Goal: Transaction & Acquisition: Purchase product/service

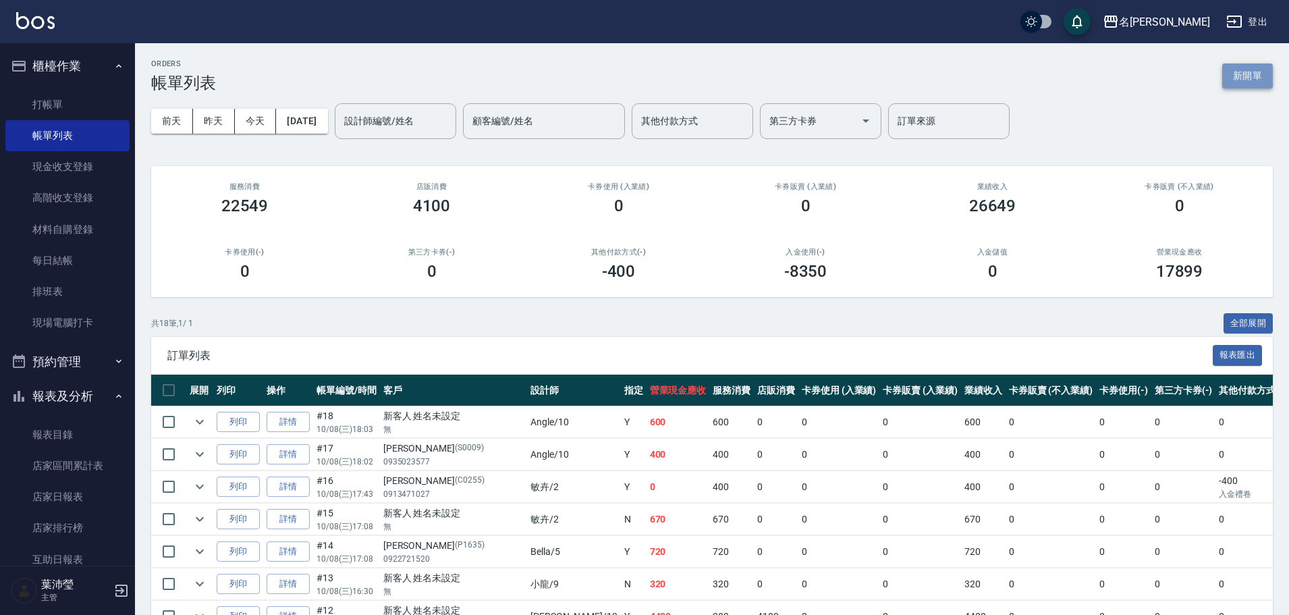
click at [1237, 66] on button "新開單" at bounding box center [1247, 75] width 51 height 25
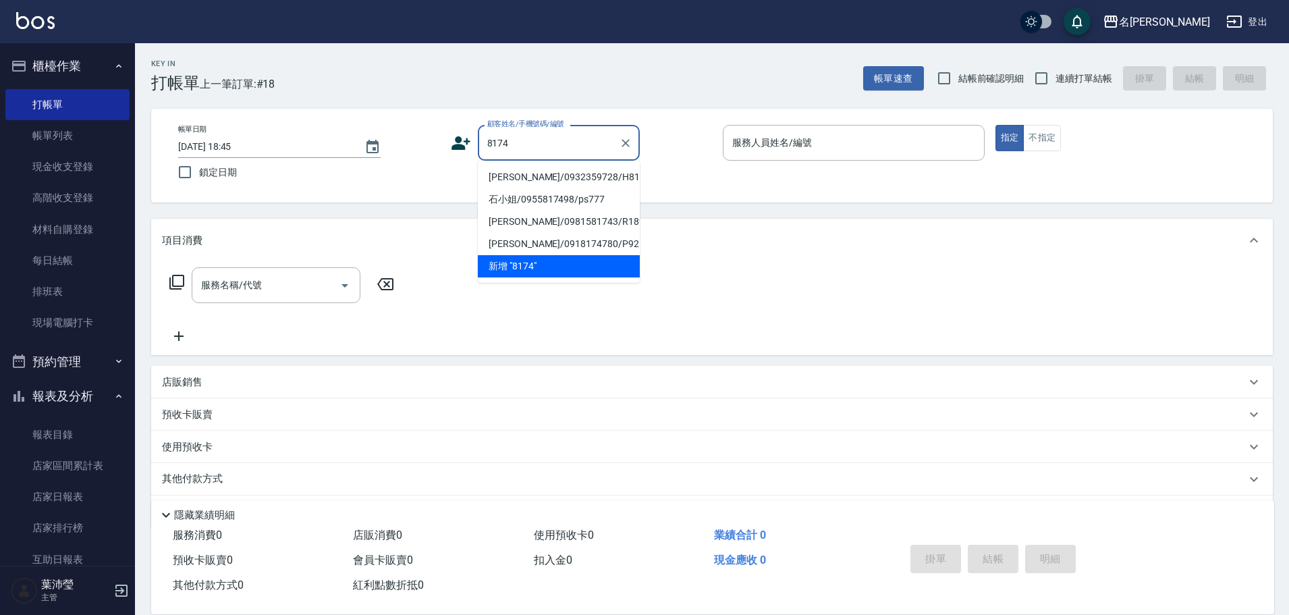
click at [549, 182] on li "[PERSON_NAME]/0932359728/H8174" at bounding box center [559, 177] width 162 height 22
type input "[PERSON_NAME]/0932359728/H8174"
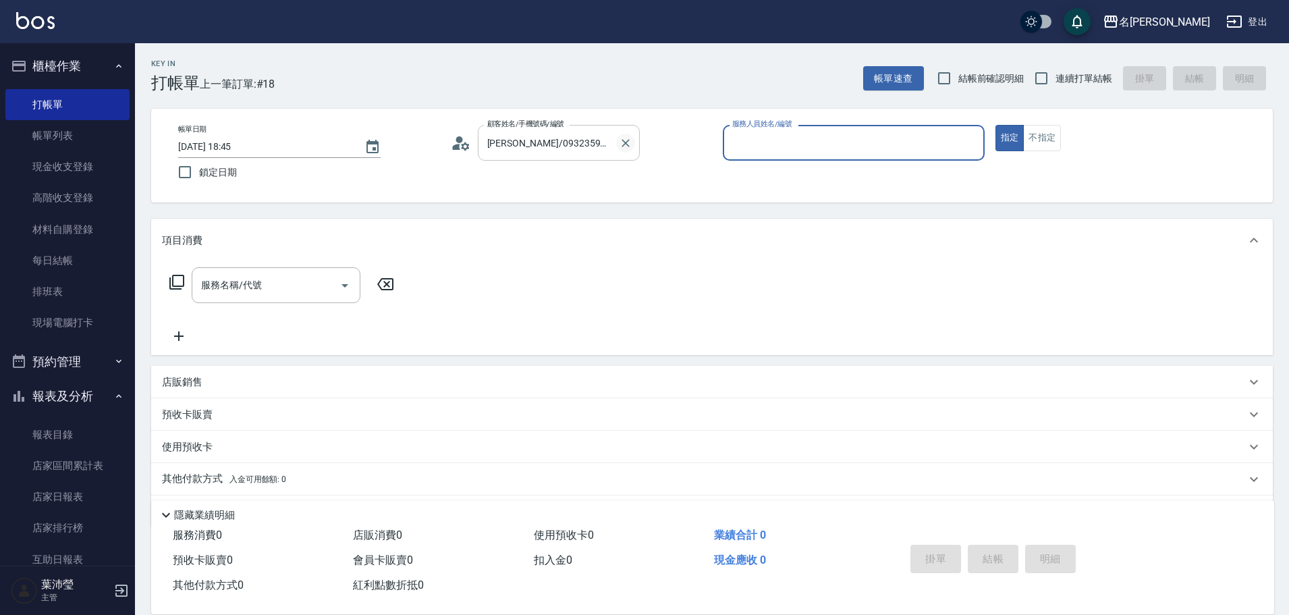
drag, startPoint x: 625, startPoint y: 153, endPoint x: 621, endPoint y: 141, distance: 13.0
click at [623, 150] on div at bounding box center [625, 143] width 18 height 36
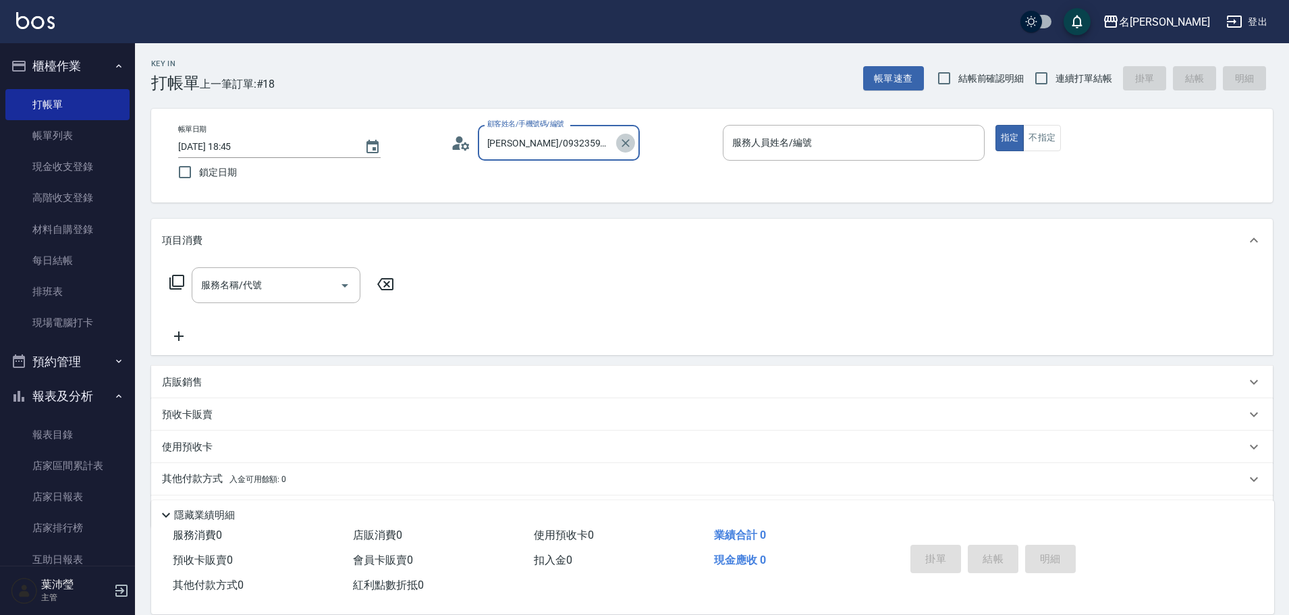
click at [621, 137] on icon "Clear" at bounding box center [625, 142] width 13 height 13
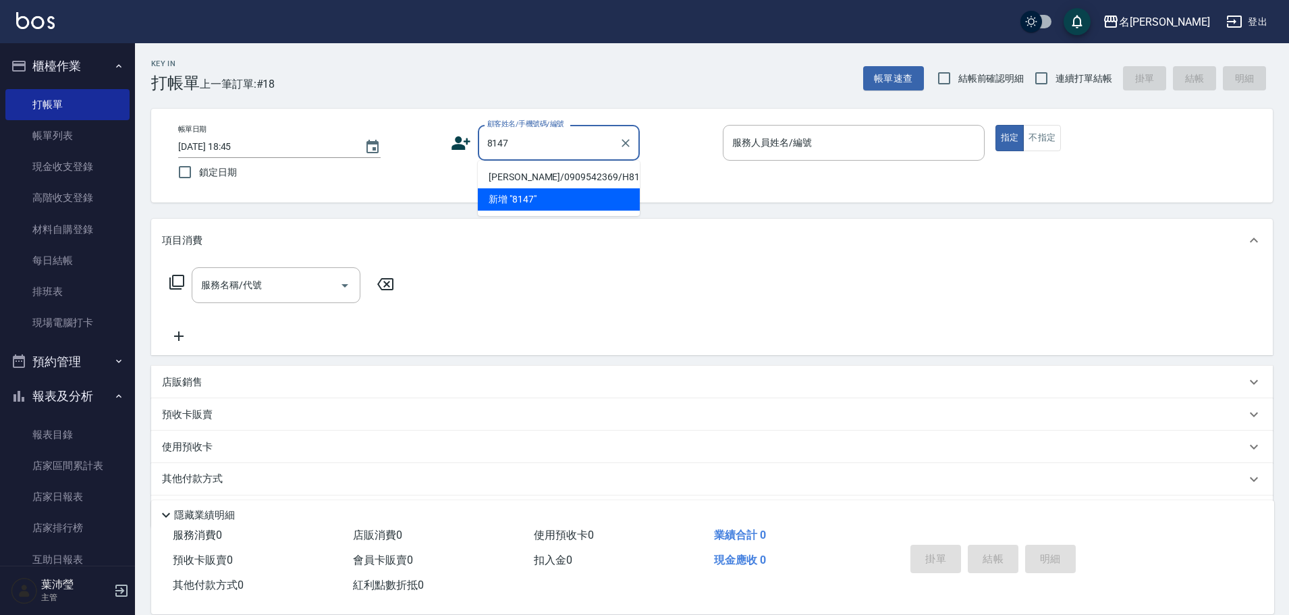
click at [570, 170] on li "[PERSON_NAME]/0909542369/H8147" at bounding box center [559, 177] width 162 height 22
type input "[PERSON_NAME]/0909542369/H8147"
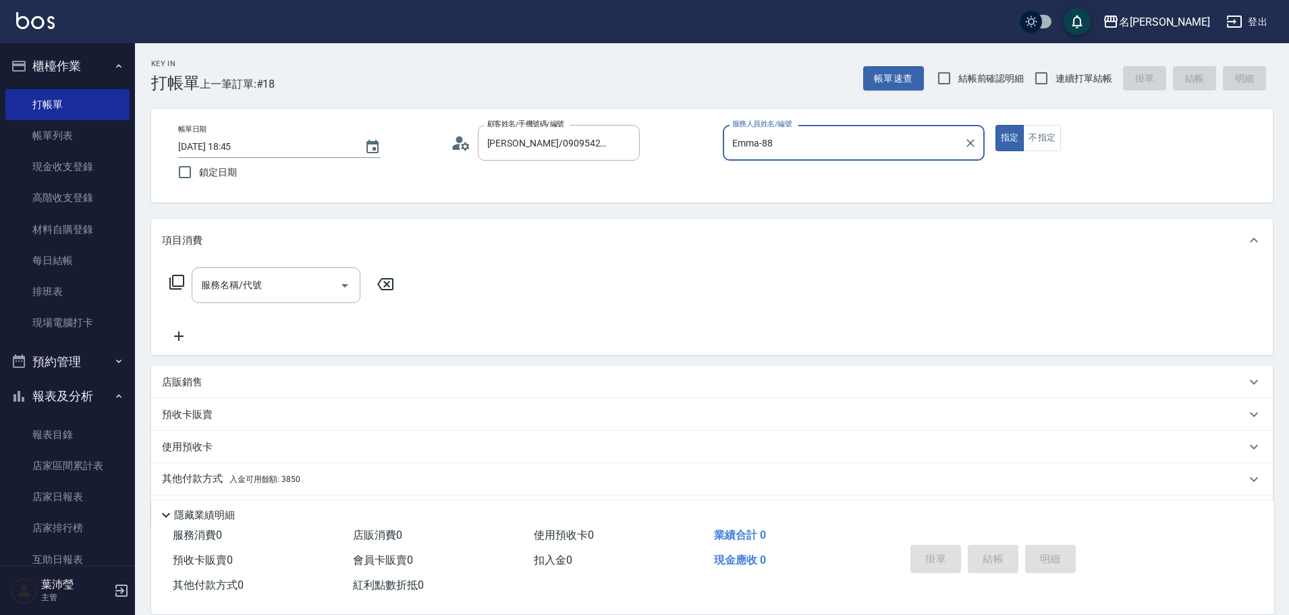
click at [995, 125] on button "指定" at bounding box center [1009, 138] width 29 height 26
type input "Emma-8"
type button "true"
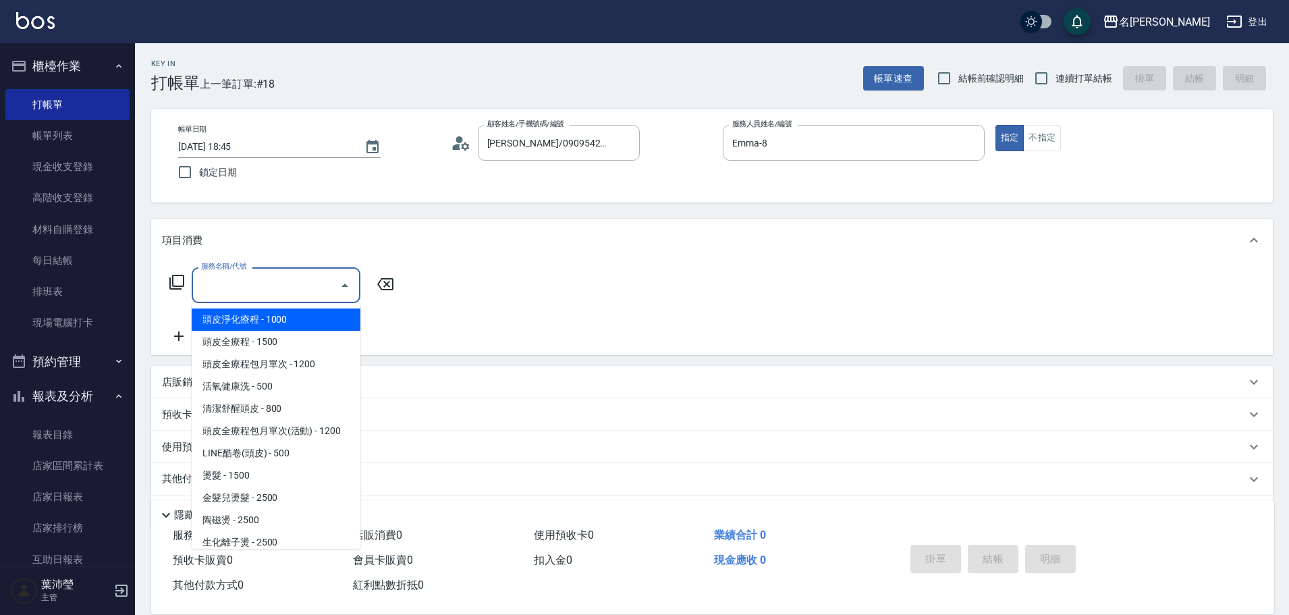
drag, startPoint x: 288, startPoint y: 289, endPoint x: 286, endPoint y: 273, distance: 16.3
click at [289, 285] on input "服務名稱/代號" at bounding box center [266, 285] width 136 height 24
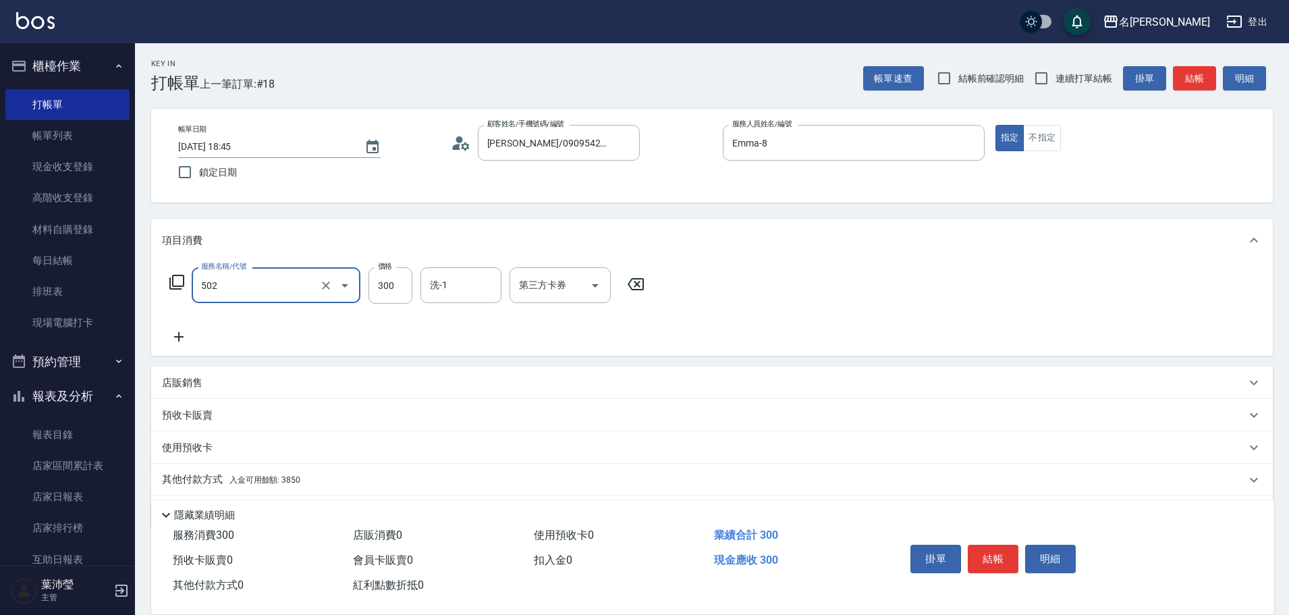
type input "洗髮(502)"
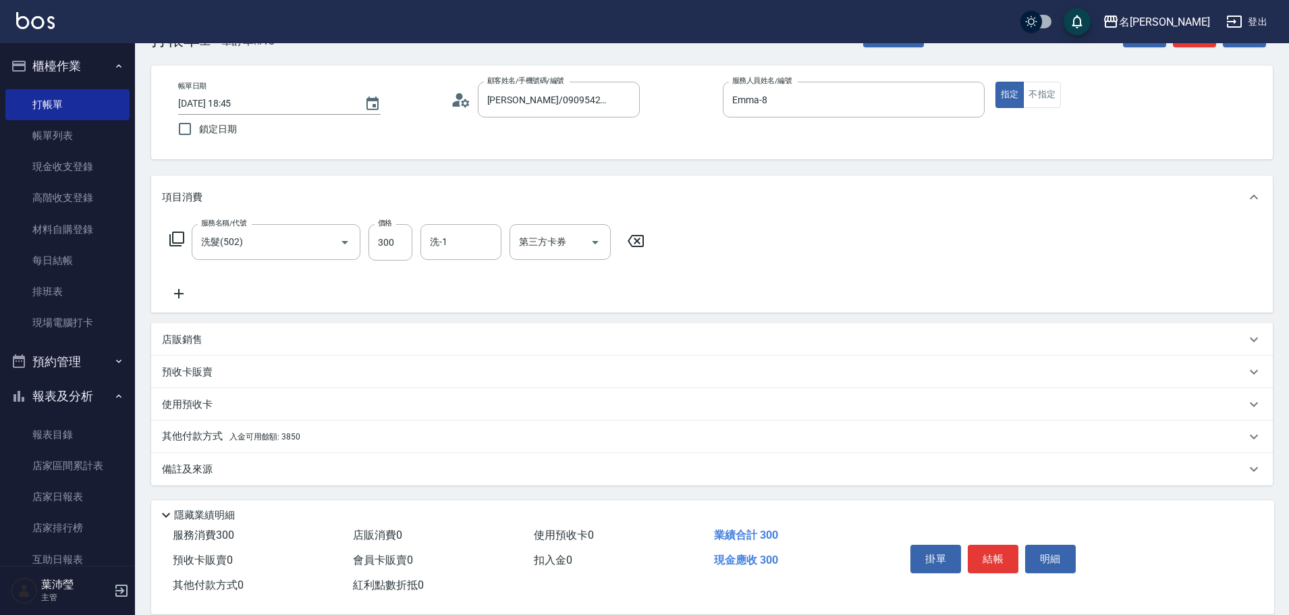
click at [273, 434] on span "入金可用餘額: 3850" at bounding box center [264, 436] width 71 height 9
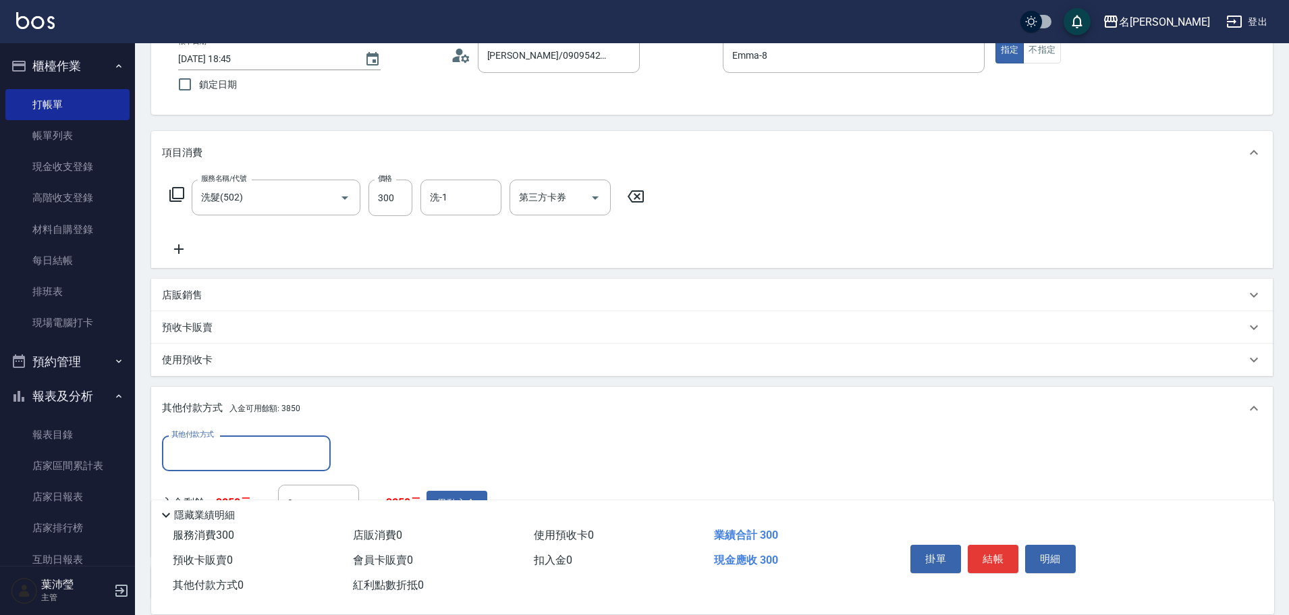
scroll to position [0, 0]
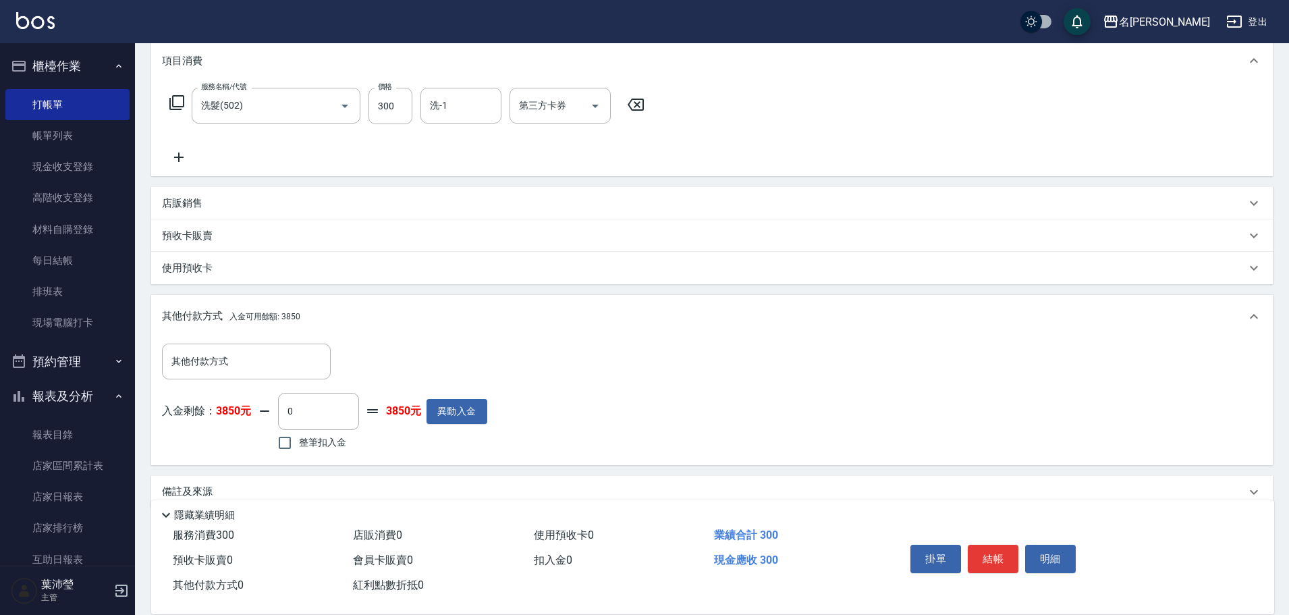
click at [300, 449] on label "整筆扣入金" at bounding box center [309, 442] width 76 height 28
click at [299, 449] on input "整筆扣入金" at bounding box center [285, 442] width 28 height 28
checkbox input "true"
type input "300"
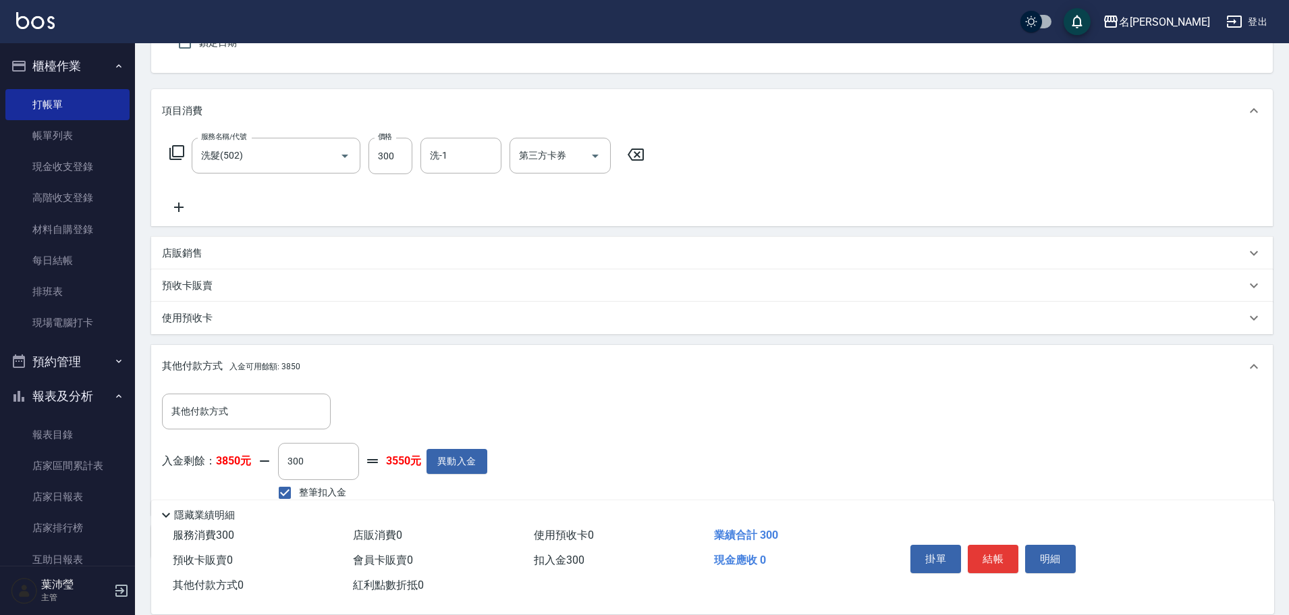
scroll to position [202, 0]
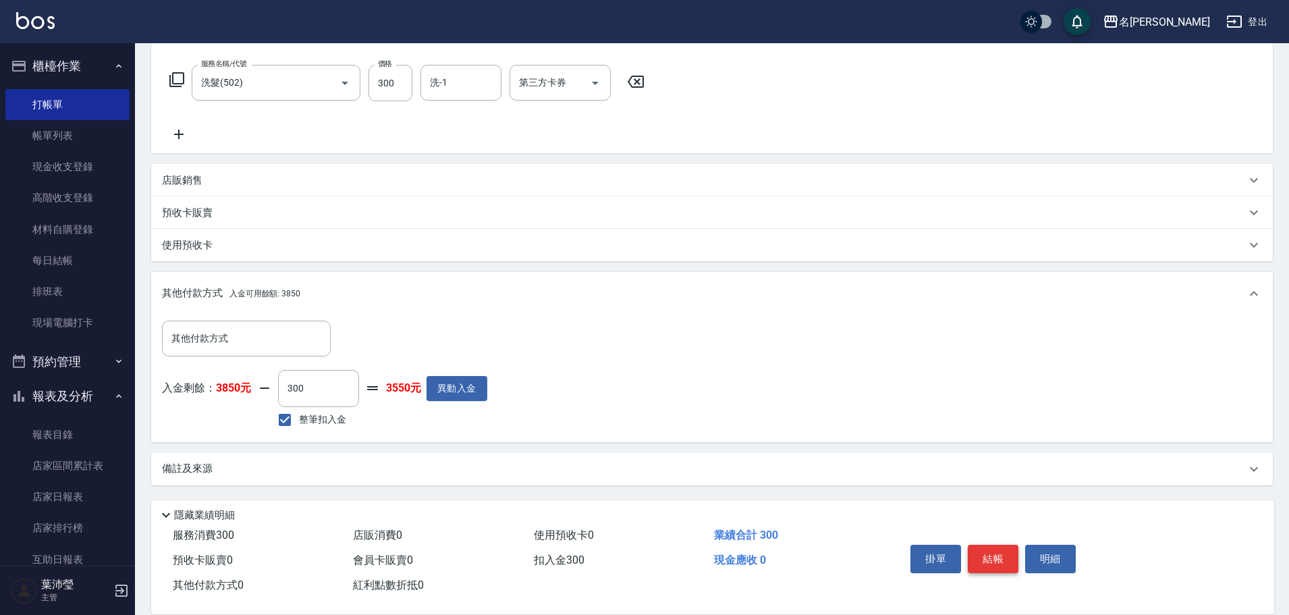
click at [1000, 553] on button "結帳" at bounding box center [993, 558] width 51 height 28
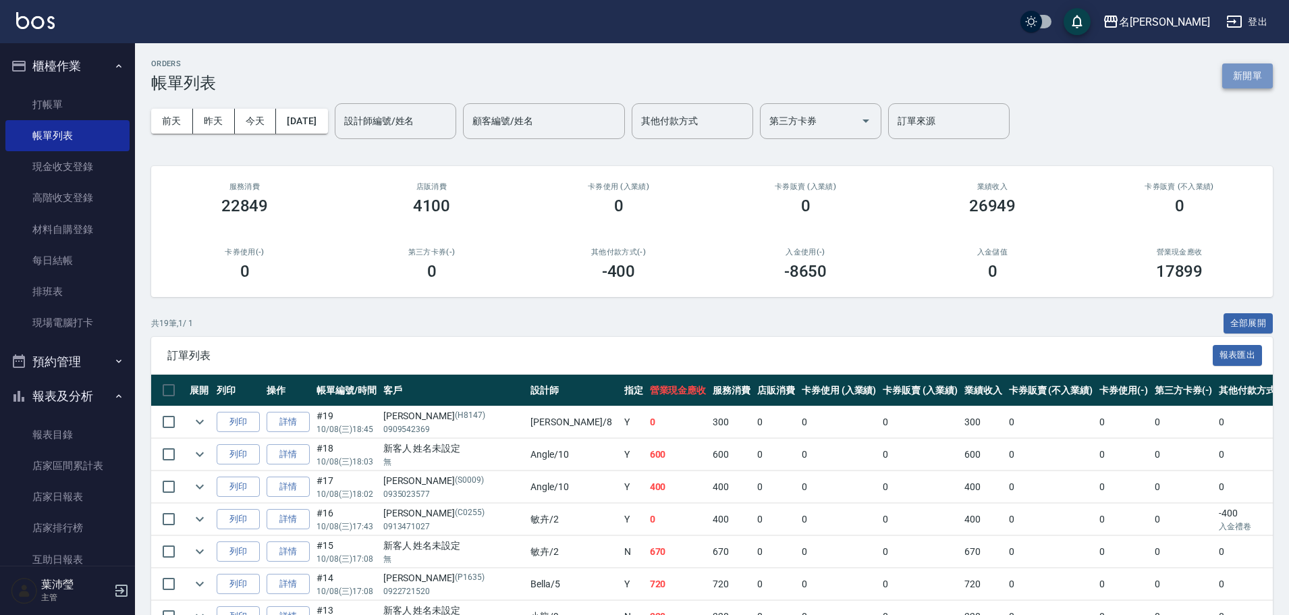
click at [1245, 63] on button "新開單" at bounding box center [1247, 75] width 51 height 25
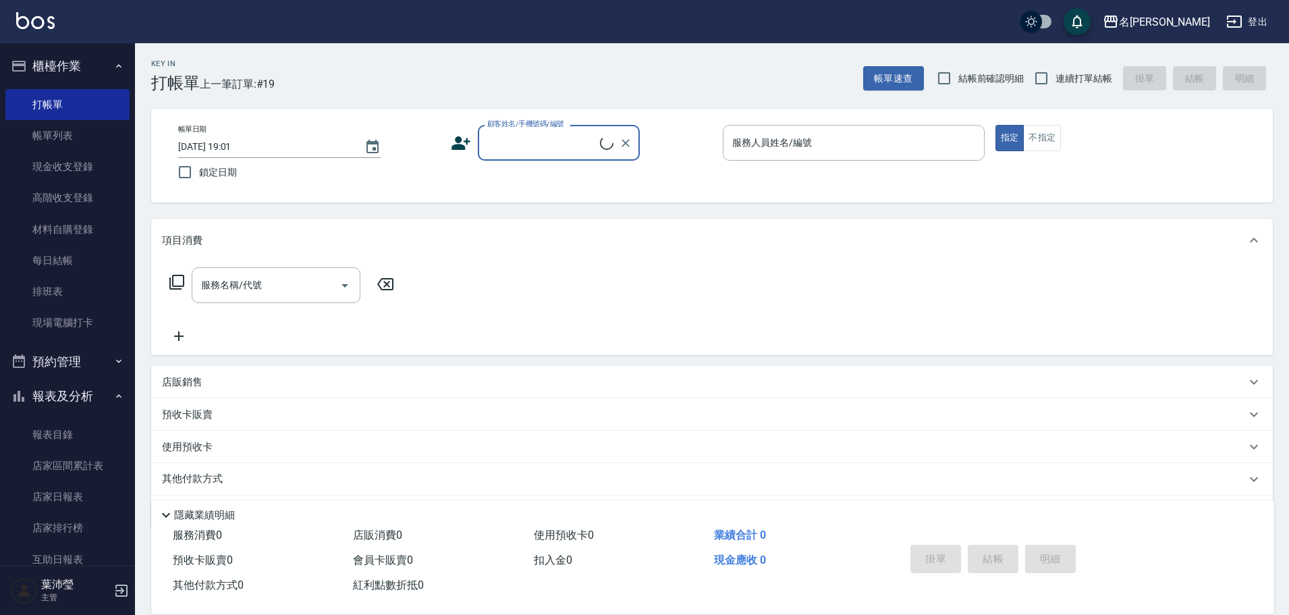
click at [544, 148] on input "顧客姓名/手機號碼/編號" at bounding box center [542, 143] width 116 height 24
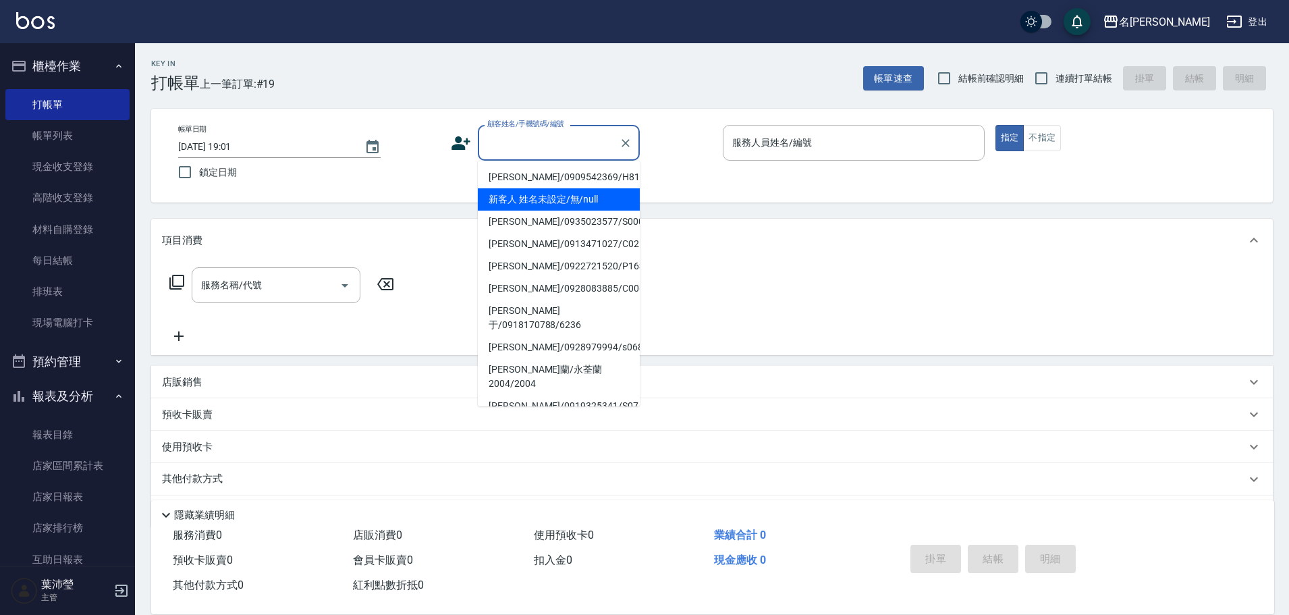
click at [550, 197] on li "新客人 姓名未設定/無/null" at bounding box center [559, 199] width 162 height 22
type input "新客人 姓名未設定/無/null"
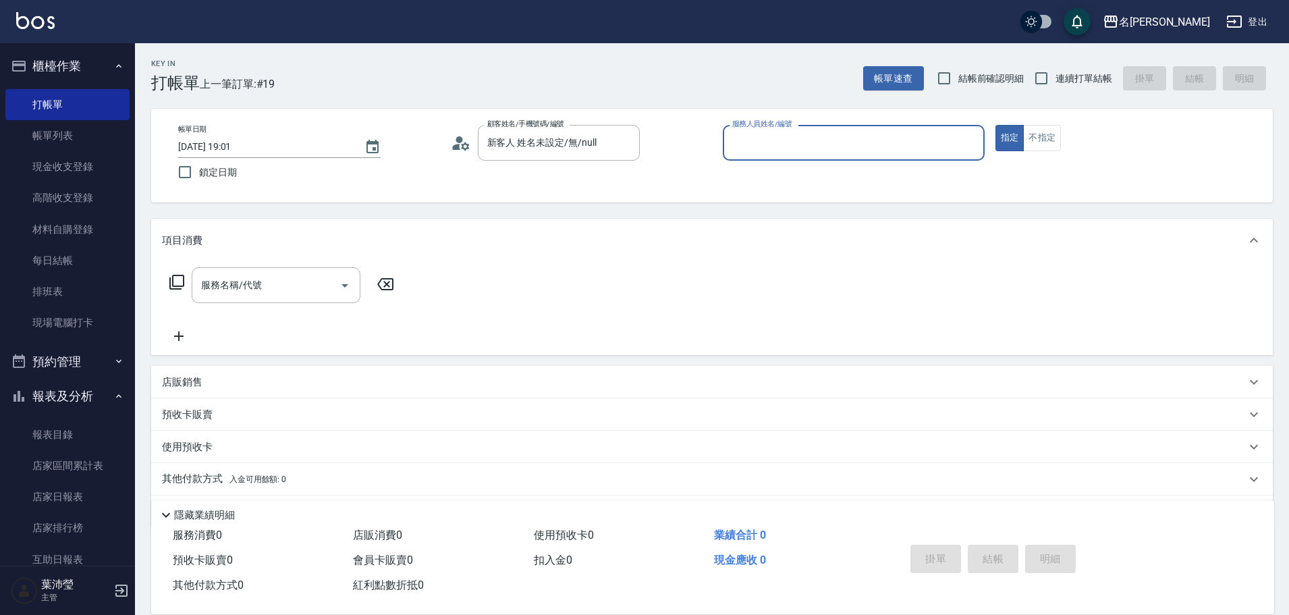
click at [814, 130] on div "服務人員姓名/編號" at bounding box center [854, 143] width 262 height 36
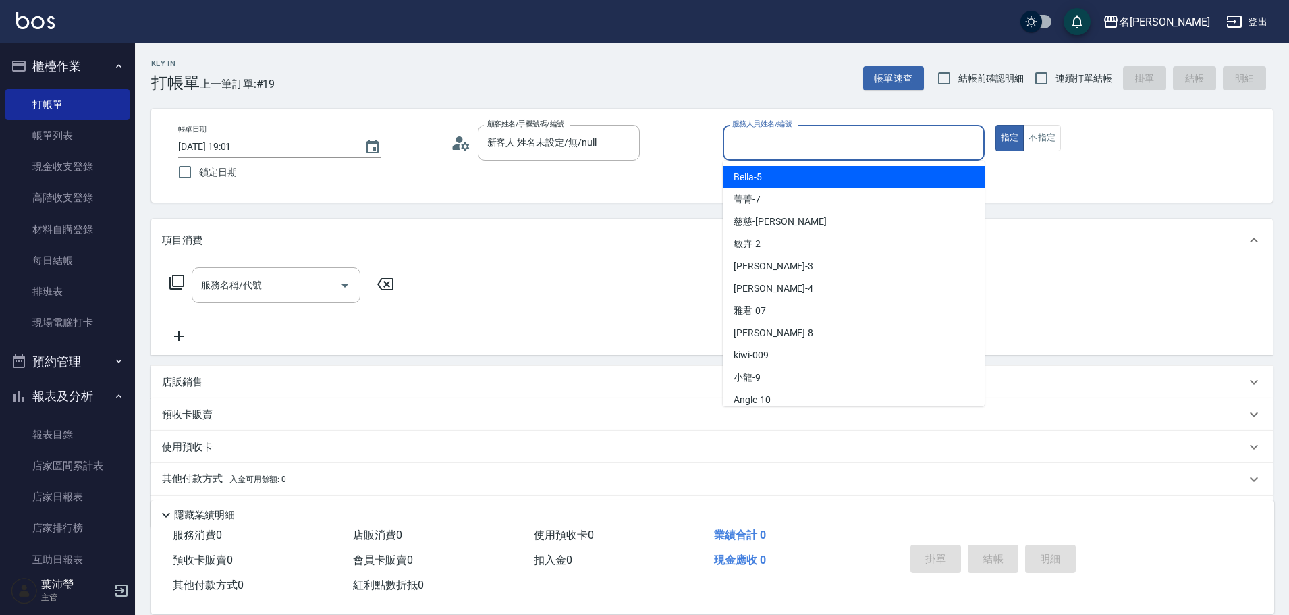
type input "7"
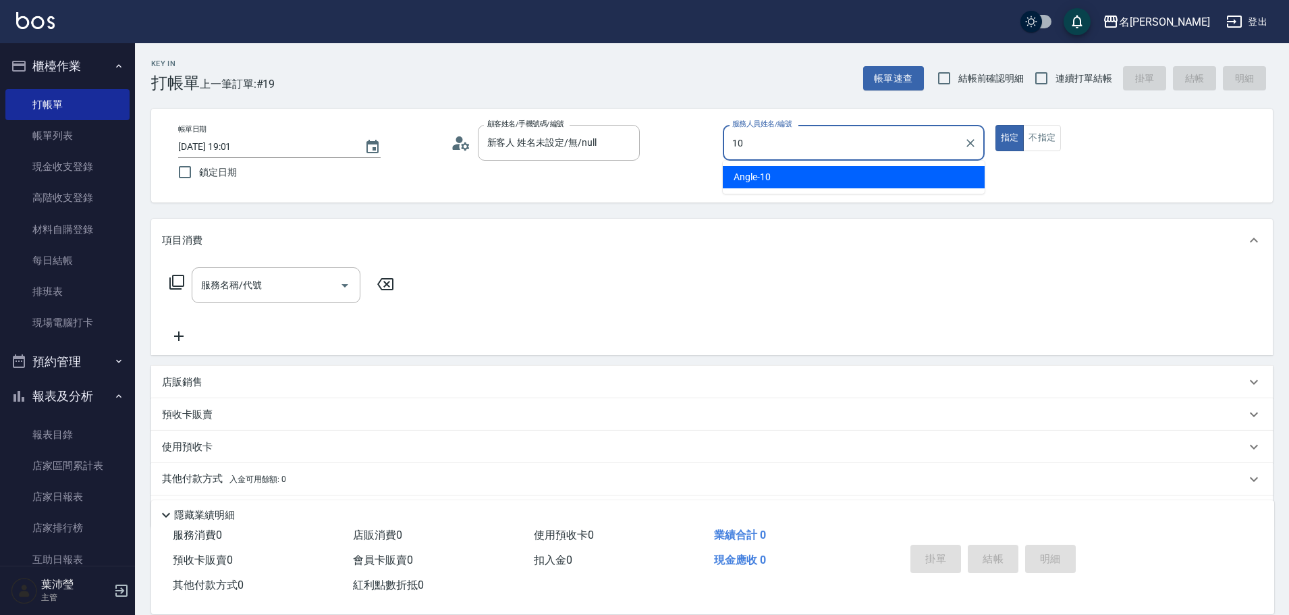
type input "Angle-10"
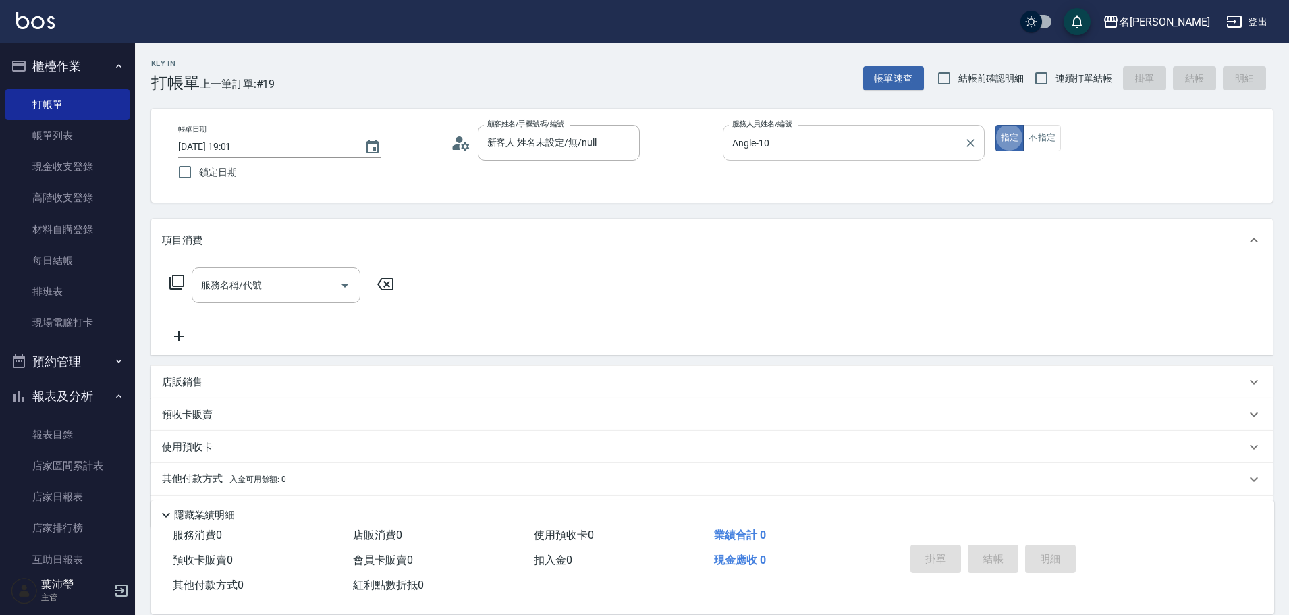
type button "true"
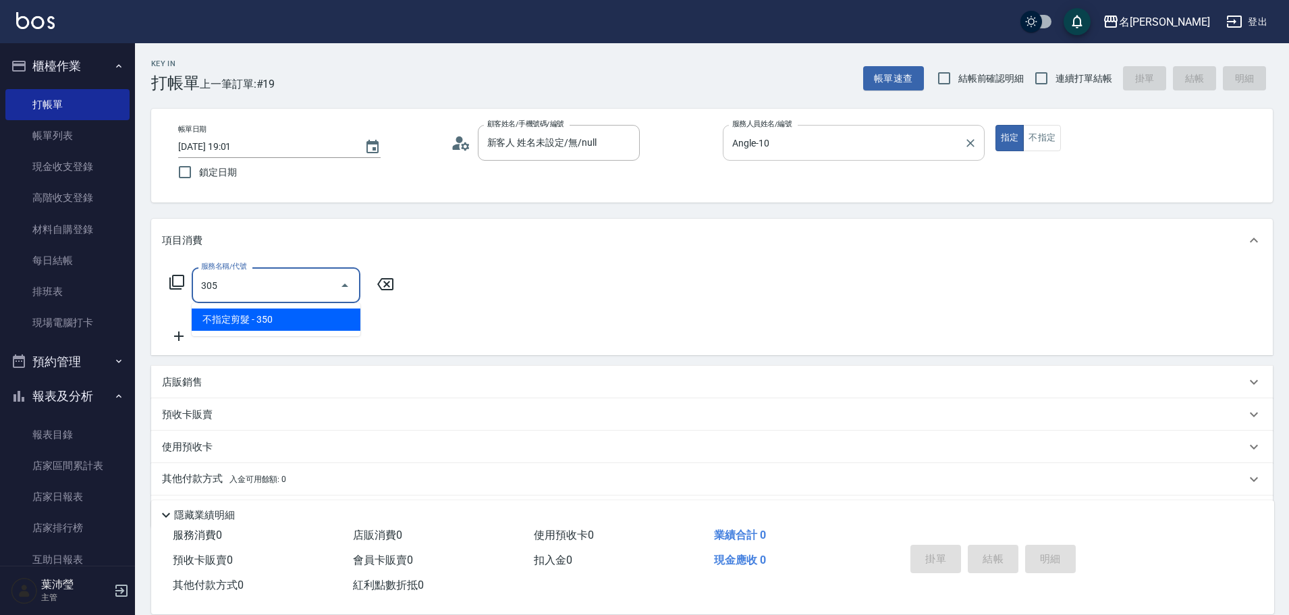
type input "不指定剪髮(305)"
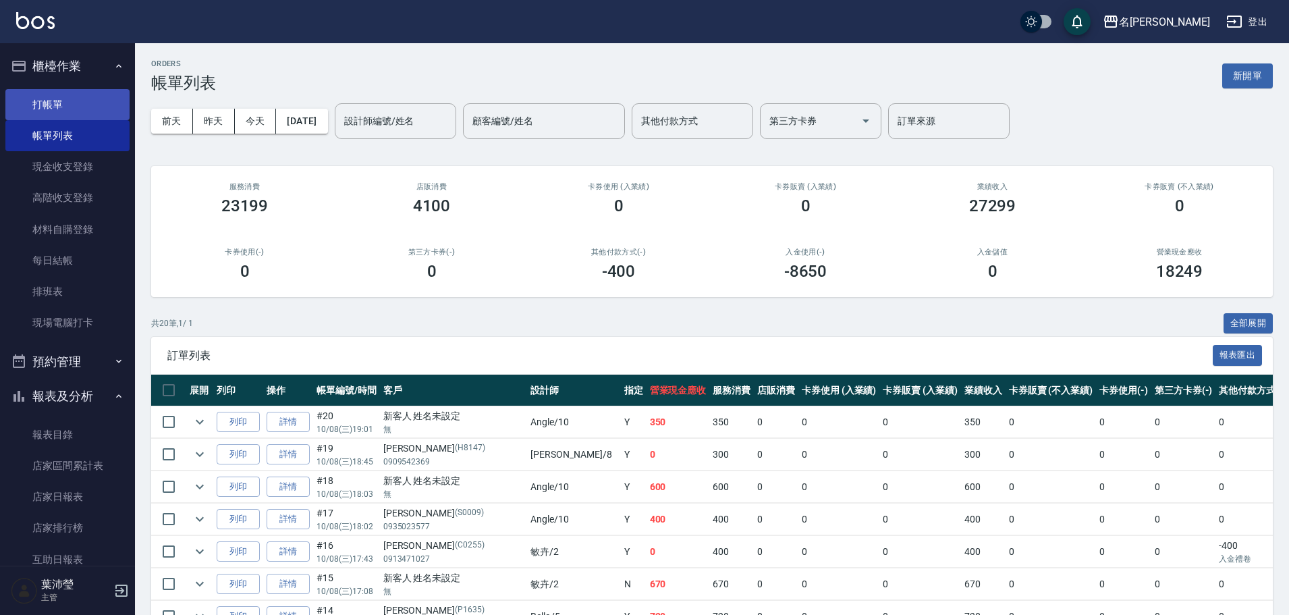
click at [42, 103] on link "打帳單" at bounding box center [67, 104] width 124 height 31
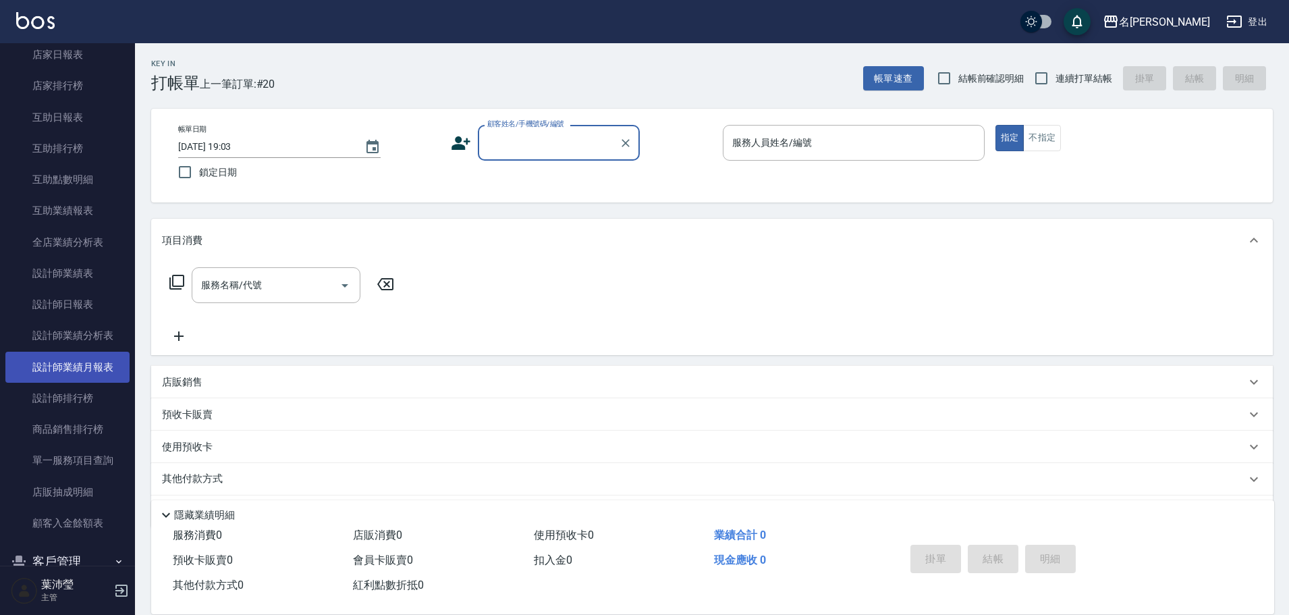
scroll to position [541, 0]
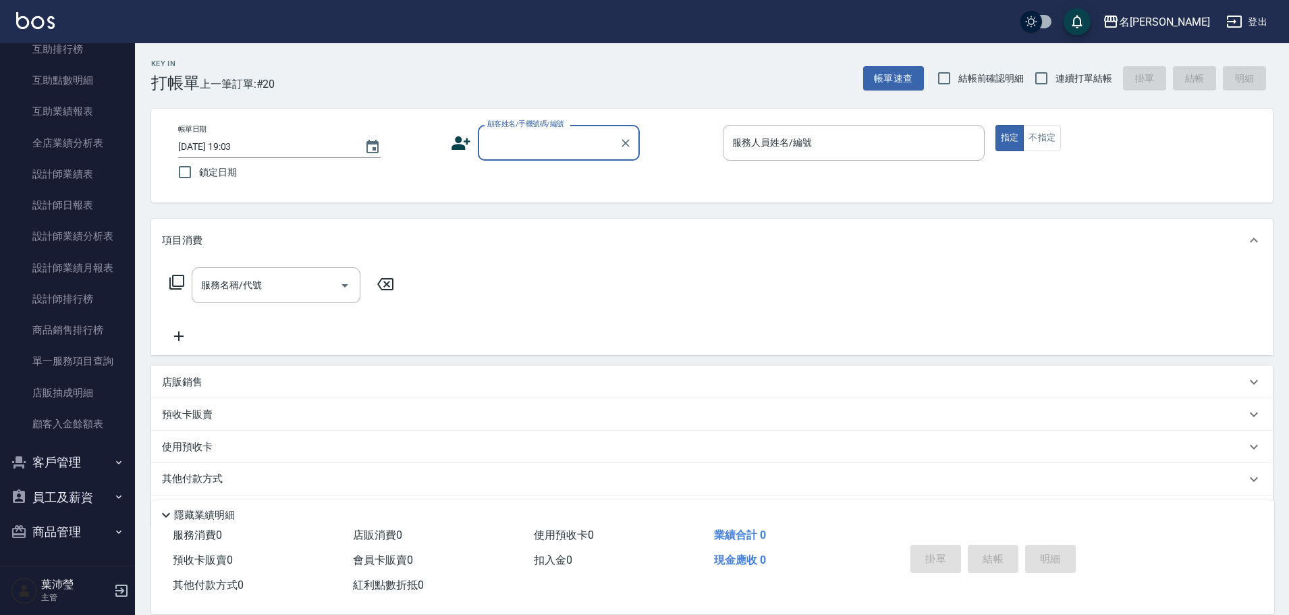
click at [70, 469] on button "客戶管理" at bounding box center [67, 462] width 124 height 35
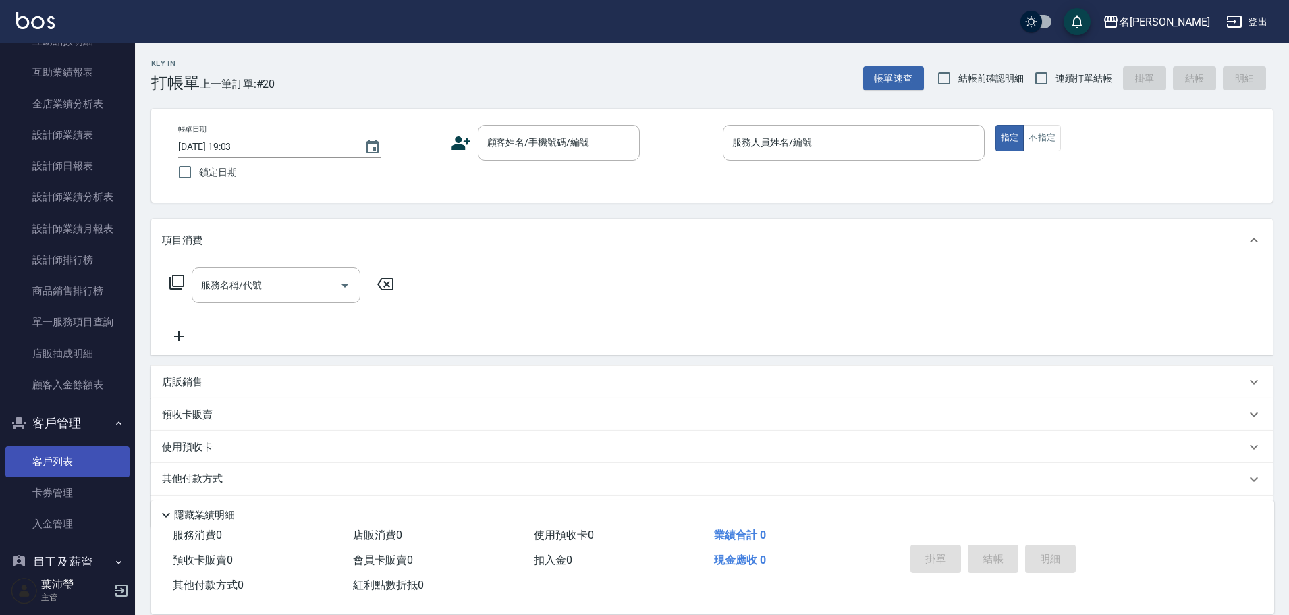
scroll to position [645, 0]
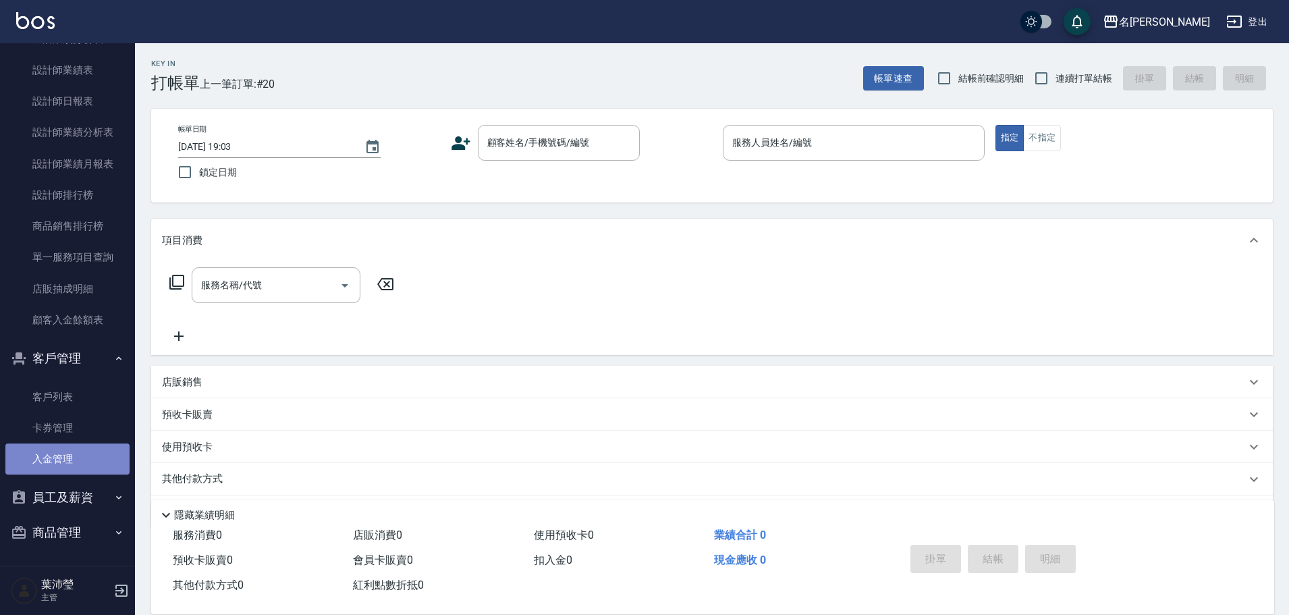
click at [75, 466] on link "入金管理" at bounding box center [67, 458] width 124 height 31
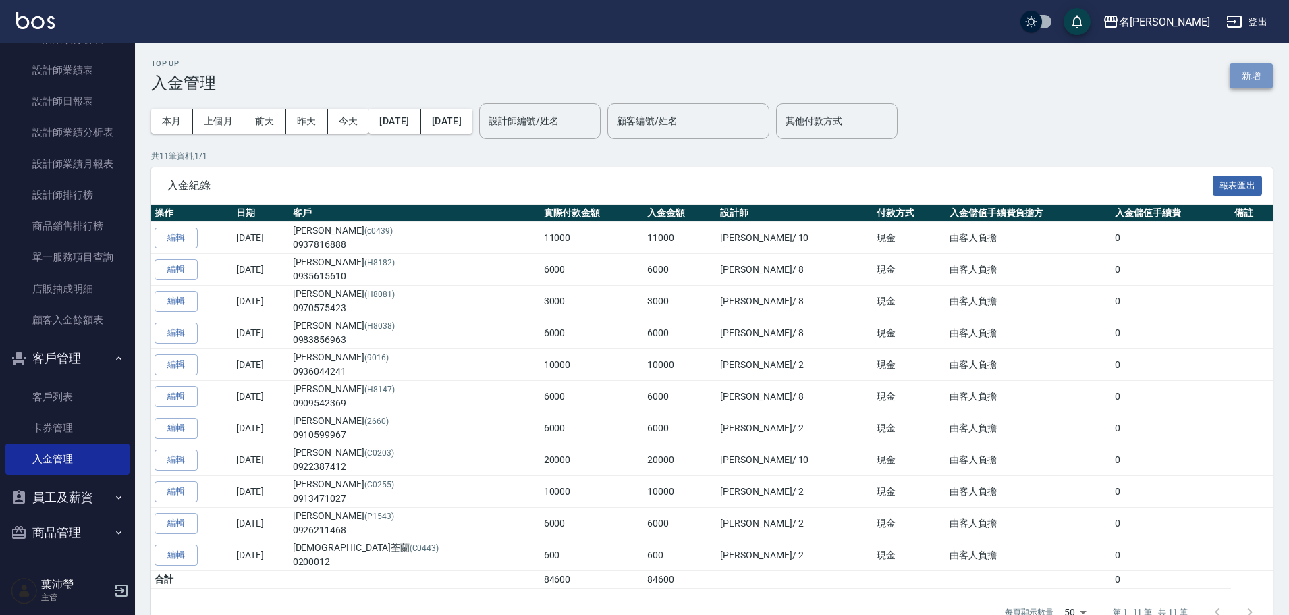
click at [1256, 69] on button "新增" at bounding box center [1250, 75] width 43 height 25
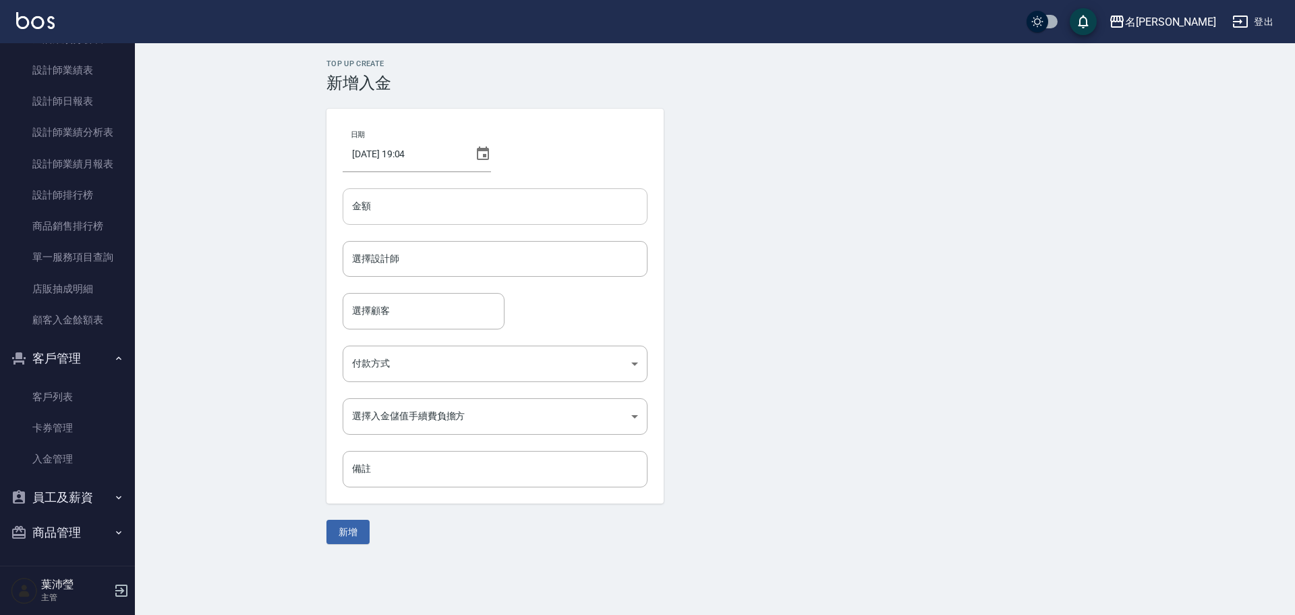
click at [436, 211] on input "金額" at bounding box center [495, 206] width 305 height 36
type input "10000"
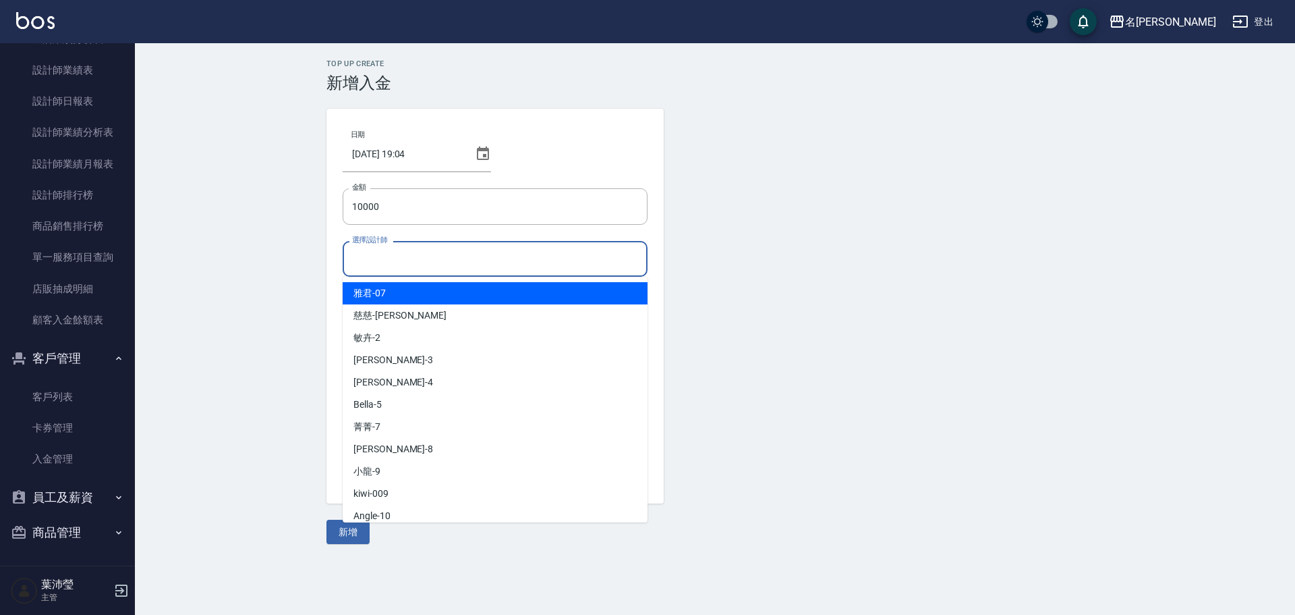
click at [422, 264] on input "選擇設計師" at bounding box center [495, 259] width 293 height 24
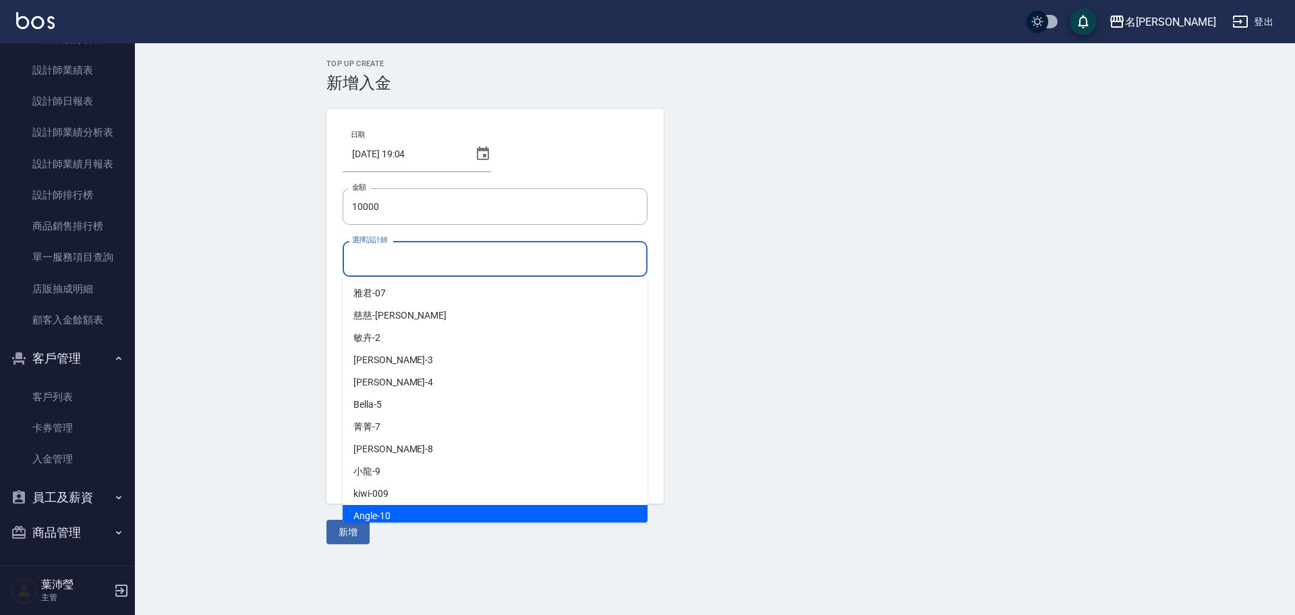
click at [401, 515] on div "Angle -10" at bounding box center [495, 516] width 305 height 22
type input "Angle-10"
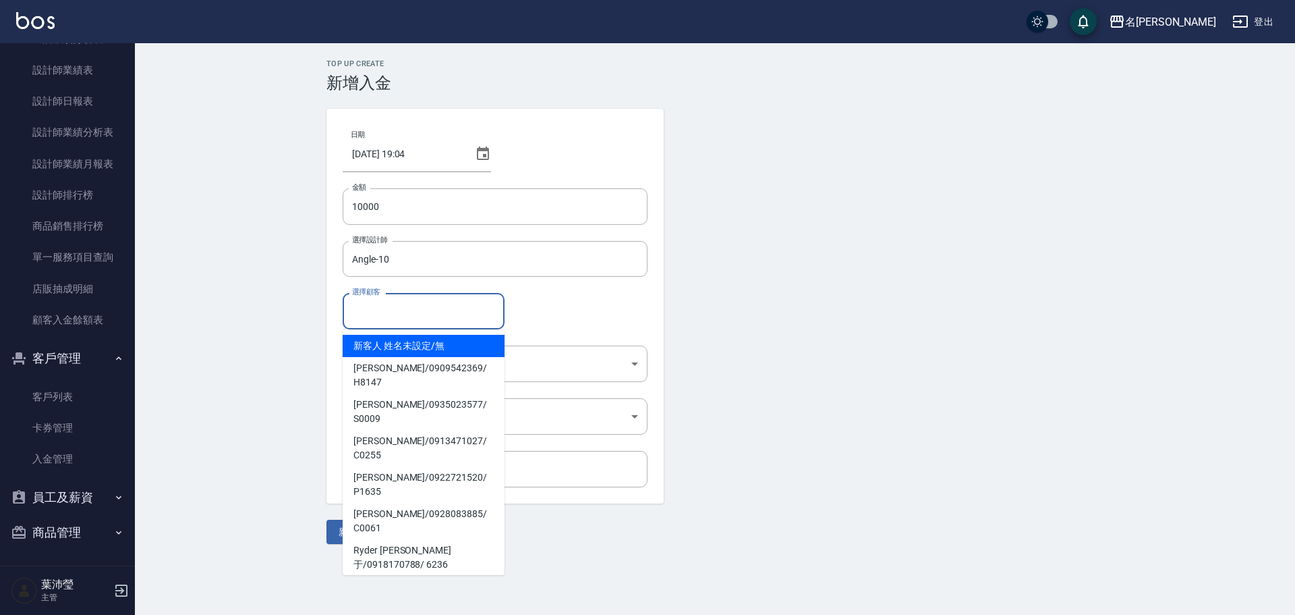
click at [366, 315] on input "選擇顧客" at bounding box center [424, 311] width 150 height 24
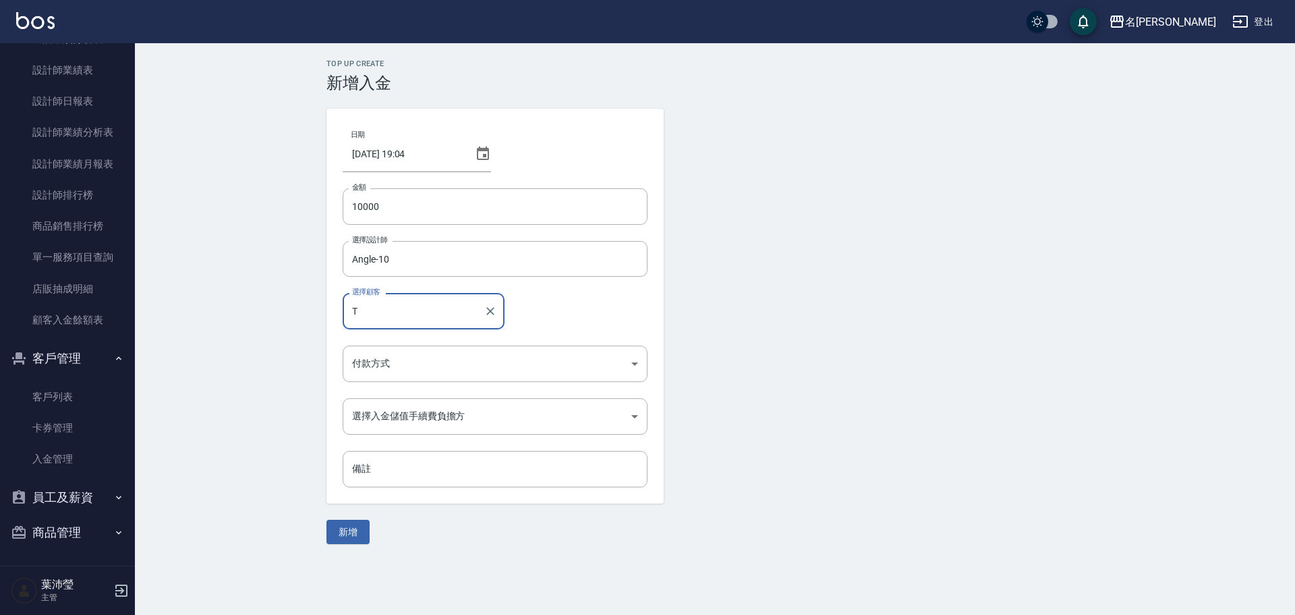
type input "TP"
drag, startPoint x: 408, startPoint y: 314, endPoint x: 349, endPoint y: 310, distance: 58.8
click at [349, 310] on input "TP" at bounding box center [414, 311] width 130 height 24
type input "C0020"
click at [327, 520] on button "新增" at bounding box center [348, 532] width 43 height 25
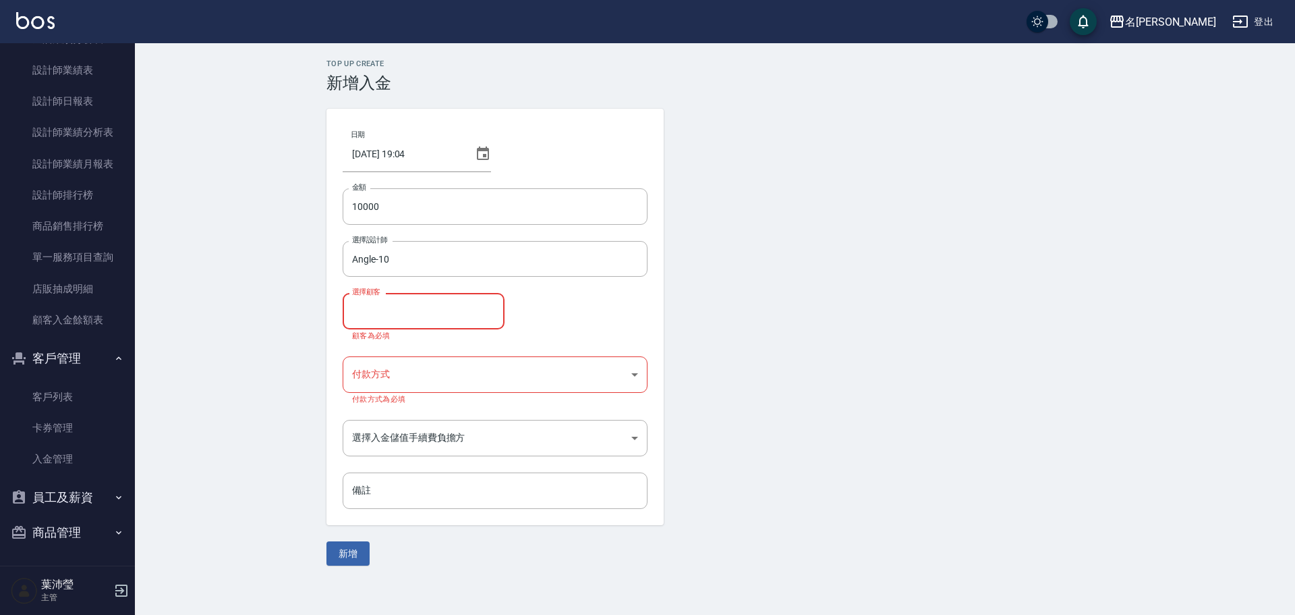
type input "[PERSON_NAME]/0928566566/C0020"
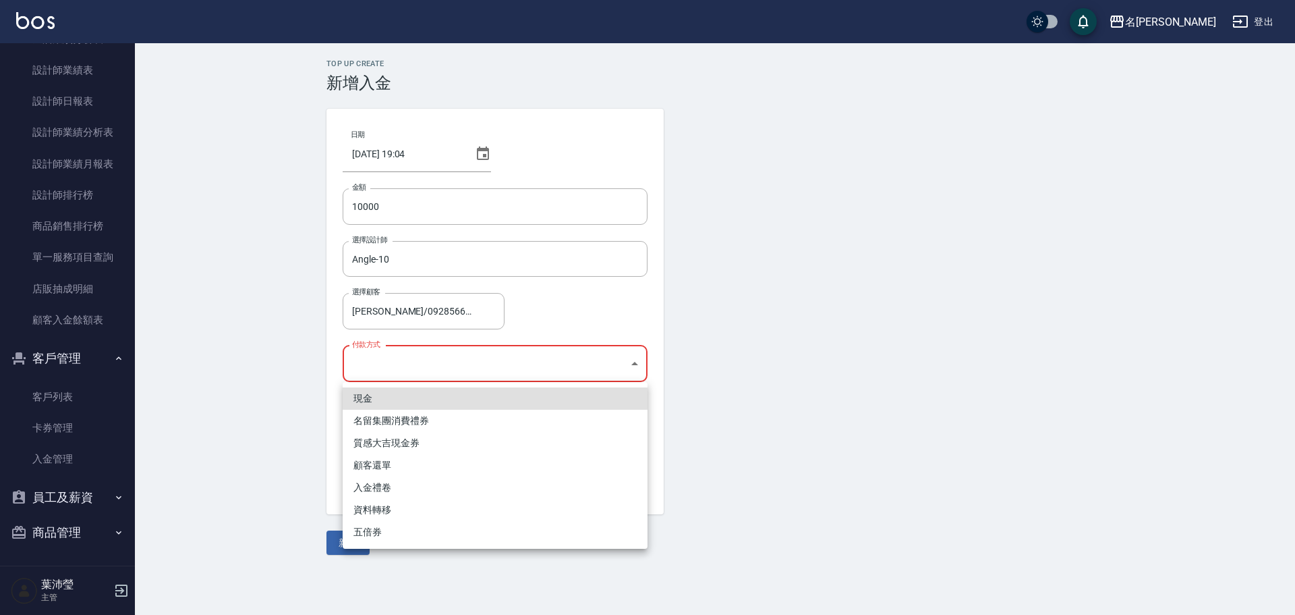
click at [391, 372] on body "名留龍江 登出 櫃檯作業 打帳單 帳單列表 現金收支登錄 高階收支登錄 材料自購登錄 每日結帳 排班表 現場電腦打卡 預約管理 預約管理 單日預約紀錄 單週預…" at bounding box center [647, 307] width 1295 height 615
click at [389, 401] on li "現金" at bounding box center [495, 398] width 305 height 22
type input "現金"
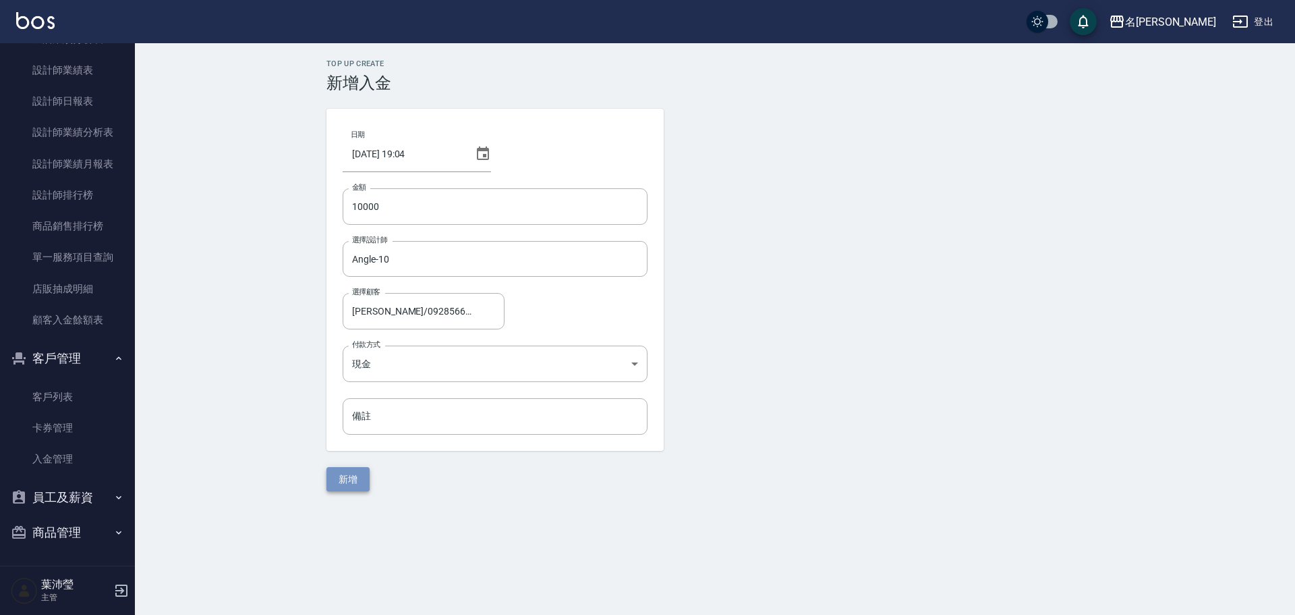
click at [362, 480] on button "新增" at bounding box center [348, 479] width 43 height 25
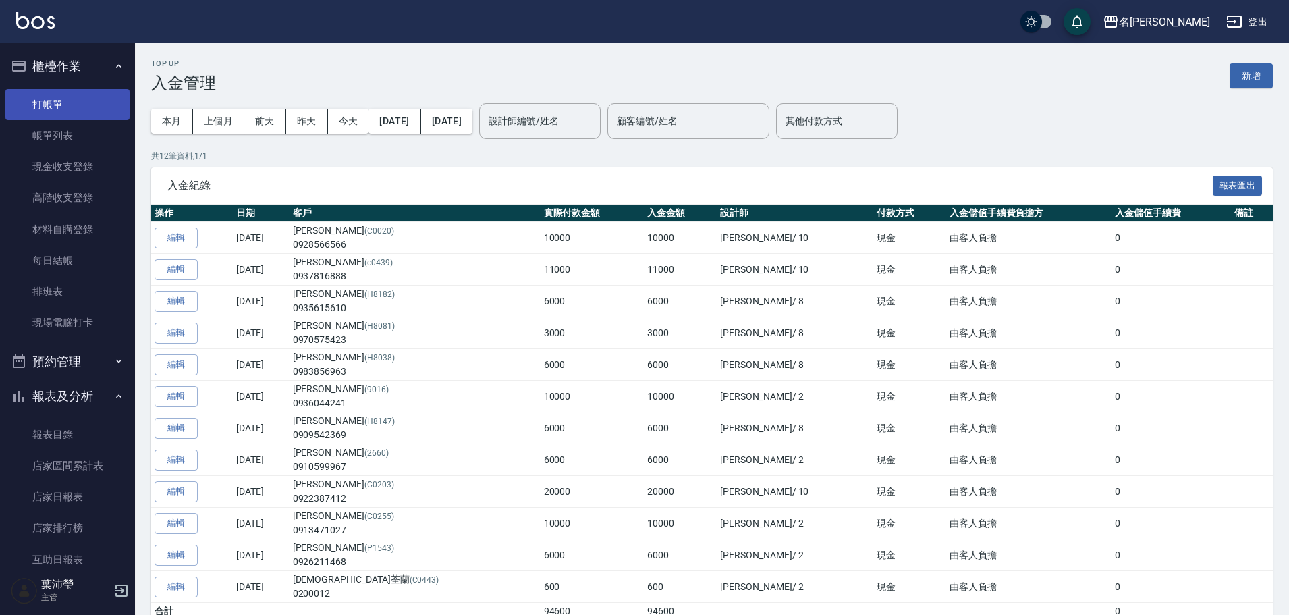
click at [40, 103] on link "打帳單" at bounding box center [67, 104] width 124 height 31
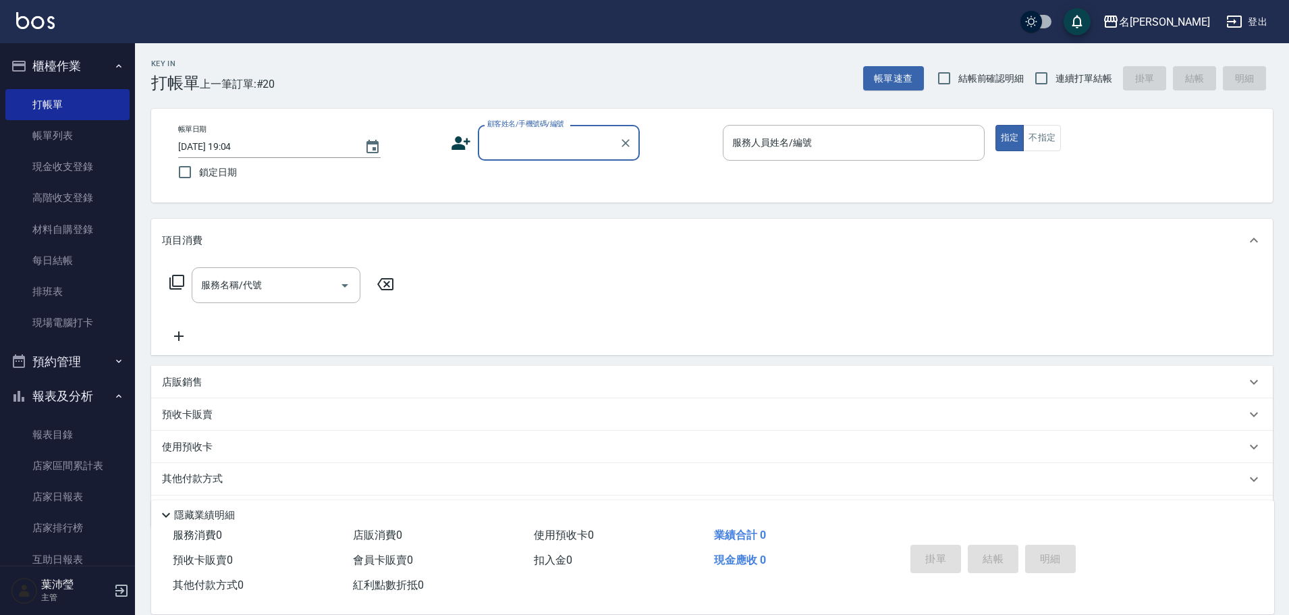
click at [500, 136] on input "顧客姓名/手機號碼/編號" at bounding box center [549, 143] width 130 height 24
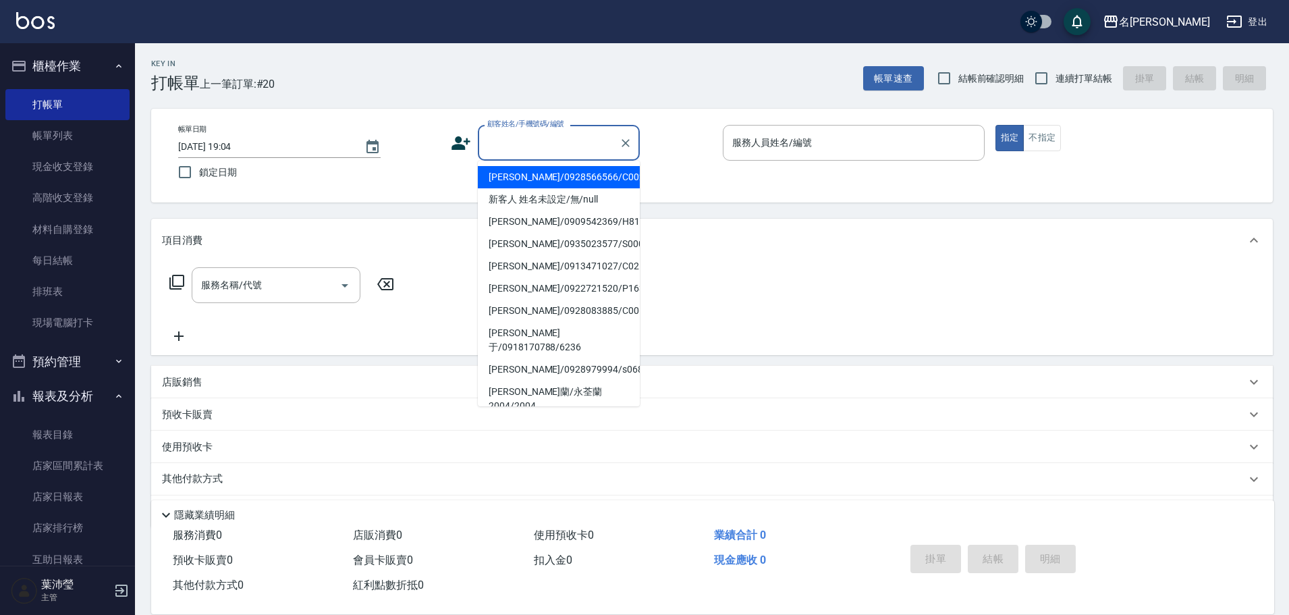
click at [524, 183] on li "[PERSON_NAME]/0928566566/C0020" at bounding box center [559, 177] width 162 height 22
type input "[PERSON_NAME]/0928566566/C0020"
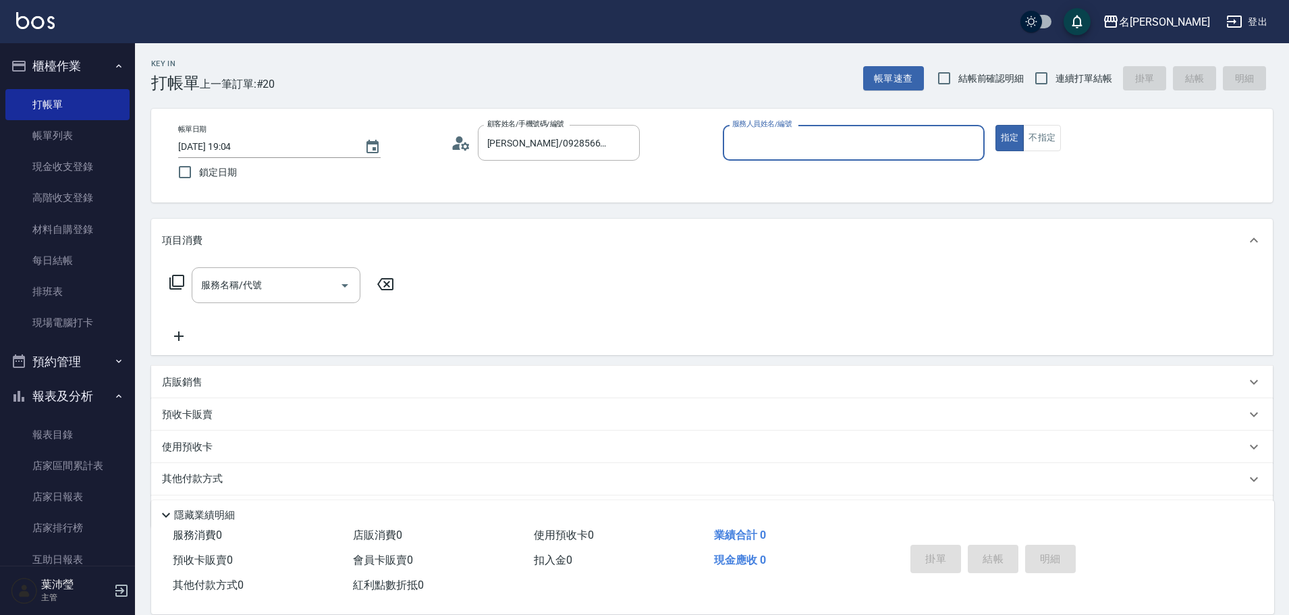
type input "Angle-10"
click at [179, 279] on icon at bounding box center [177, 282] width 16 height 16
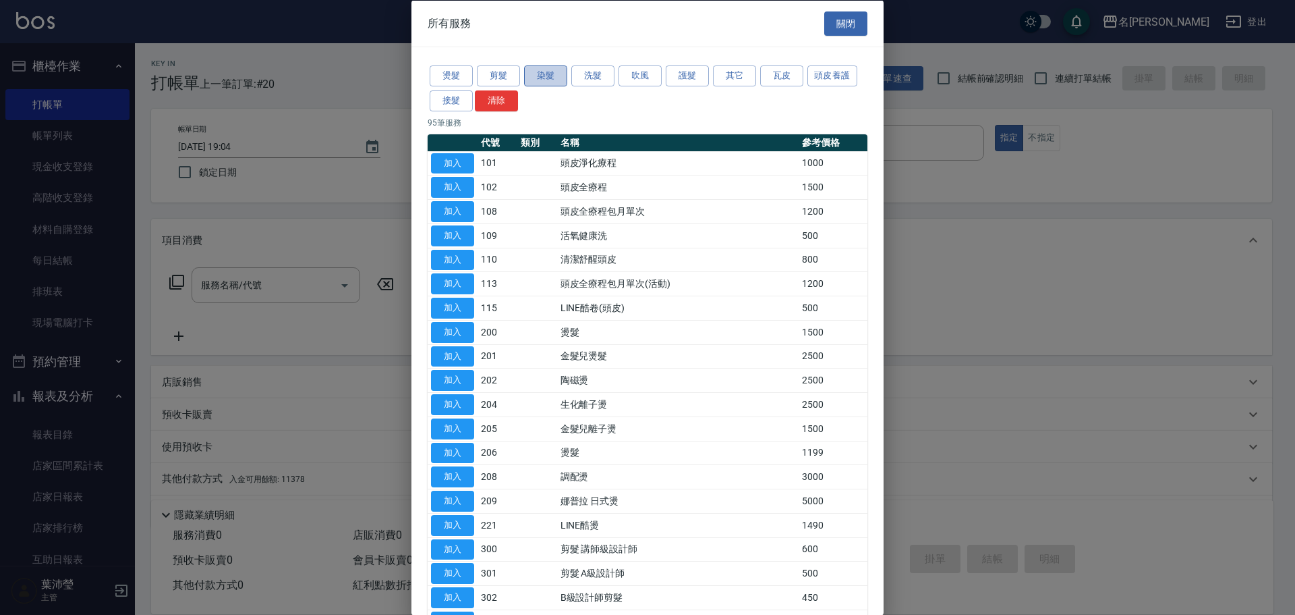
click at [534, 70] on button "染髮" at bounding box center [545, 75] width 43 height 21
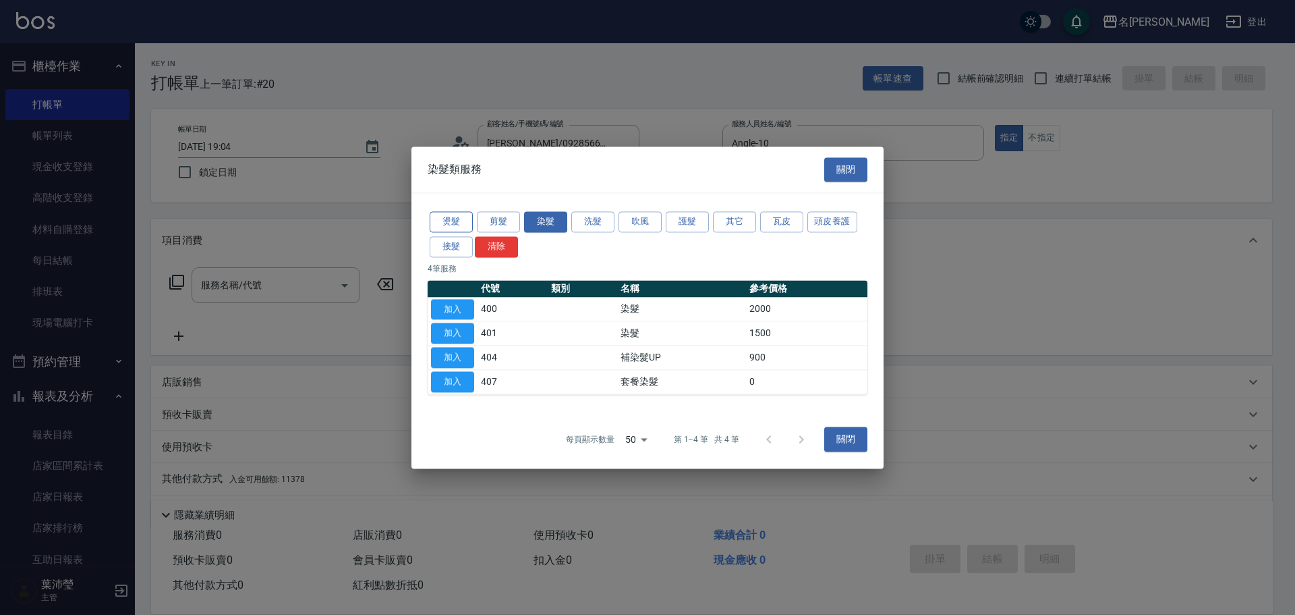
click at [454, 220] on button "燙髮" at bounding box center [451, 221] width 43 height 21
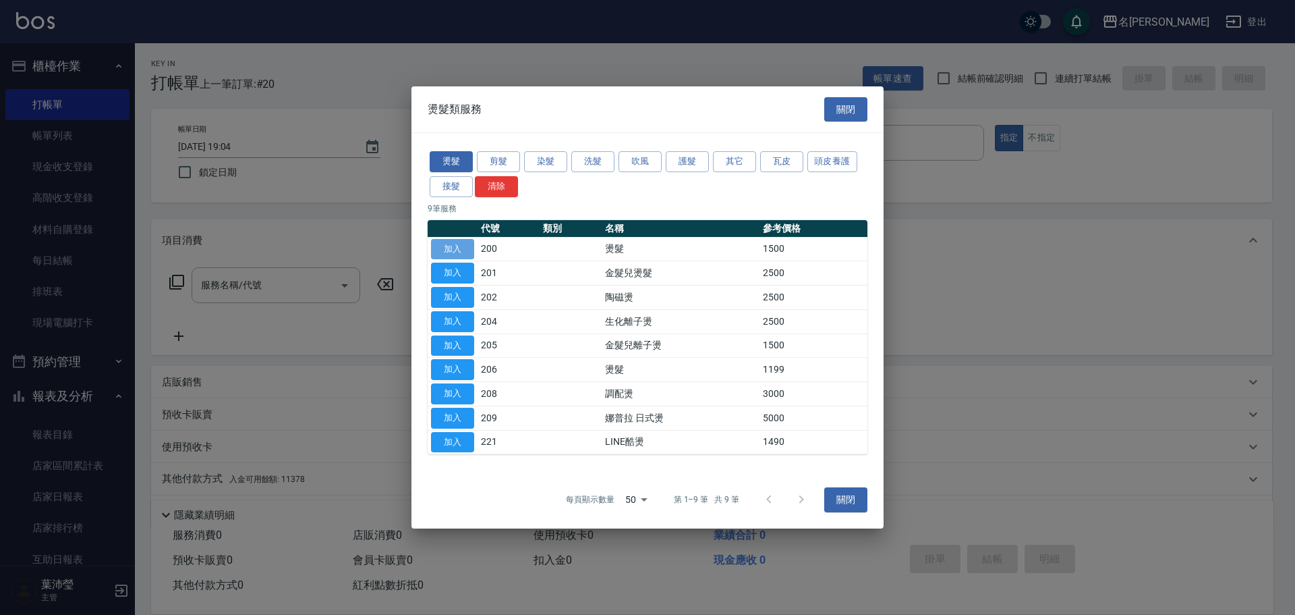
click at [457, 253] on button "加入" at bounding box center [452, 249] width 43 height 21
type input "燙髮(200)"
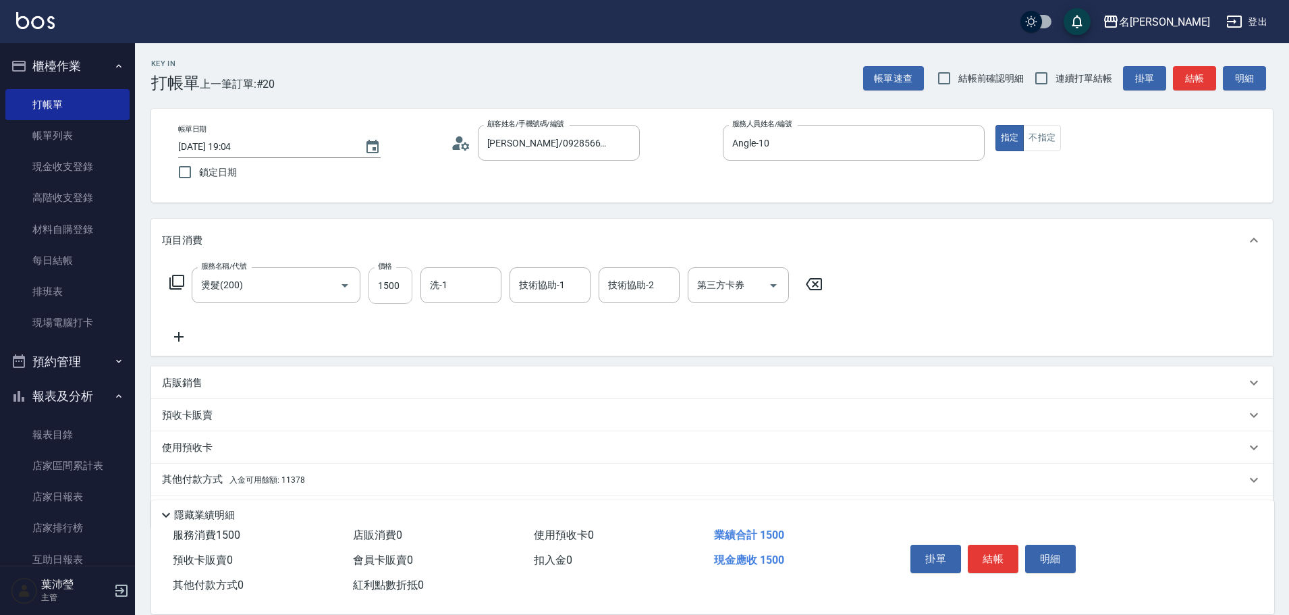
click at [391, 291] on input "1500" at bounding box center [390, 285] width 44 height 36
type input "2500"
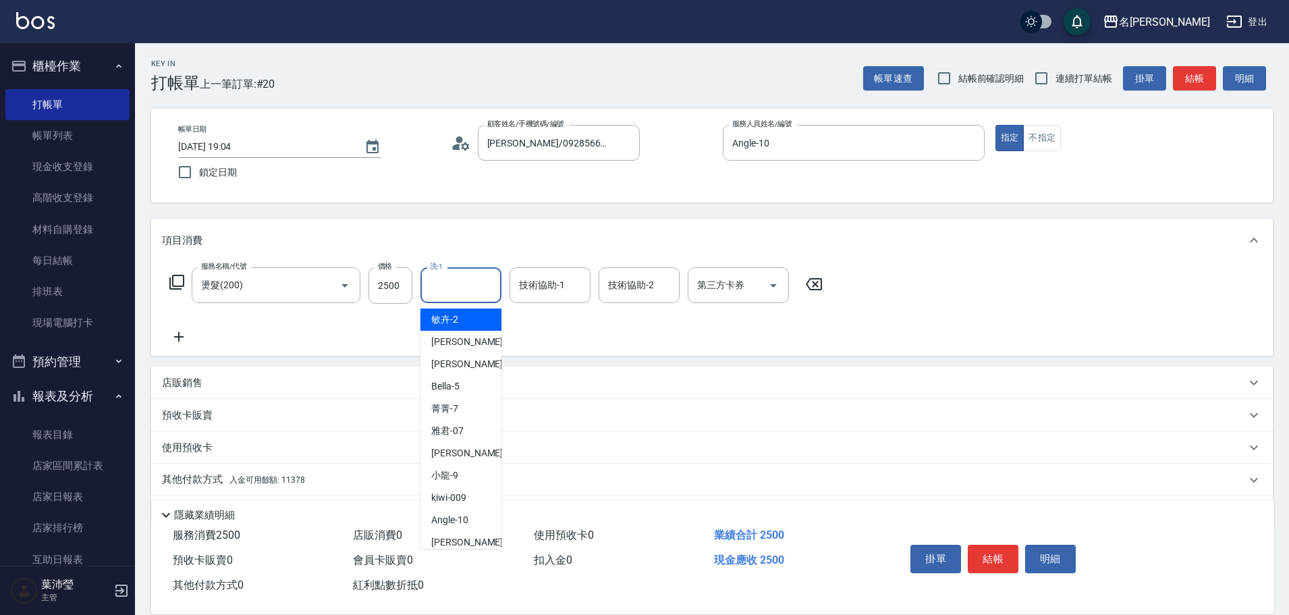
click at [439, 287] on input "洗-1" at bounding box center [460, 285] width 69 height 24
click at [471, 314] on div "[PERSON_NAME] -19" at bounding box center [460, 319] width 81 height 22
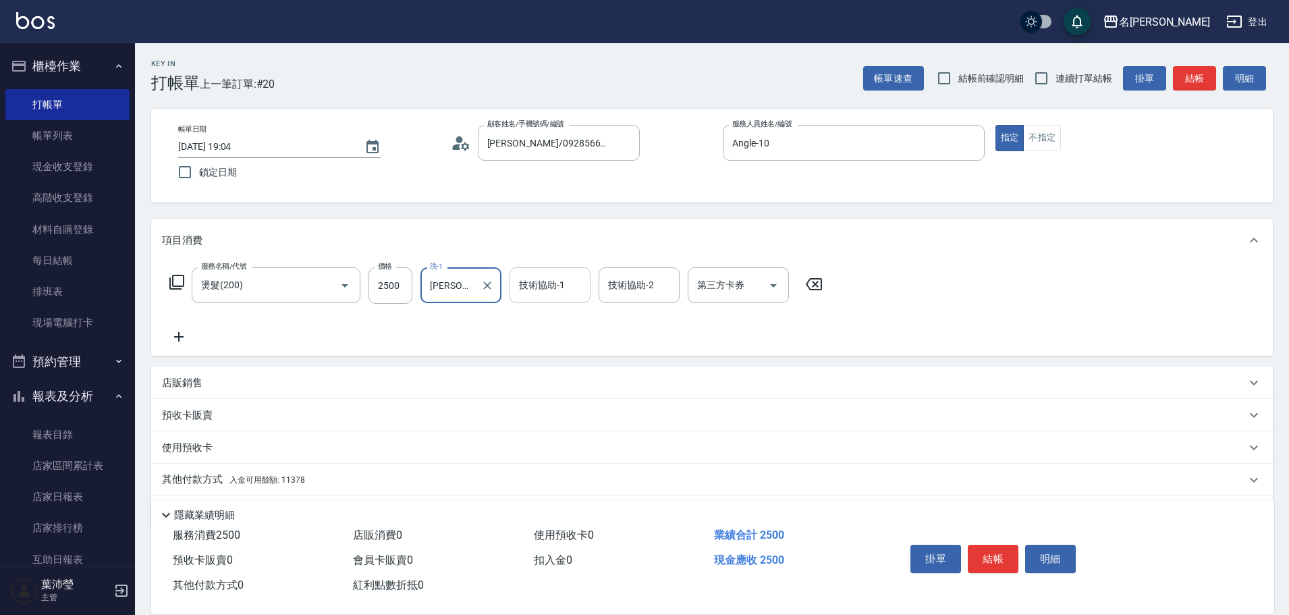
type input "[PERSON_NAME]-19"
click at [553, 289] on input "技術協助-1" at bounding box center [549, 285] width 69 height 24
type input "[PERSON_NAME]-19"
click at [181, 339] on icon at bounding box center [179, 337] width 34 height 16
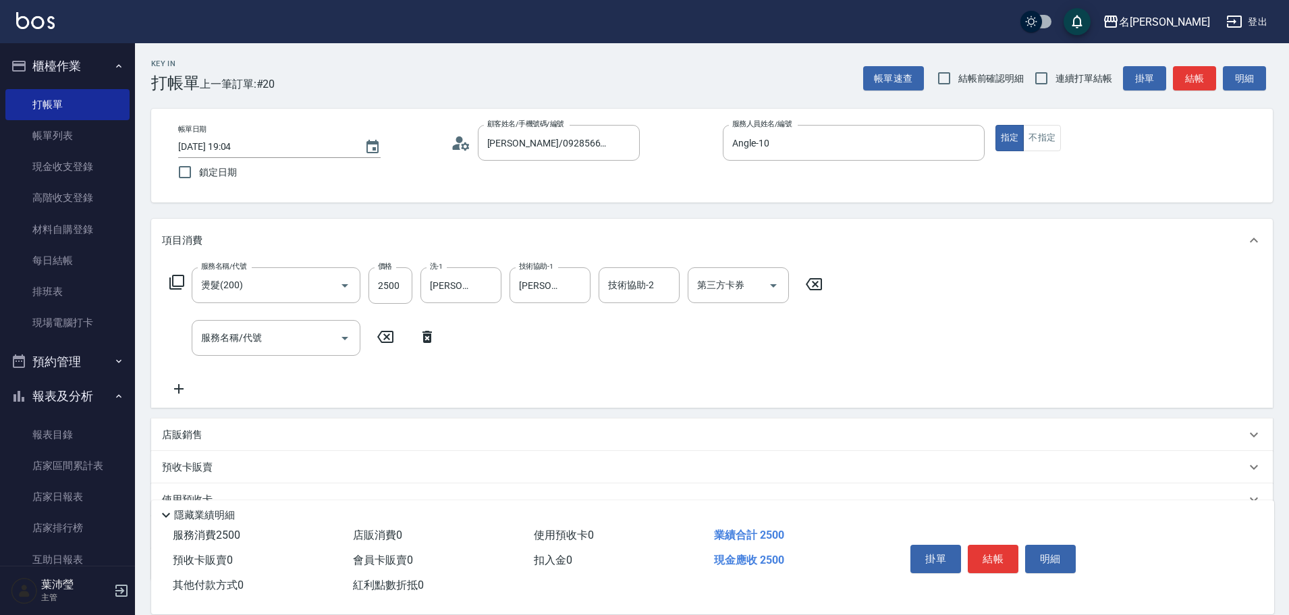
click at [180, 281] on icon at bounding box center [177, 282] width 16 height 16
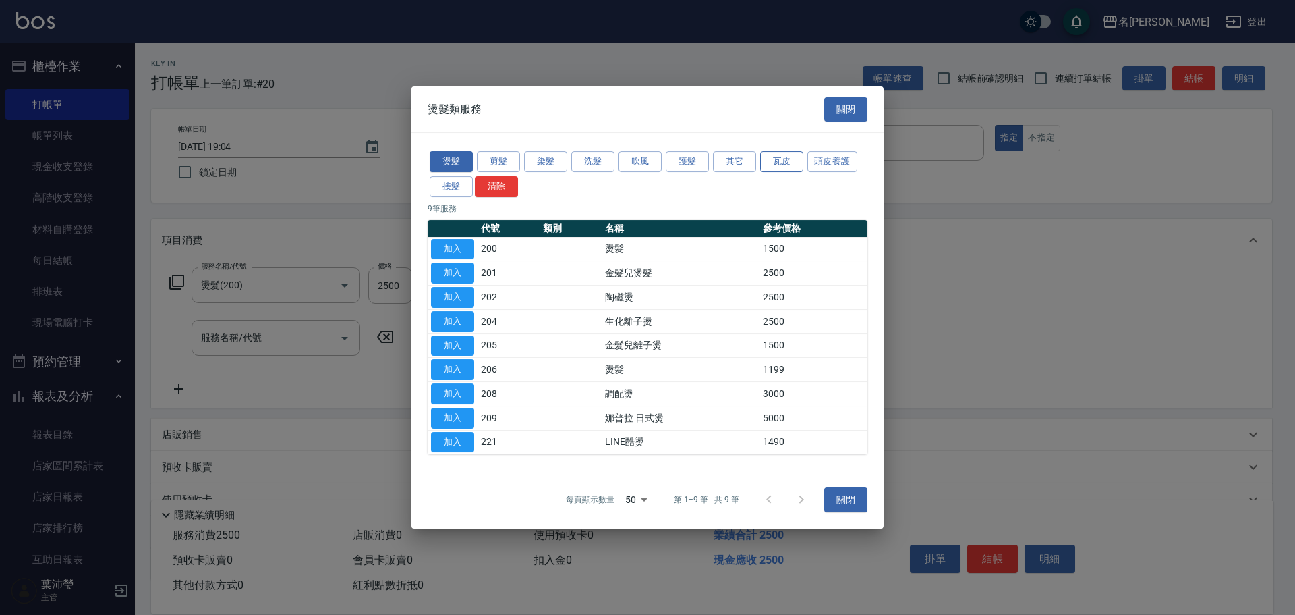
click at [785, 159] on button "瓦皮" at bounding box center [781, 161] width 43 height 21
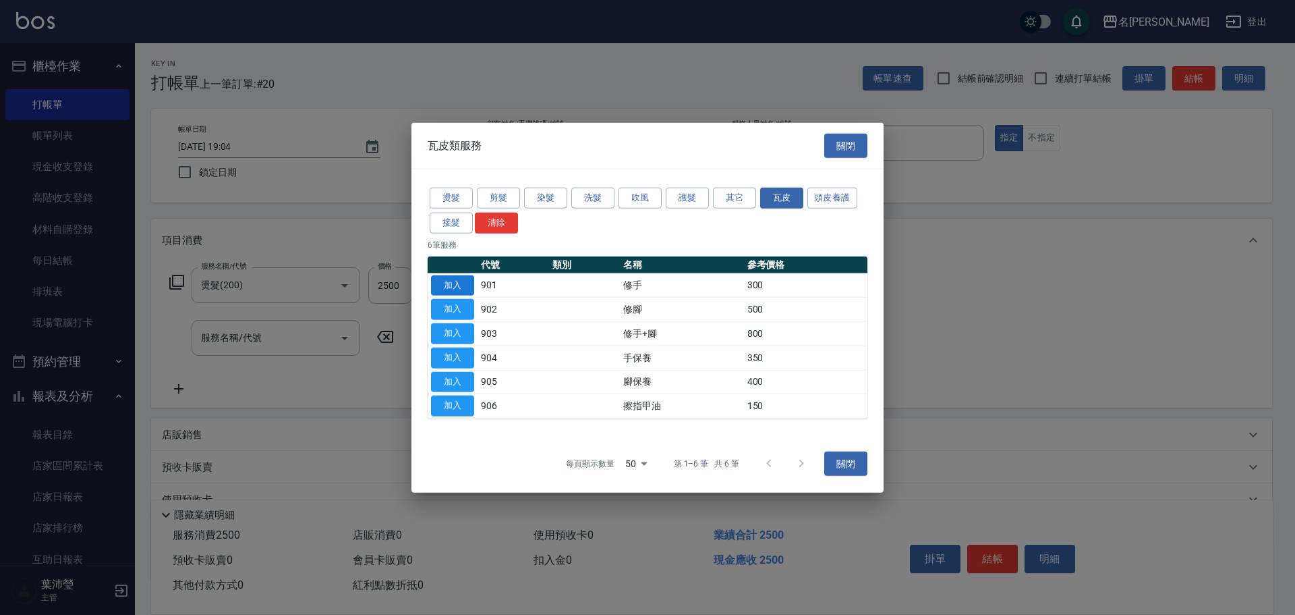
click at [451, 287] on button "加入" at bounding box center [452, 285] width 43 height 21
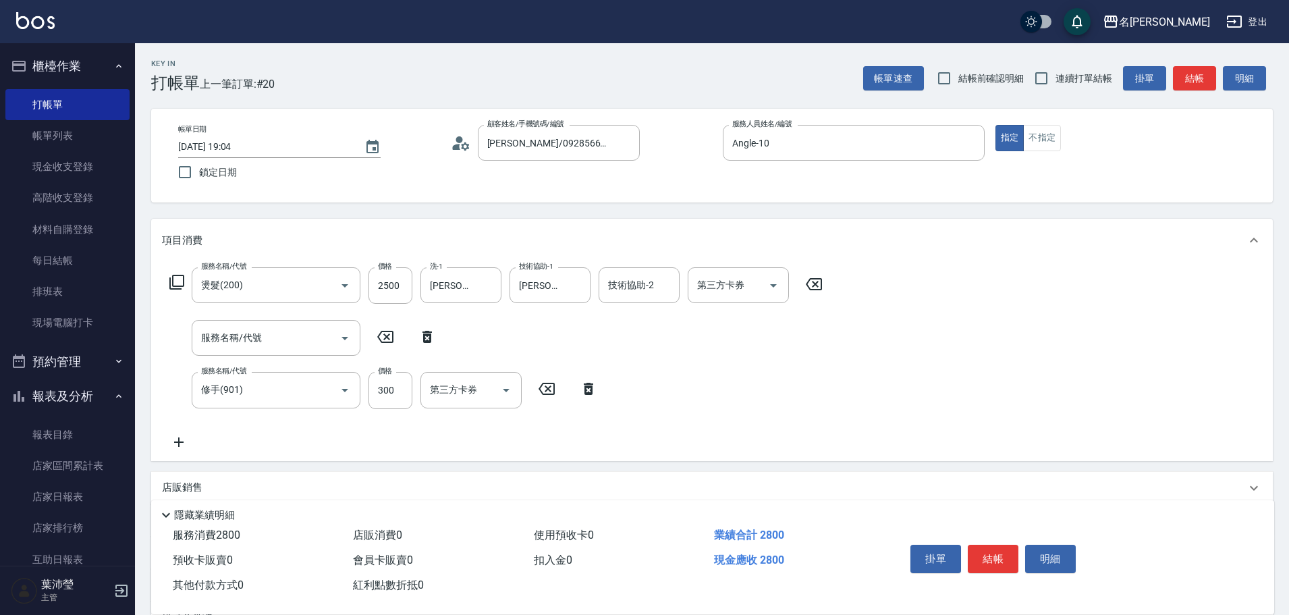
click at [420, 337] on icon at bounding box center [427, 337] width 34 height 16
type input "修手(901)"
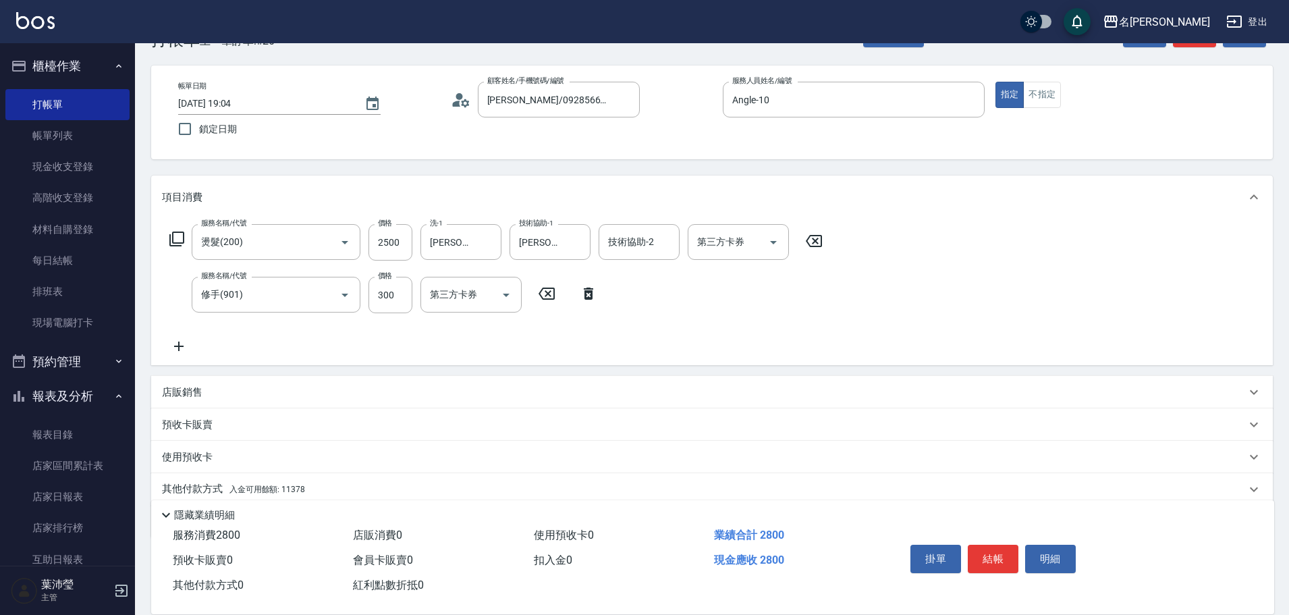
scroll to position [67, 0]
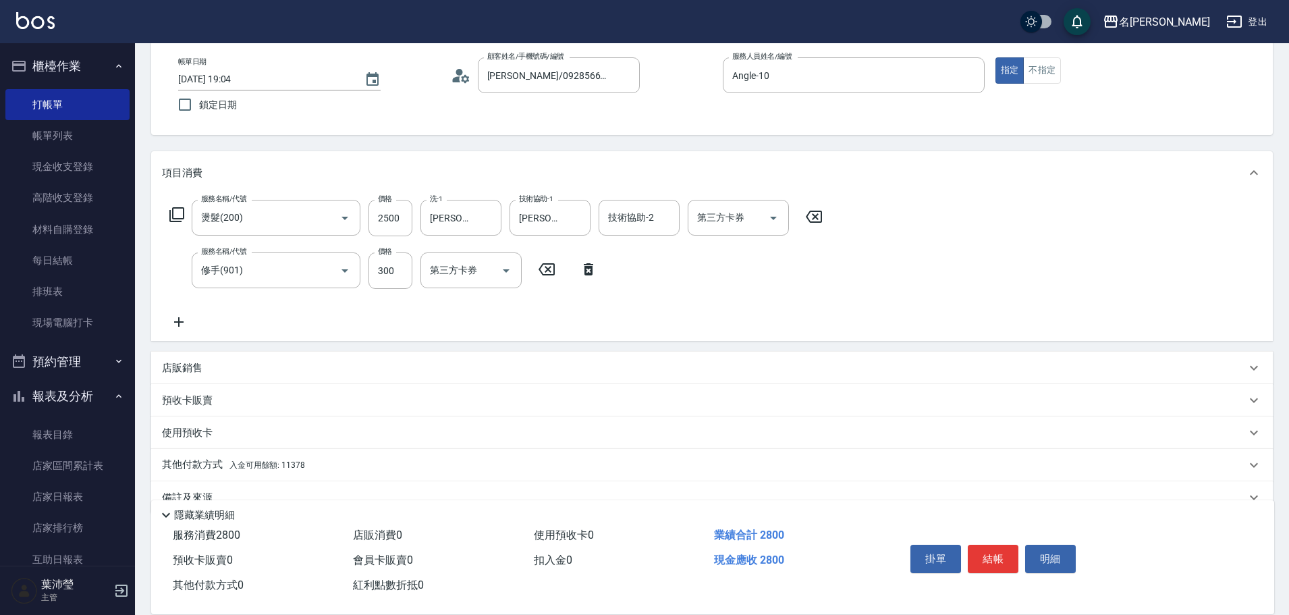
click at [201, 467] on p "其他付款方式 入金可用餘額: 11378" at bounding box center [233, 464] width 143 height 15
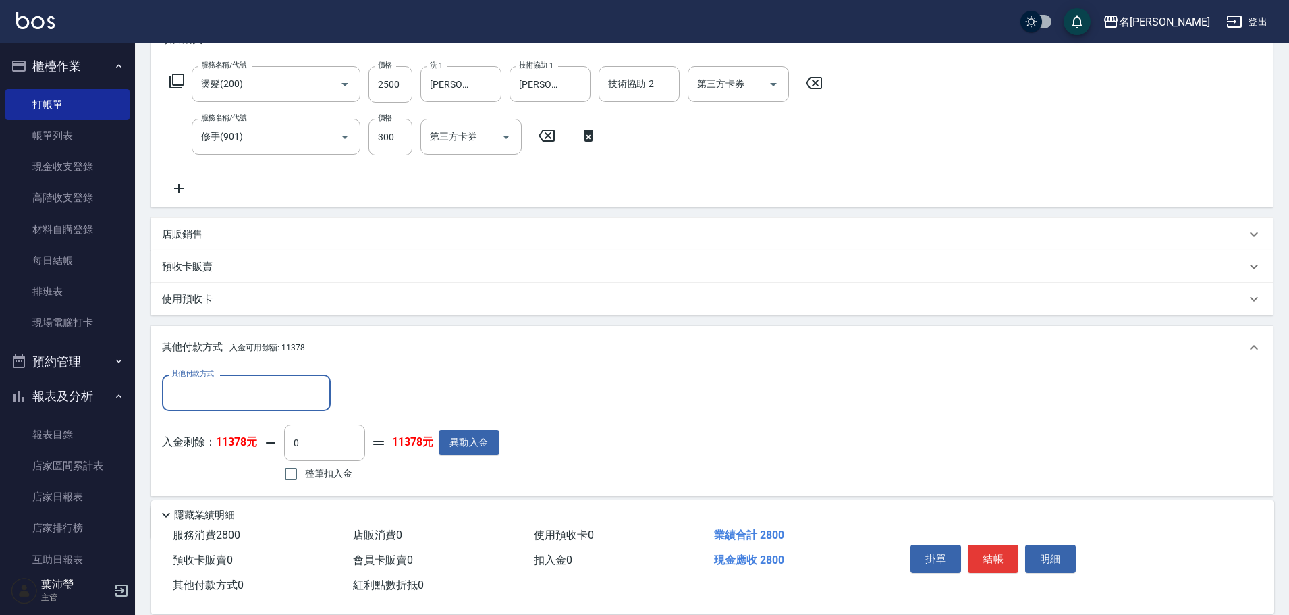
scroll to position [202, 0]
click at [277, 392] on input "其他付款方式" at bounding box center [246, 391] width 157 height 24
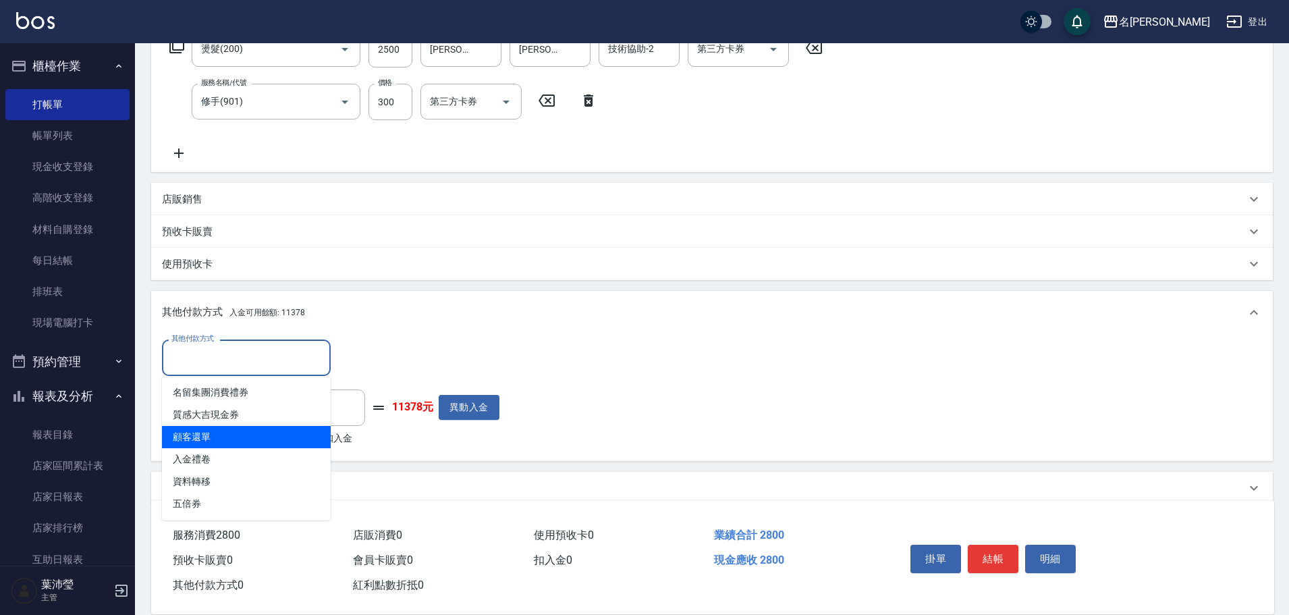
scroll to position [255, 0]
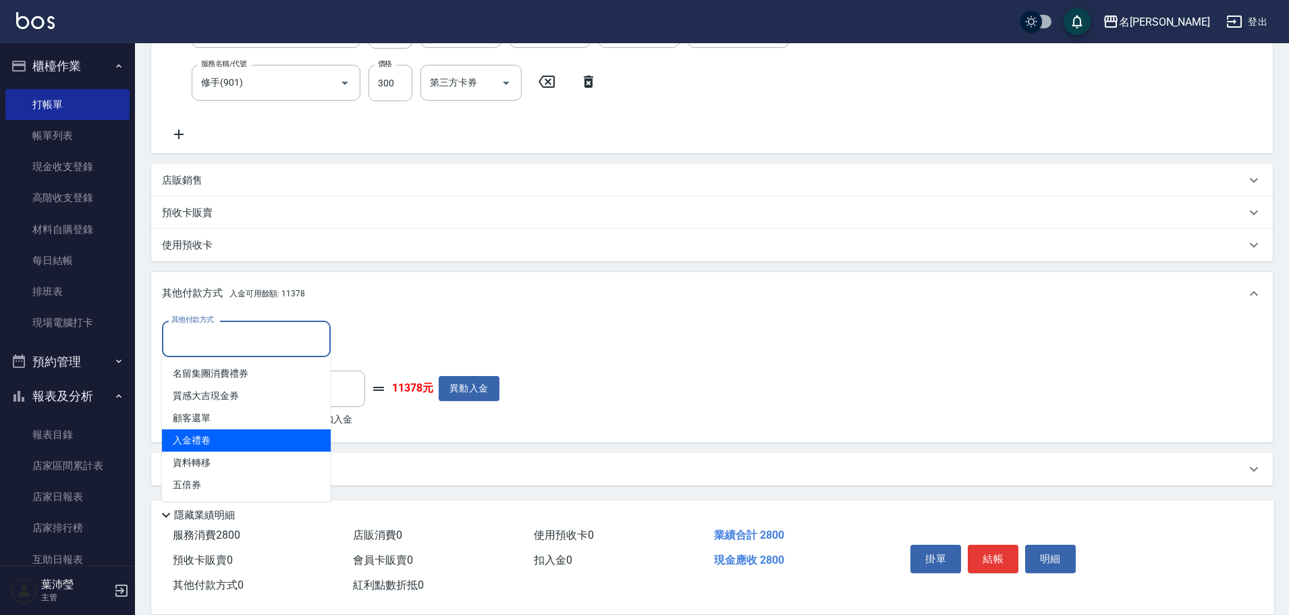
click at [210, 445] on span "入金禮卷" at bounding box center [246, 440] width 169 height 22
type input "入金禮卷"
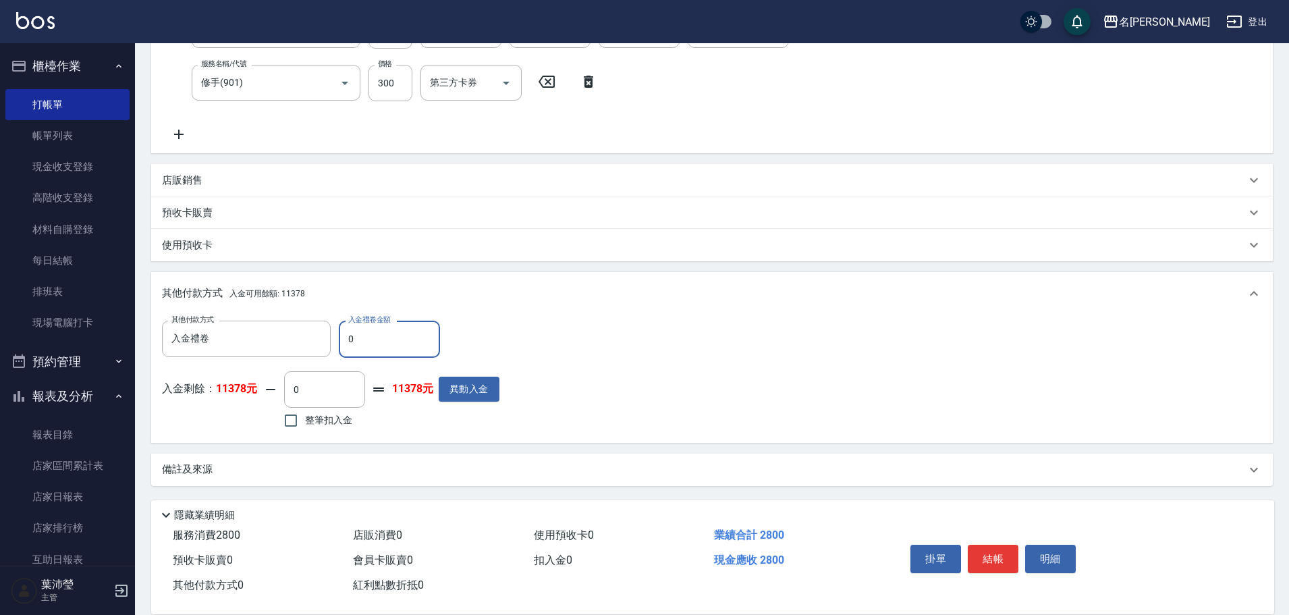
click at [376, 354] on input "0" at bounding box center [389, 338] width 101 height 36
drag, startPoint x: 374, startPoint y: 349, endPoint x: 347, endPoint y: 349, distance: 27.0
click at [347, 349] on input "0" at bounding box center [389, 338] width 101 height 36
type input "1000"
click at [287, 420] on input "整筆扣入金" at bounding box center [291, 420] width 28 height 28
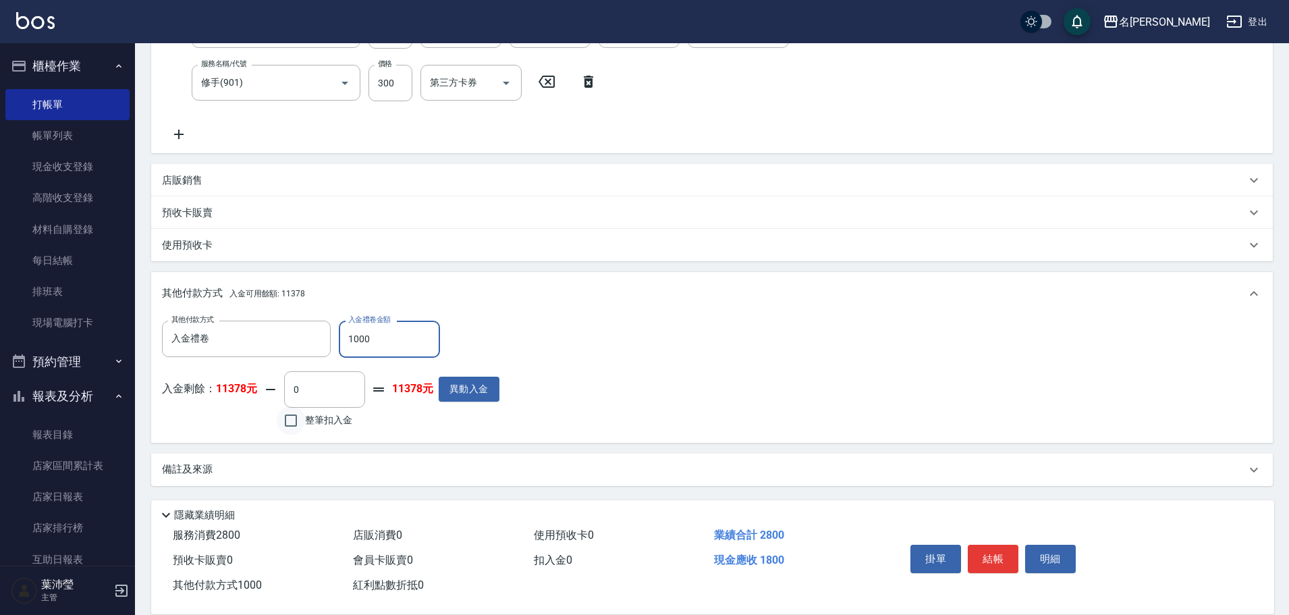
checkbox input "true"
type input "1800"
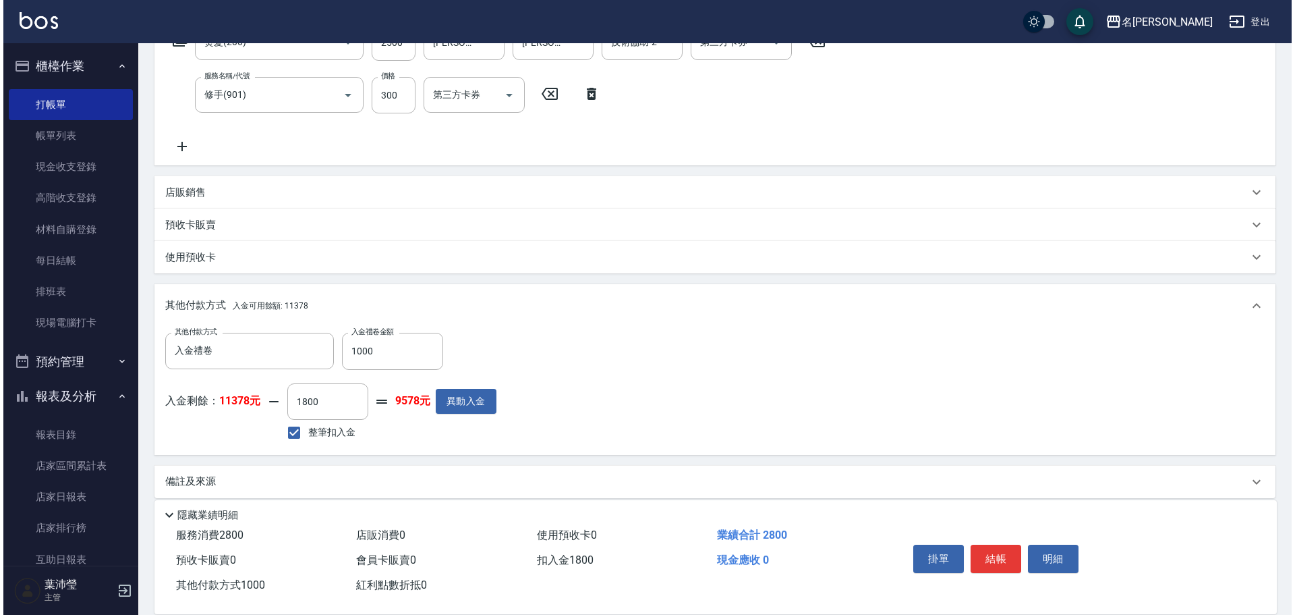
scroll to position [256, 0]
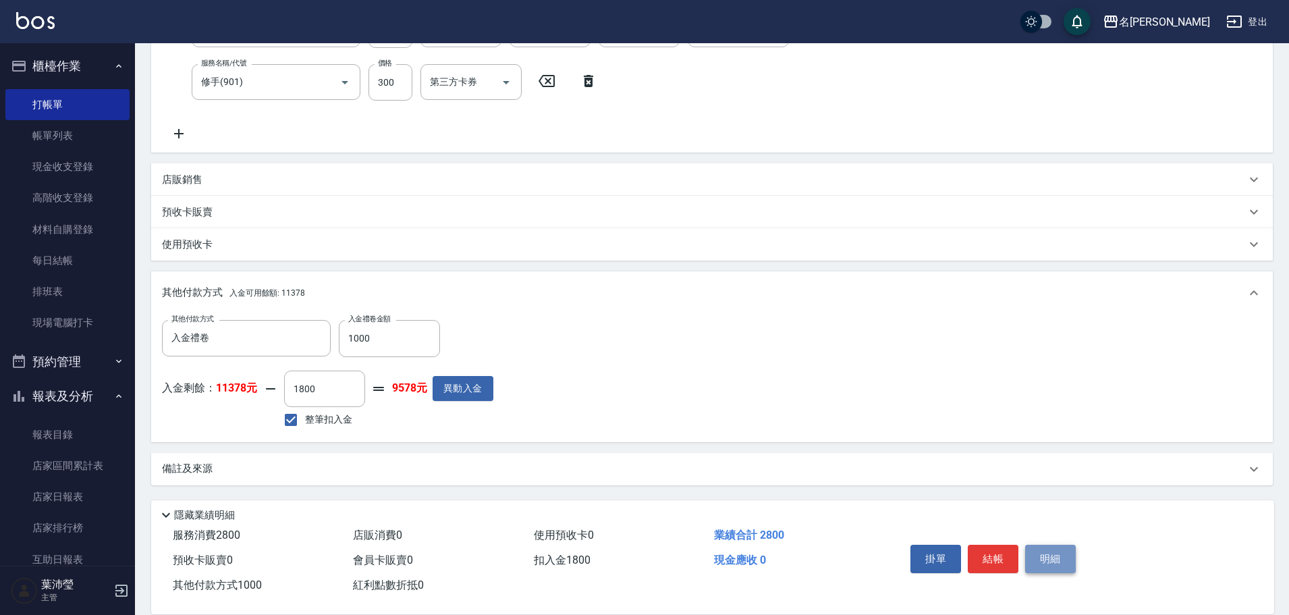
click at [1062, 558] on button "明細" at bounding box center [1050, 558] width 51 height 28
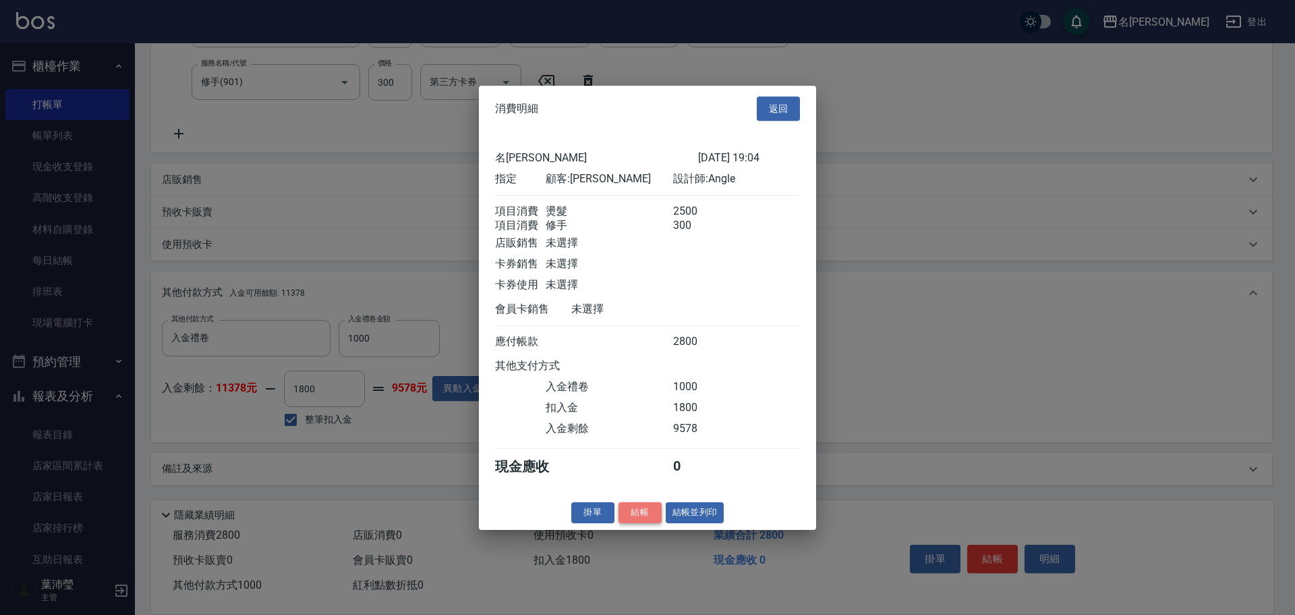
click at [640, 523] on button "結帳" at bounding box center [640, 512] width 43 height 21
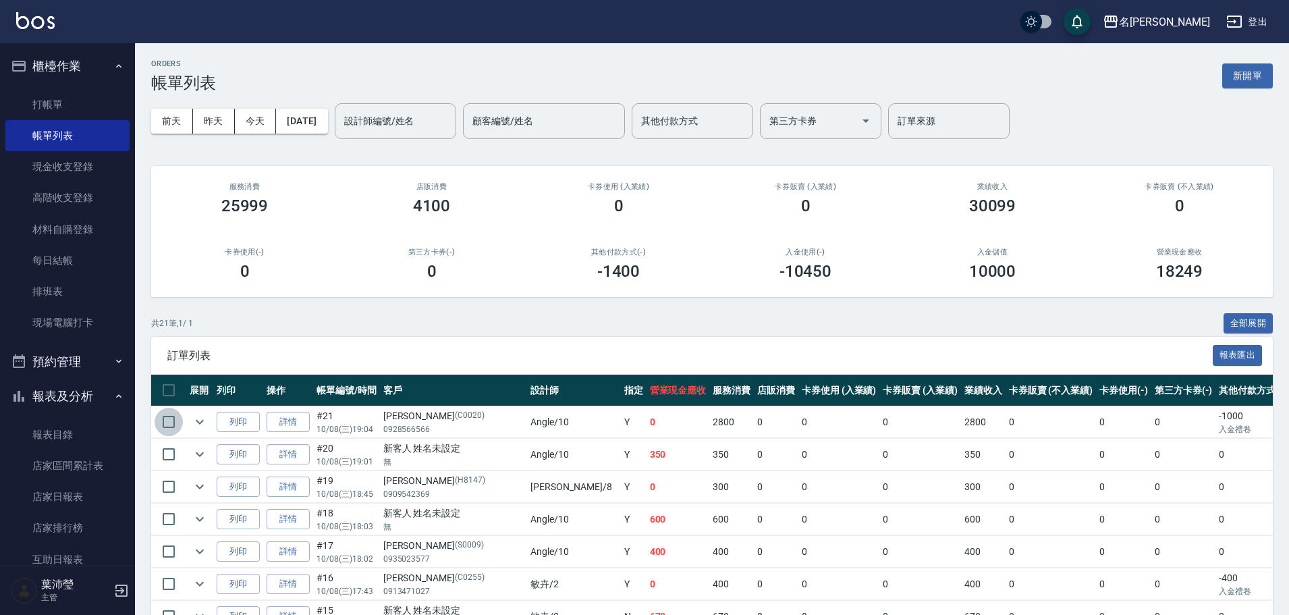
click at [166, 420] on input "checkbox" at bounding box center [169, 422] width 28 height 28
checkbox input "true"
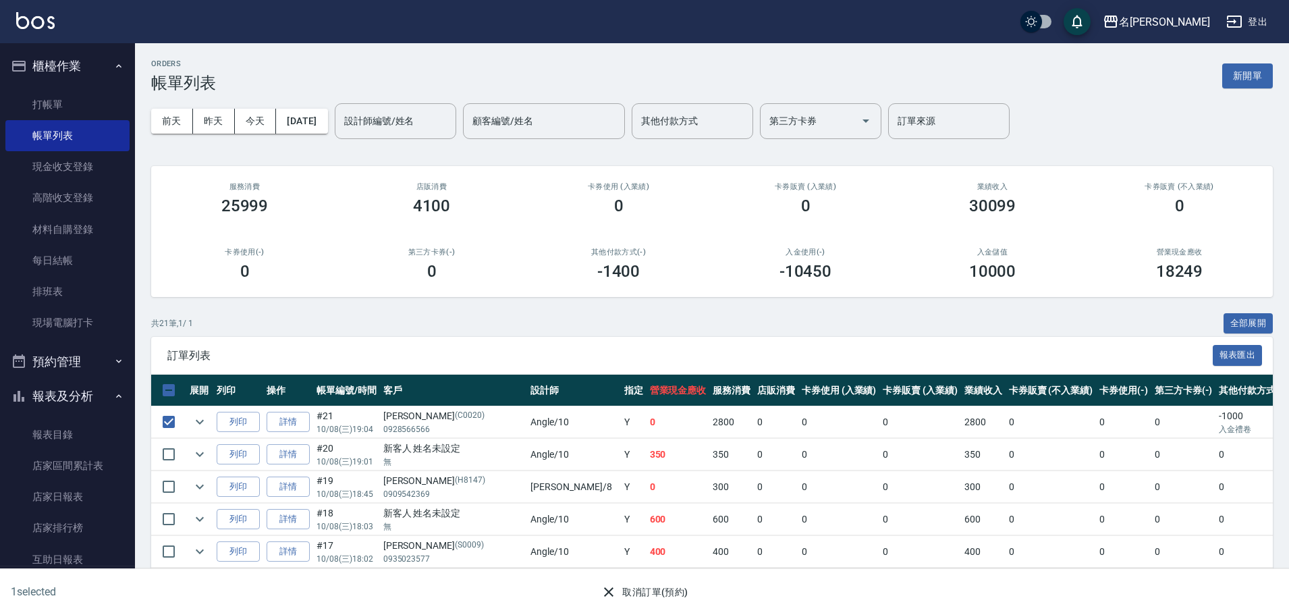
click at [641, 593] on button "取消訂單(預約)" at bounding box center [644, 592] width 98 height 25
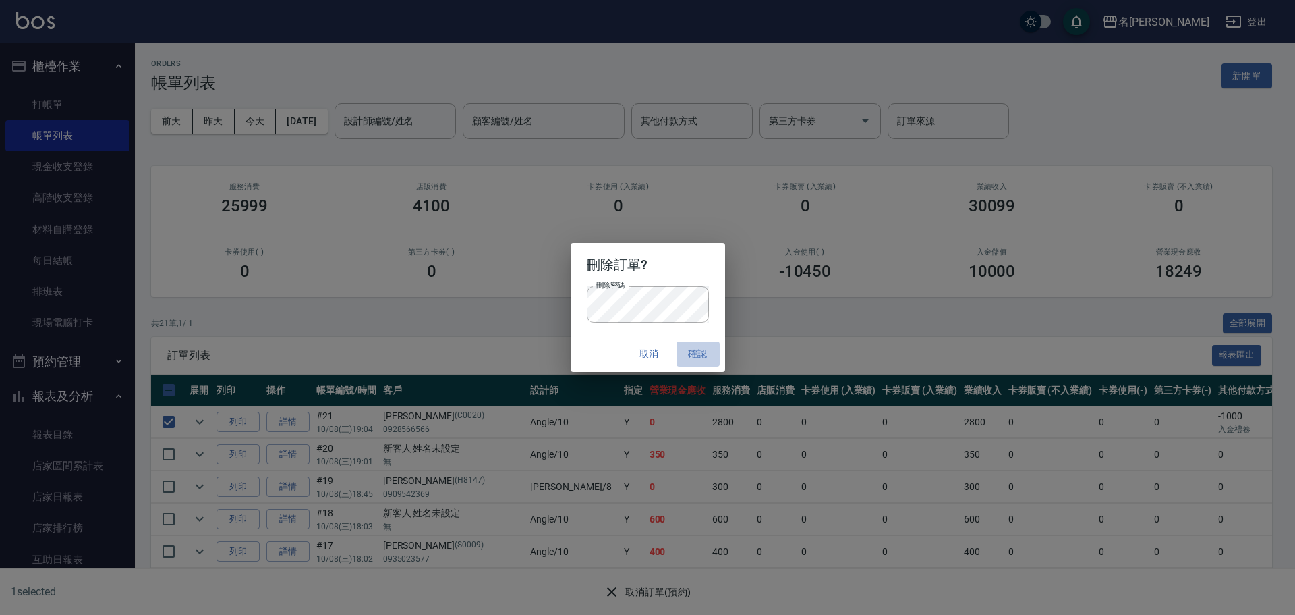
click at [692, 354] on button "確認" at bounding box center [698, 353] width 43 height 25
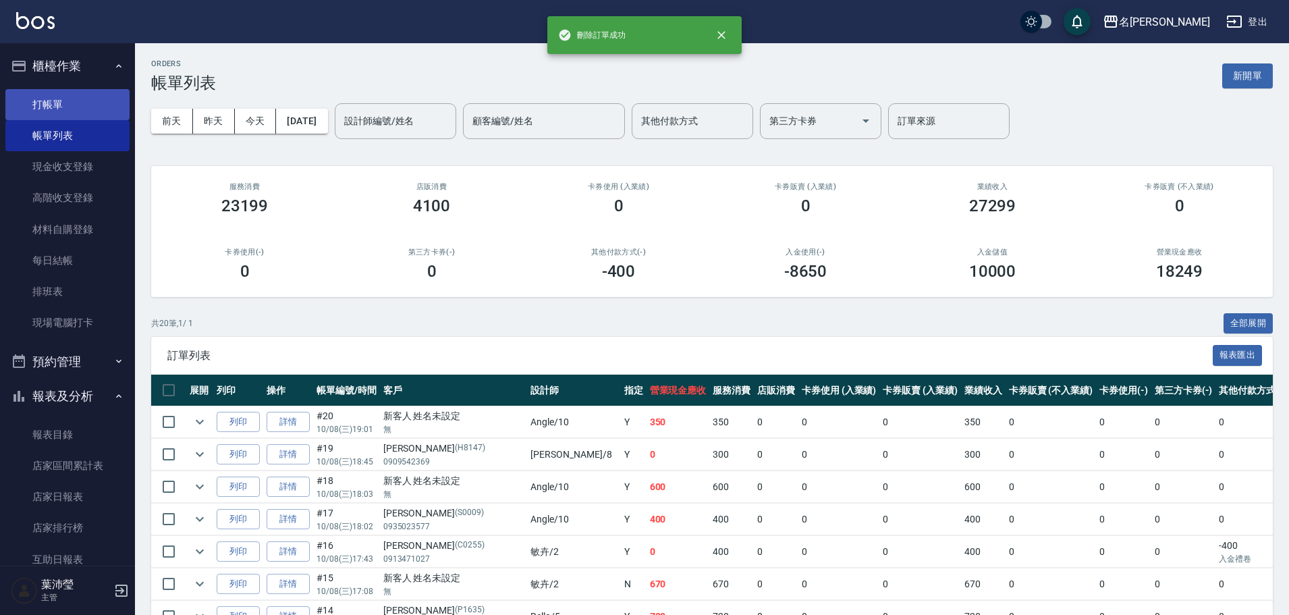
click at [82, 100] on link "打帳單" at bounding box center [67, 104] width 124 height 31
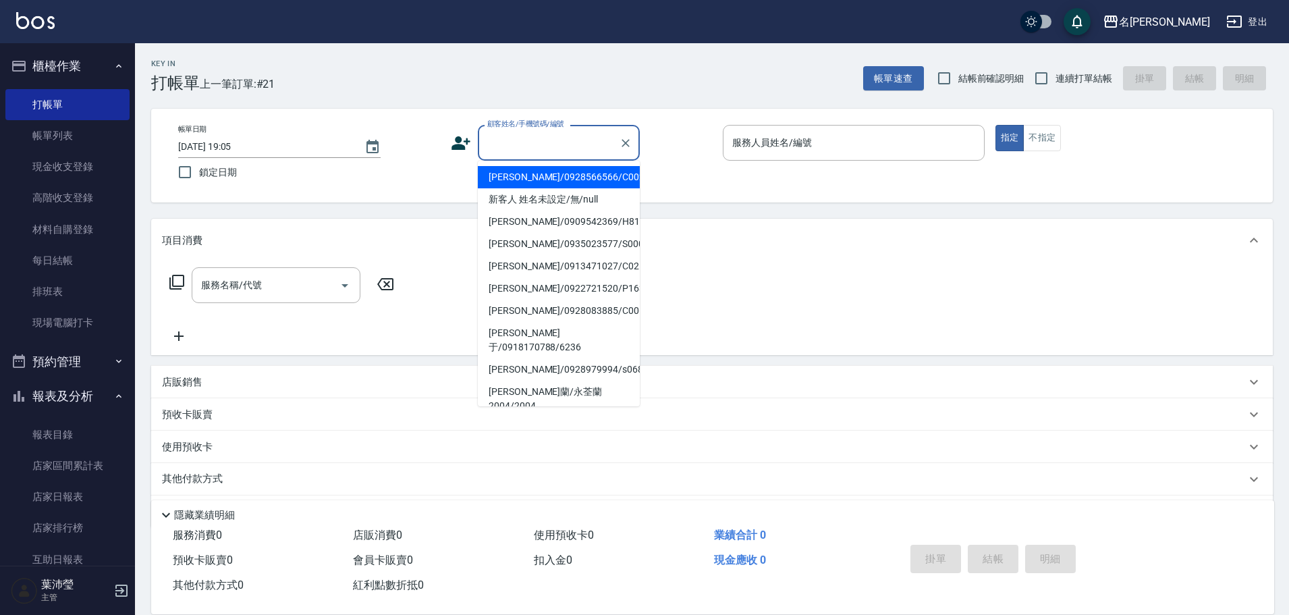
click at [496, 147] on input "顧客姓名/手機號碼/編號" at bounding box center [549, 143] width 130 height 24
click at [513, 185] on li "[PERSON_NAME]/0928566566/C0020" at bounding box center [559, 177] width 162 height 22
type input "[PERSON_NAME]/0928566566/C0020"
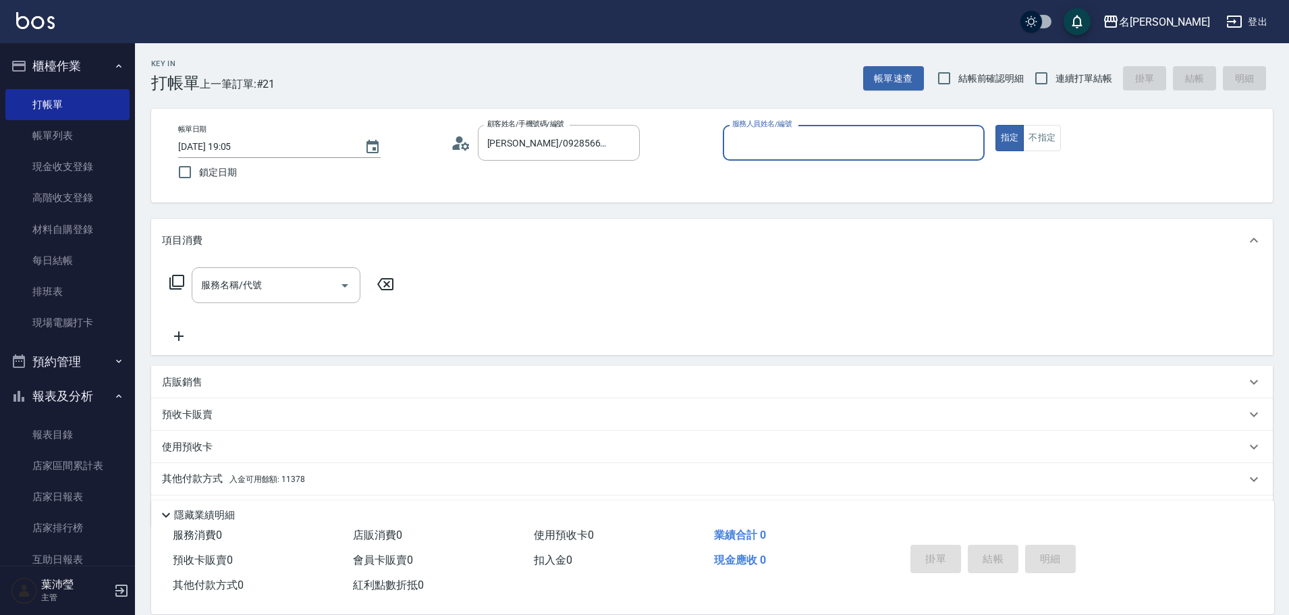
type input "Angle-10"
click at [175, 284] on icon at bounding box center [177, 282] width 16 height 16
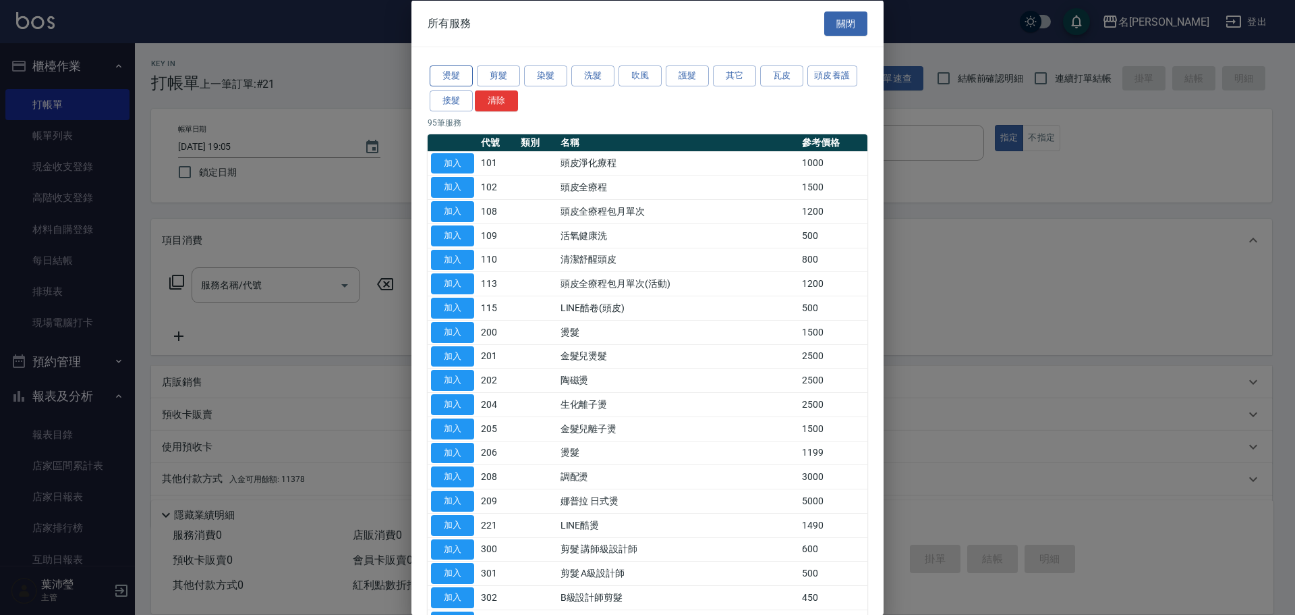
click at [453, 76] on button "燙髮" at bounding box center [451, 75] width 43 height 21
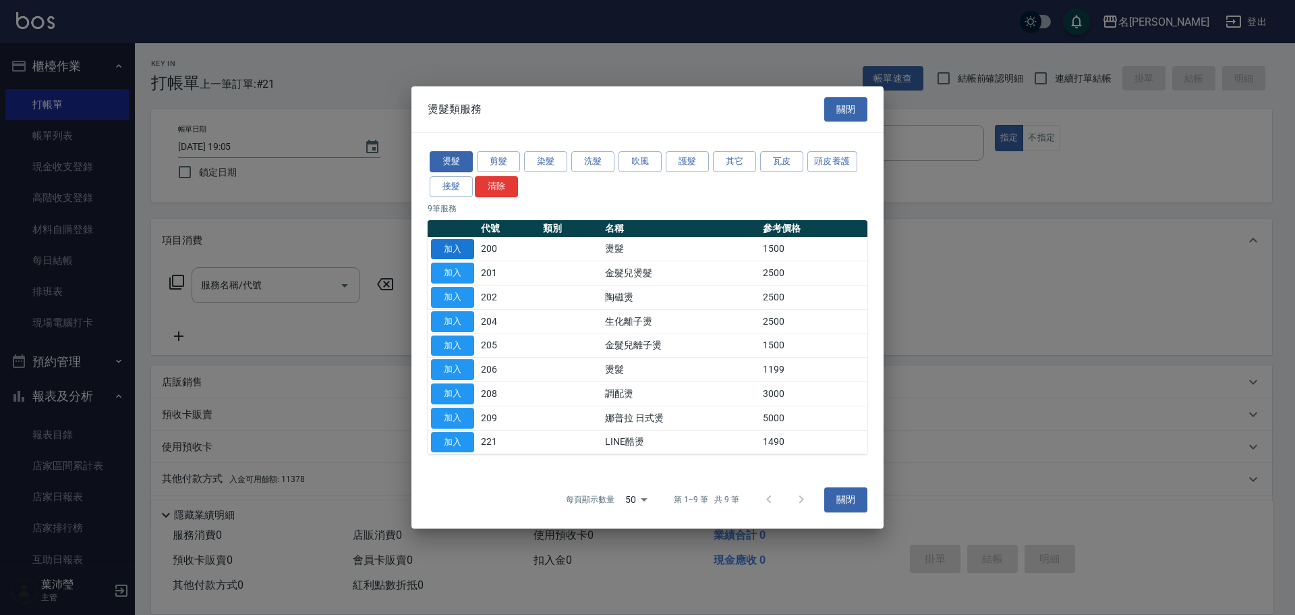
click at [449, 250] on button "加入" at bounding box center [452, 249] width 43 height 21
type input "燙髮(200)"
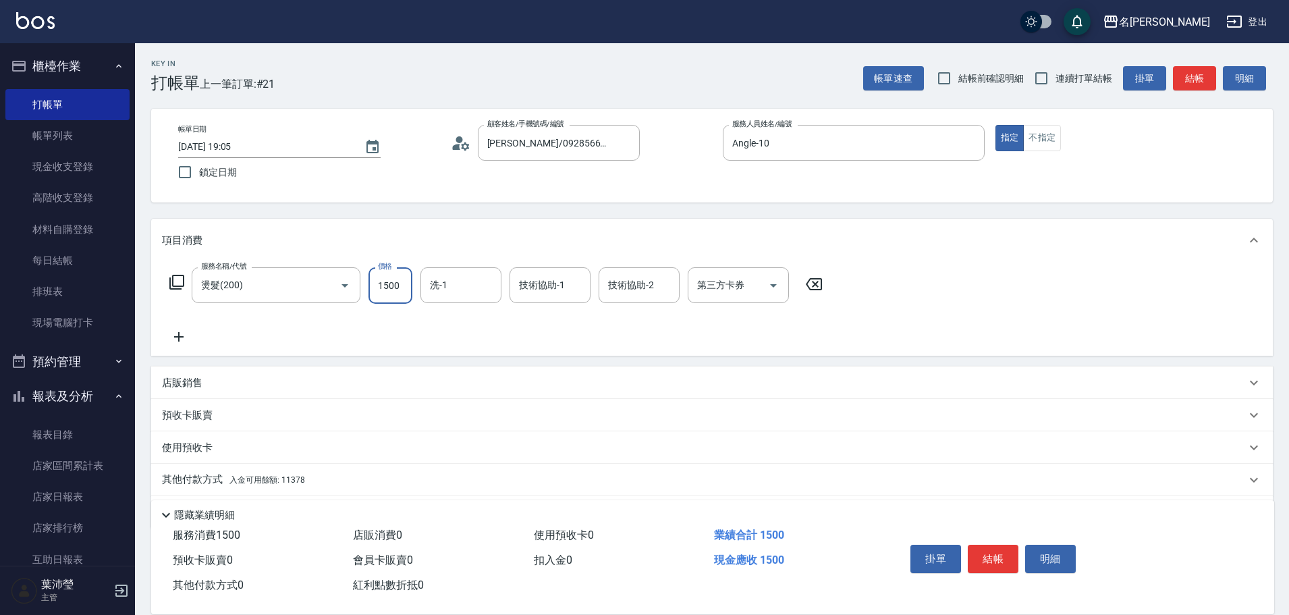
click at [391, 288] on input "1500" at bounding box center [390, 285] width 44 height 36
type input "2500"
click at [179, 337] on icon at bounding box center [178, 336] width 9 height 9
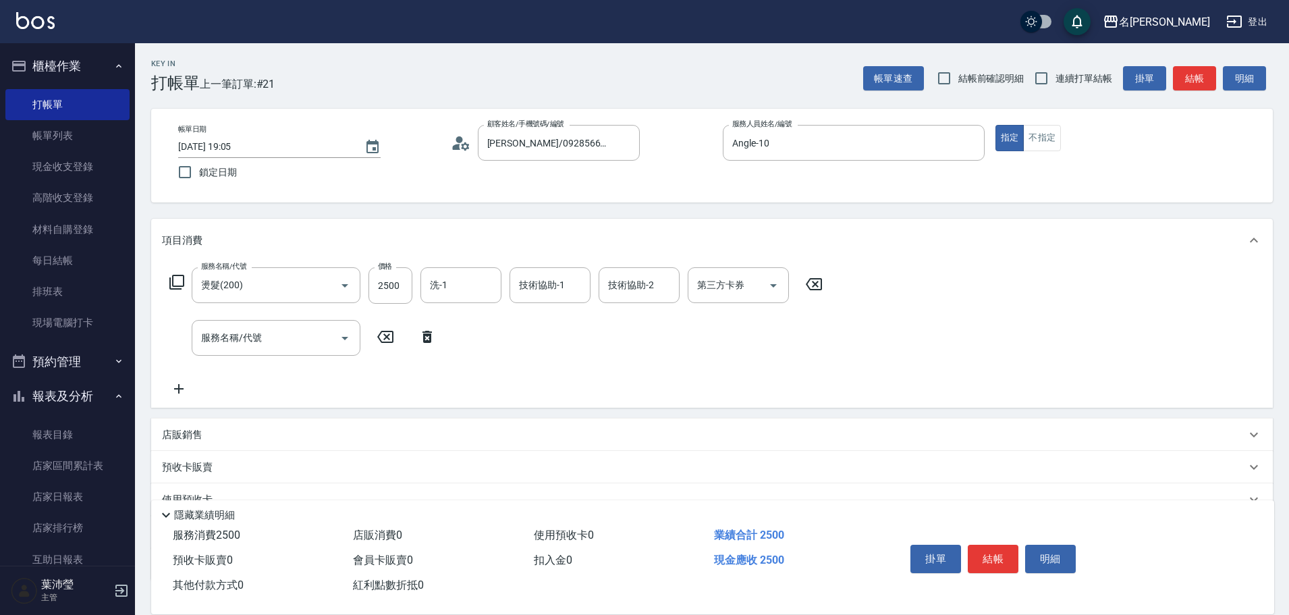
click at [184, 279] on icon at bounding box center [176, 282] width 15 height 15
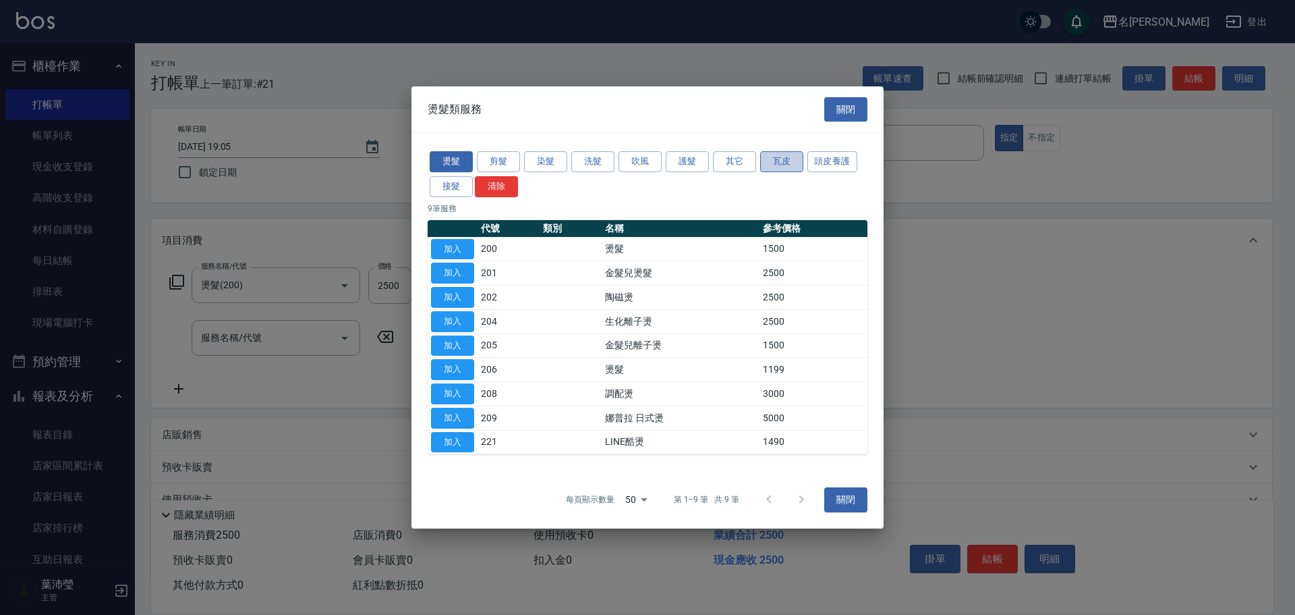
click at [786, 159] on button "瓦皮" at bounding box center [781, 161] width 43 height 21
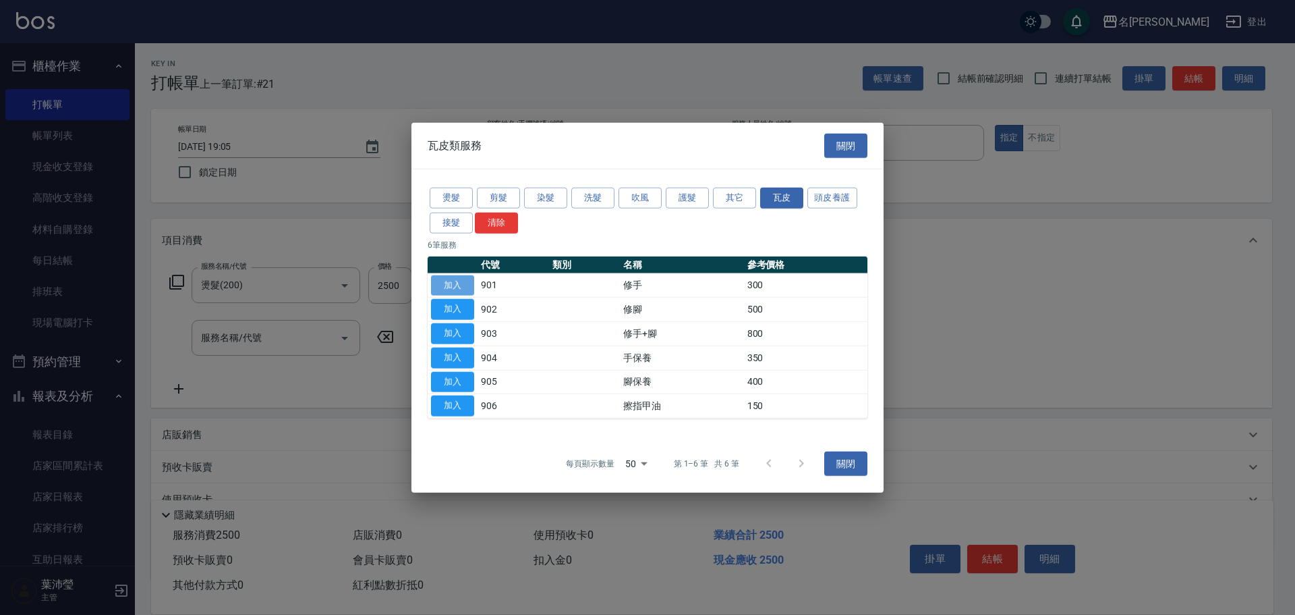
click at [455, 279] on button "加入" at bounding box center [452, 285] width 43 height 21
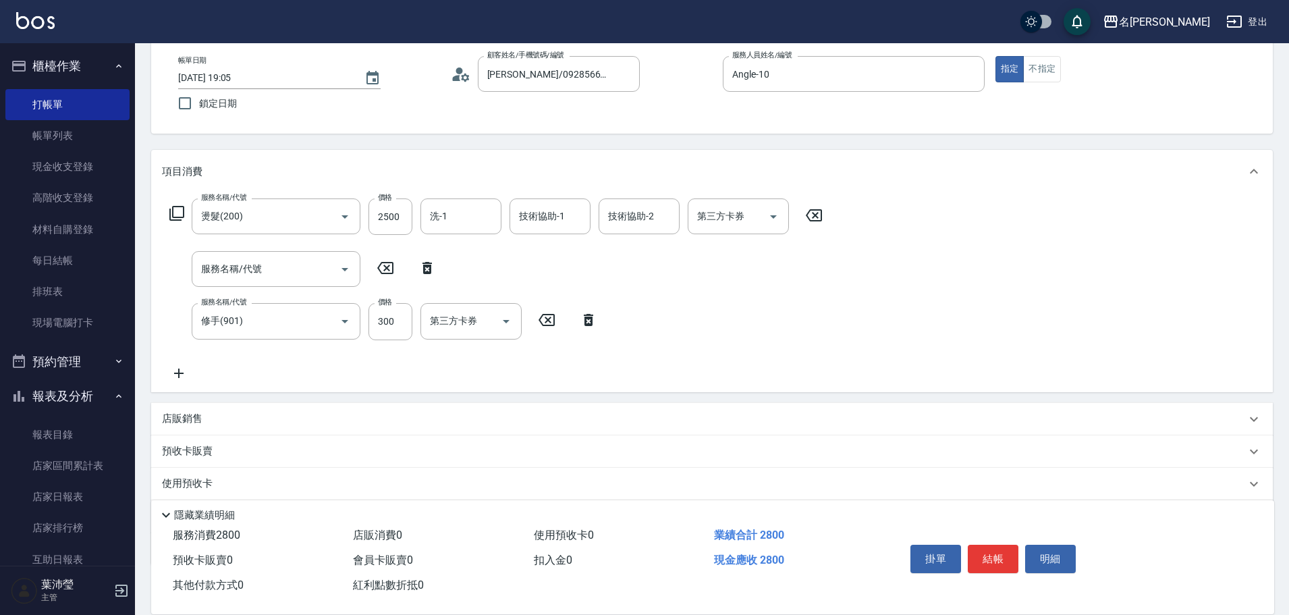
scroll to position [135, 0]
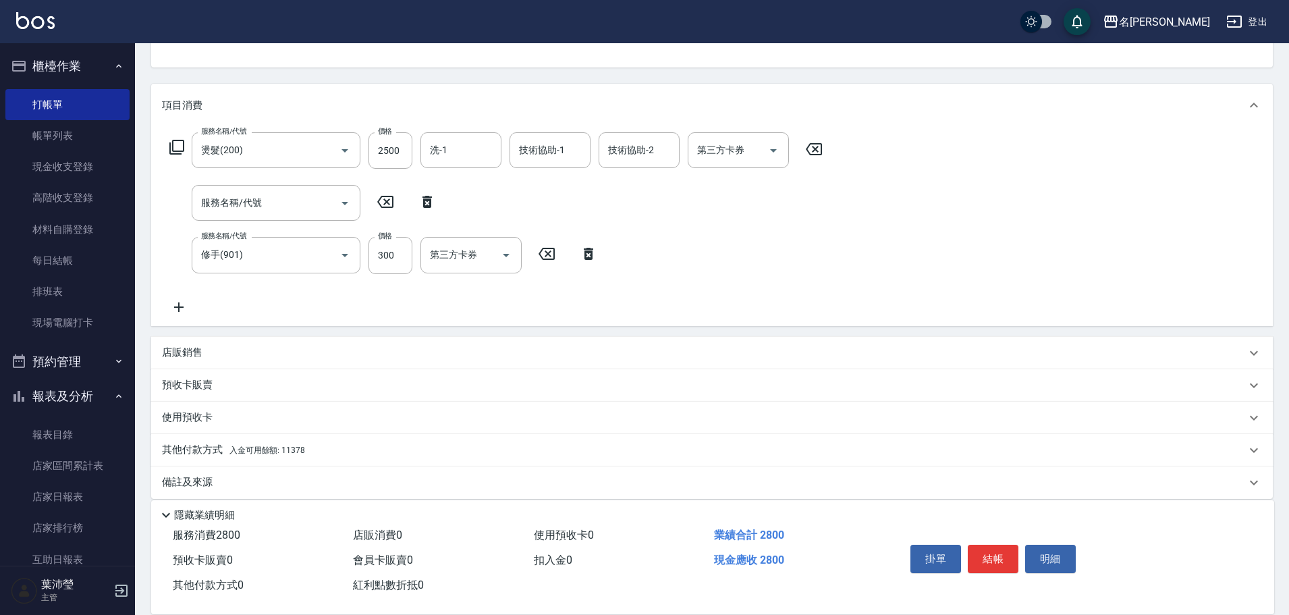
click at [192, 447] on p "其他付款方式 入金可用餘額: 11378" at bounding box center [233, 450] width 143 height 15
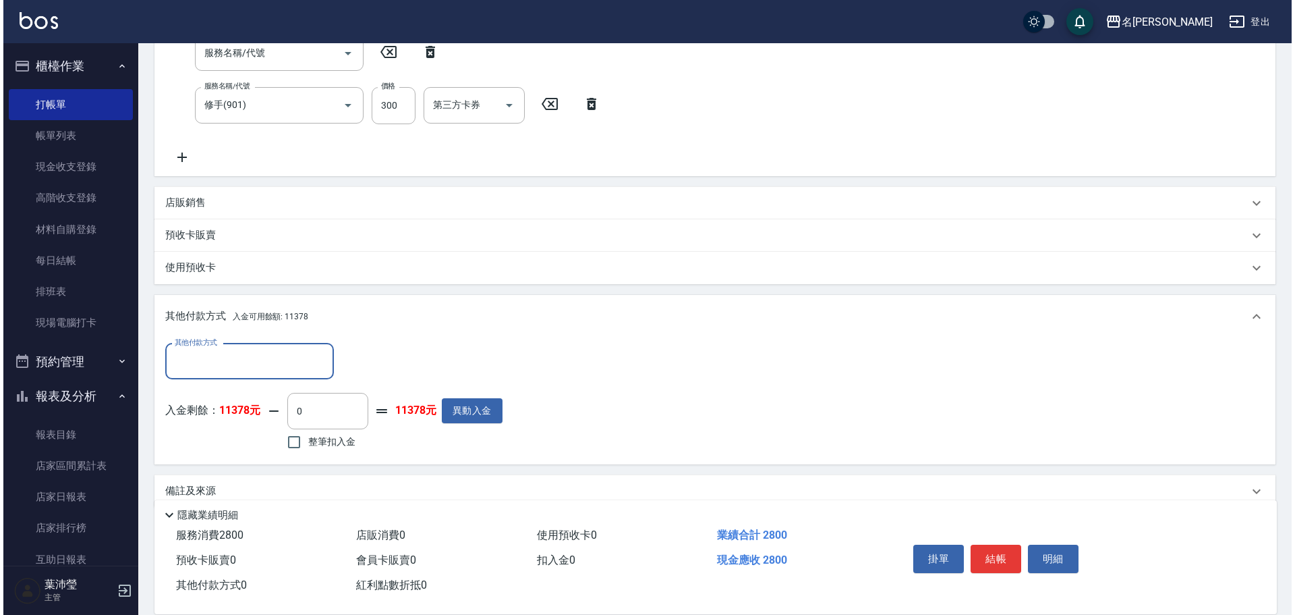
scroll to position [307, 0]
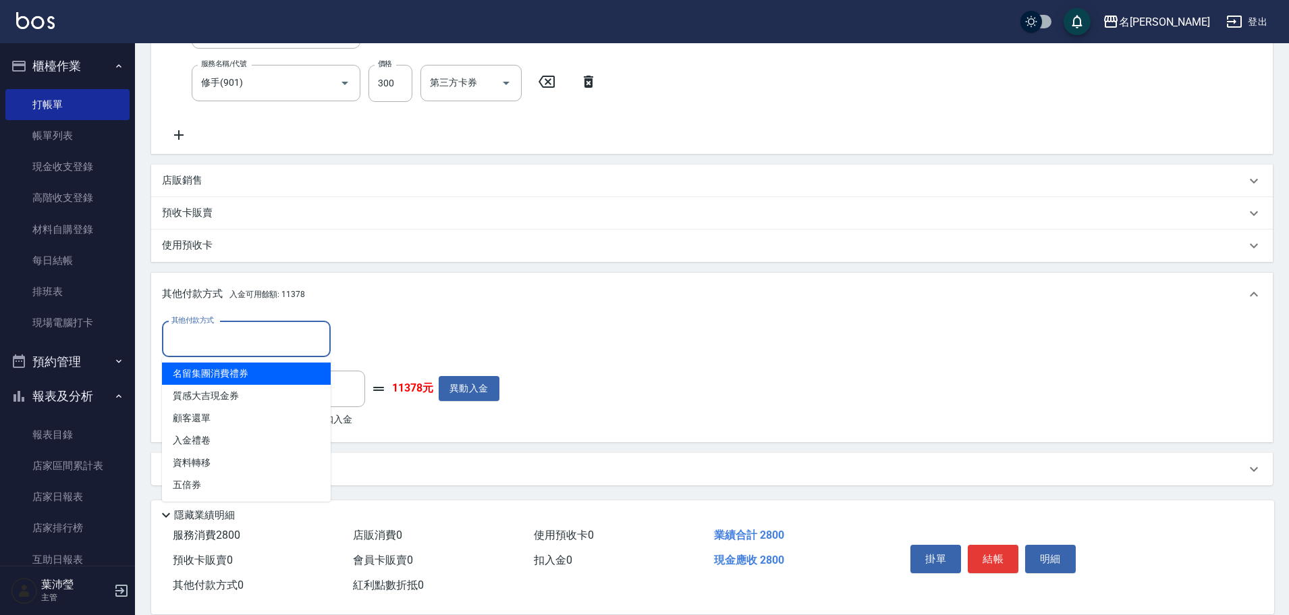
click at [217, 331] on input "其他付款方式" at bounding box center [246, 339] width 157 height 24
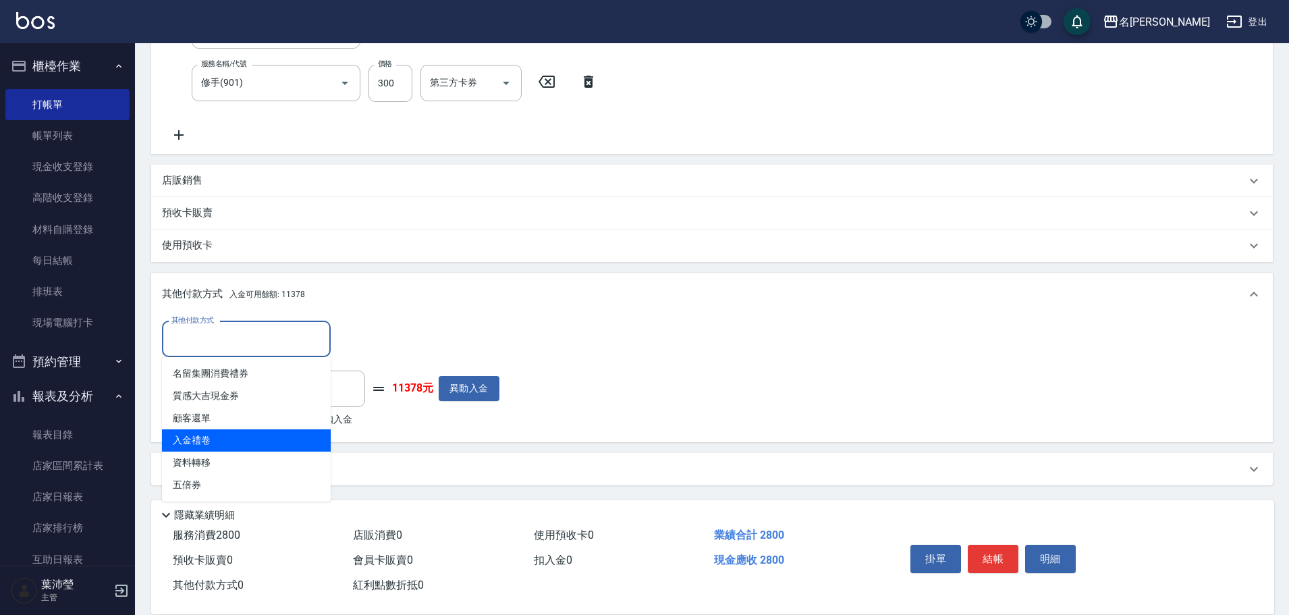
click at [206, 445] on span "入金禮卷" at bounding box center [246, 440] width 169 height 22
type input "入金禮卷"
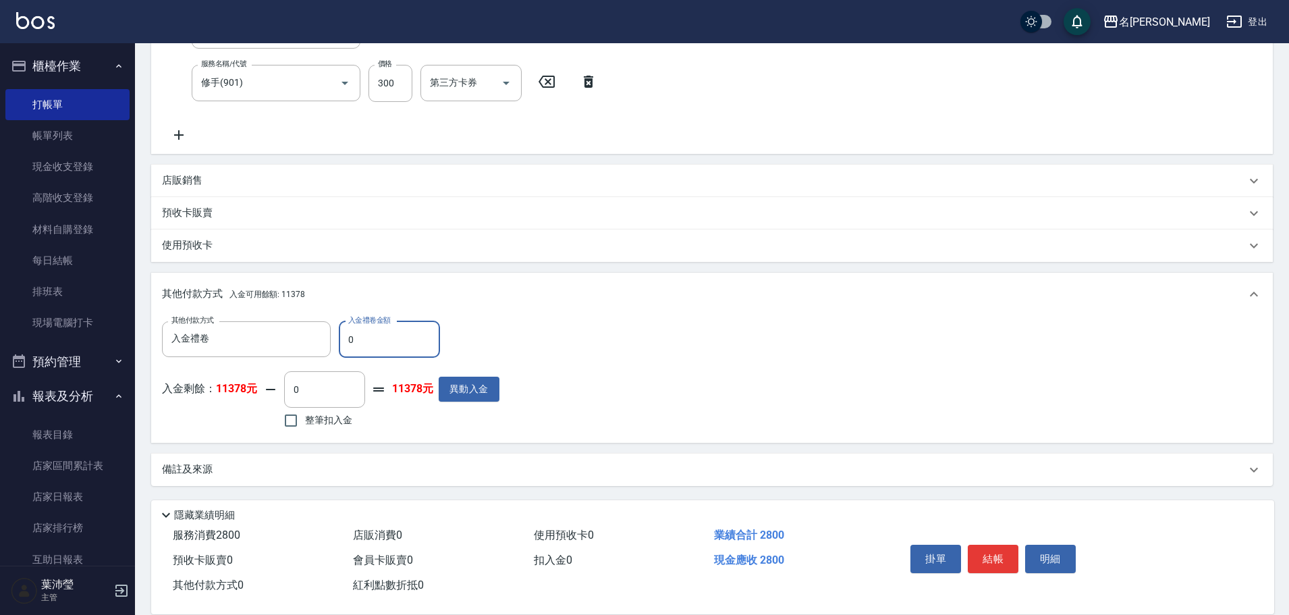
drag, startPoint x: 364, startPoint y: 347, endPoint x: 340, endPoint y: 354, distance: 24.6
click at [340, 354] on input "0" at bounding box center [389, 339] width 101 height 36
type input "1000"
click at [285, 420] on input "整筆扣入金" at bounding box center [291, 420] width 28 height 28
checkbox input "true"
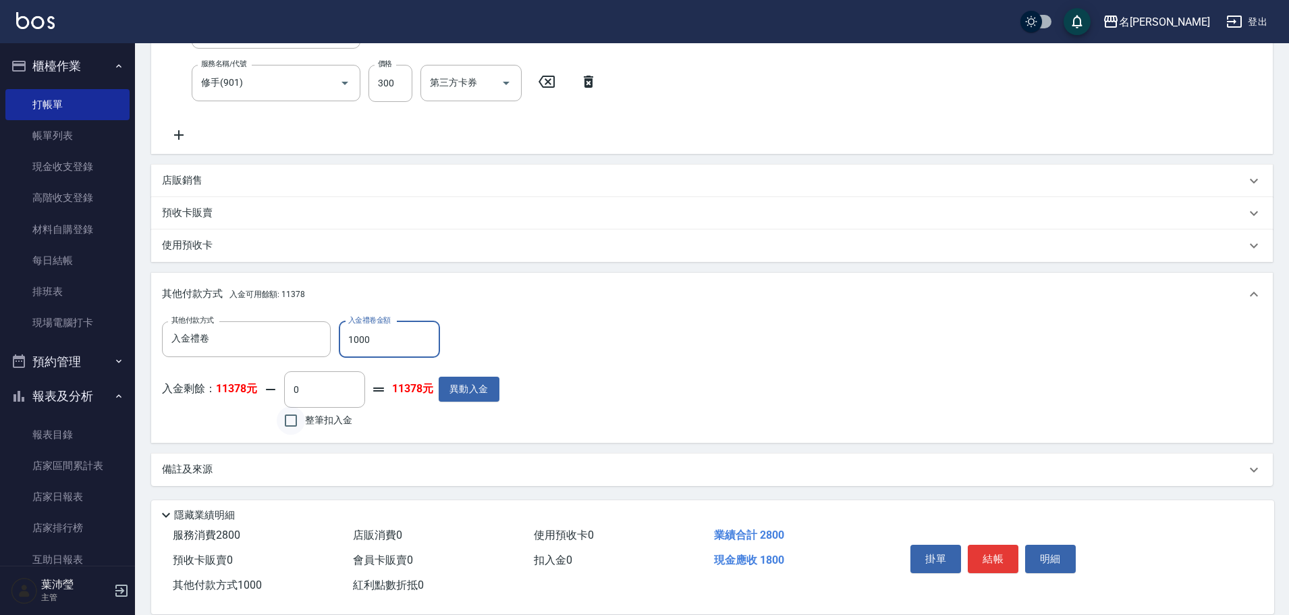
type input "1800"
click at [1056, 562] on button "明細" at bounding box center [1050, 558] width 51 height 28
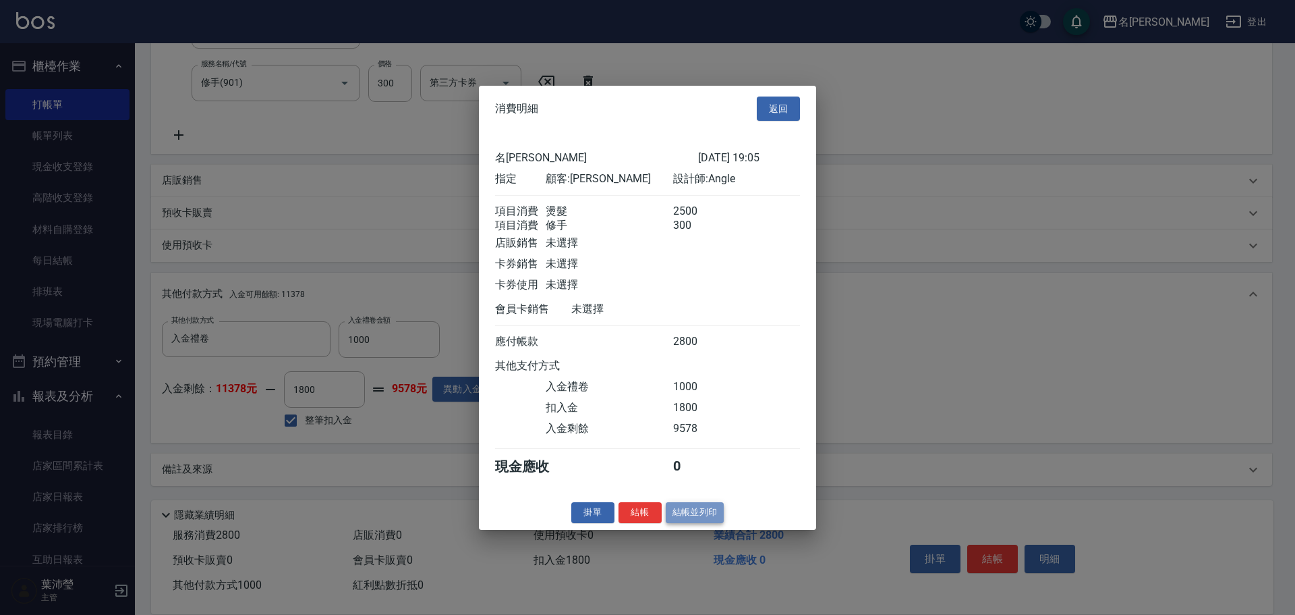
click at [686, 522] on button "結帳並列印" at bounding box center [695, 512] width 59 height 21
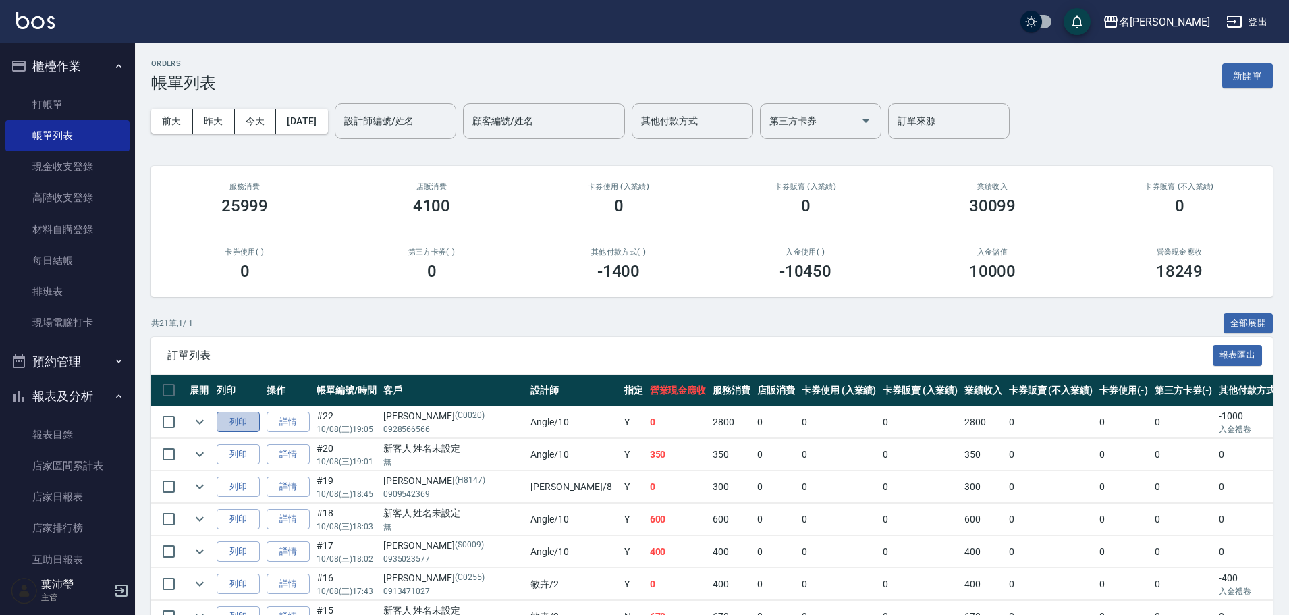
click at [252, 425] on button "列印" at bounding box center [238, 422] width 43 height 21
click at [195, 416] on icon "expand row" at bounding box center [200, 422] width 16 height 16
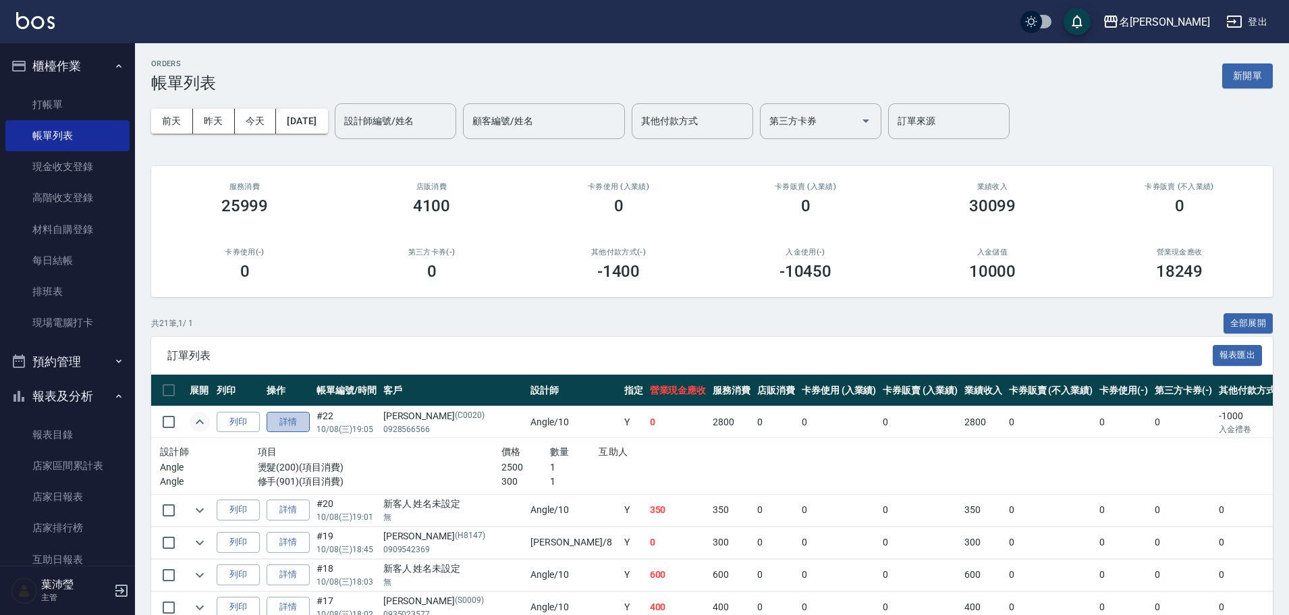
click at [293, 415] on link "詳情" at bounding box center [288, 422] width 43 height 21
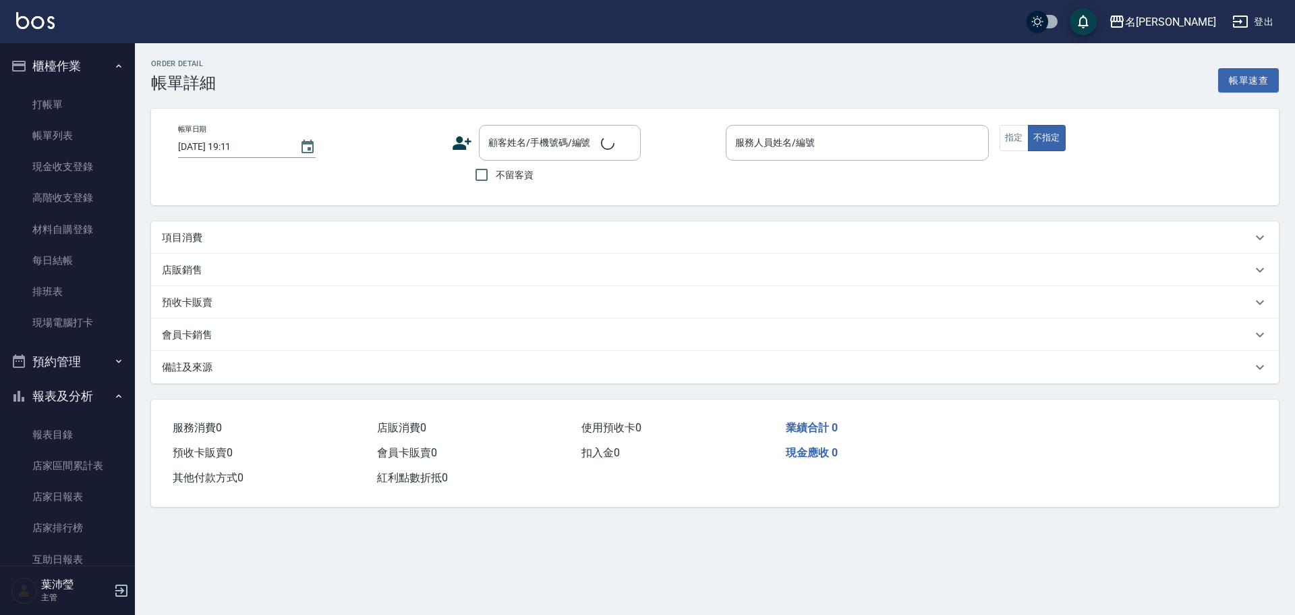
type input "[DATE] 19:05"
type input "Angle-10"
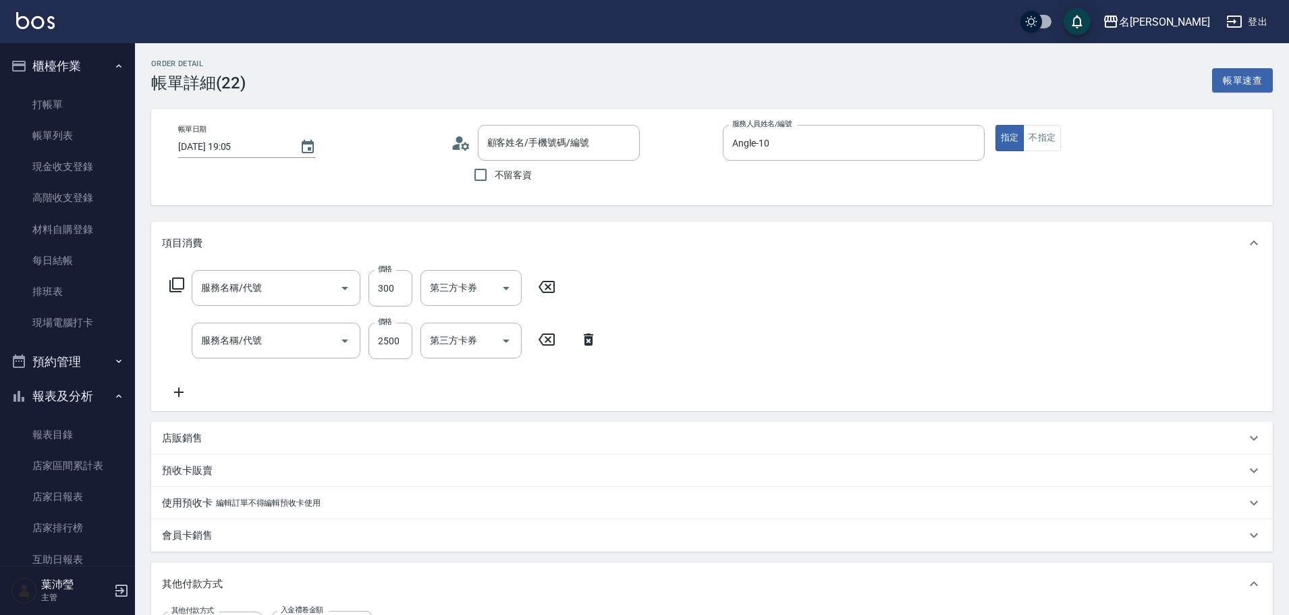
type input "修手(901)"
type input "燙髮(200)"
type input "[PERSON_NAME]/0928566566/C0020"
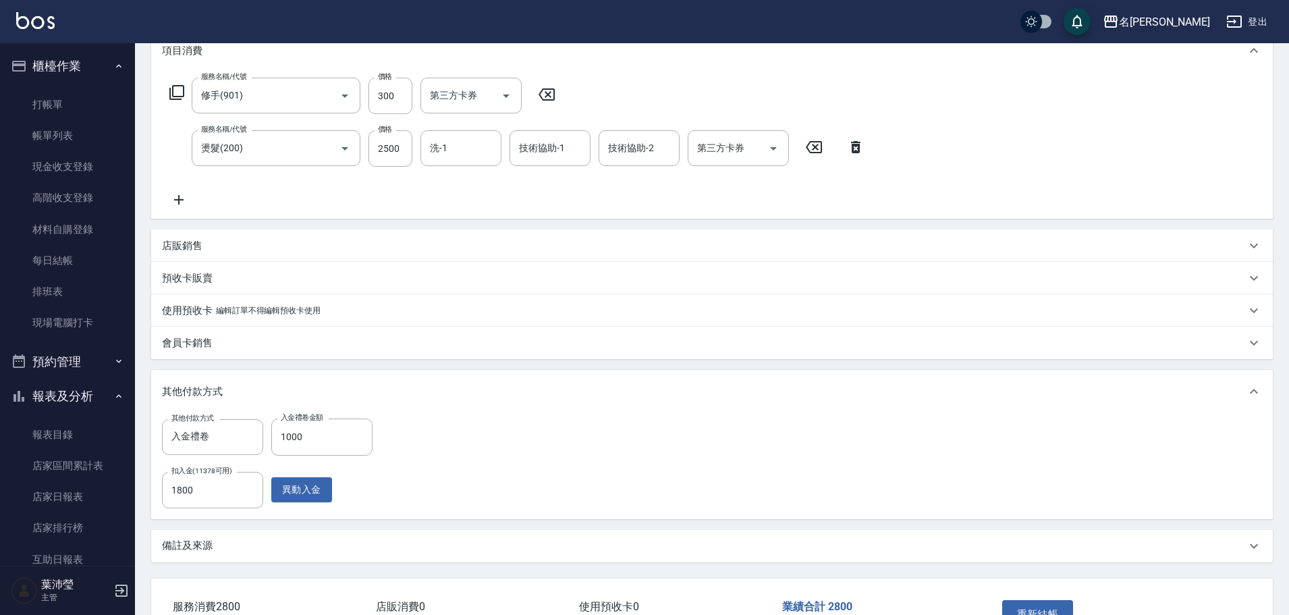
scroll to position [285, 0]
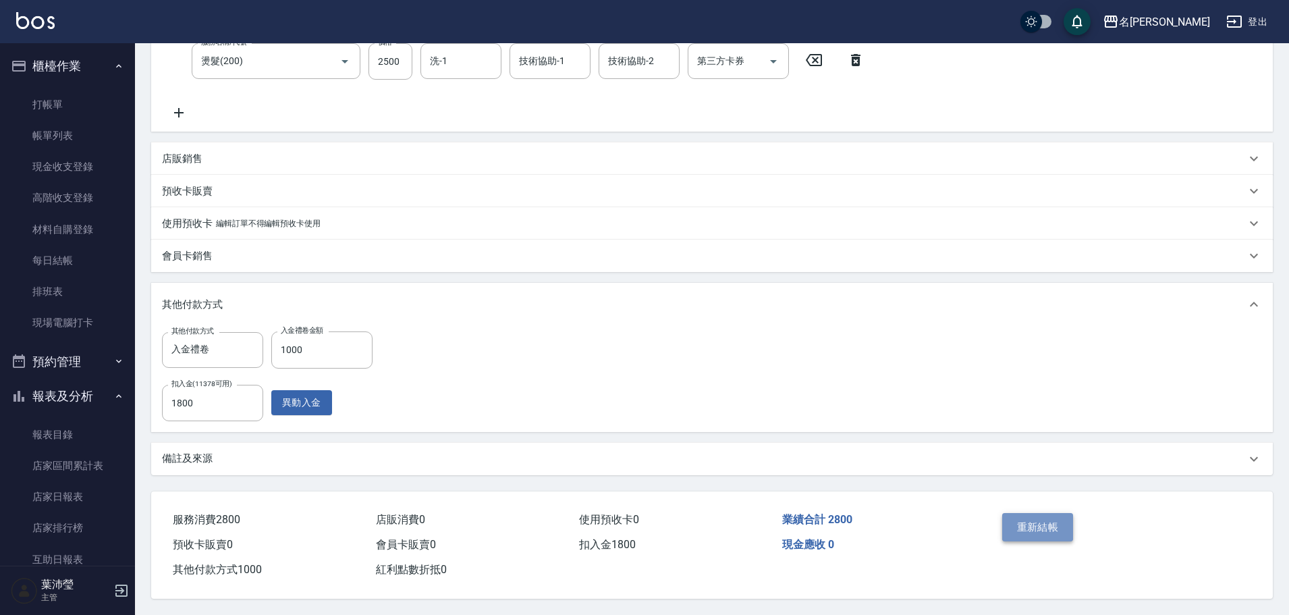
click at [1026, 524] on button "重新結帳" at bounding box center [1038, 527] width 72 height 28
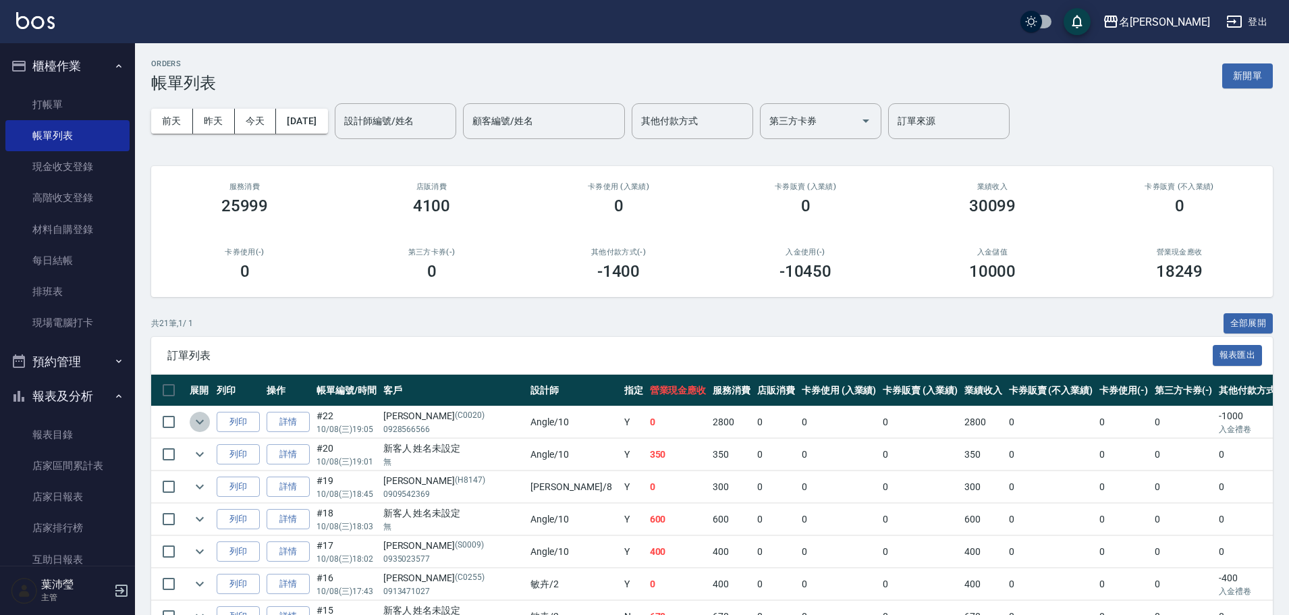
click at [198, 418] on icon "expand row" at bounding box center [200, 422] width 16 height 16
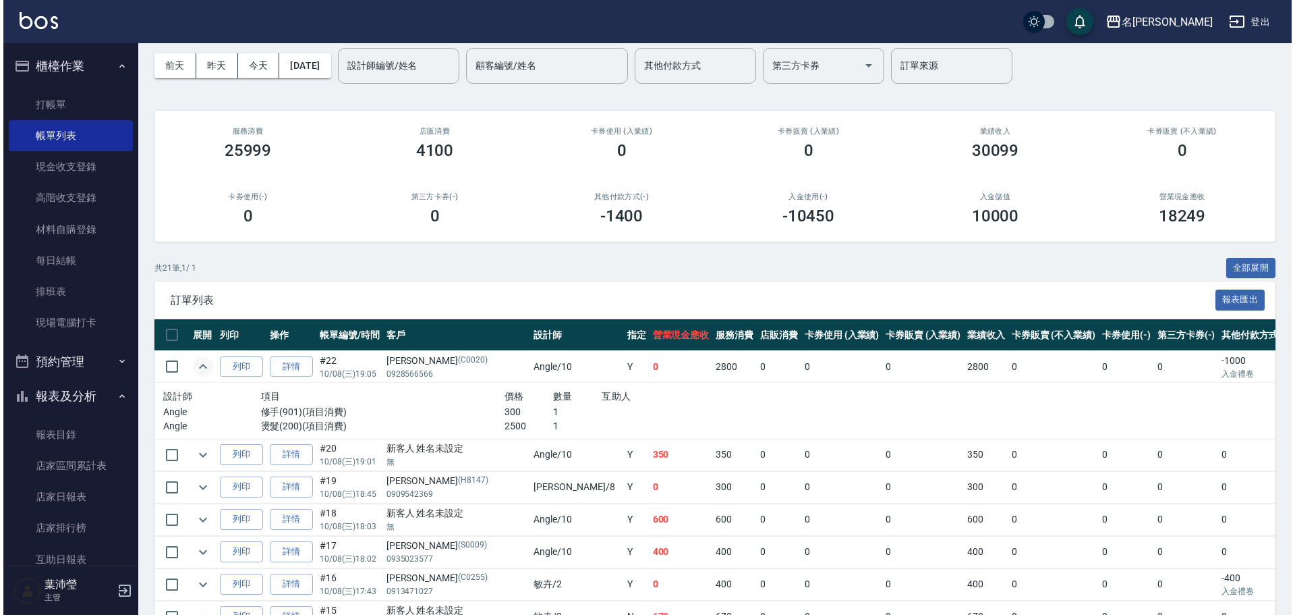
scroll to position [270, 0]
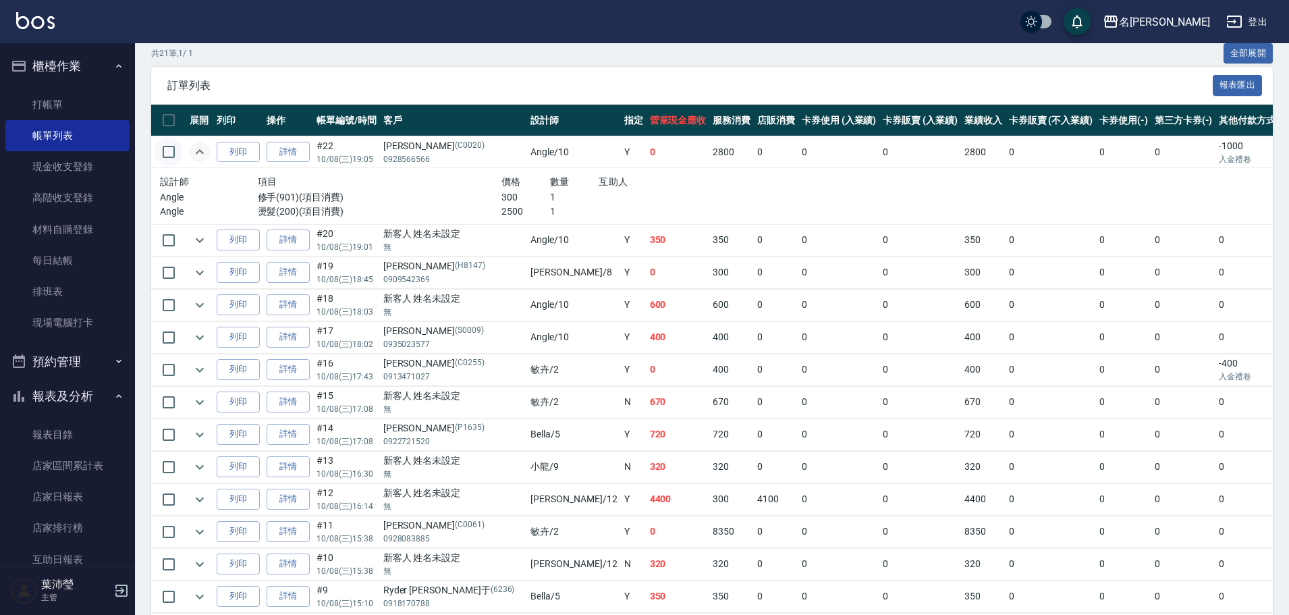
click at [163, 148] on input "checkbox" at bounding box center [169, 152] width 28 height 28
checkbox input "true"
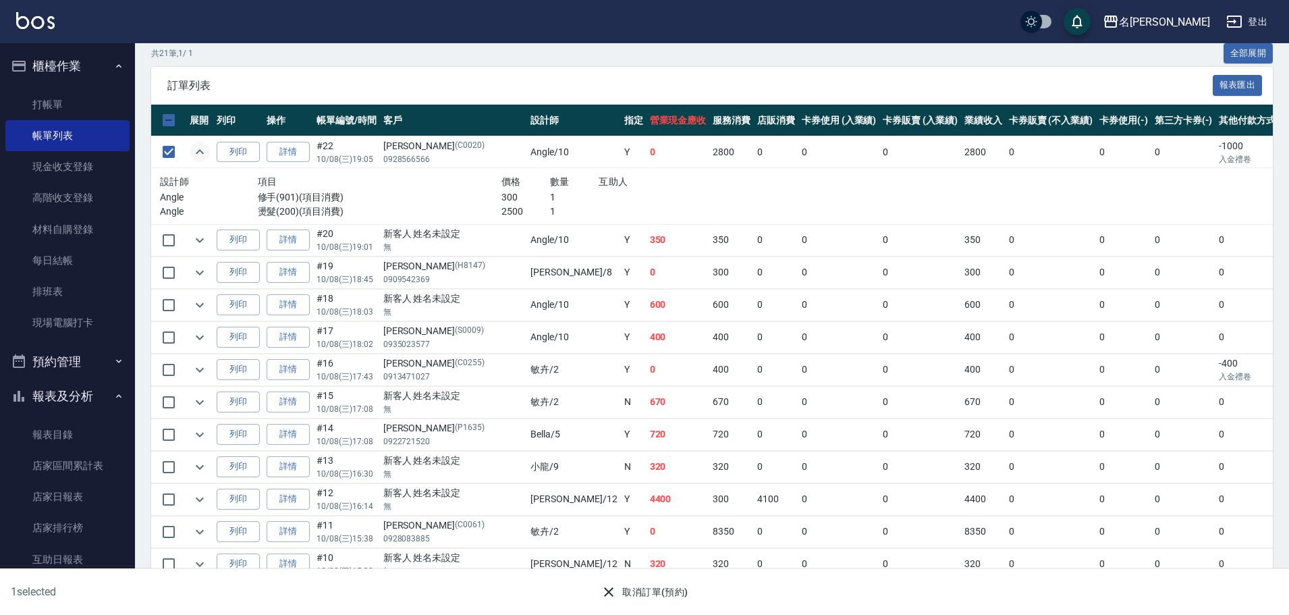
click at [651, 596] on button "取消訂單(預約)" at bounding box center [644, 592] width 98 height 25
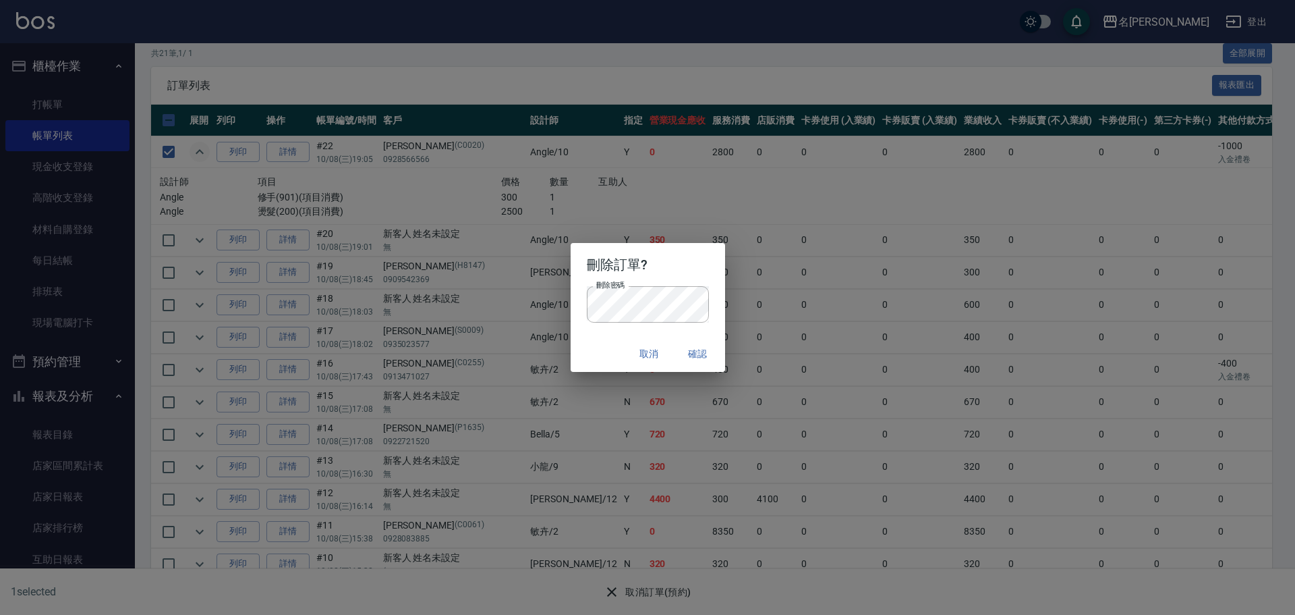
click at [705, 352] on button "確認" at bounding box center [698, 353] width 43 height 25
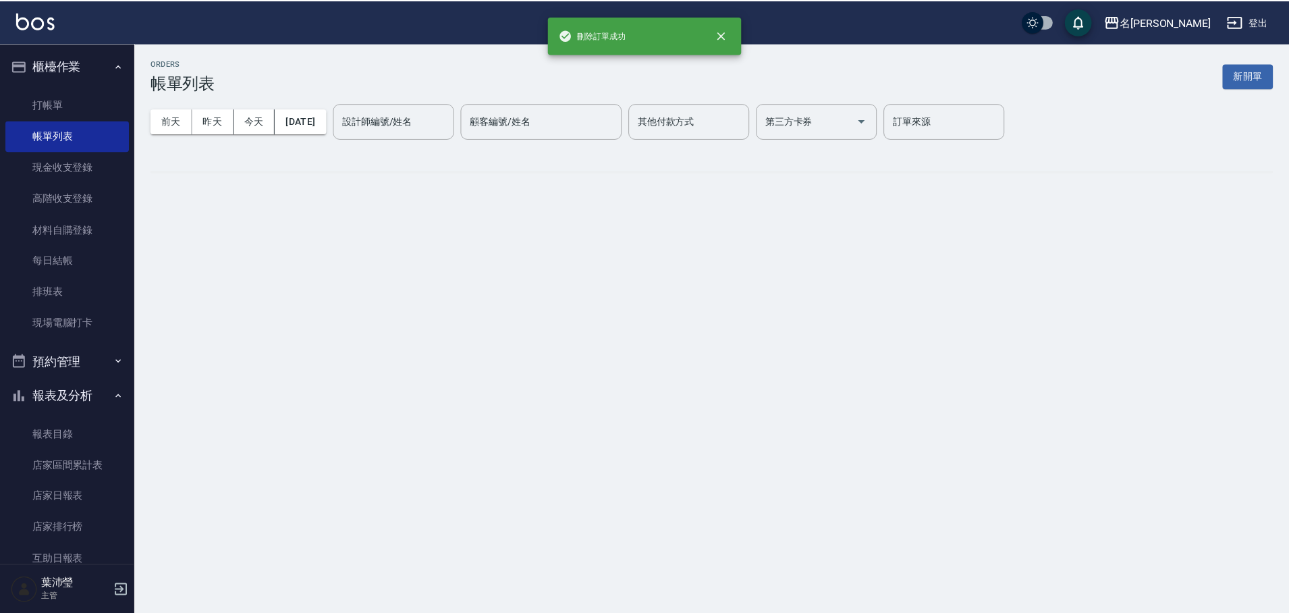
scroll to position [0, 0]
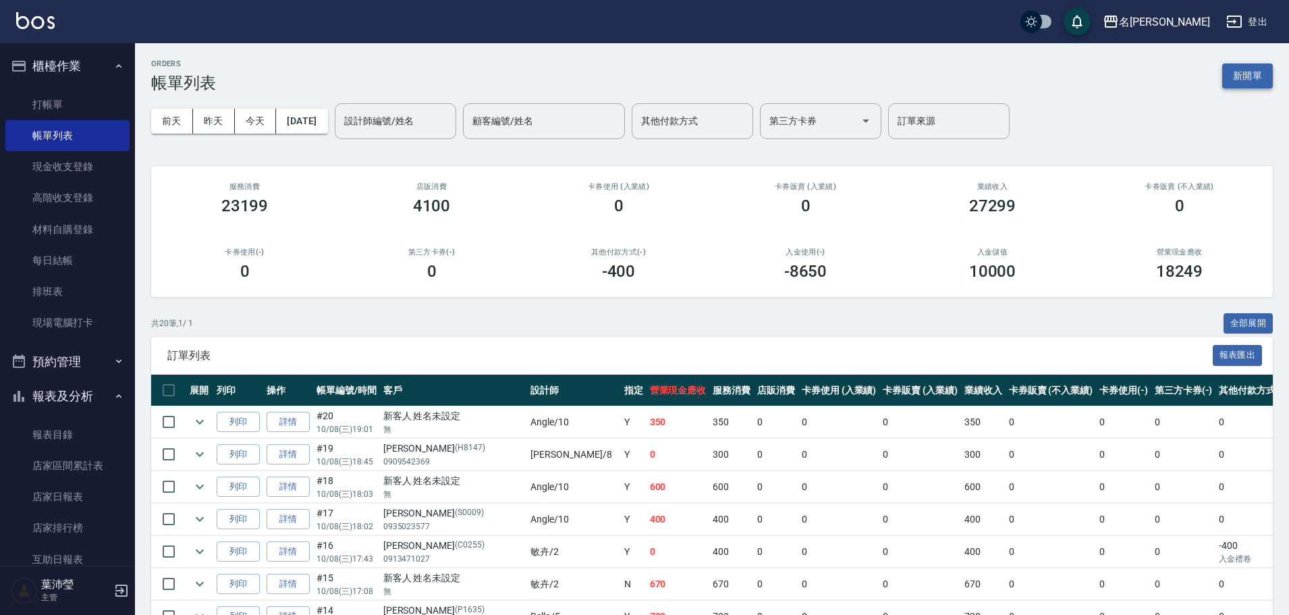
click at [1241, 75] on button "新開單" at bounding box center [1247, 75] width 51 height 25
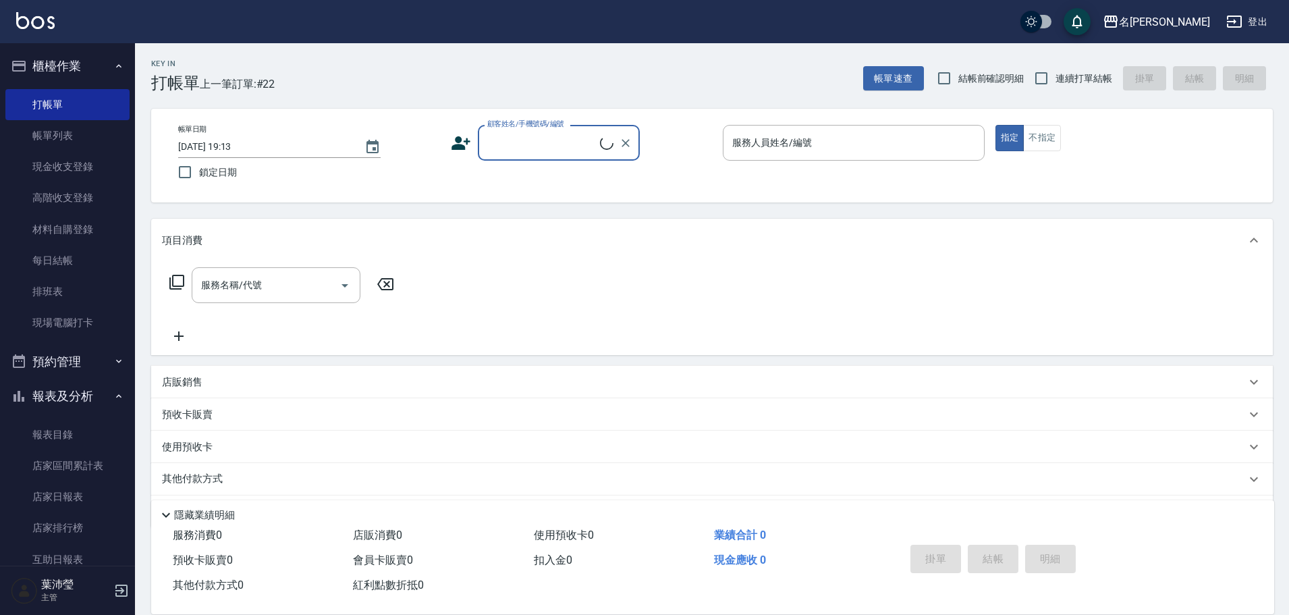
click at [535, 130] on div "顧客姓名/手機號碼/編號" at bounding box center [559, 143] width 162 height 36
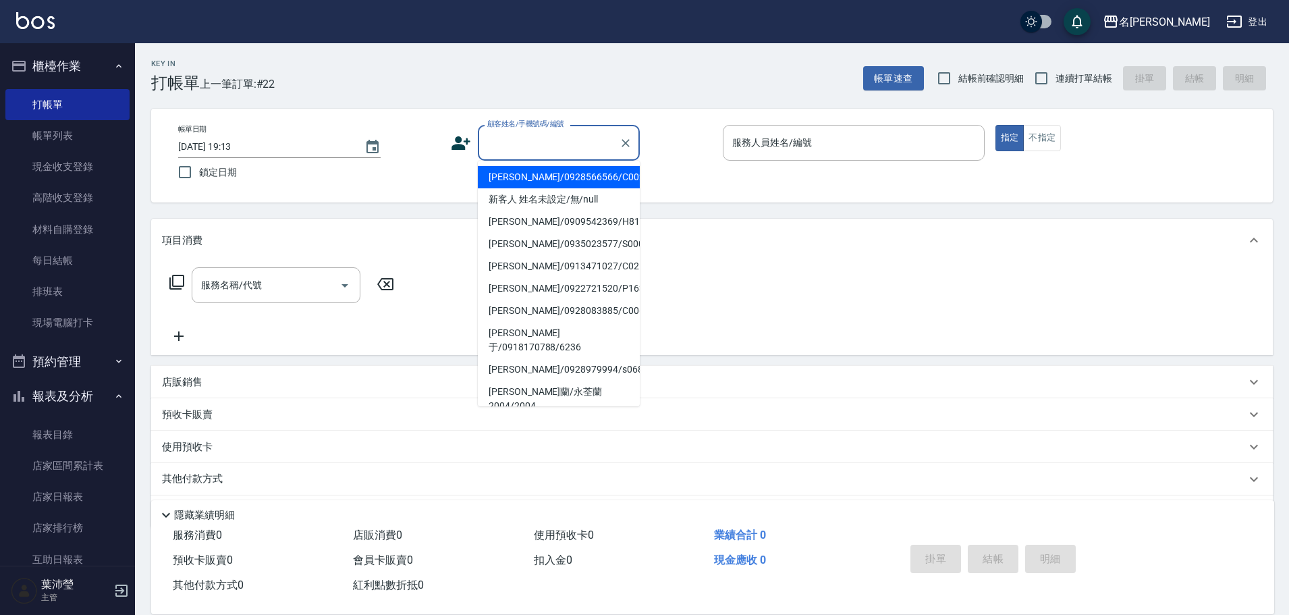
click at [526, 181] on li "[PERSON_NAME]/0928566566/C0020" at bounding box center [559, 177] width 162 height 22
type input "[PERSON_NAME]/0928566566/C0020"
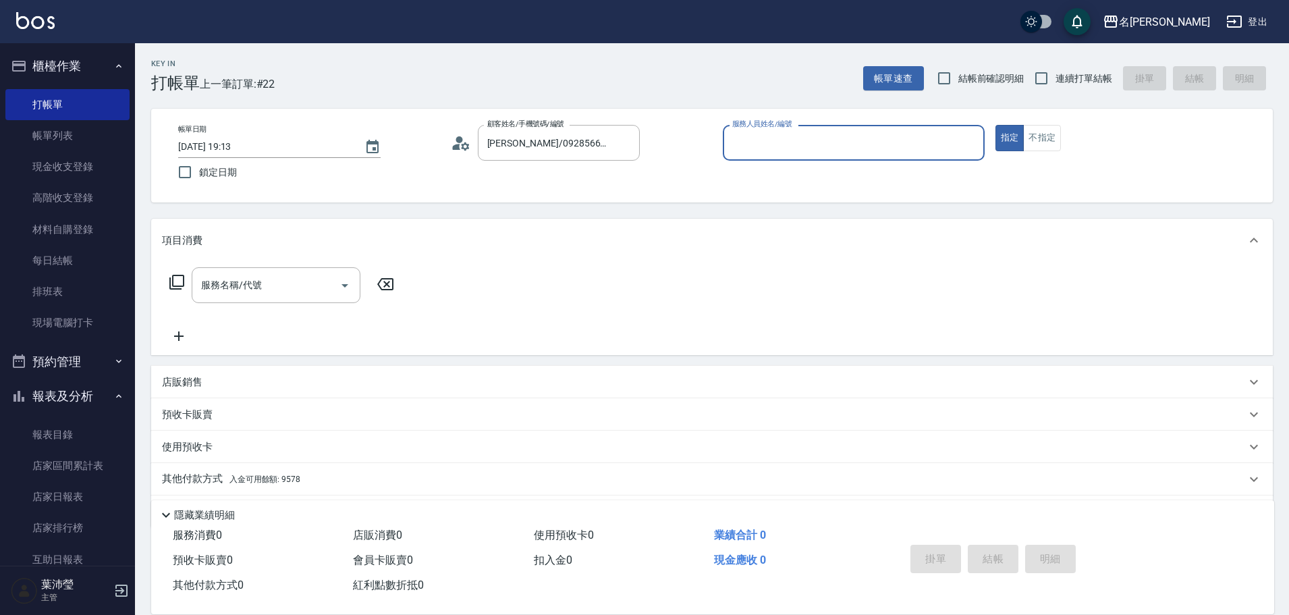
type input "Angle-10"
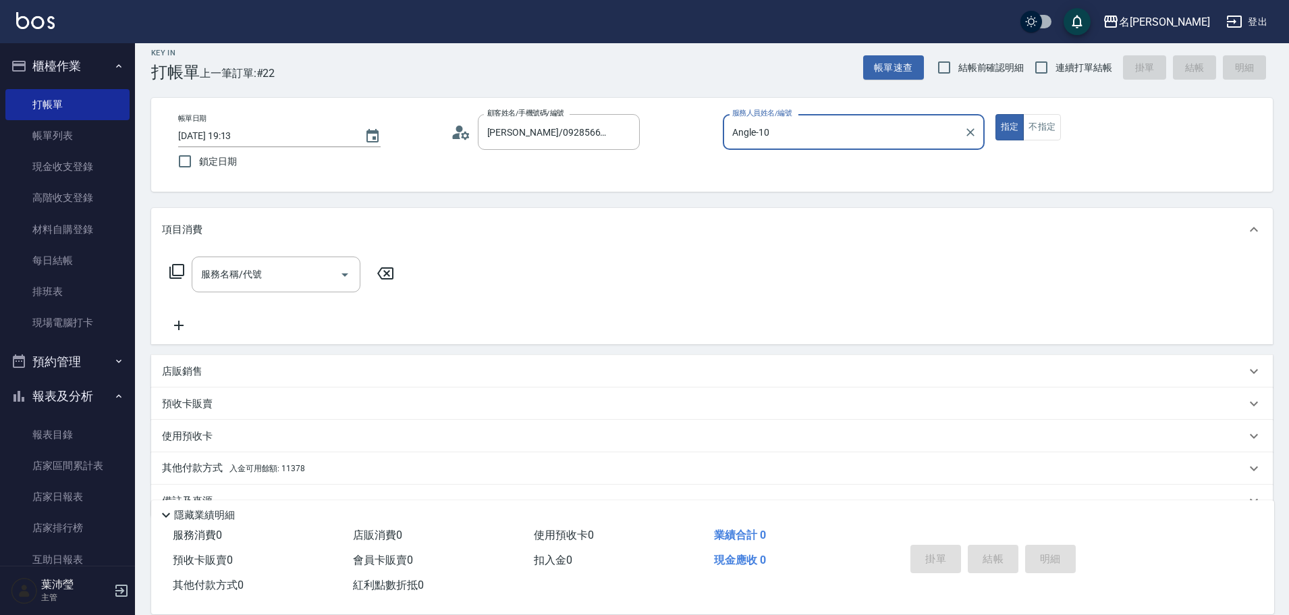
scroll to position [43, 0]
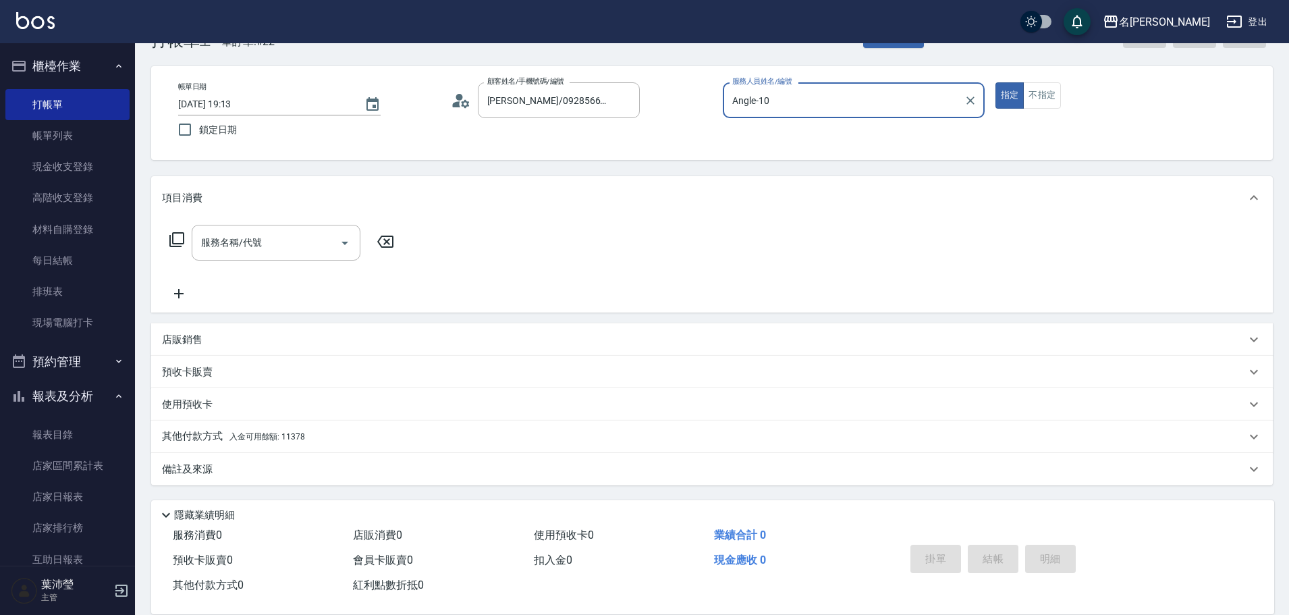
click at [173, 235] on icon at bounding box center [176, 239] width 15 height 15
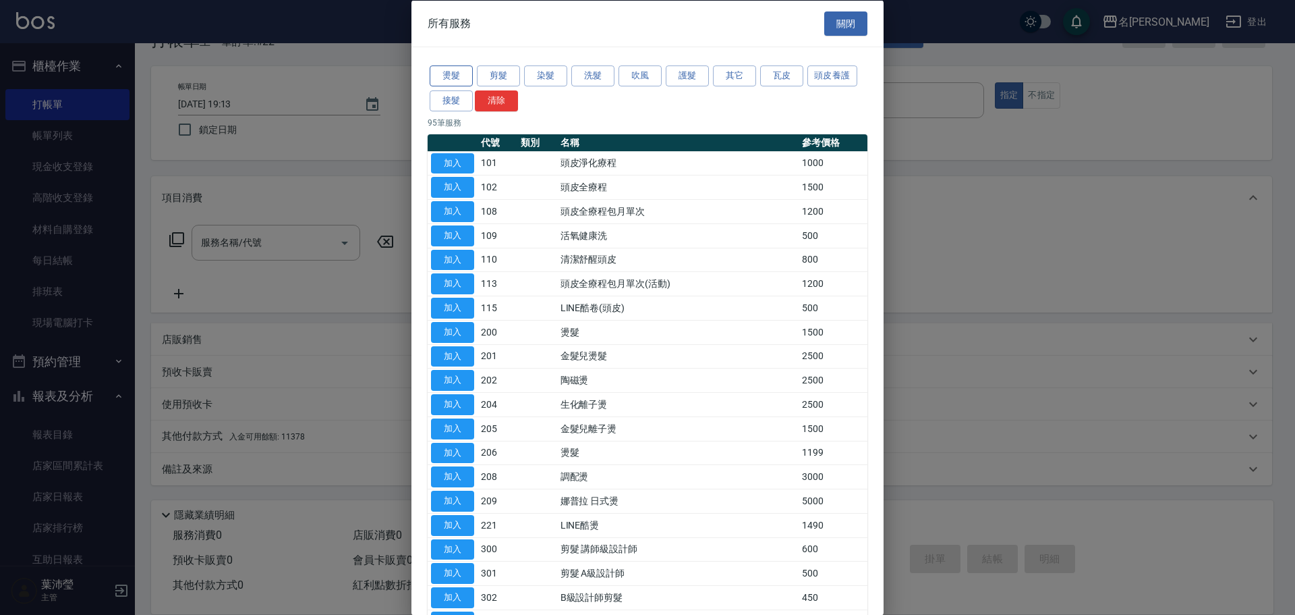
click at [441, 78] on button "燙髮" at bounding box center [451, 75] width 43 height 21
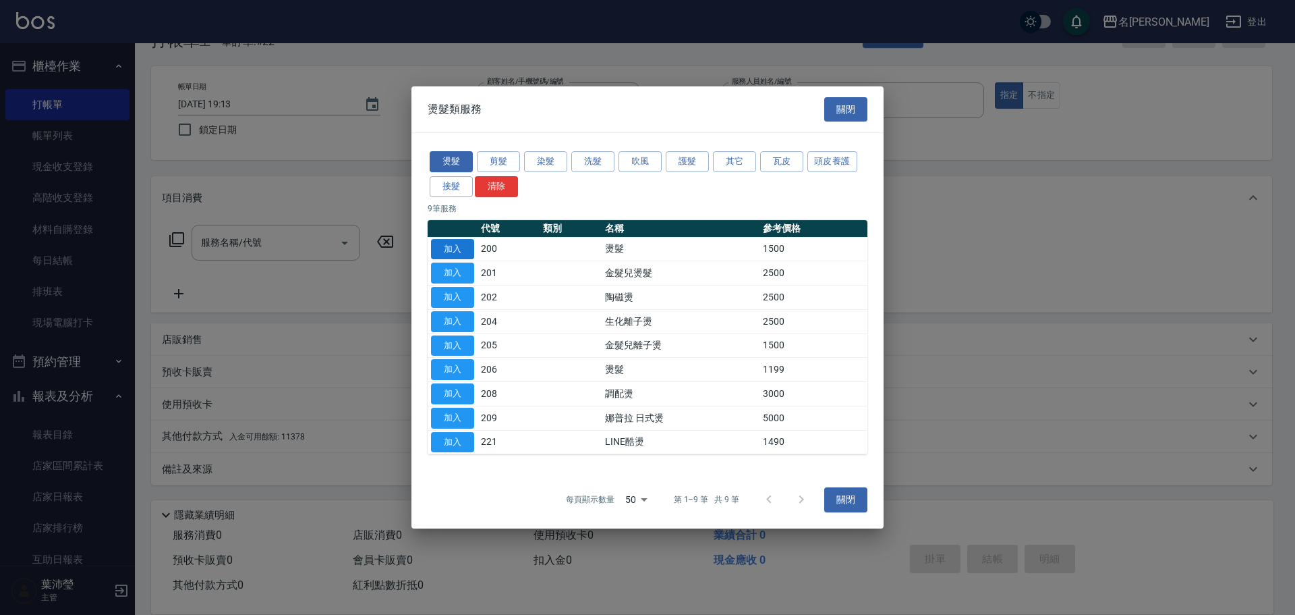
click at [464, 246] on button "加入" at bounding box center [452, 249] width 43 height 21
type input "燙髮(200)"
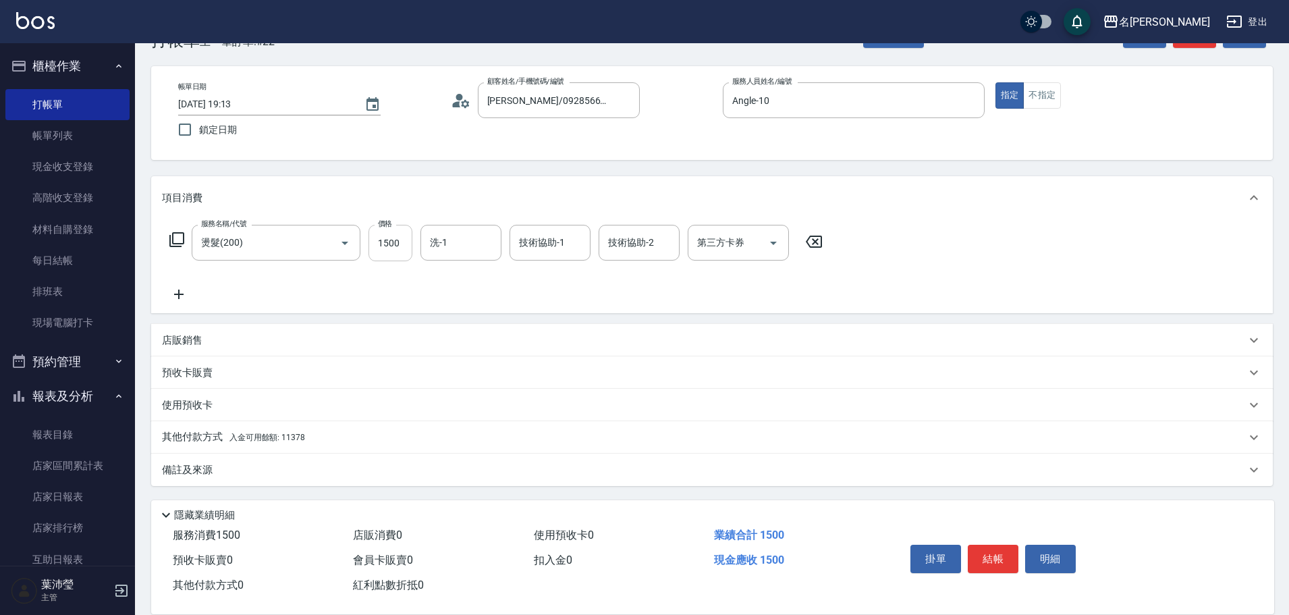
click at [386, 247] on input "1500" at bounding box center [390, 243] width 44 height 36
type input "2500"
click at [177, 236] on icon at bounding box center [177, 239] width 16 height 16
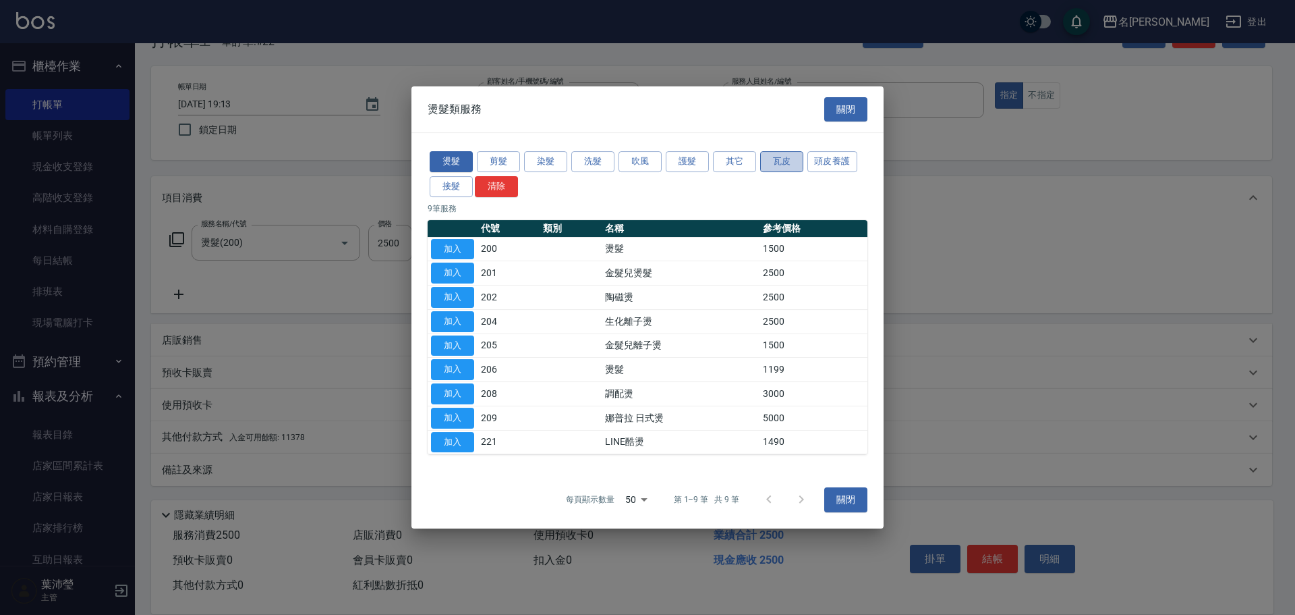
click at [797, 157] on button "瓦皮" at bounding box center [781, 161] width 43 height 21
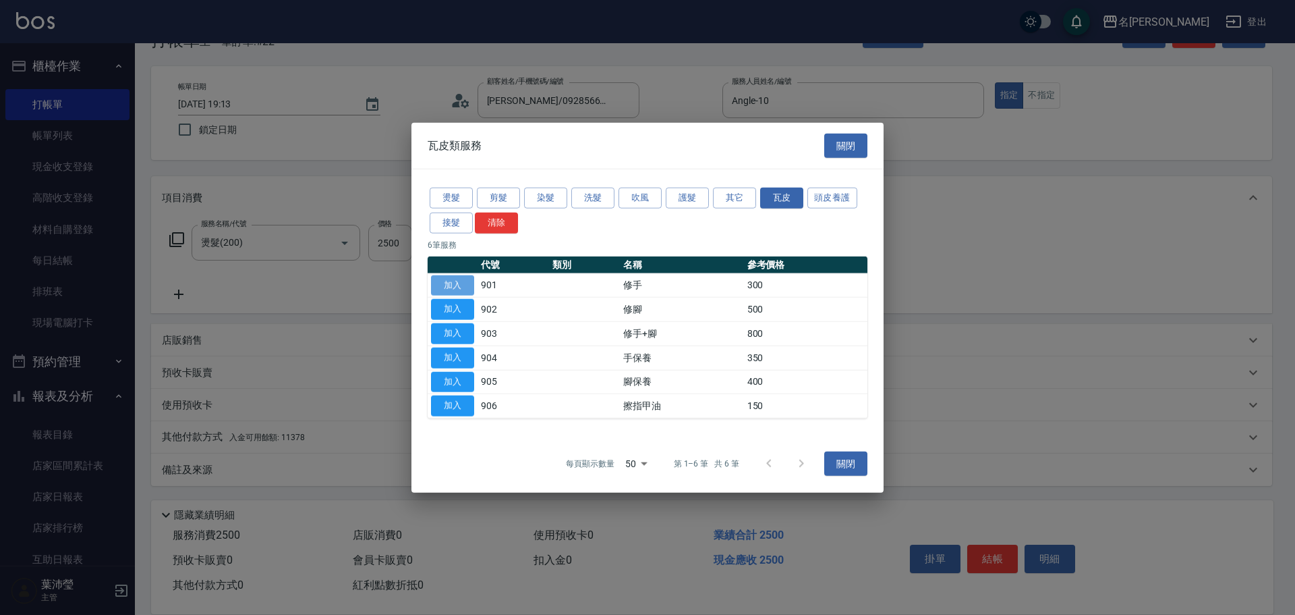
click at [467, 285] on button "加入" at bounding box center [452, 285] width 43 height 21
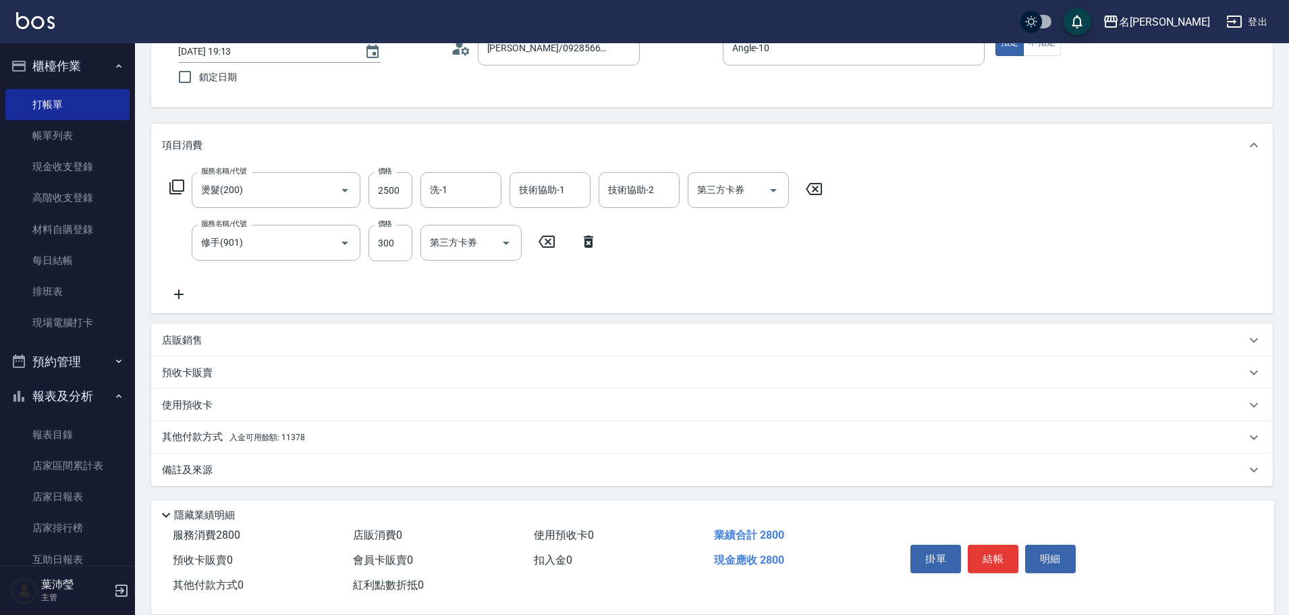
scroll to position [96, 0]
click at [358, 441] on div "其他付款方式 入金可用餘額: 11378" at bounding box center [704, 436] width 1084 height 15
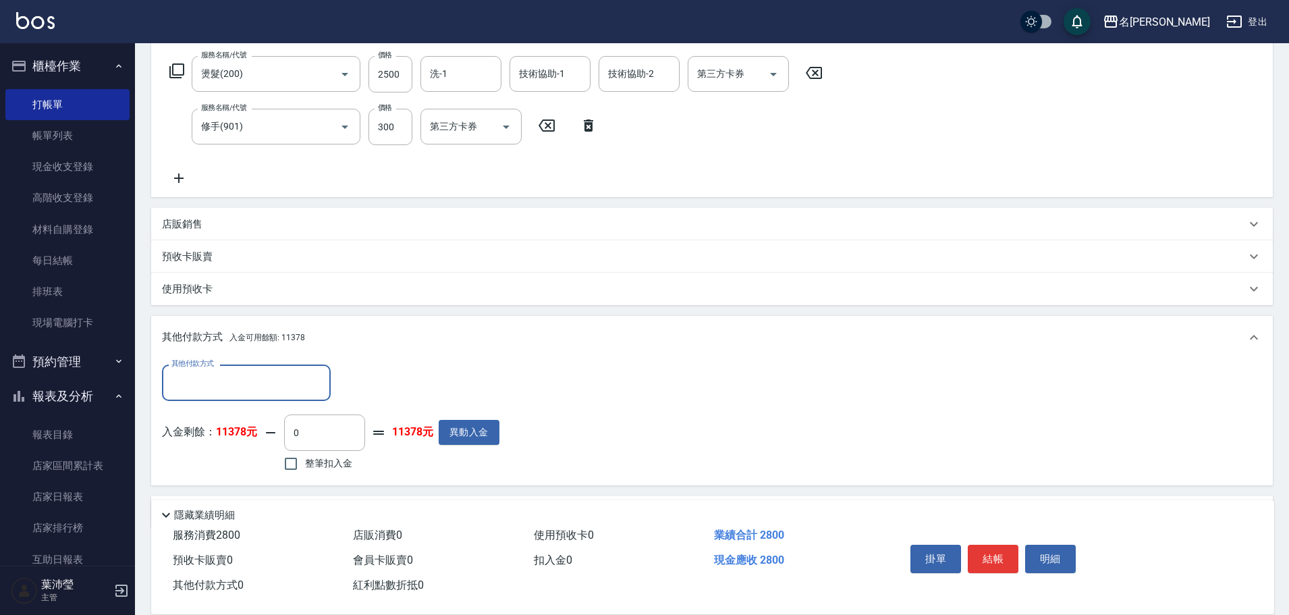
scroll to position [0, 0]
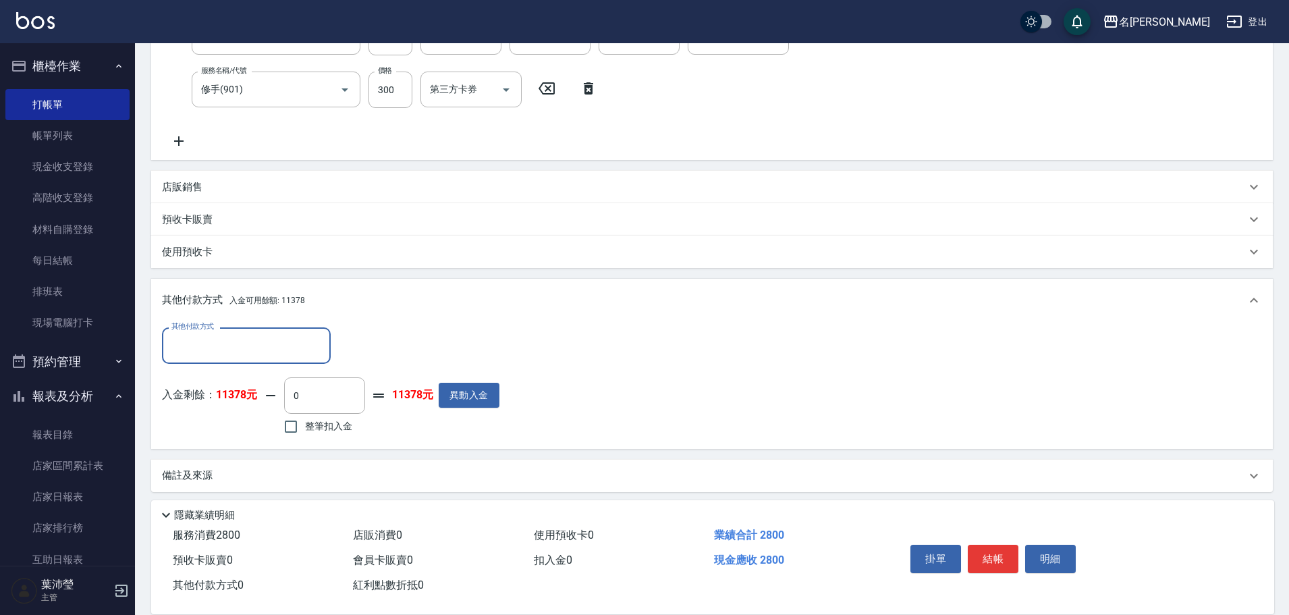
click at [248, 343] on input "其他付款方式" at bounding box center [246, 345] width 157 height 24
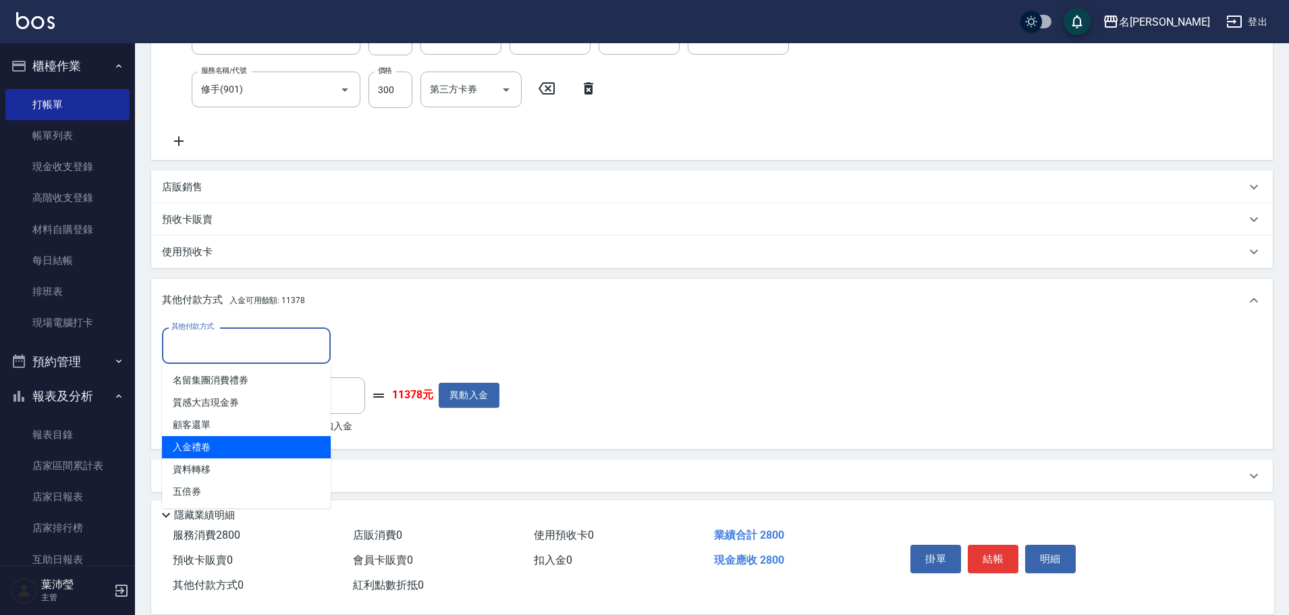
click at [246, 446] on span "入金禮卷" at bounding box center [246, 447] width 169 height 22
type input "入金禮卷"
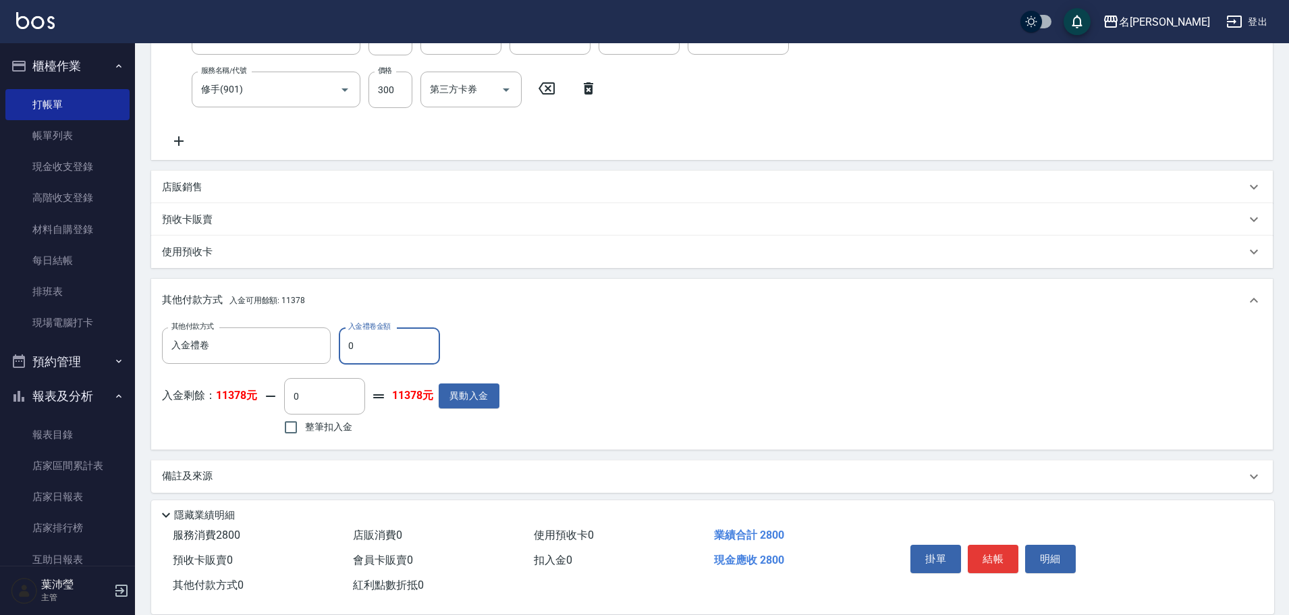
click at [345, 342] on input "0" at bounding box center [389, 345] width 101 height 36
type input "1000"
click at [299, 418] on input "整筆扣入金" at bounding box center [291, 427] width 28 height 28
checkbox input "true"
type input "1800"
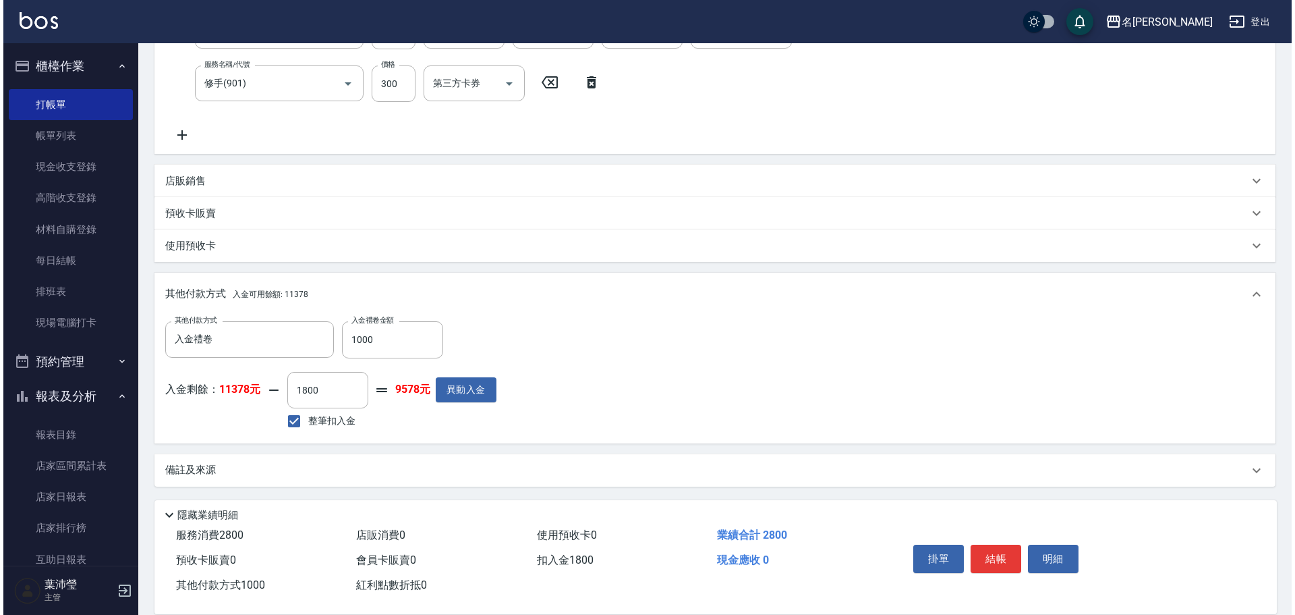
scroll to position [256, 0]
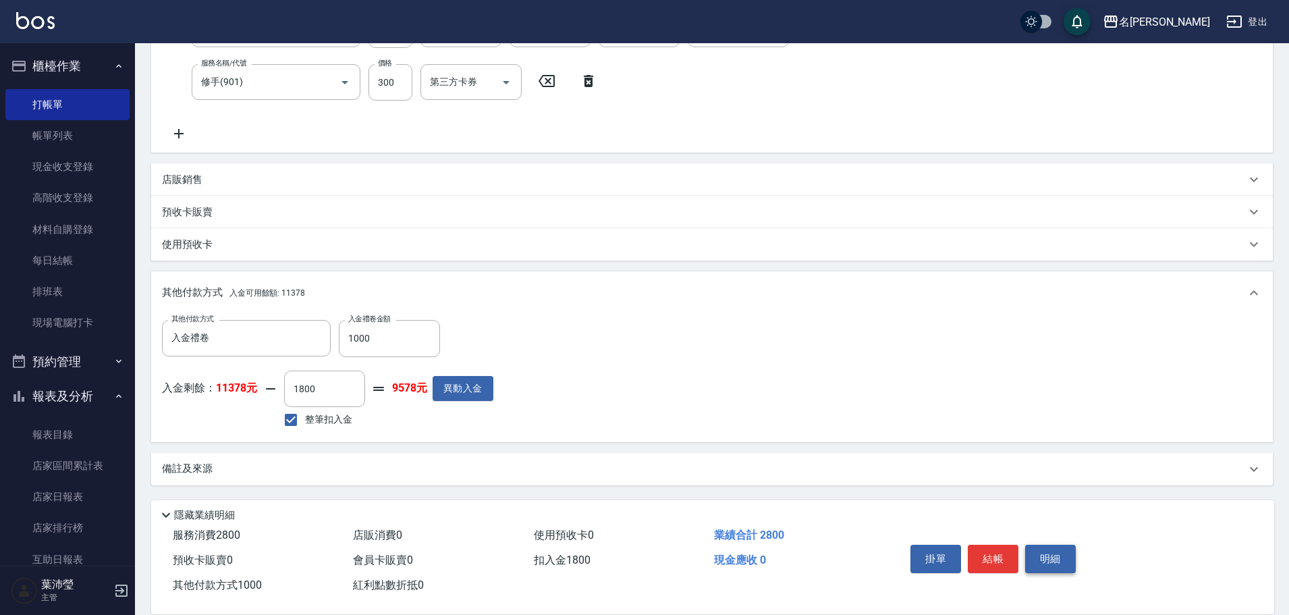
click at [1063, 555] on button "明細" at bounding box center [1050, 558] width 51 height 28
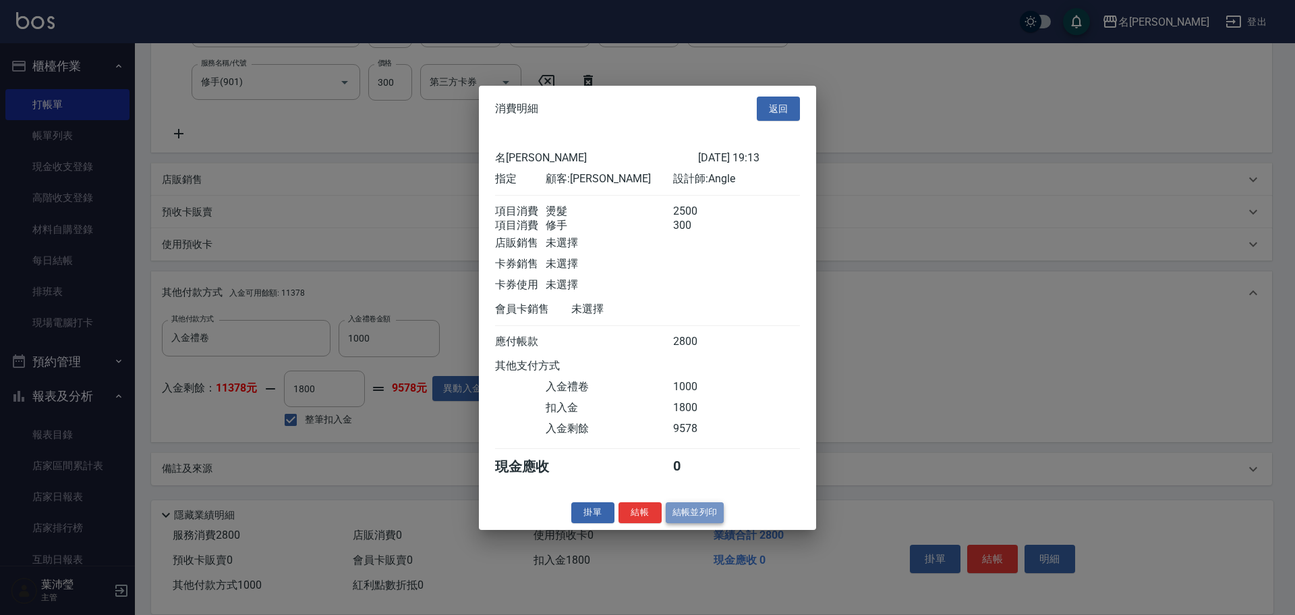
click at [677, 521] on button "結帳並列印" at bounding box center [695, 512] width 59 height 21
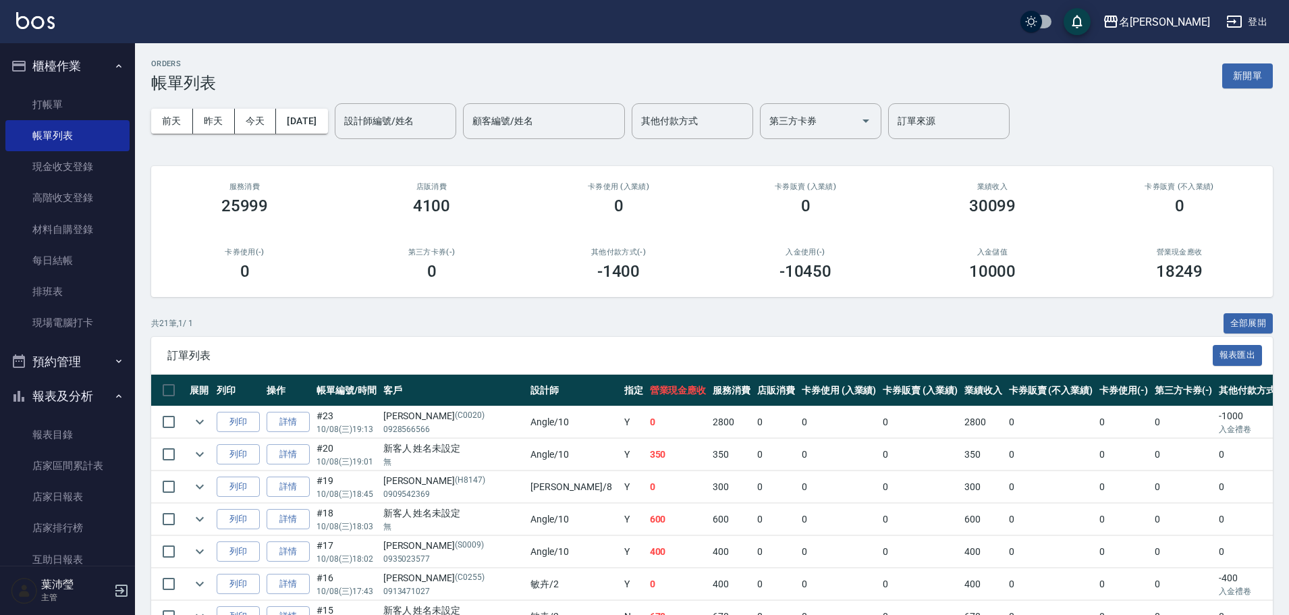
drag, startPoint x: 1024, startPoint y: 613, endPoint x: 1244, endPoint y: 381, distance: 320.2
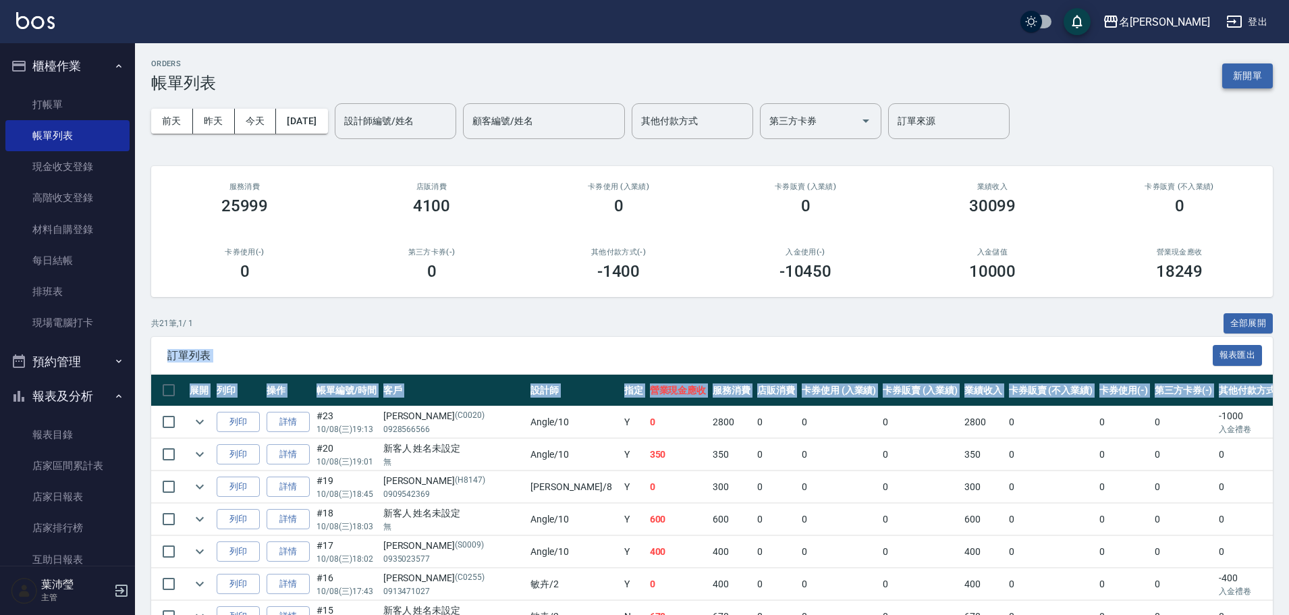
click at [1246, 68] on button "新開單" at bounding box center [1247, 75] width 51 height 25
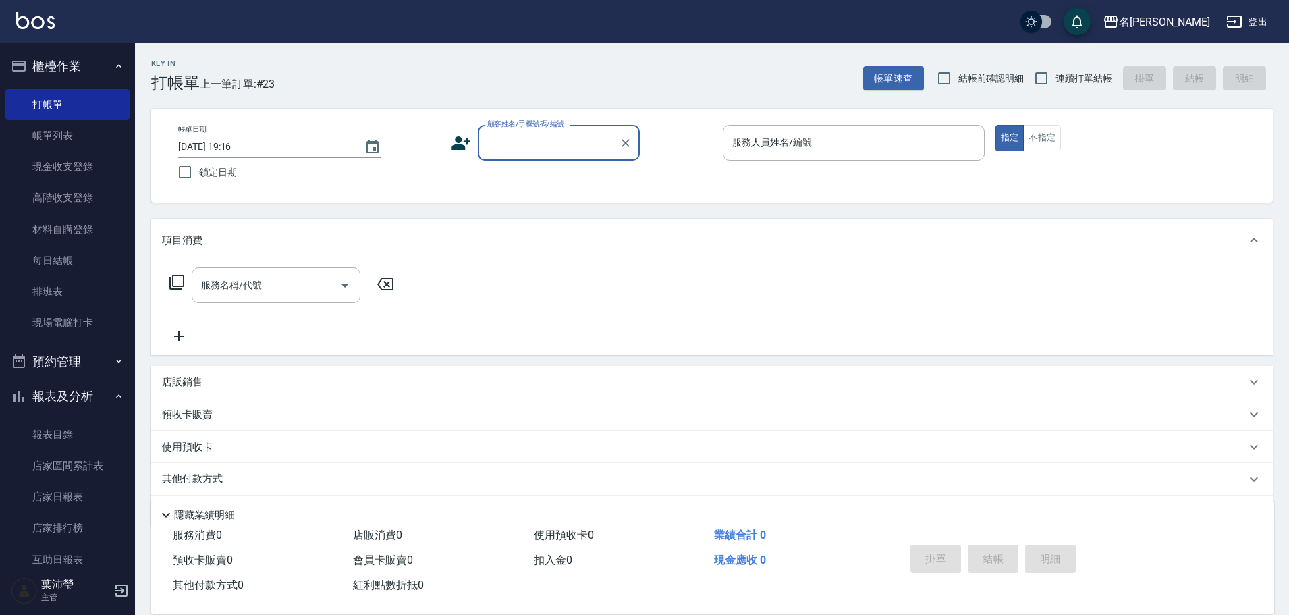
type input "ㄨ"
drag, startPoint x: 470, startPoint y: 151, endPoint x: 432, endPoint y: 151, distance: 38.5
click at [432, 151] on div "帳單日期 [DATE] 19:16 鎖定日期 顧客姓名/手機號碼/編號 顧客姓名/手機號碼/編號 服務人員姓名/編號 服務人員姓名/編號 指定 不指定" at bounding box center [711, 155] width 1089 height 61
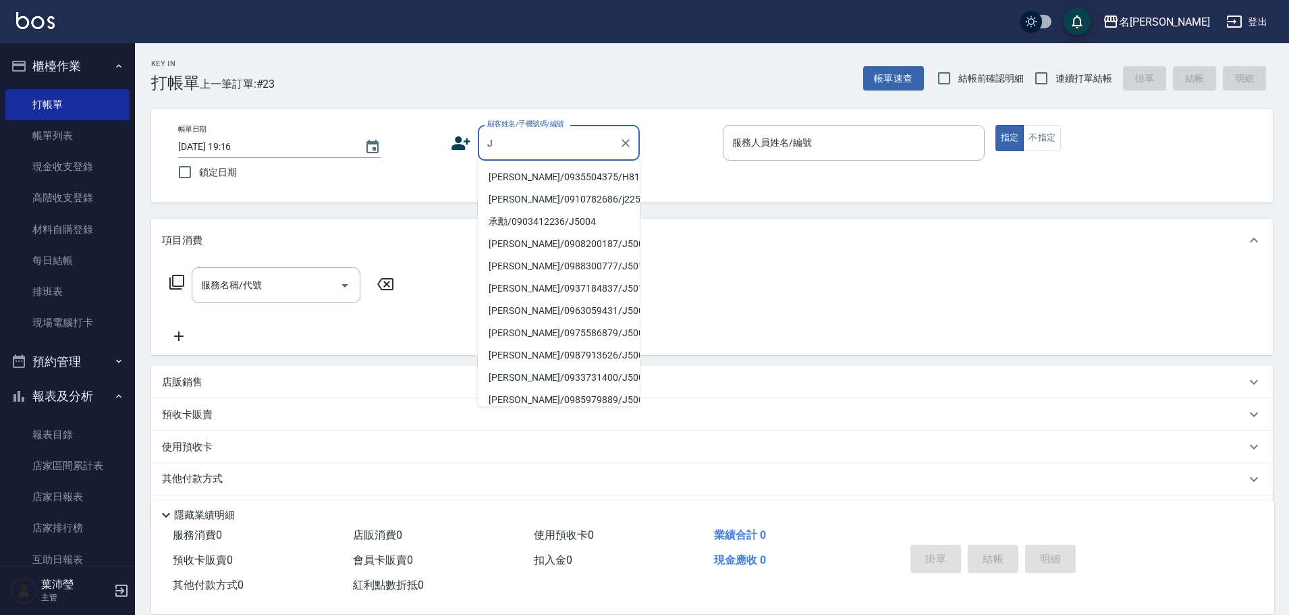
click at [582, 178] on li "[PERSON_NAME]/0935504375/H8123" at bounding box center [559, 177] width 162 height 22
type input "[PERSON_NAME]/0935504375/H8123"
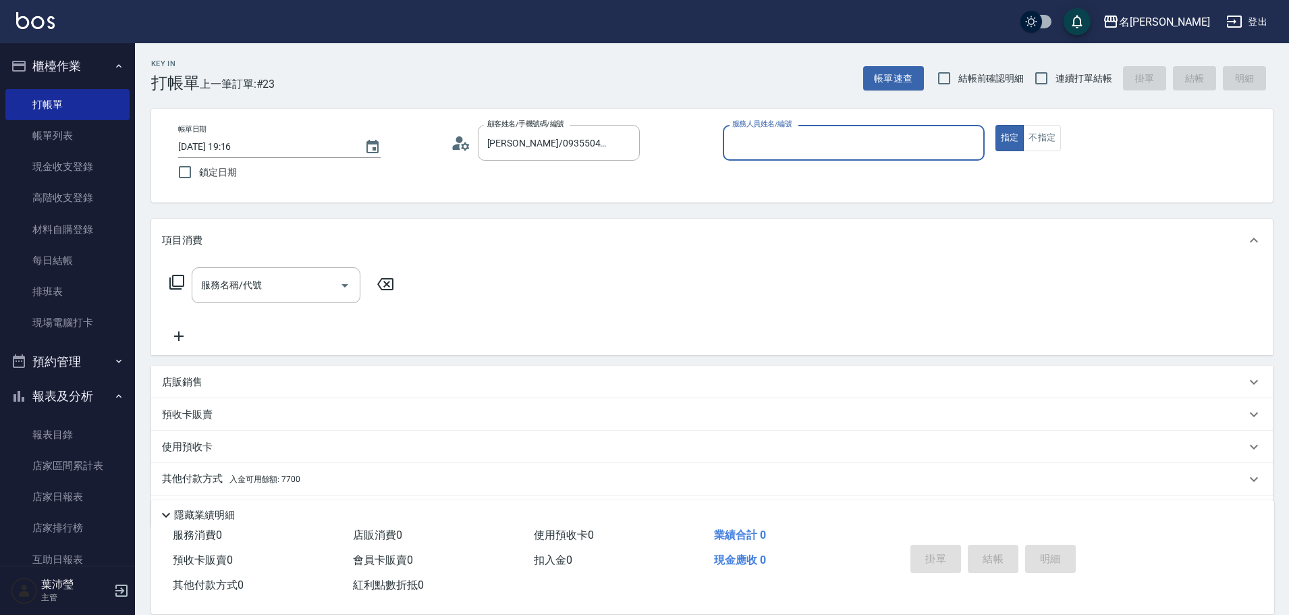
click at [791, 133] on input "服務人員姓名/編號" at bounding box center [854, 143] width 250 height 24
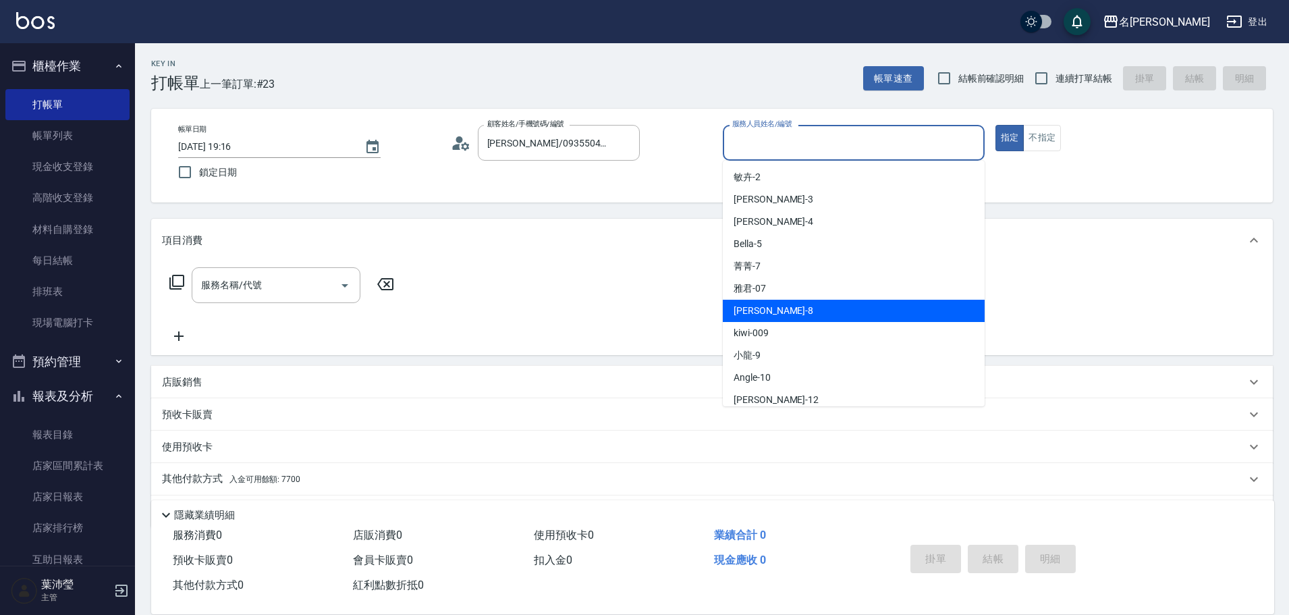
click at [752, 314] on span "Emma -8" at bounding box center [773, 311] width 80 height 14
type input "Emma-8"
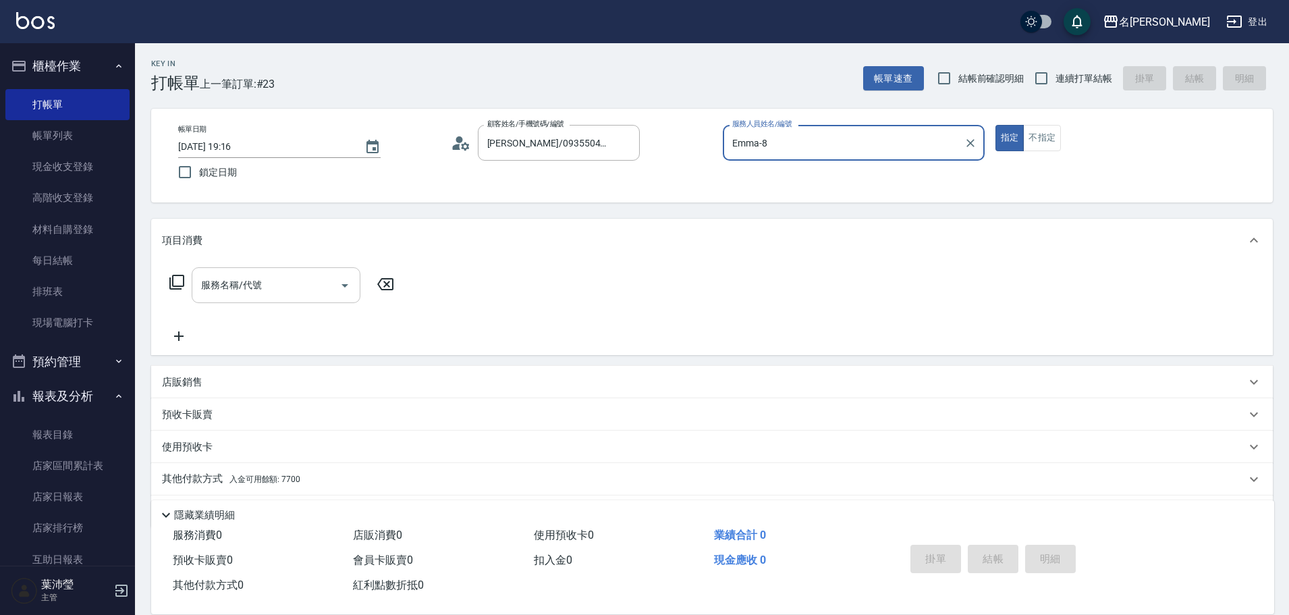
click at [277, 281] on input "服務名稱/代號" at bounding box center [266, 285] width 136 height 24
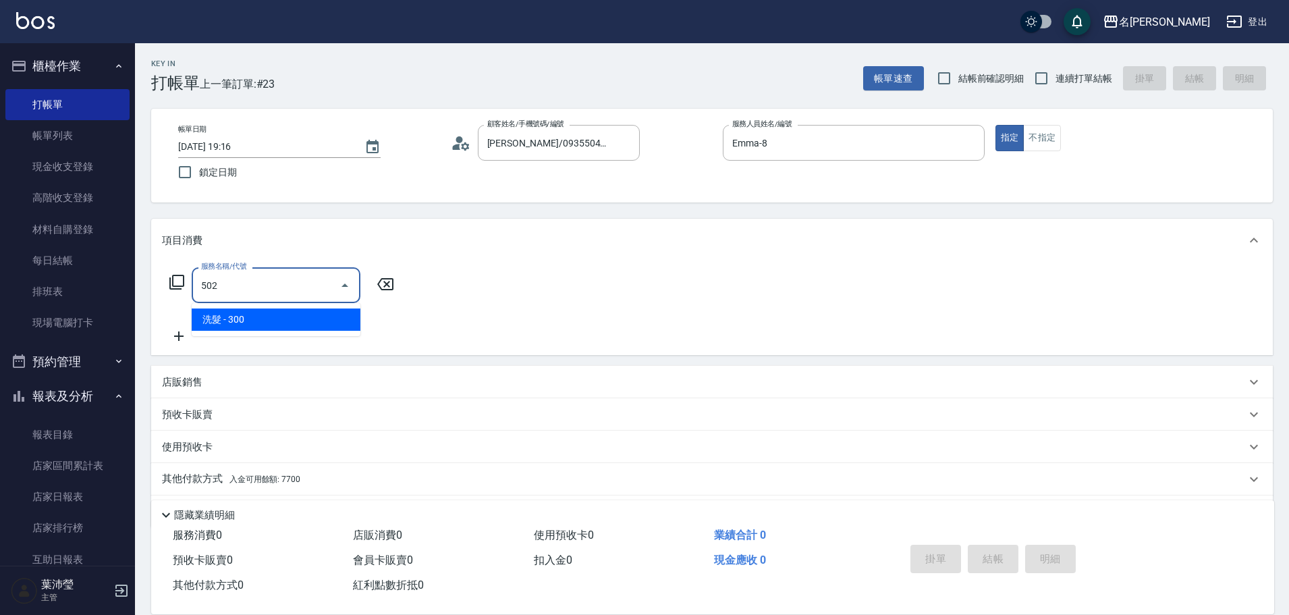
type input "洗髮(502)"
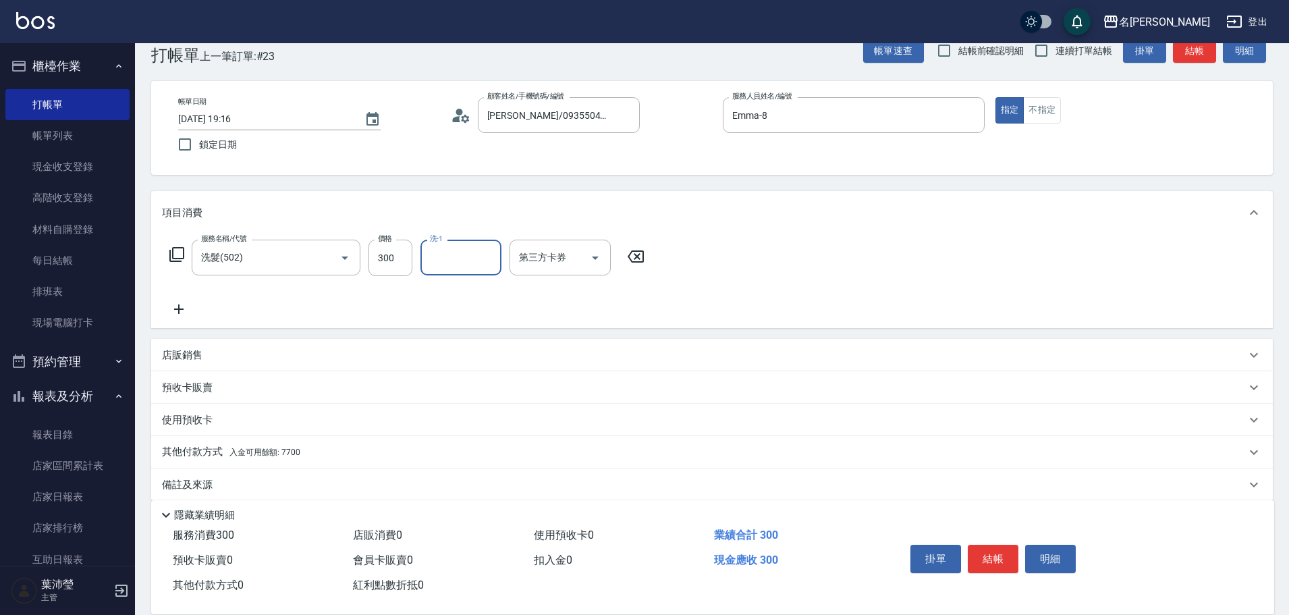
scroll to position [43, 0]
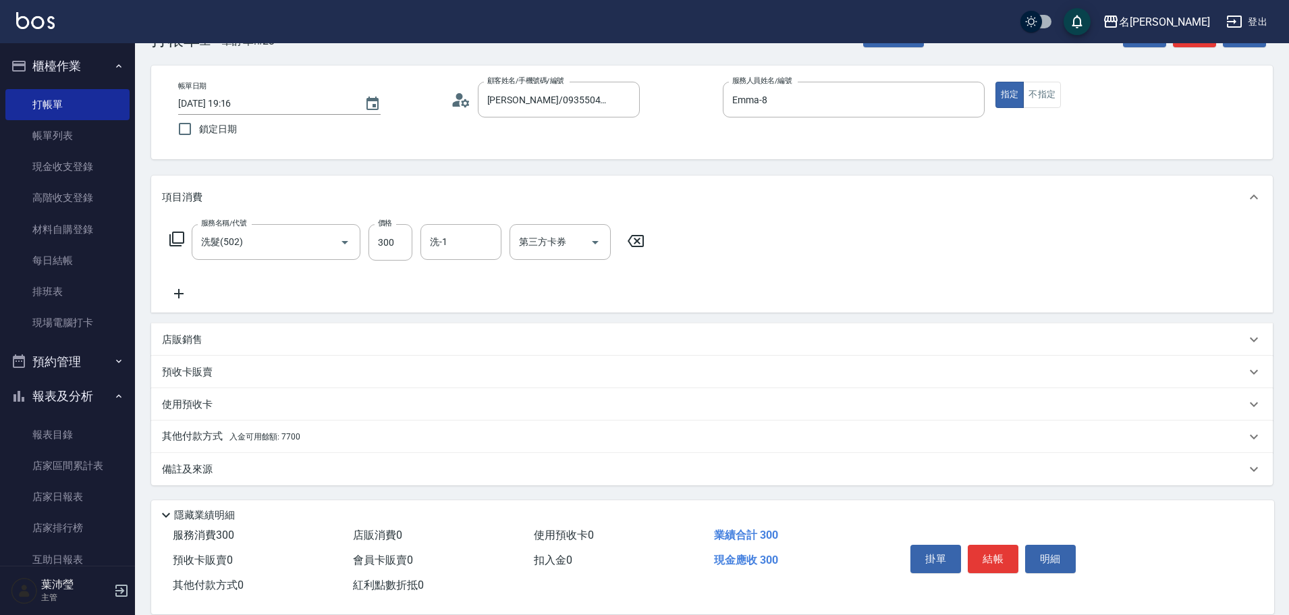
click at [370, 428] on div "其他付款方式 入金可用餘額: 7700" at bounding box center [711, 436] width 1121 height 32
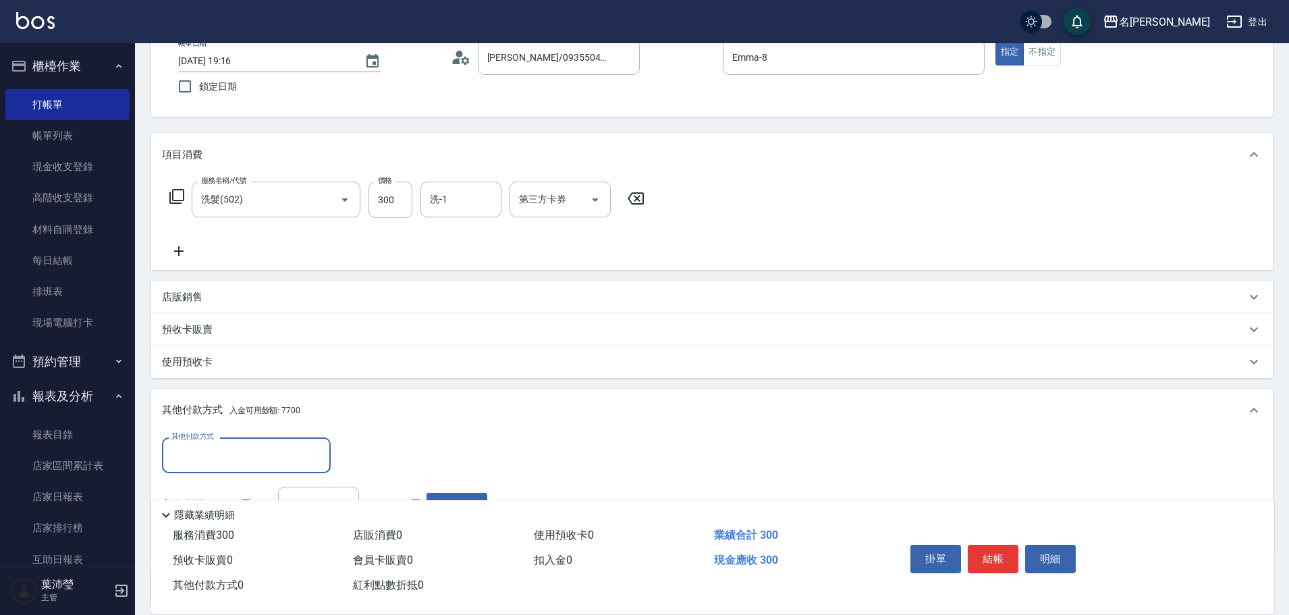
scroll to position [0, 0]
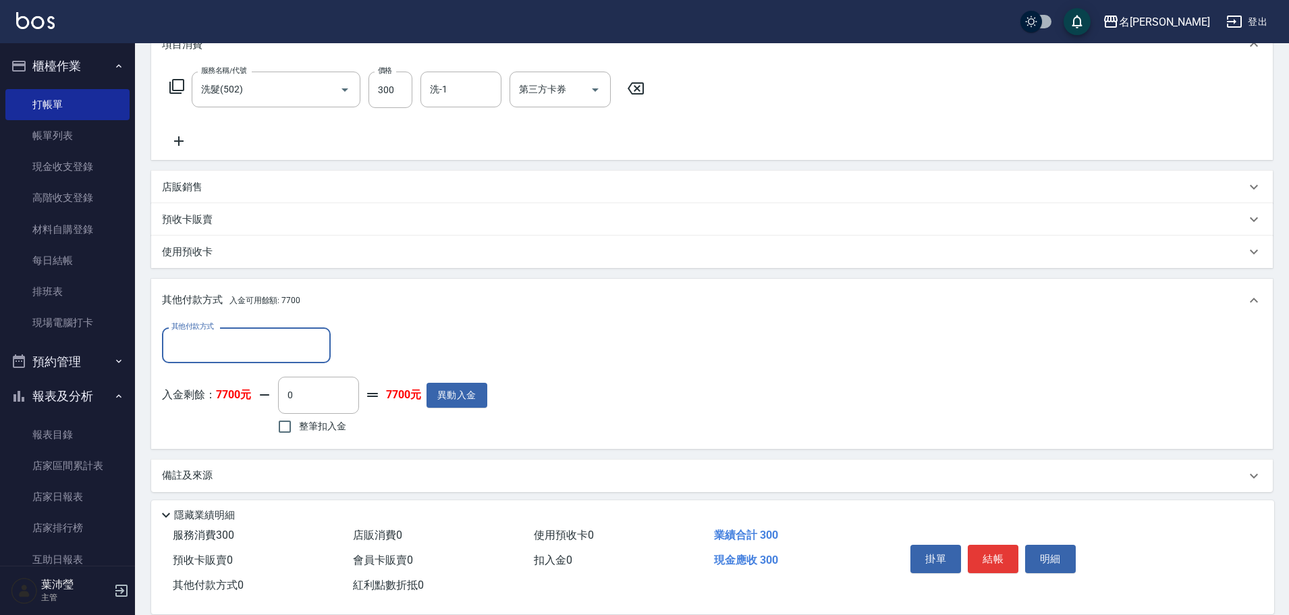
click at [339, 433] on label "整筆扣入金" at bounding box center [309, 426] width 76 height 28
click at [299, 433] on input "整筆扣入金" at bounding box center [285, 426] width 28 height 28
checkbox input "true"
type input "300"
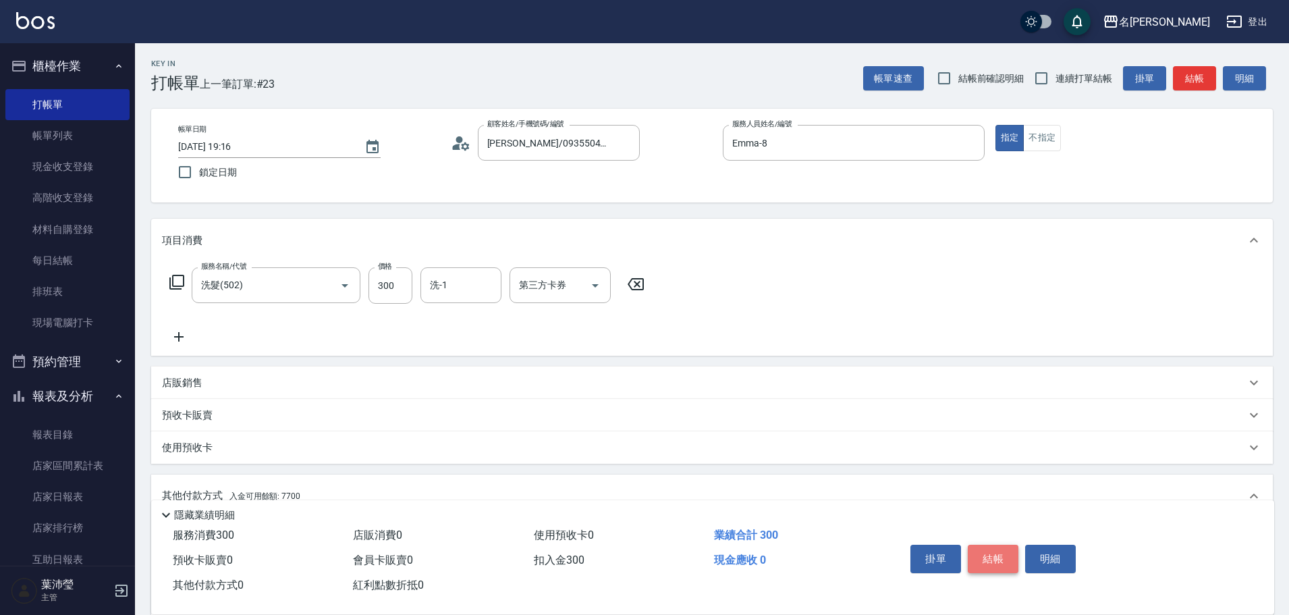
click at [1013, 565] on button "結帳" at bounding box center [993, 558] width 51 height 28
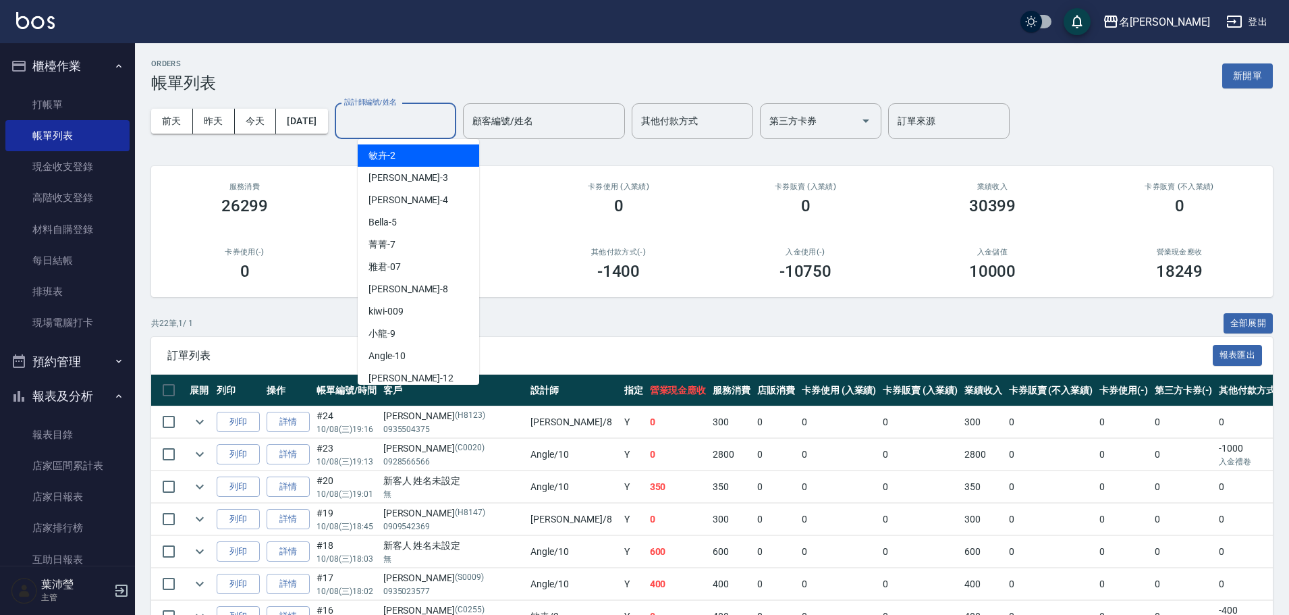
click at [425, 116] on input "設計師編號/姓名" at bounding box center [395, 121] width 109 height 24
click at [424, 289] on div "Emma -8" at bounding box center [418, 289] width 121 height 22
type input "Emma-8"
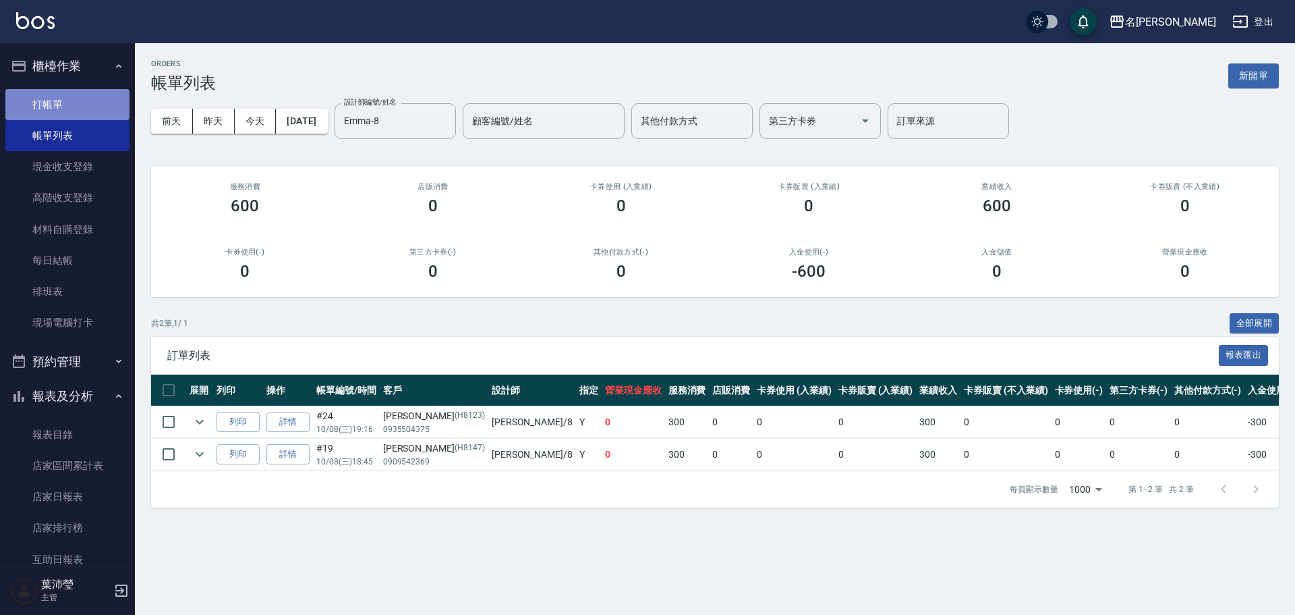
click at [69, 108] on link "打帳單" at bounding box center [67, 104] width 124 height 31
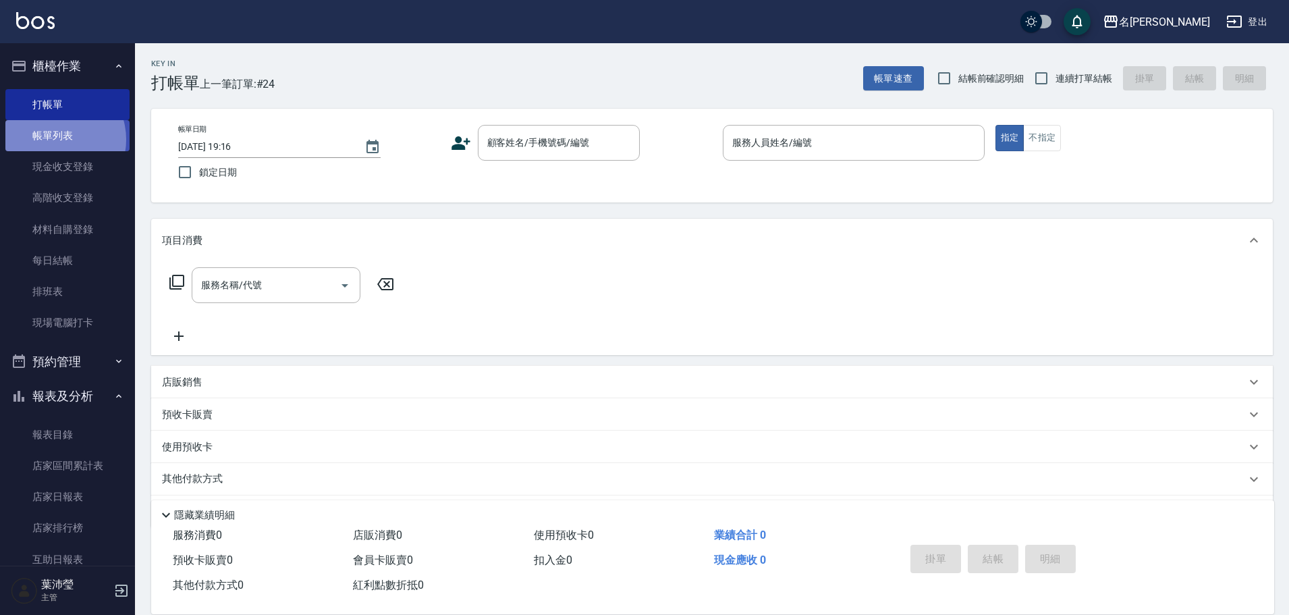
click at [57, 140] on link "帳單列表" at bounding box center [67, 135] width 124 height 31
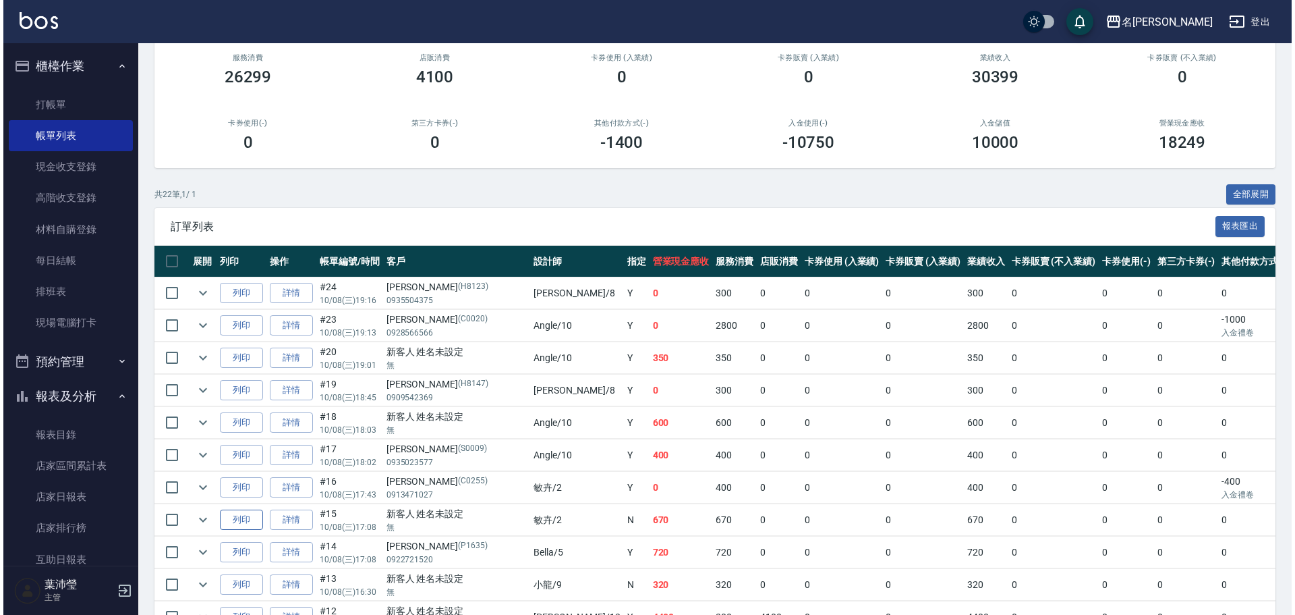
scroll to position [270, 0]
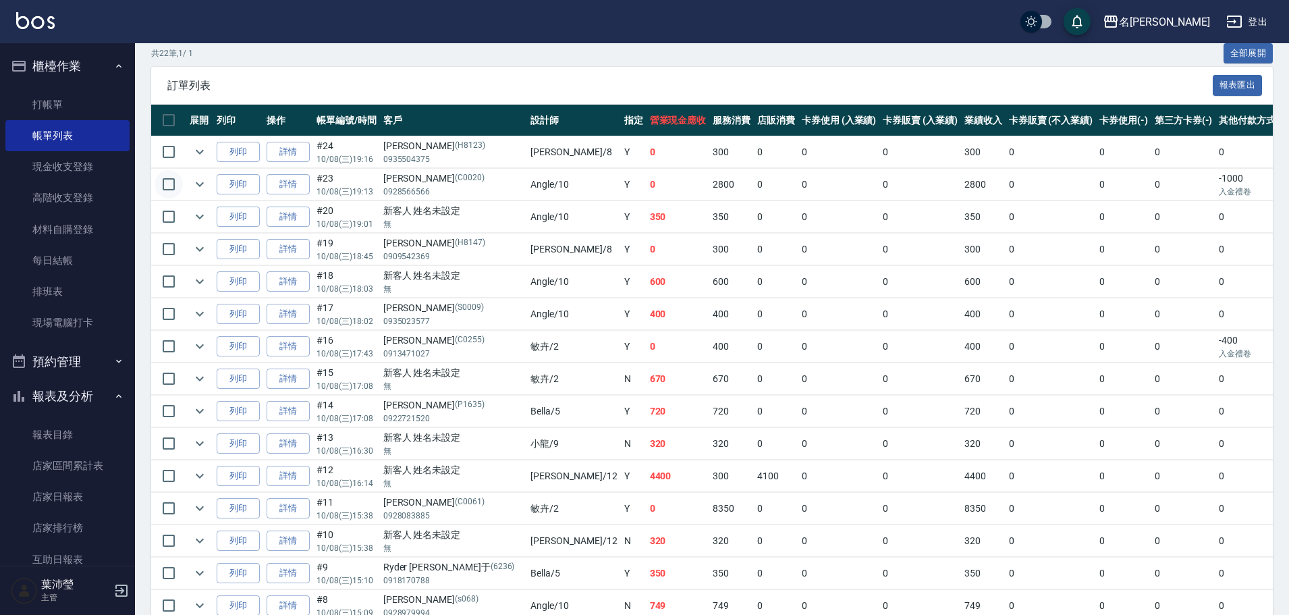
click at [171, 176] on input "checkbox" at bounding box center [169, 184] width 28 height 28
checkbox input "true"
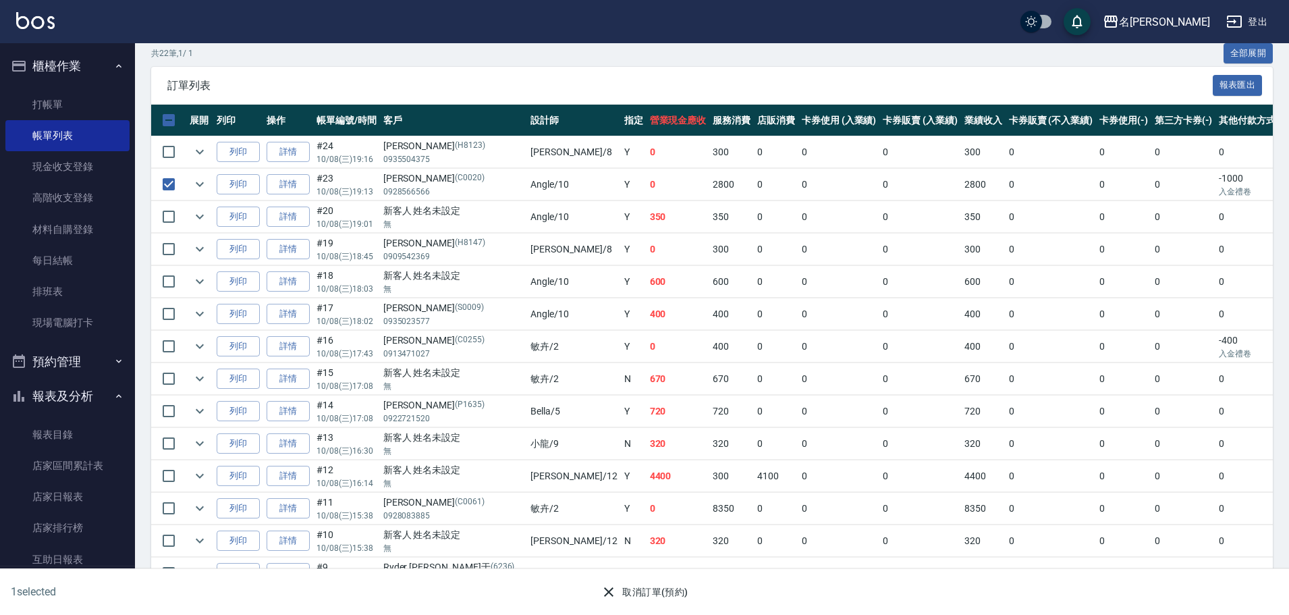
click at [673, 593] on button "取消訂單(預約)" at bounding box center [644, 592] width 98 height 25
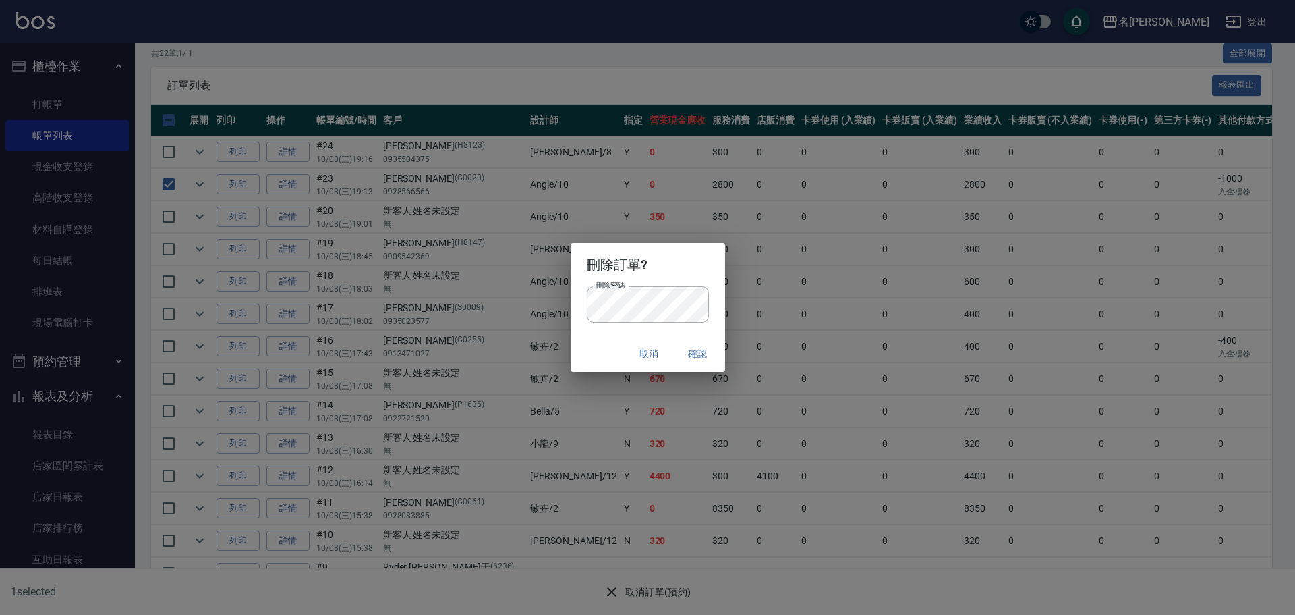
click at [693, 364] on button "確認" at bounding box center [698, 353] width 43 height 25
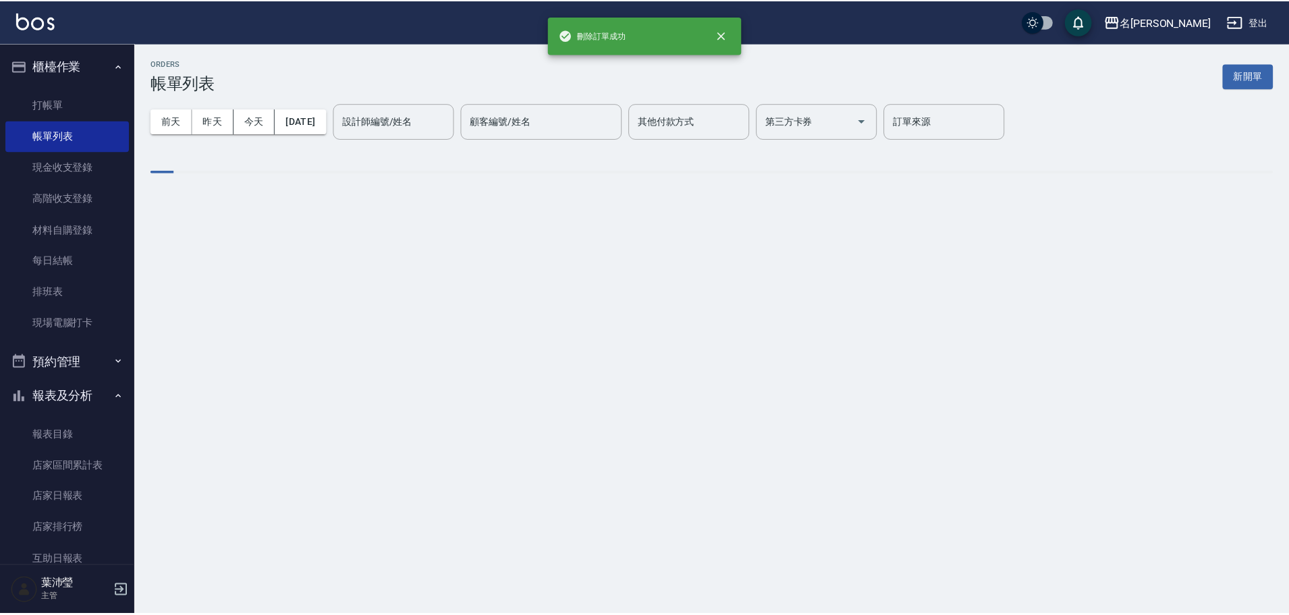
scroll to position [0, 0]
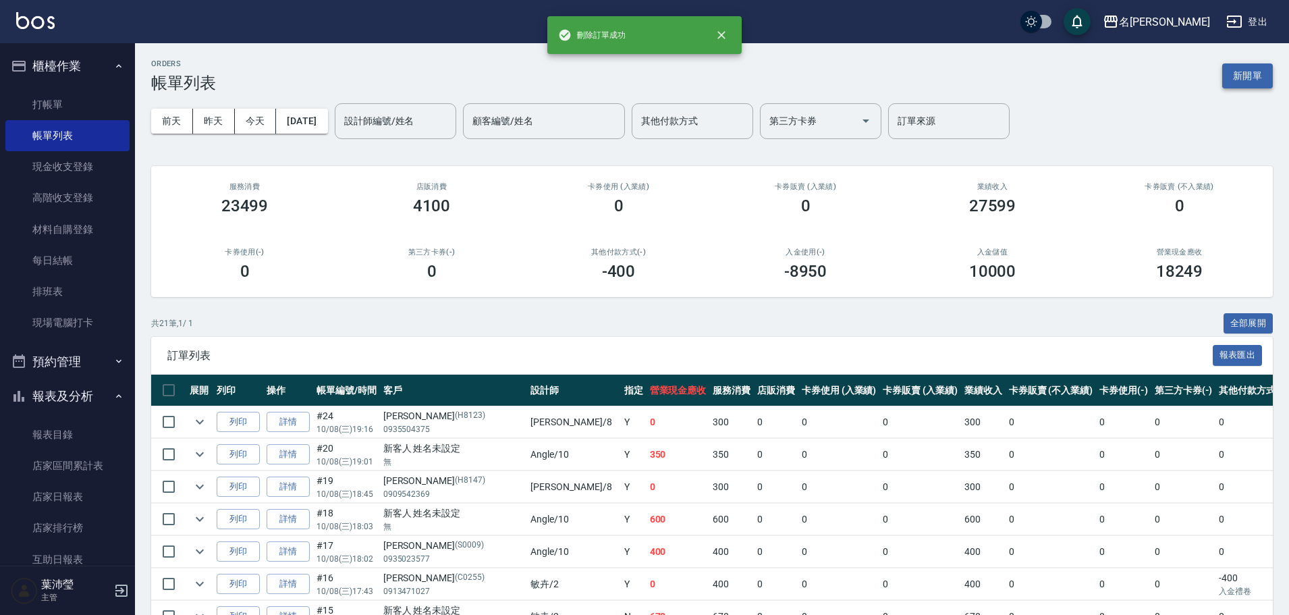
click at [1246, 66] on button "新開單" at bounding box center [1247, 75] width 51 height 25
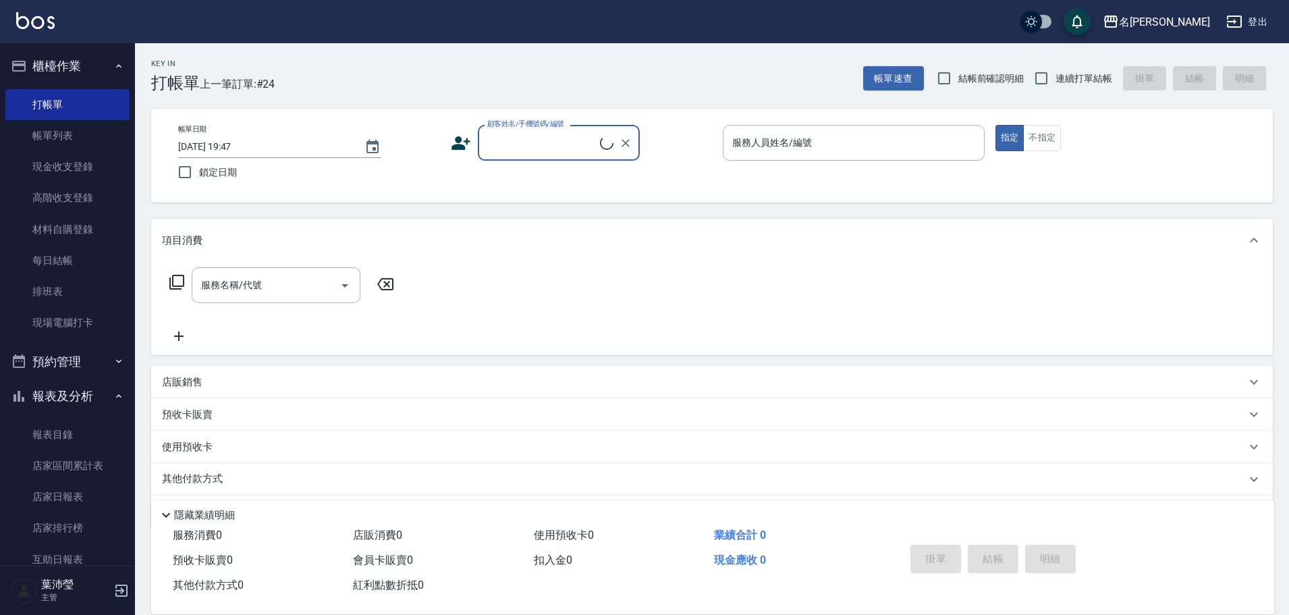
click at [565, 133] on input "顧客姓名/手機號碼/編號" at bounding box center [542, 143] width 116 height 24
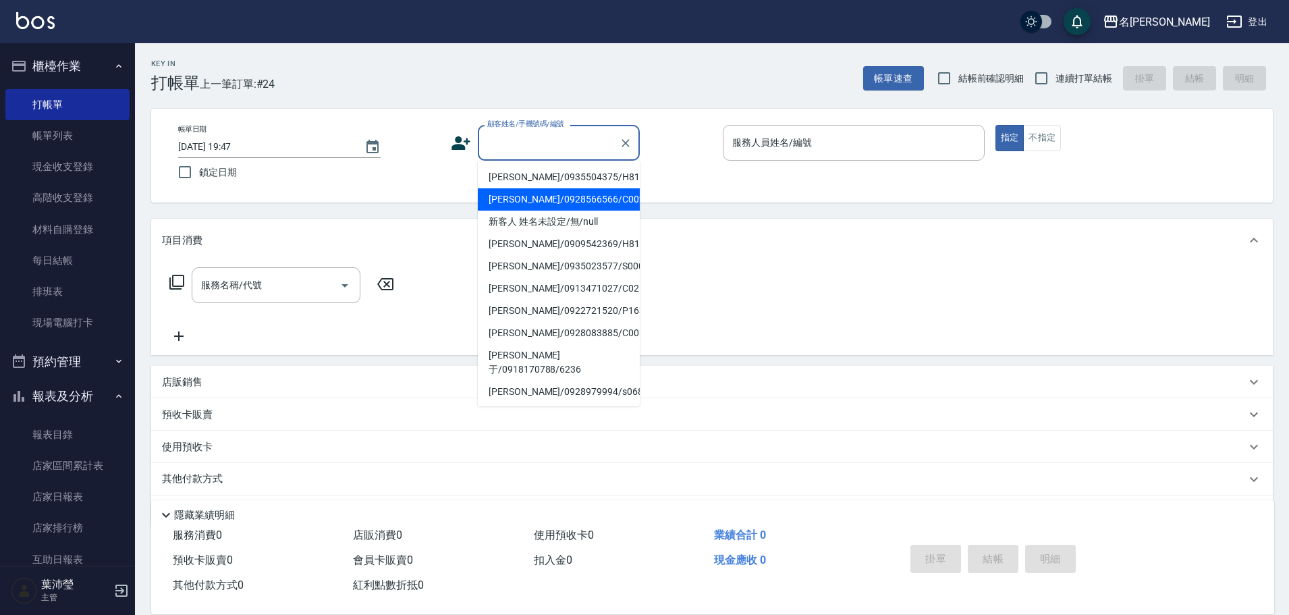
click at [511, 211] on li "[PERSON_NAME]/0928566566/C0020" at bounding box center [559, 199] width 162 height 22
type input "[PERSON_NAME]/0928566566/C0020"
type input "Angle-10"
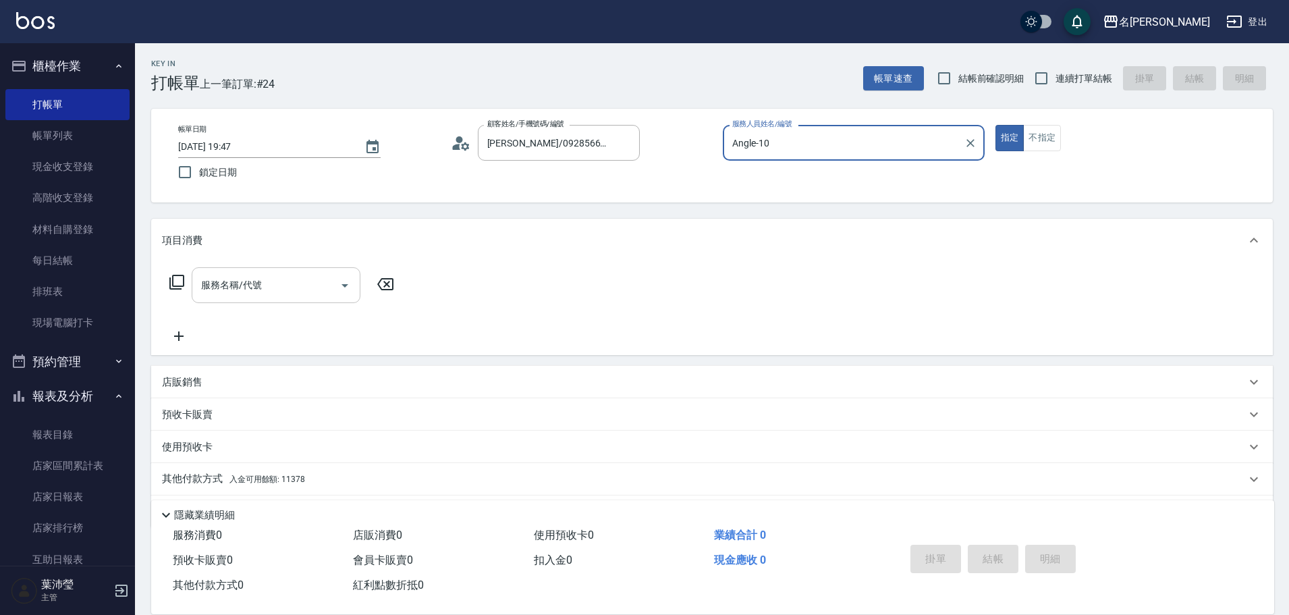
click at [254, 284] on input "服務名稱/代號" at bounding box center [266, 285] width 136 height 24
click at [174, 277] on icon at bounding box center [177, 282] width 16 height 16
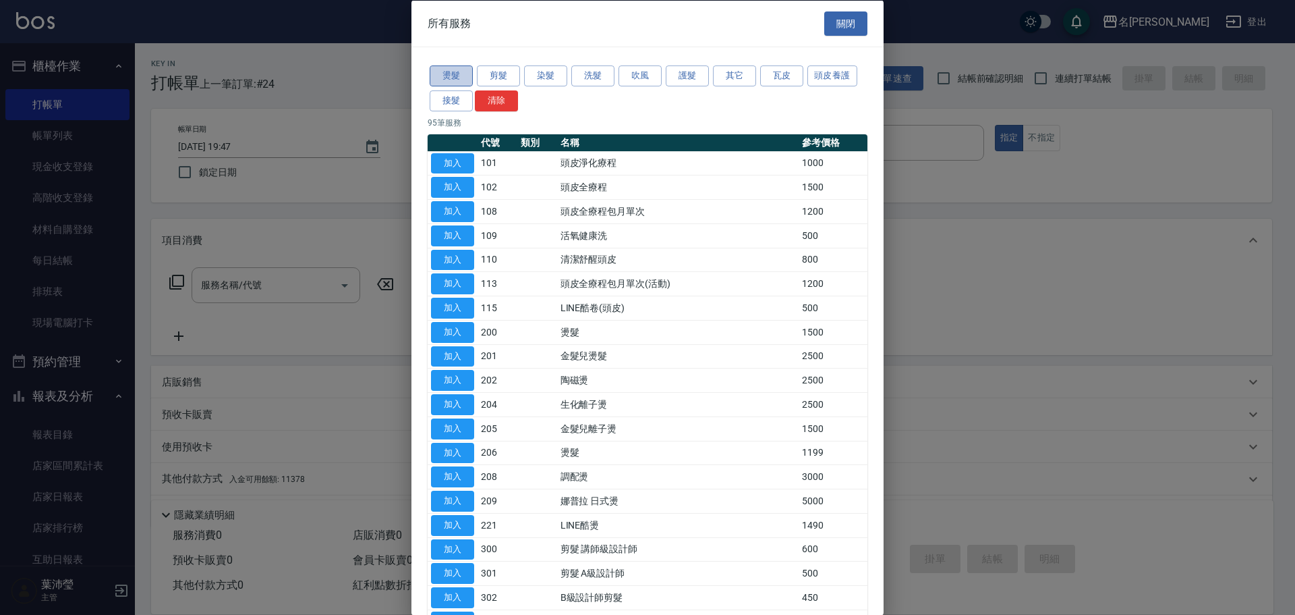
click at [467, 78] on button "燙髮" at bounding box center [451, 75] width 43 height 21
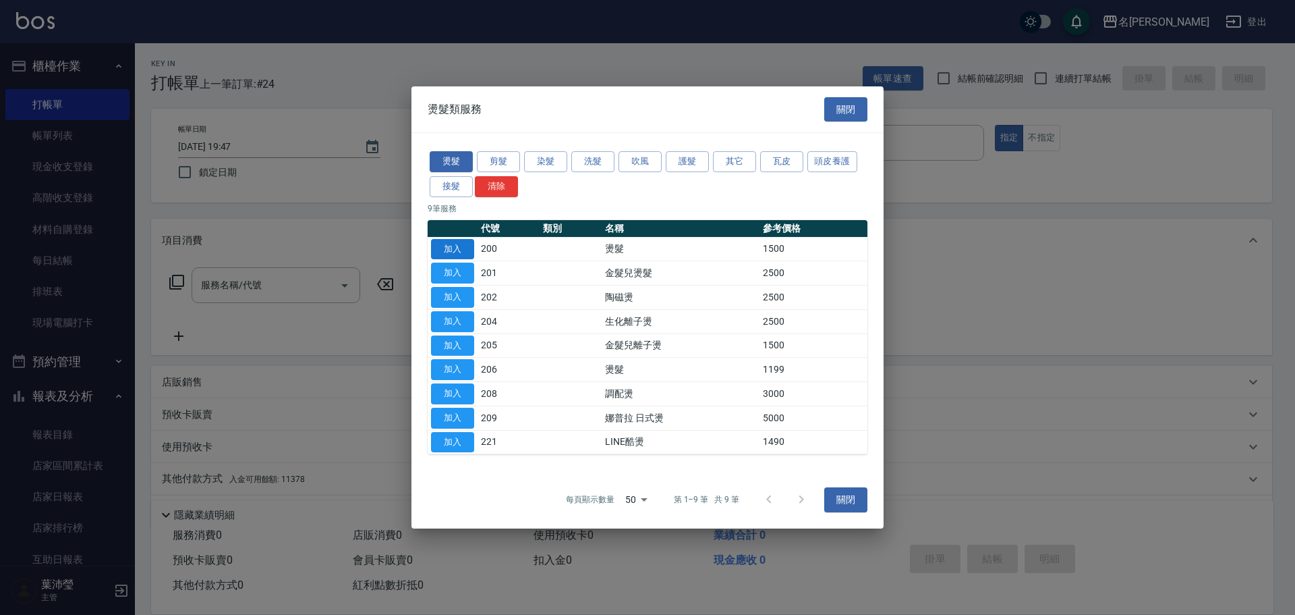
click at [454, 244] on button "加入" at bounding box center [452, 249] width 43 height 21
type input "燙髮(200)"
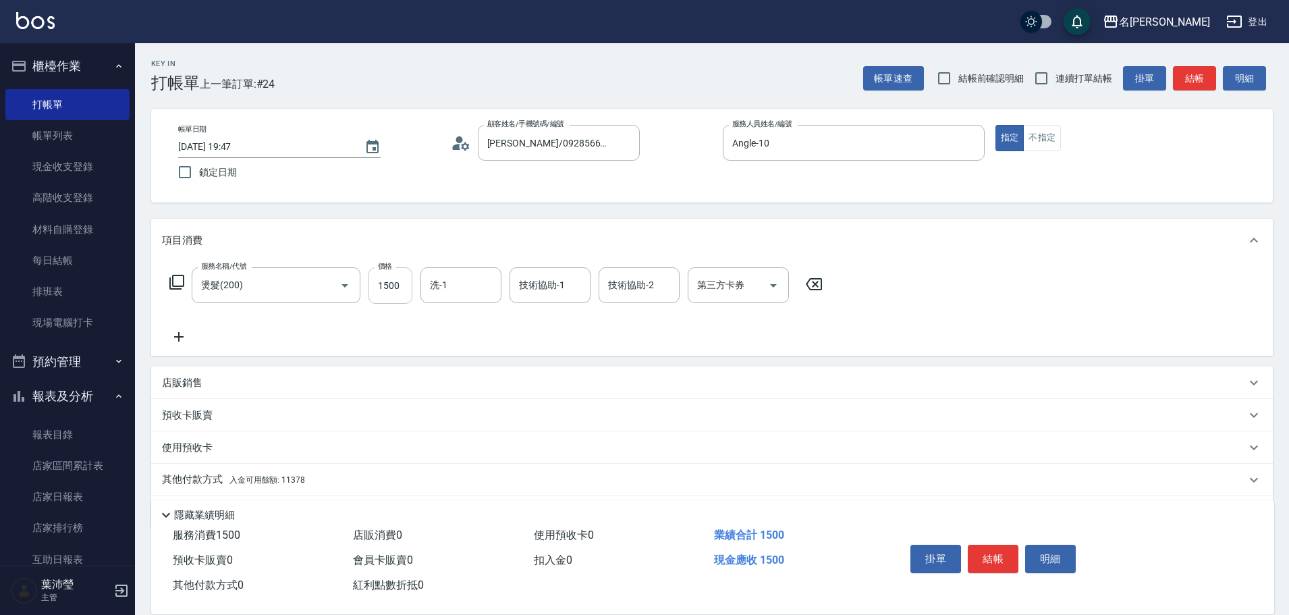
click at [391, 289] on input "1500" at bounding box center [390, 285] width 44 height 36
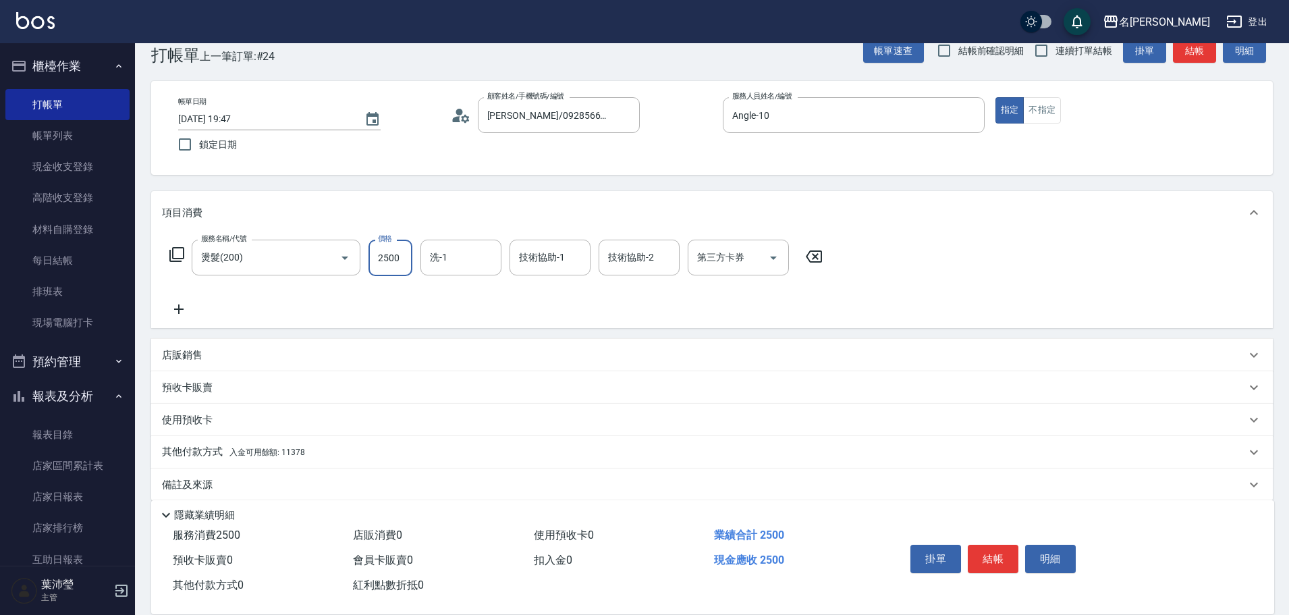
scroll to position [43, 0]
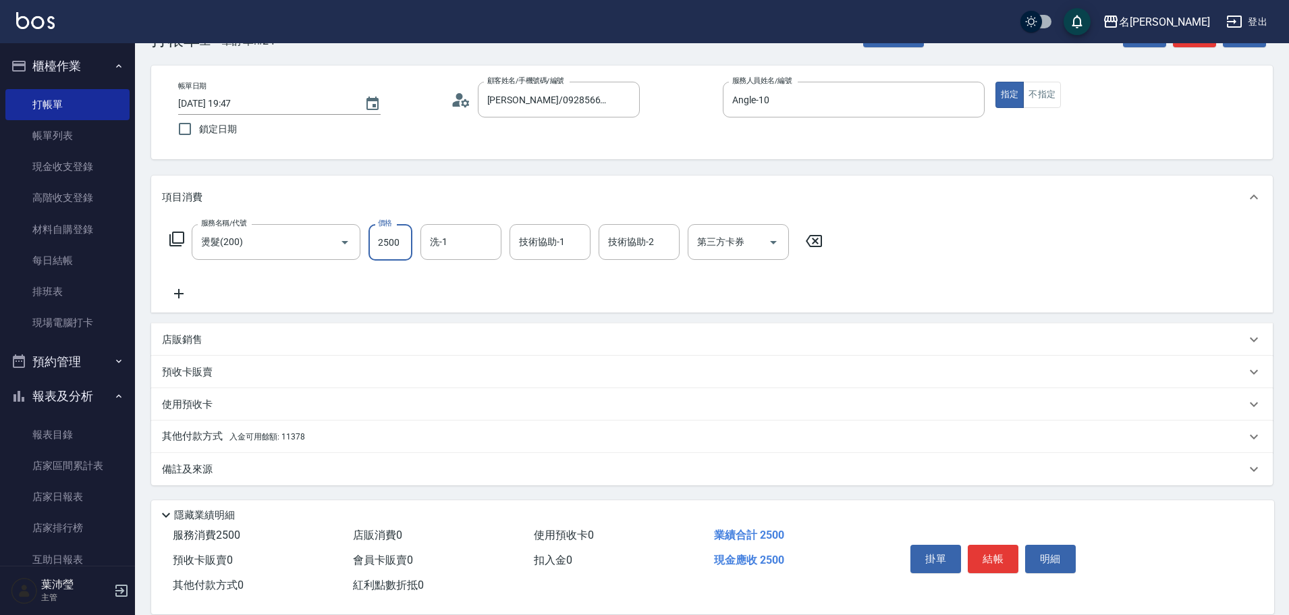
type input "2500"
click at [345, 439] on div "其他付款方式 入金可用餘額: 11378" at bounding box center [704, 436] width 1084 height 15
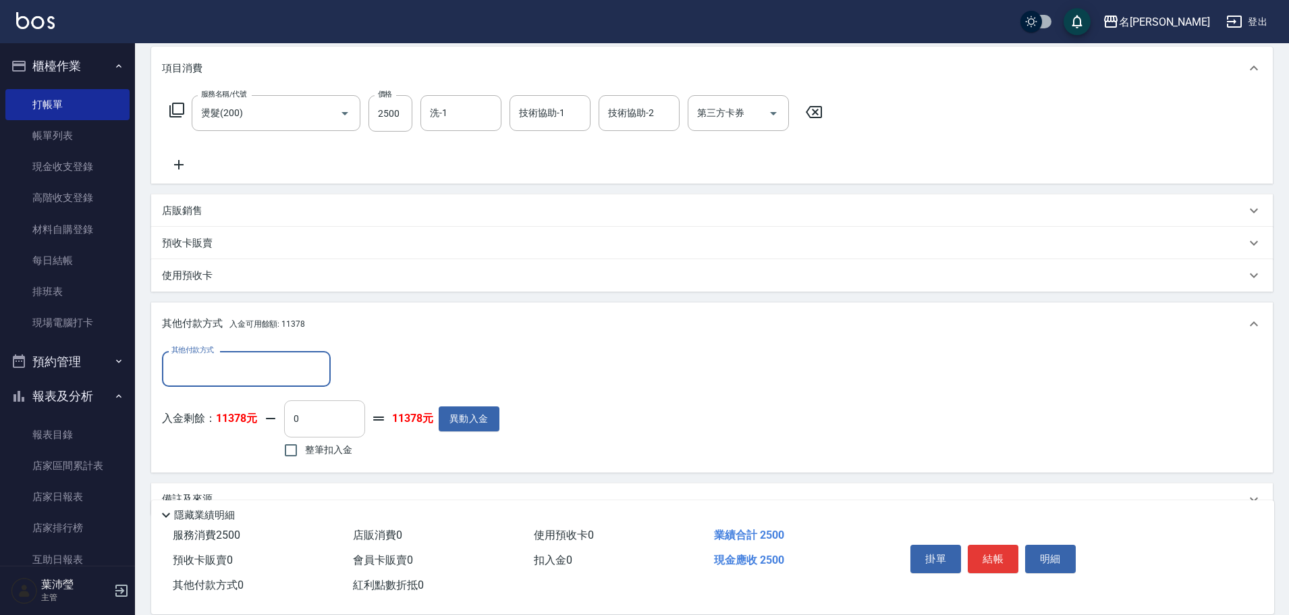
scroll to position [192, 0]
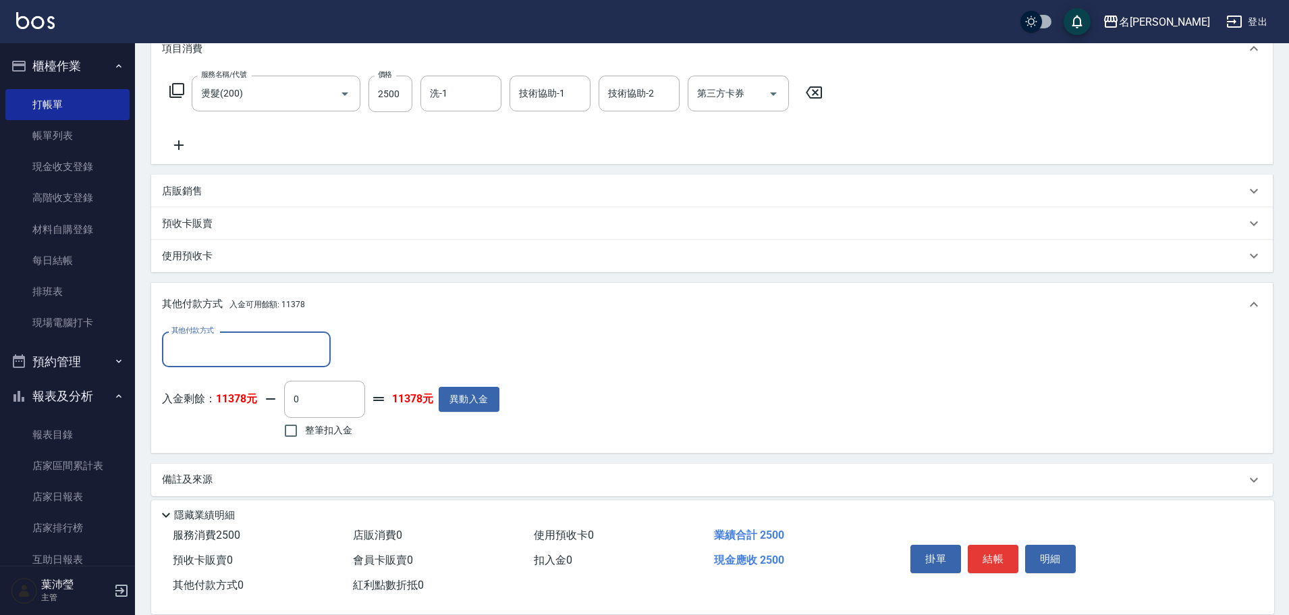
click at [250, 345] on input "其他付款方式" at bounding box center [246, 349] width 157 height 24
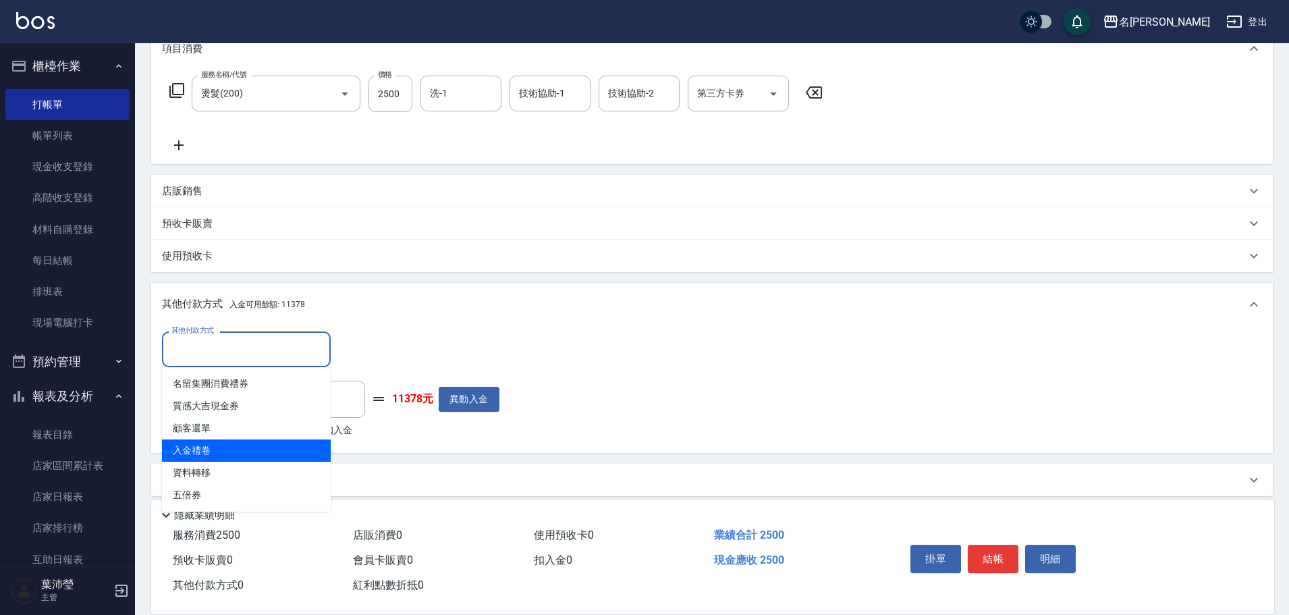
click at [222, 440] on span "入金禮卷" at bounding box center [246, 450] width 169 height 22
type input "入金禮卷"
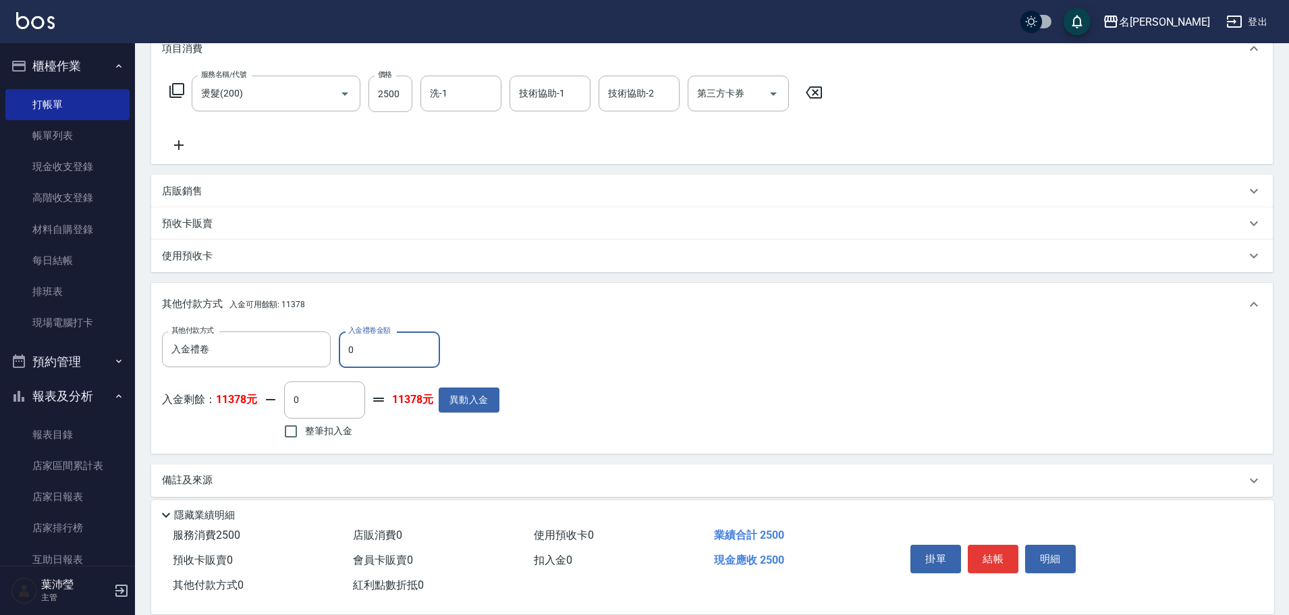
click at [350, 352] on input "0" at bounding box center [389, 349] width 101 height 36
type input "1000"
click at [337, 434] on span "整筆扣入金" at bounding box center [328, 431] width 47 height 14
click at [305, 434] on input "整筆扣入金" at bounding box center [291, 431] width 28 height 28
checkbox input "true"
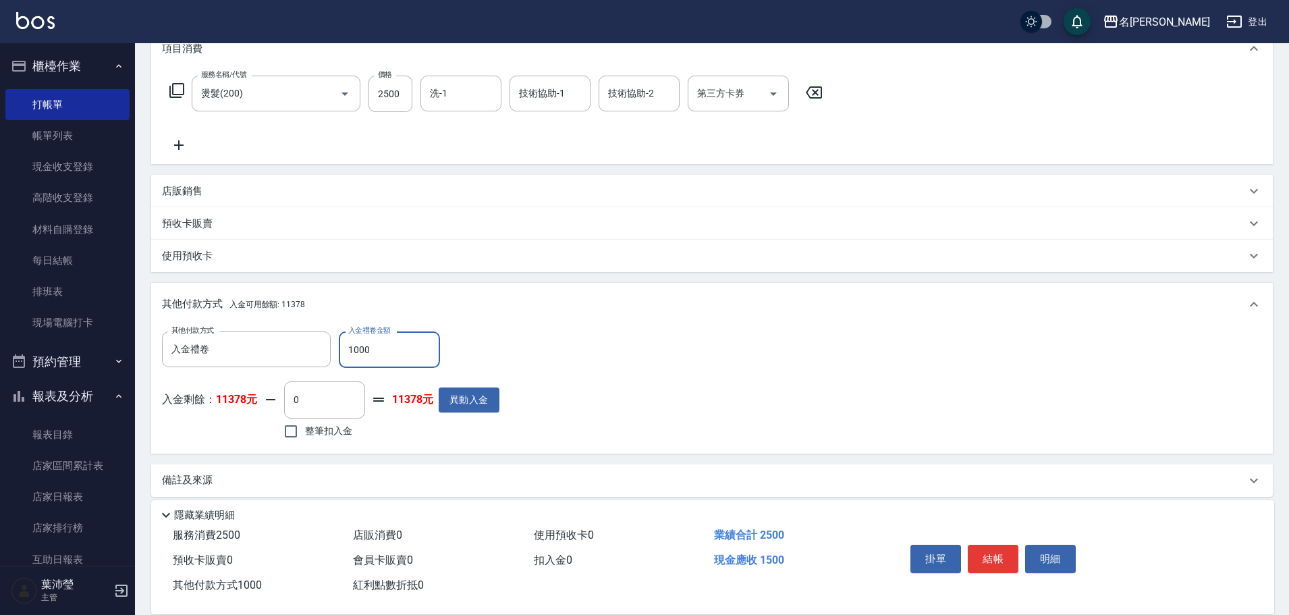
type input "1500"
click at [1007, 547] on button "結帳" at bounding box center [993, 558] width 51 height 28
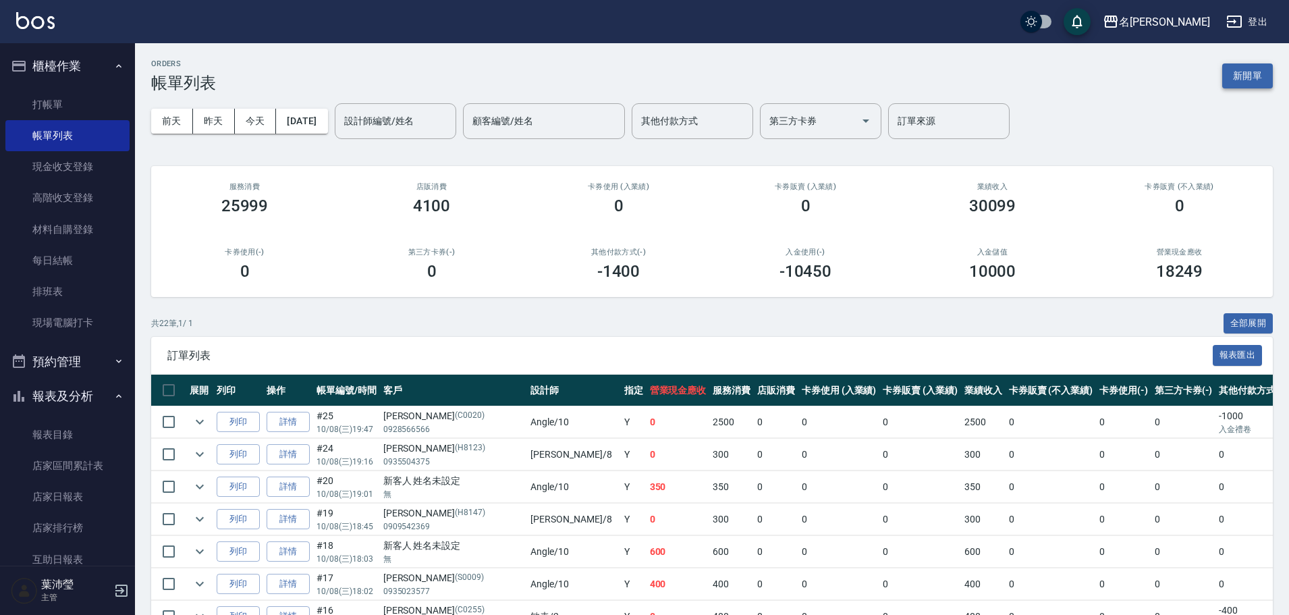
click at [1243, 72] on button "新開單" at bounding box center [1247, 75] width 51 height 25
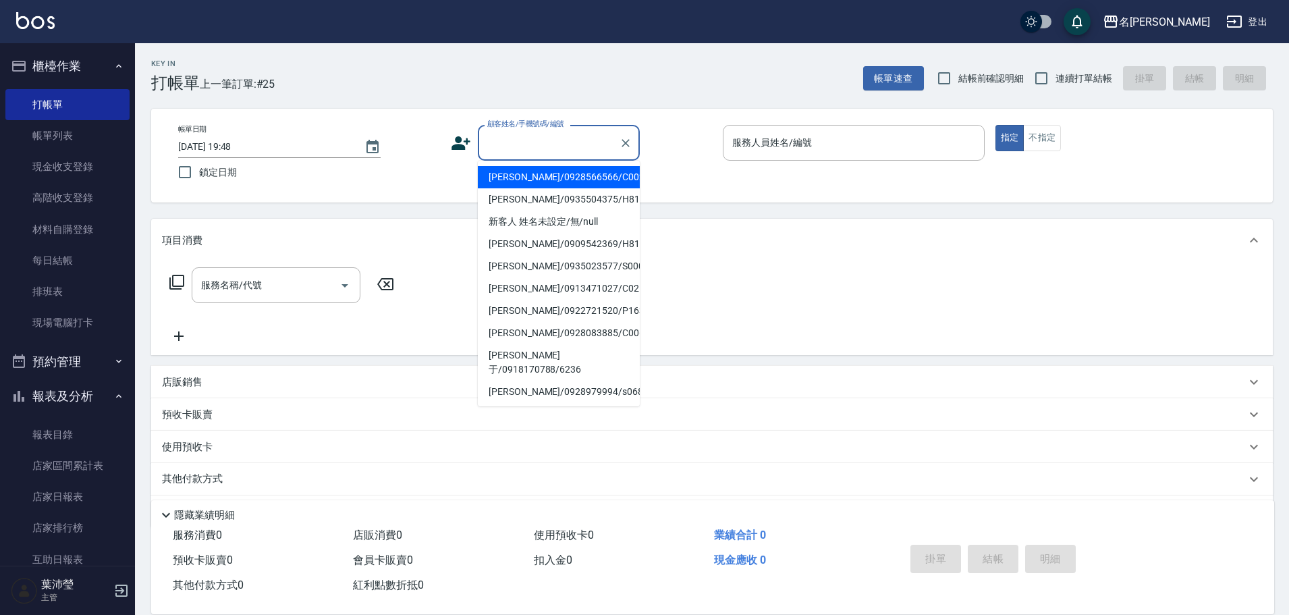
click at [567, 140] on input "顧客姓名/手機號碼/編號" at bounding box center [549, 143] width 130 height 24
click at [553, 186] on li "[PERSON_NAME]/0928566566/C0020" at bounding box center [559, 177] width 162 height 22
type input "[PERSON_NAME]/0928566566/C0020"
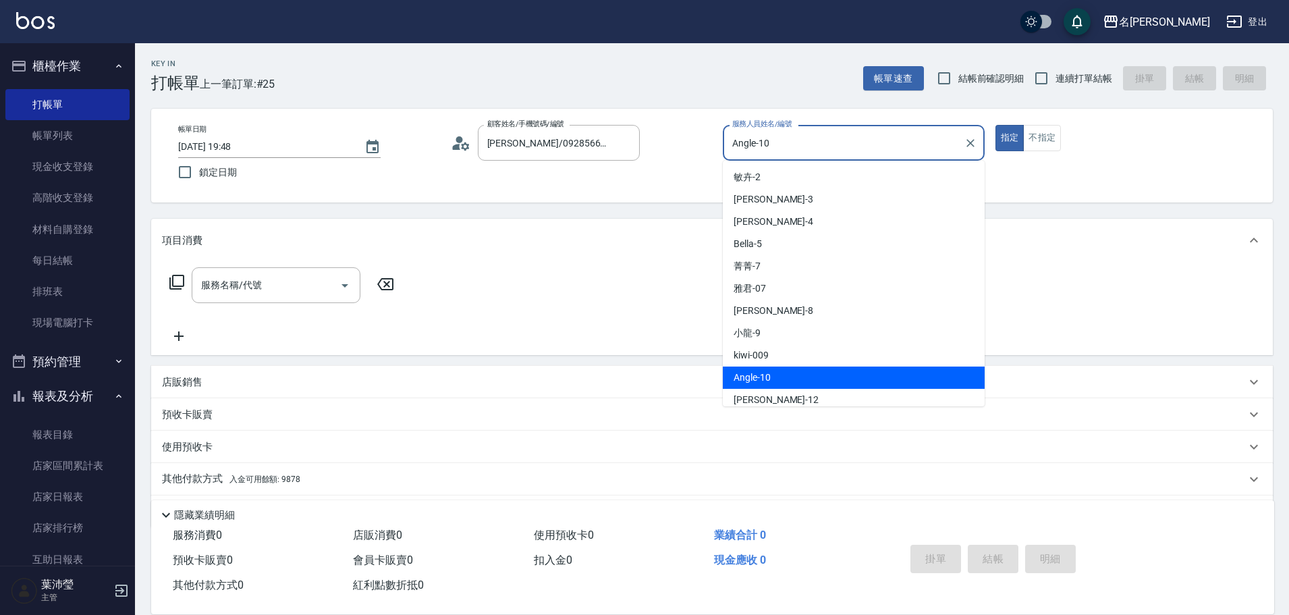
drag, startPoint x: 793, startPoint y: 146, endPoint x: 694, endPoint y: 169, distance: 102.5
click at [694, 169] on div "帳單日期 [DATE] 19:48 鎖定日期 顧客姓名/手機號碼/編號 [PERSON_NAME]/0928566566/C0020 顧客姓名/手機號碼/編號…" at bounding box center [711, 155] width 1089 height 61
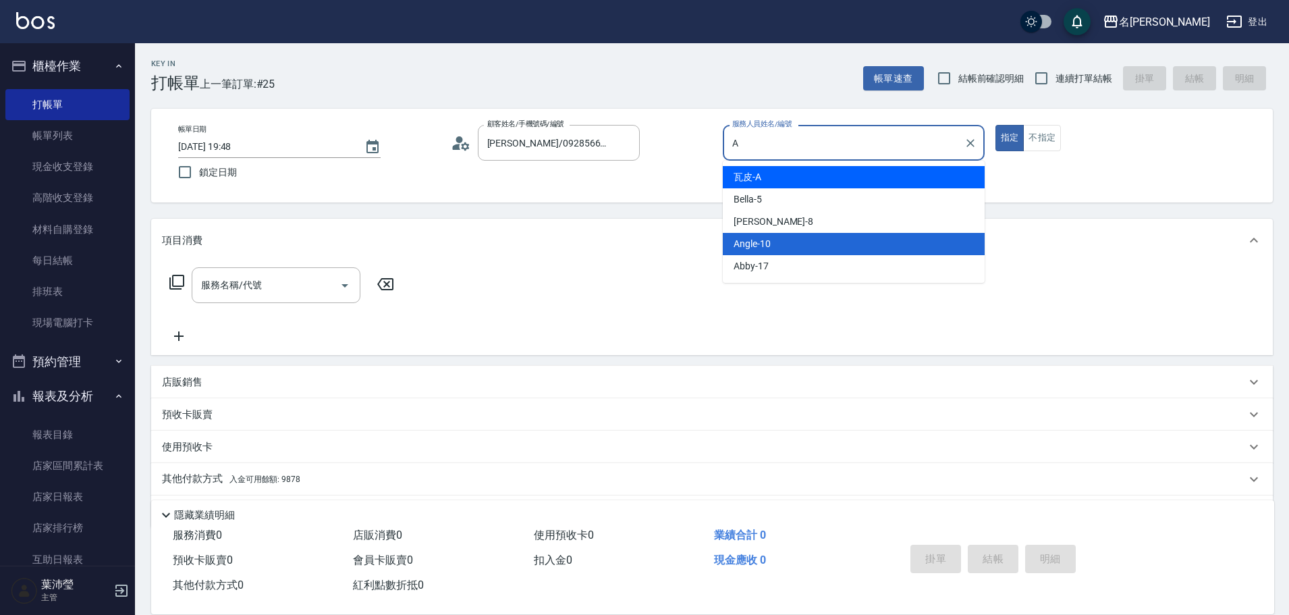
click at [824, 169] on div "瓦皮 -A" at bounding box center [854, 177] width 262 height 22
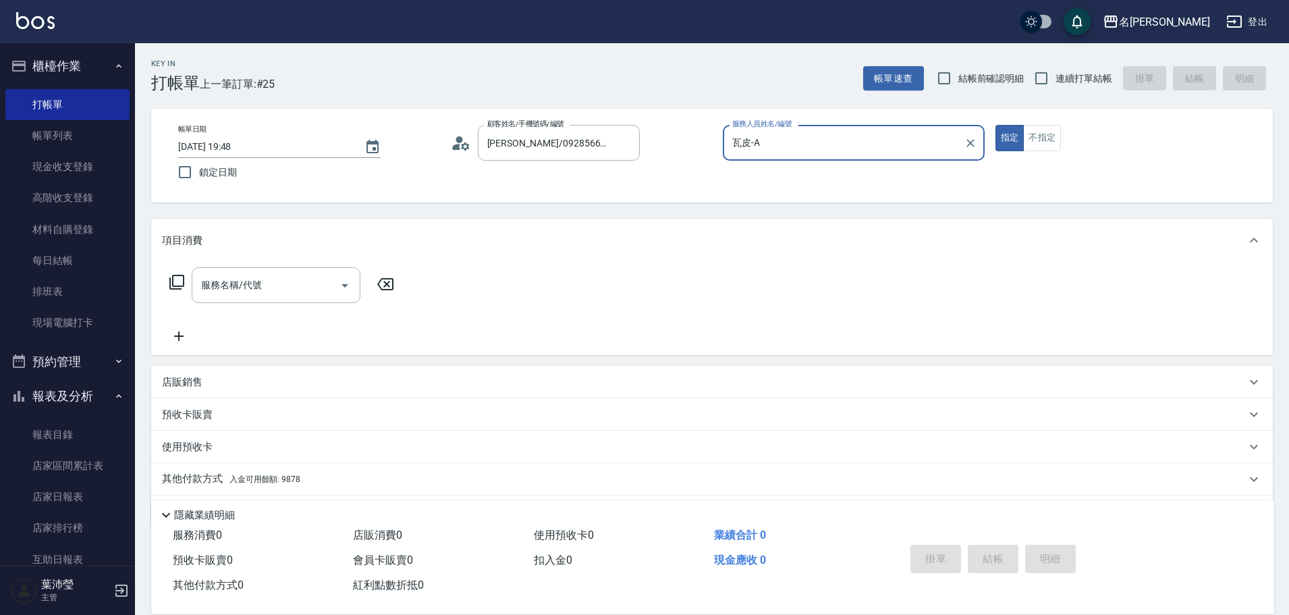
type input "瓦皮-A"
click at [173, 277] on icon at bounding box center [176, 282] width 15 height 15
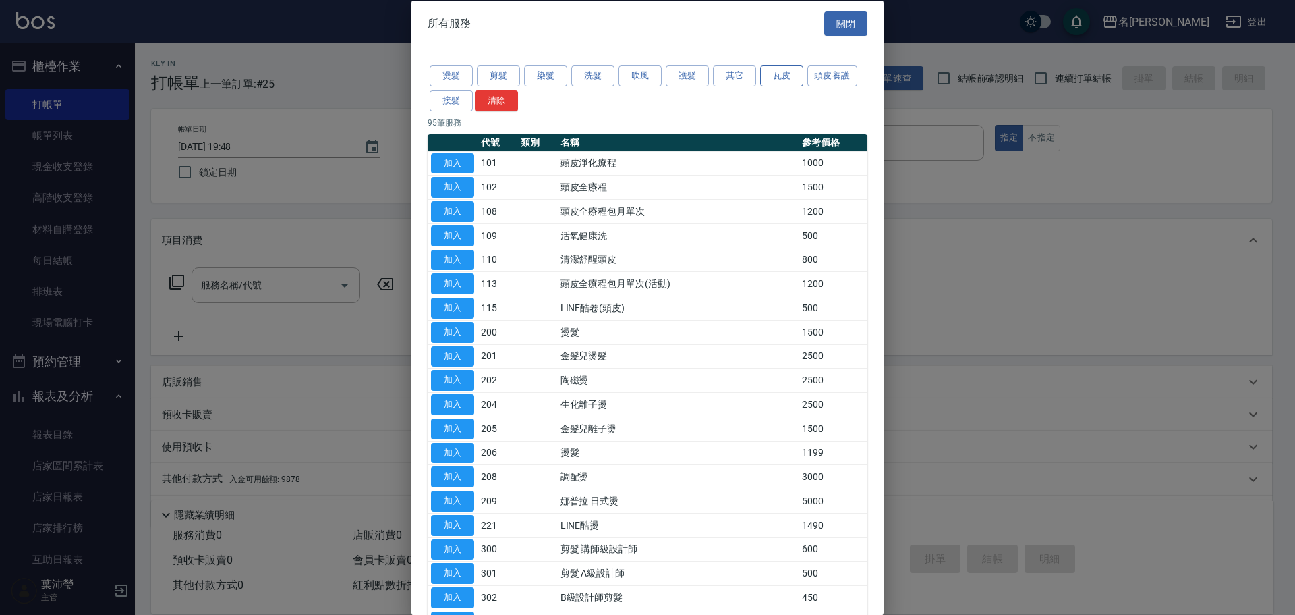
click at [766, 70] on button "瓦皮" at bounding box center [781, 75] width 43 height 21
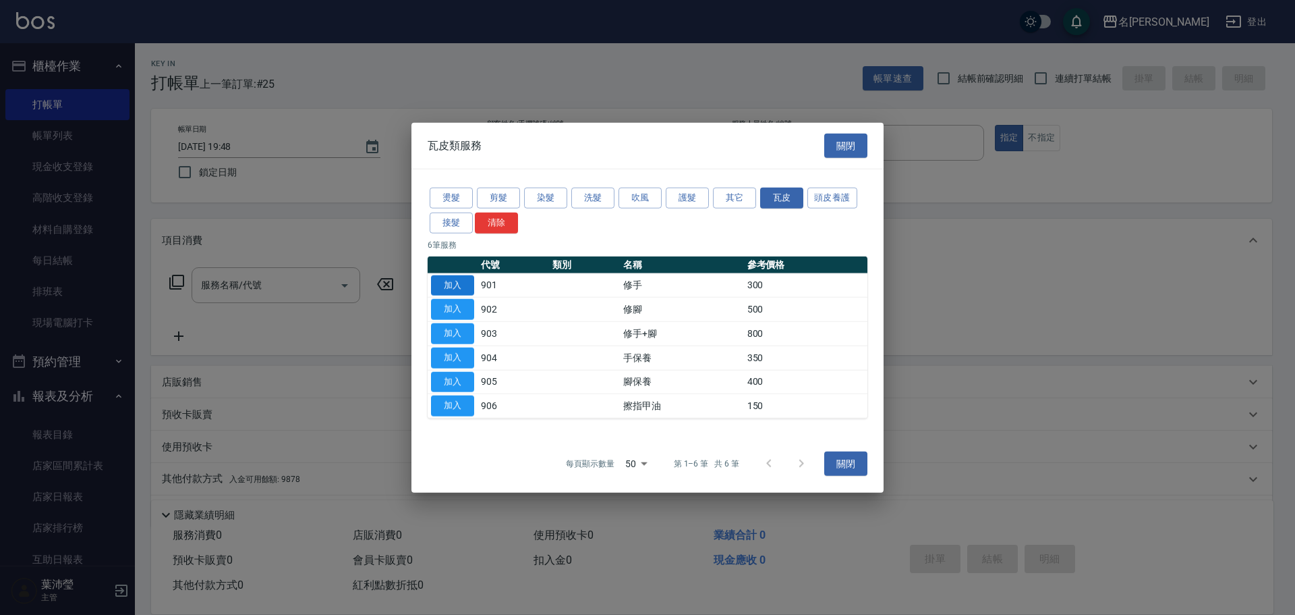
click at [458, 283] on button "加入" at bounding box center [452, 285] width 43 height 21
type input "修手(901)"
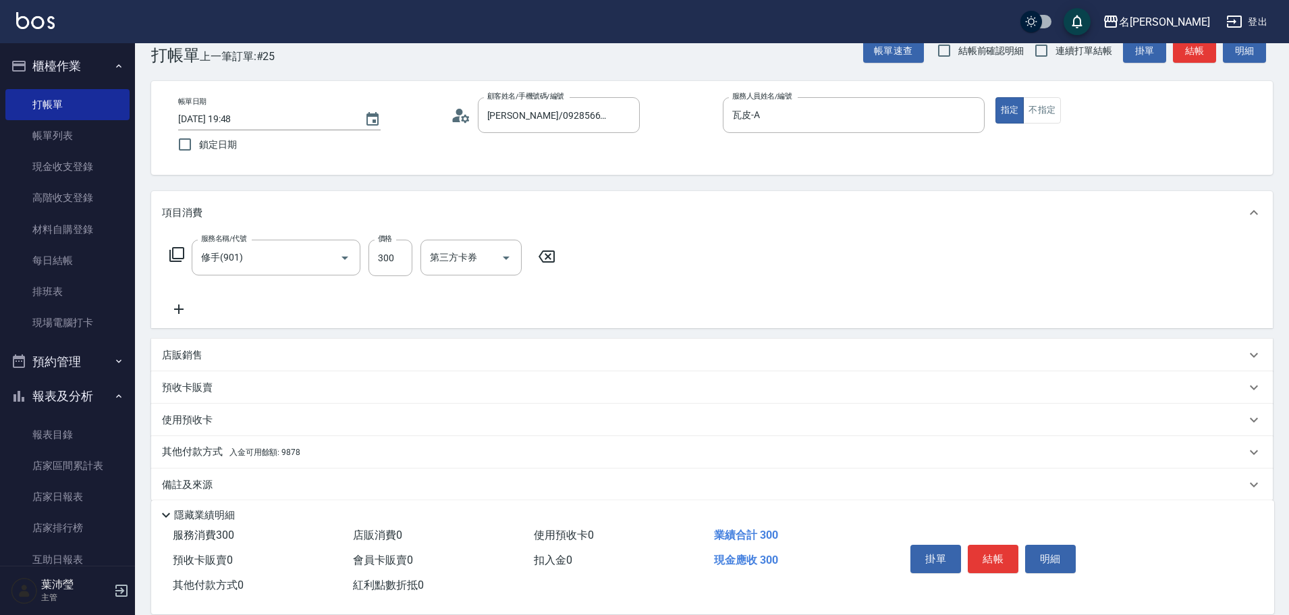
scroll to position [43, 0]
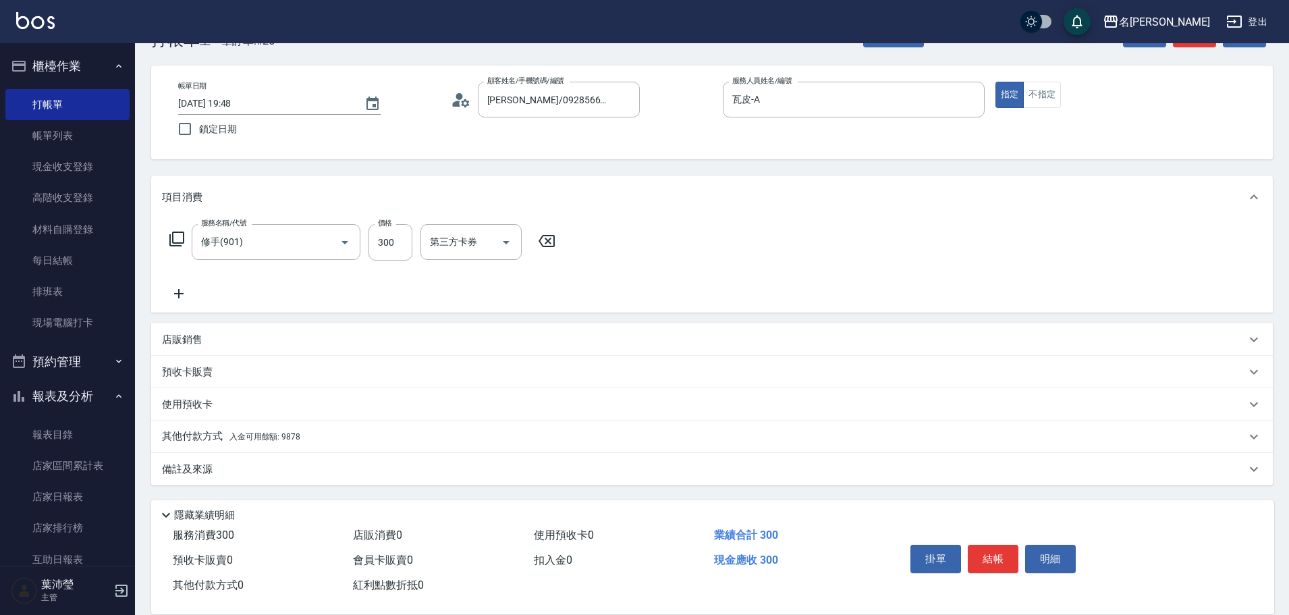
click at [252, 435] on span "入金可用餘額: 9878" at bounding box center [264, 436] width 71 height 9
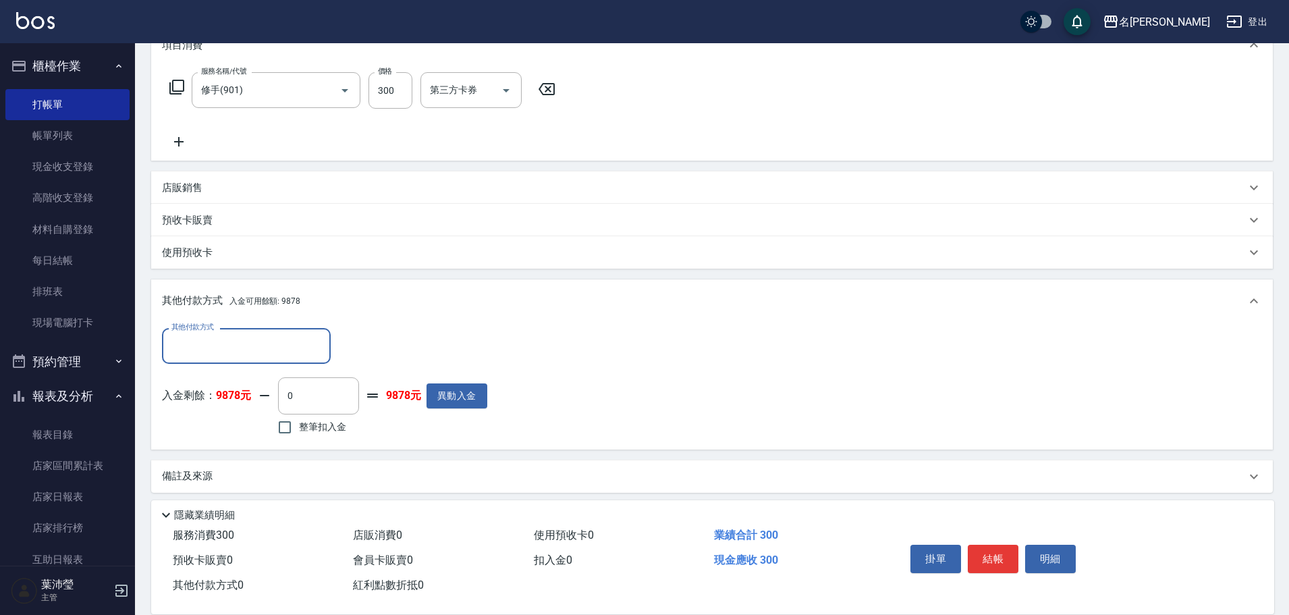
scroll to position [196, 0]
click at [289, 427] on input "整筆扣入金" at bounding box center [285, 426] width 28 height 28
checkbox input "true"
type input "300"
click at [990, 544] on button "結帳" at bounding box center [993, 558] width 51 height 28
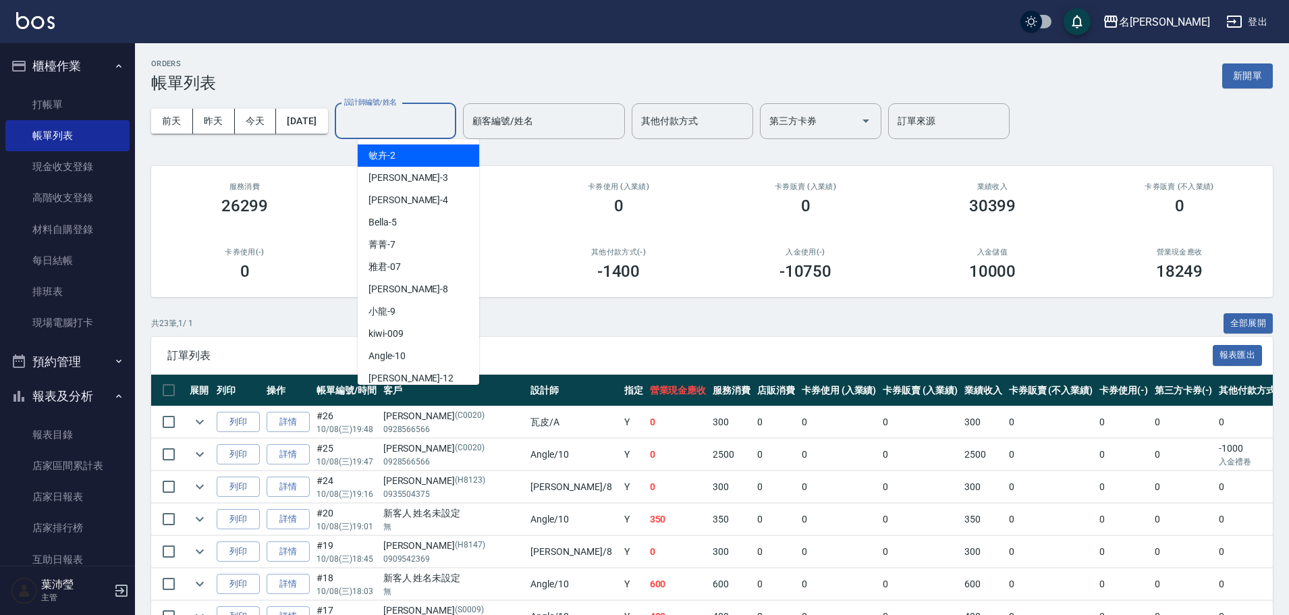
click at [432, 130] on input "設計師編號/姓名" at bounding box center [395, 121] width 109 height 24
click at [442, 236] on div "菁菁 -7" at bounding box center [418, 244] width 121 height 22
type input "菁菁-7"
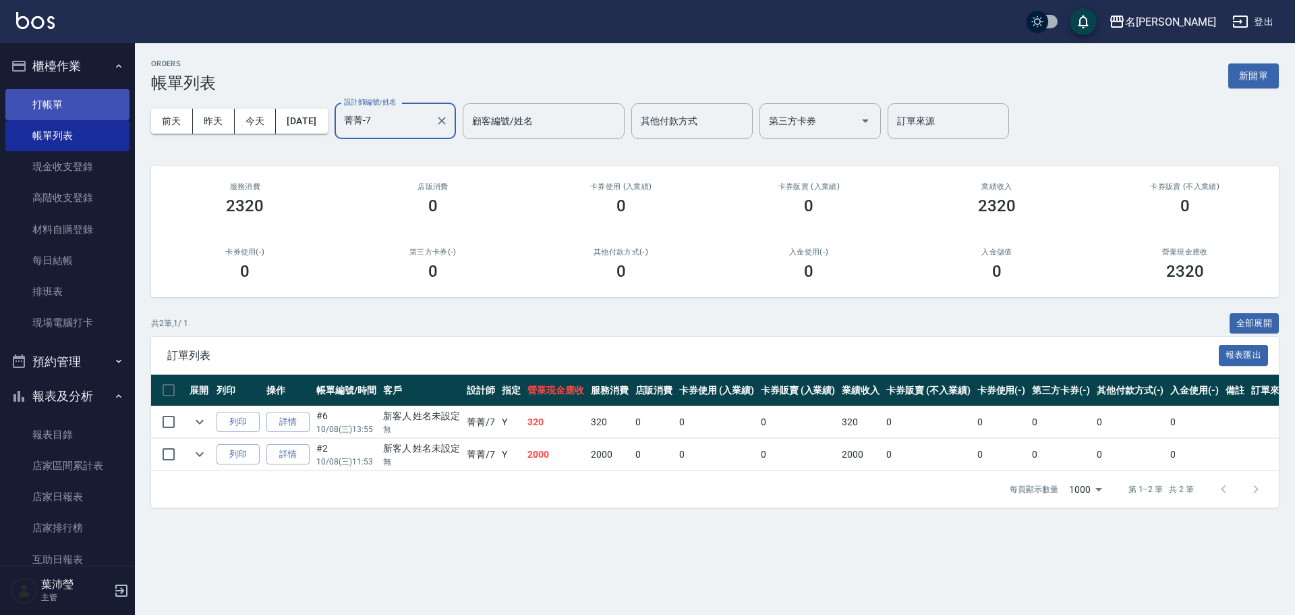
click at [74, 111] on link "打帳單" at bounding box center [67, 104] width 124 height 31
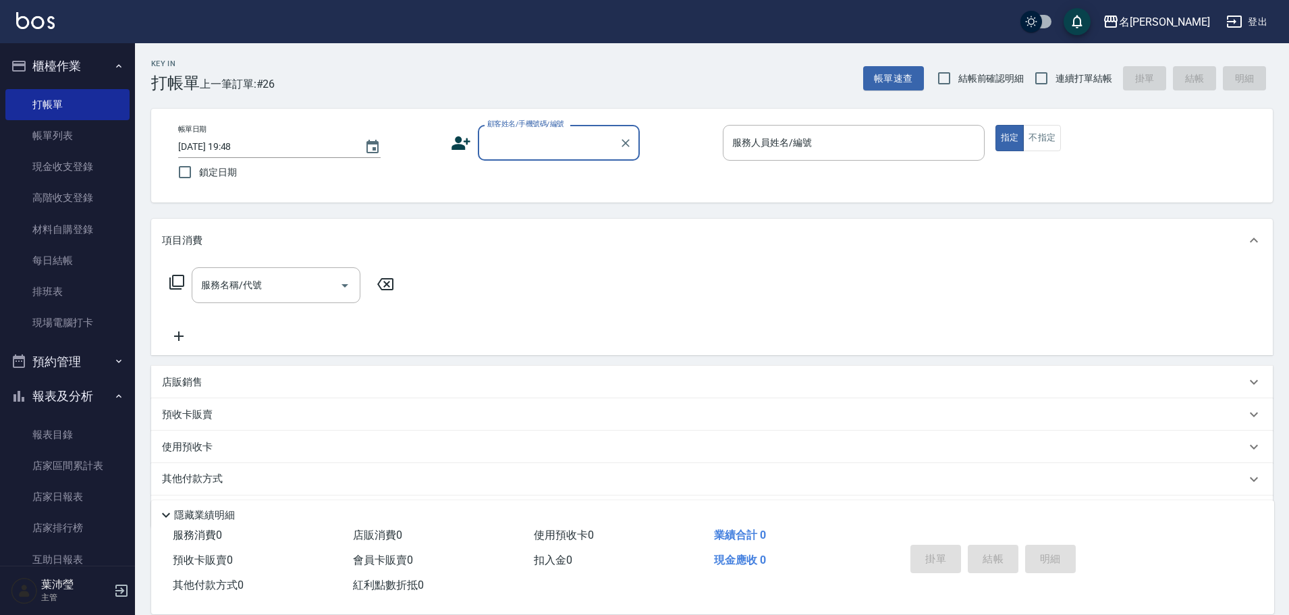
click at [545, 133] on input "顧客姓名/手機號碼/編號" at bounding box center [549, 143] width 130 height 24
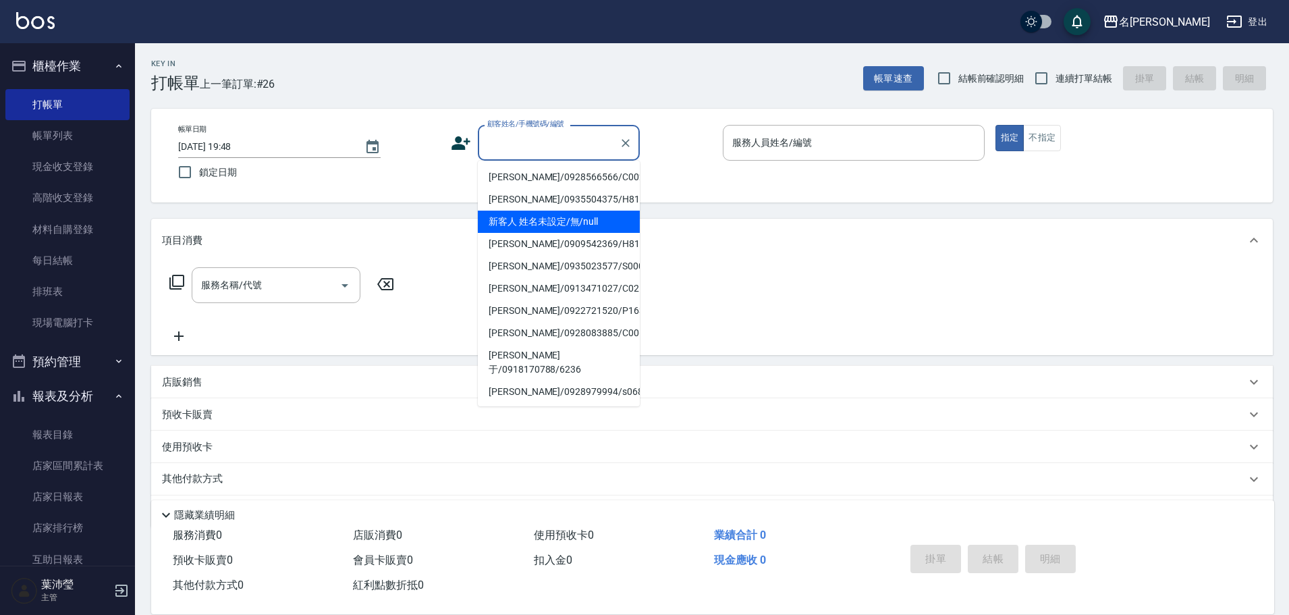
click at [579, 233] on li "新客人 姓名未設定/無/null" at bounding box center [559, 222] width 162 height 22
type input "新客人 姓名未設定/無/null"
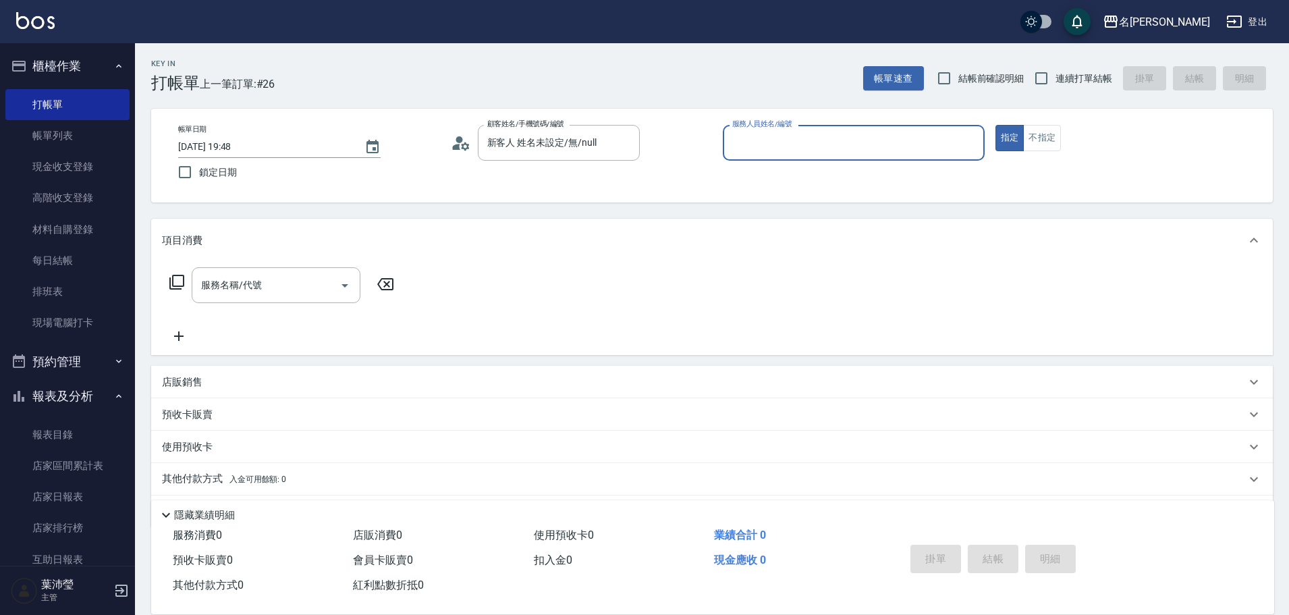
click at [827, 129] on div "服務人員姓名/編號" at bounding box center [854, 143] width 262 height 36
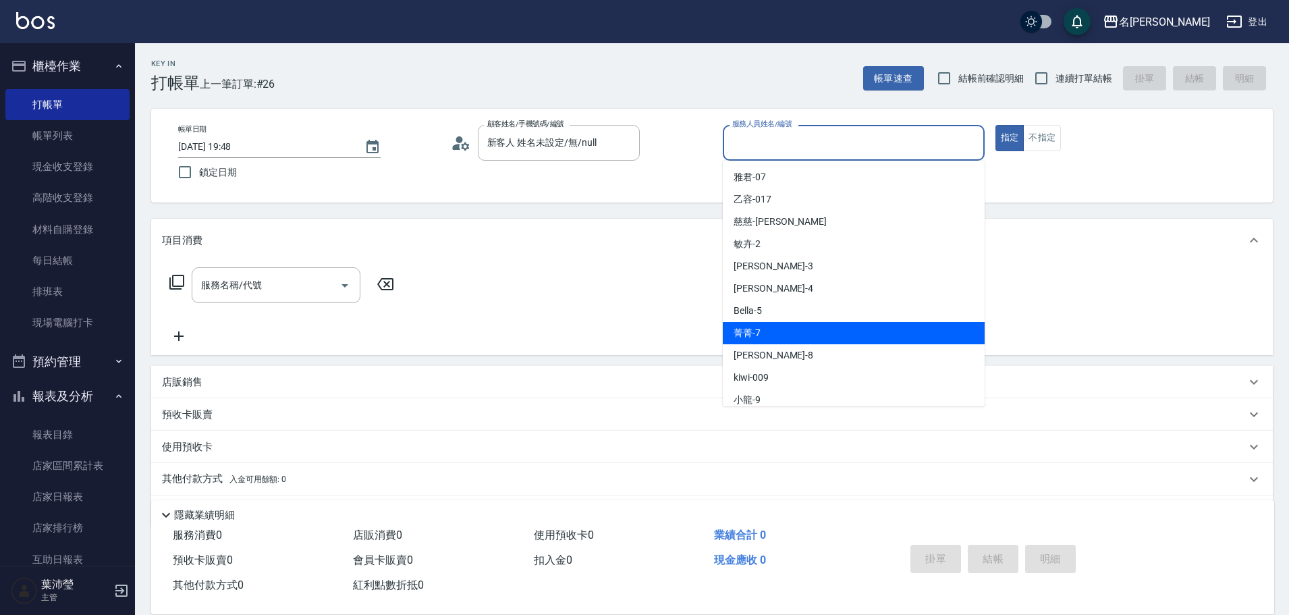
click at [803, 339] on div "菁菁 -7" at bounding box center [854, 333] width 262 height 22
type input "菁菁-7"
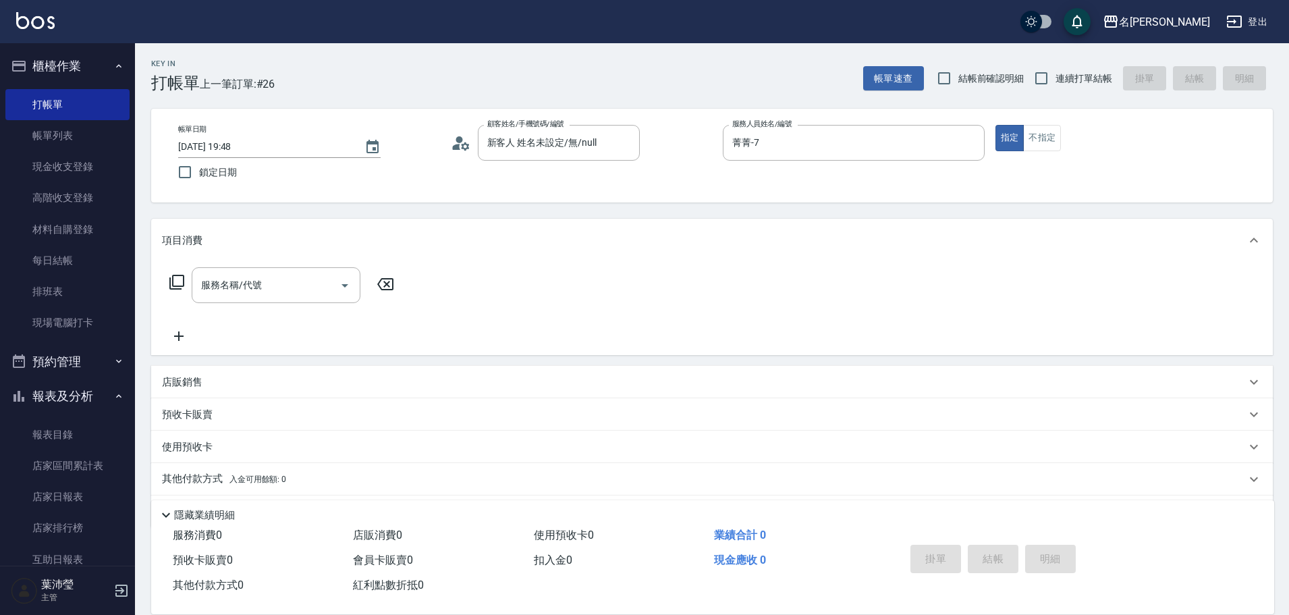
click at [179, 279] on icon at bounding box center [177, 282] width 16 height 16
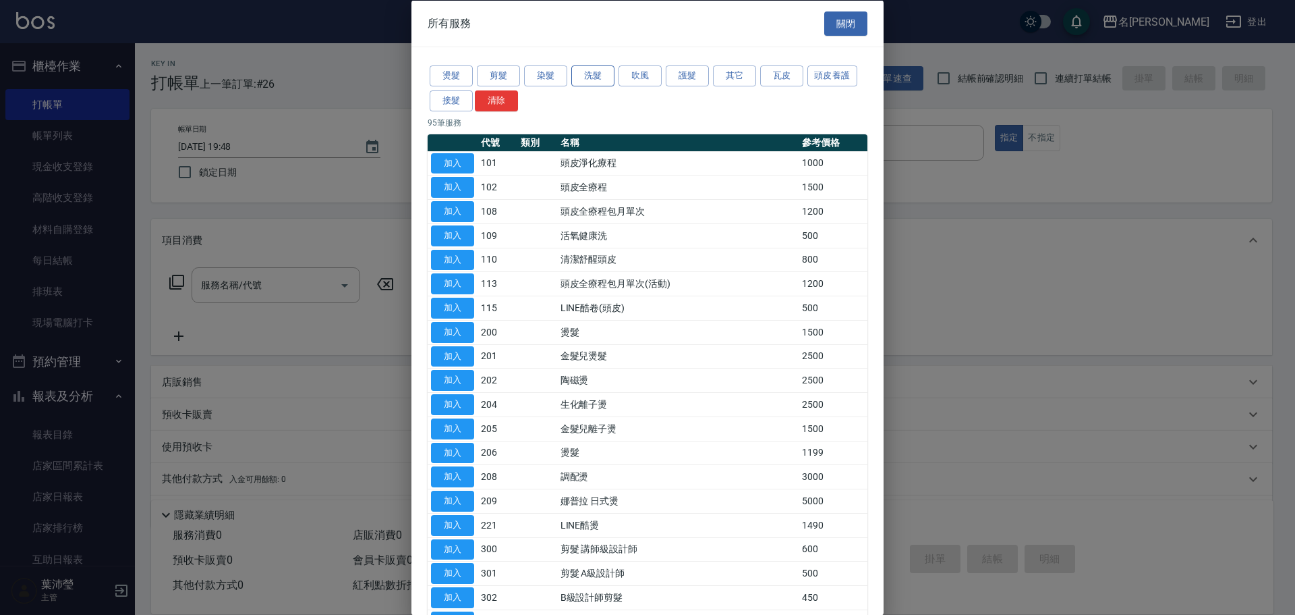
click at [582, 75] on button "洗髮" at bounding box center [592, 75] width 43 height 21
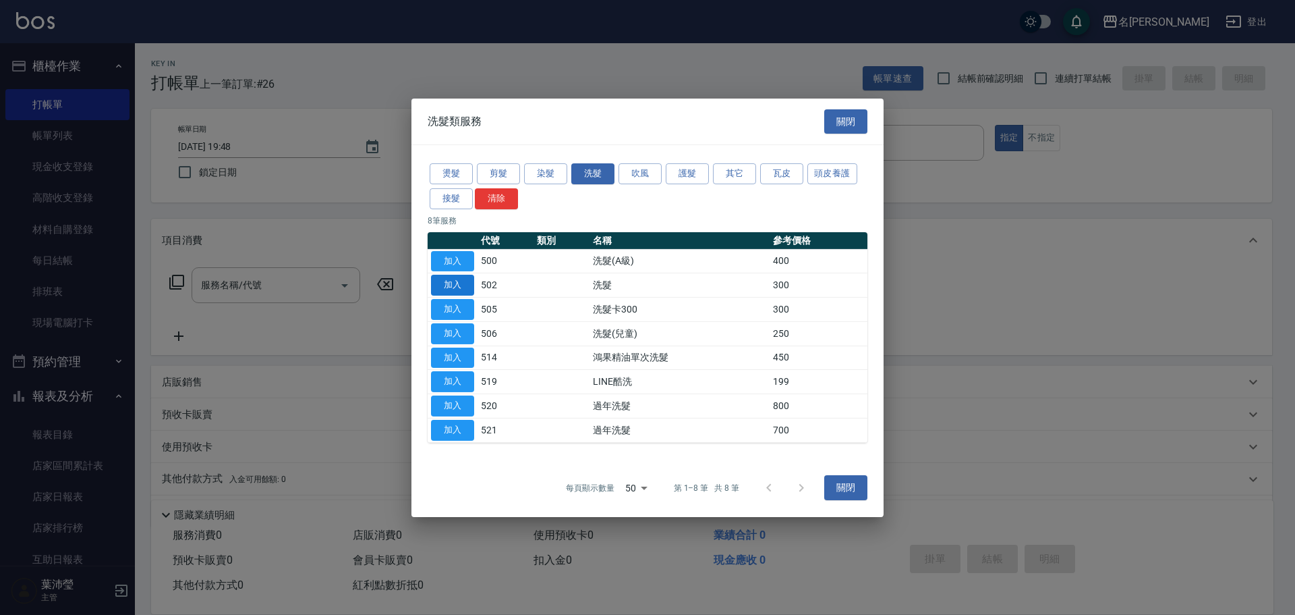
click at [461, 286] on button "加入" at bounding box center [452, 285] width 43 height 21
type input "洗髮(502)"
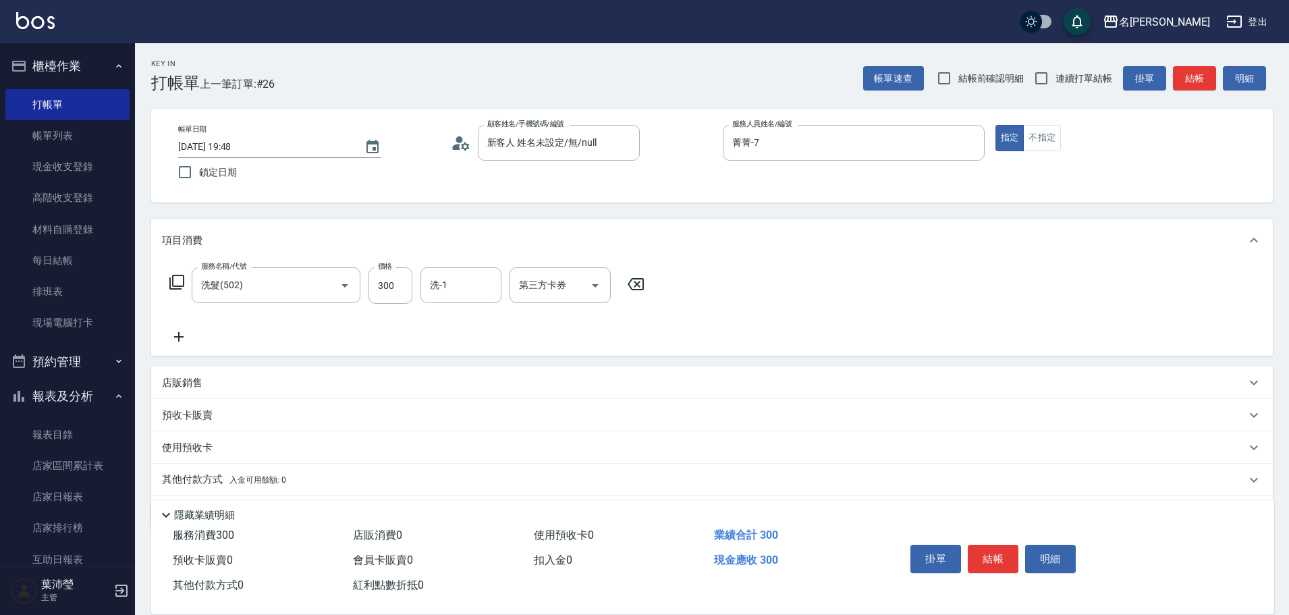
click at [177, 281] on icon at bounding box center [177, 282] width 16 height 16
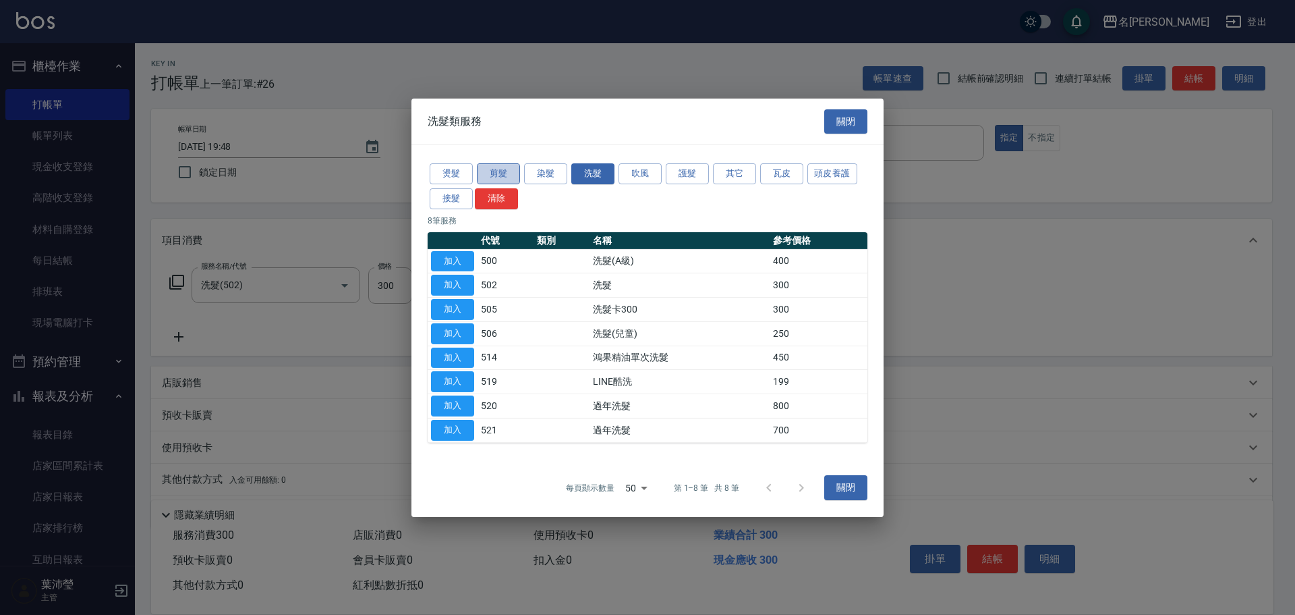
click at [495, 179] on button "剪髮" at bounding box center [498, 173] width 43 height 21
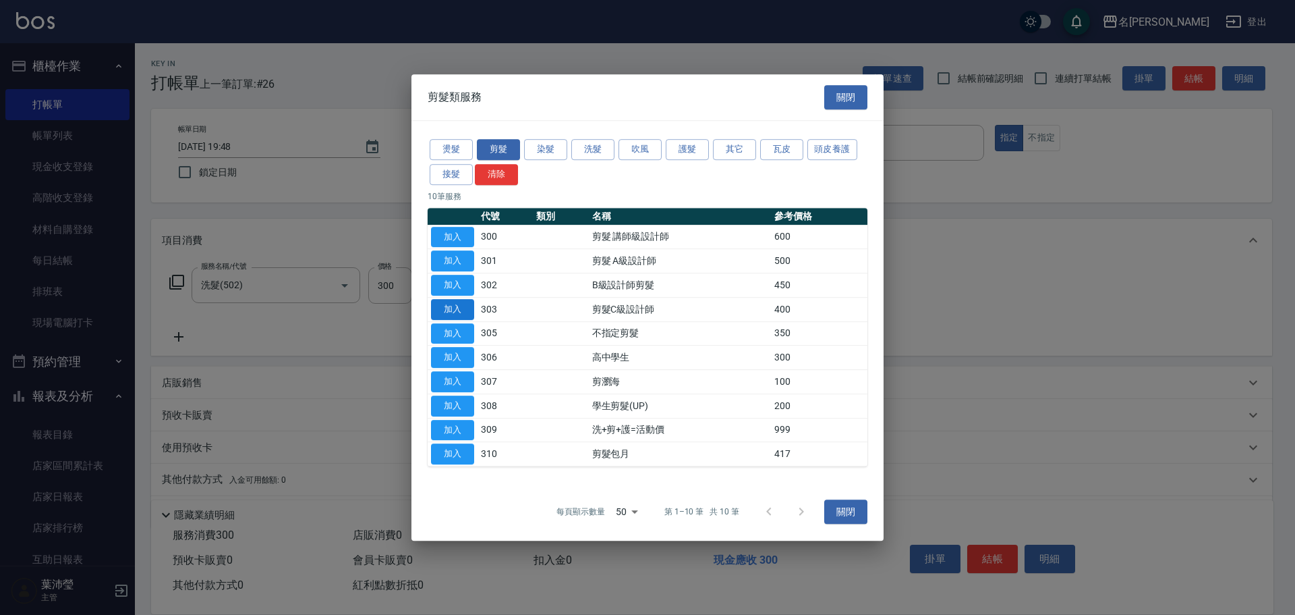
click at [457, 312] on button "加入" at bounding box center [452, 309] width 43 height 21
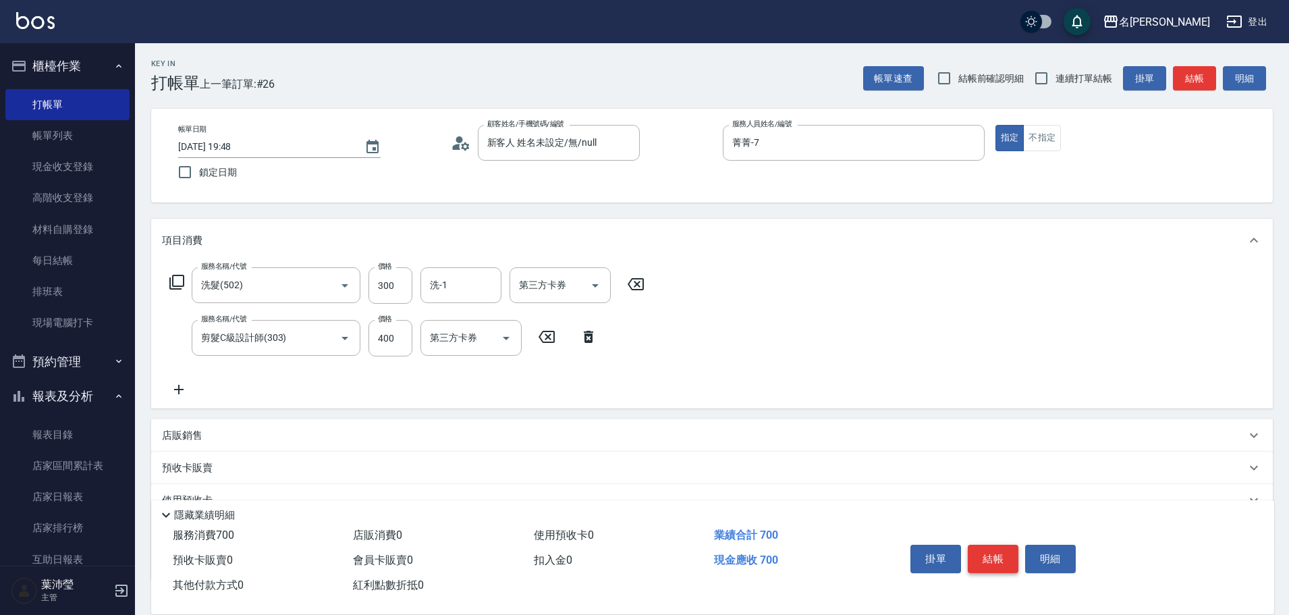
click at [1009, 555] on button "結帳" at bounding box center [993, 558] width 51 height 28
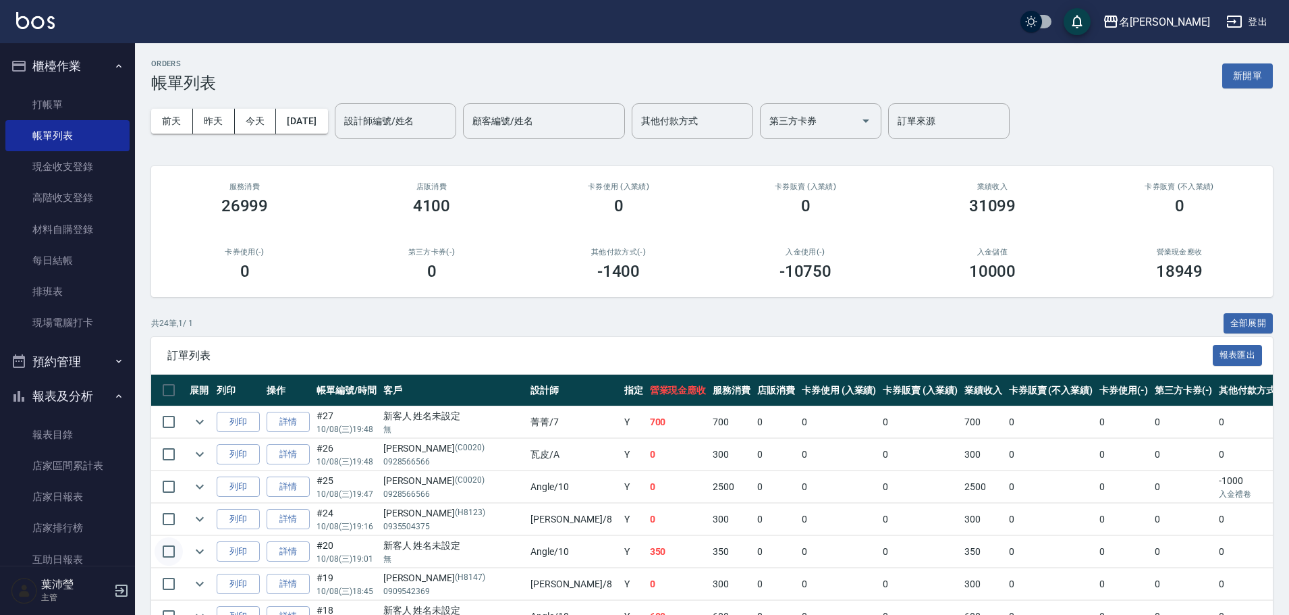
drag, startPoint x: 177, startPoint y: 565, endPoint x: 163, endPoint y: 546, distance: 23.8
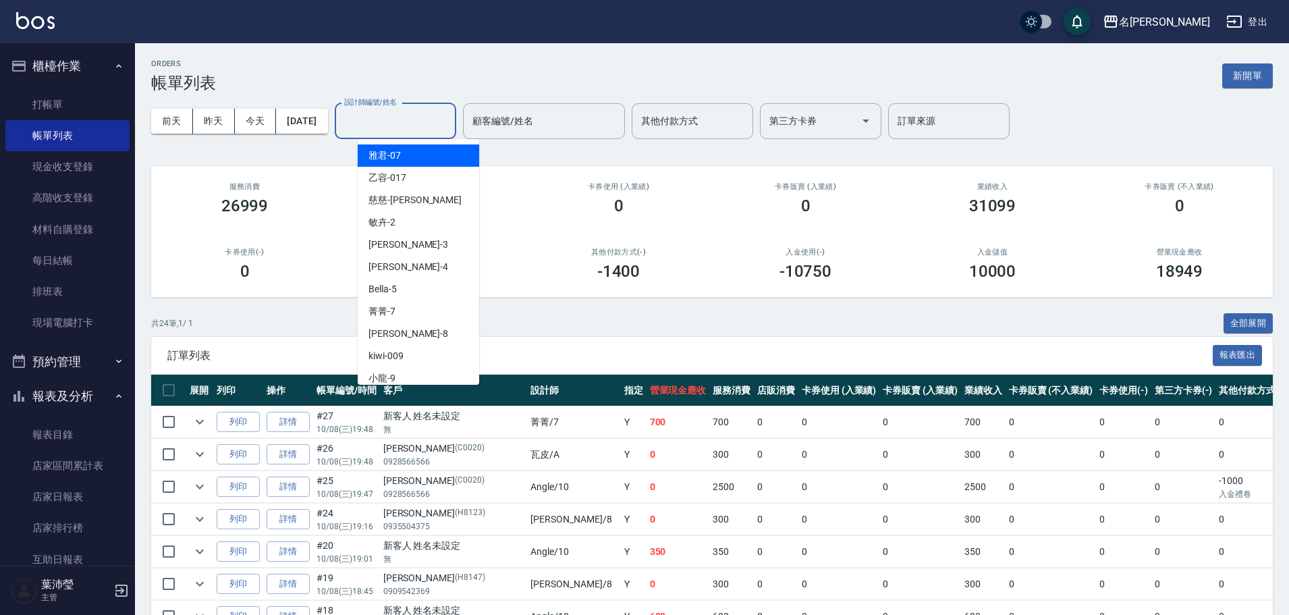
click at [428, 126] on input "設計師編號/姓名" at bounding box center [395, 121] width 109 height 24
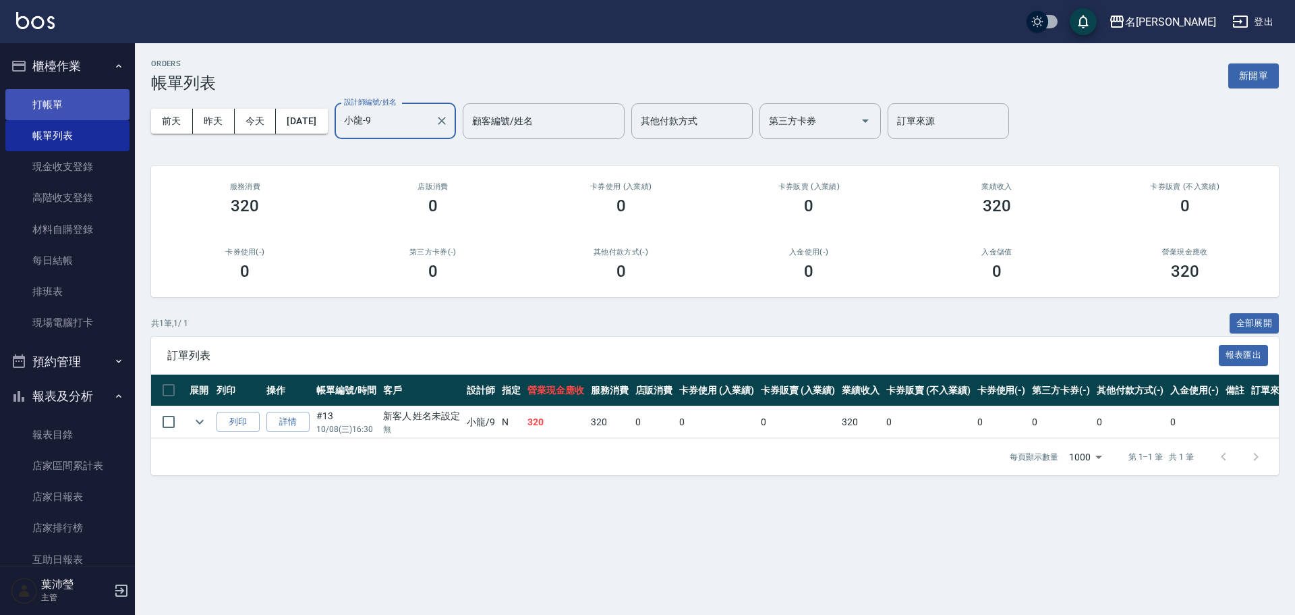
type input "小龍-9"
click at [103, 89] on link "打帳單" at bounding box center [67, 104] width 124 height 31
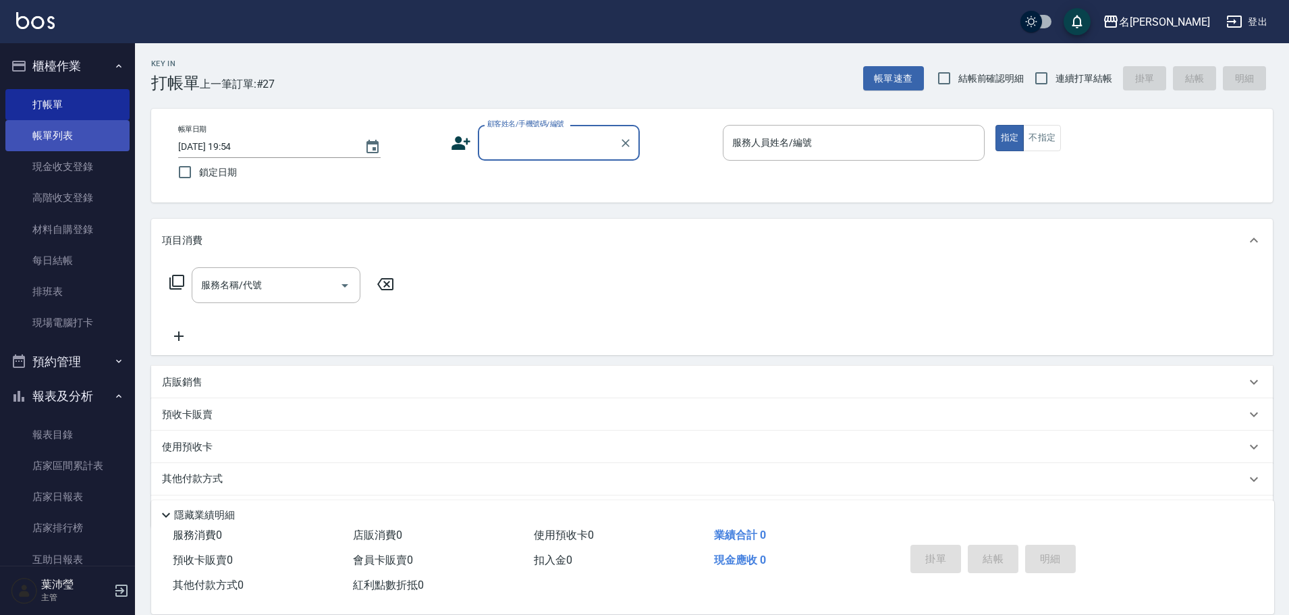
click at [106, 134] on link "帳單列表" at bounding box center [67, 135] width 124 height 31
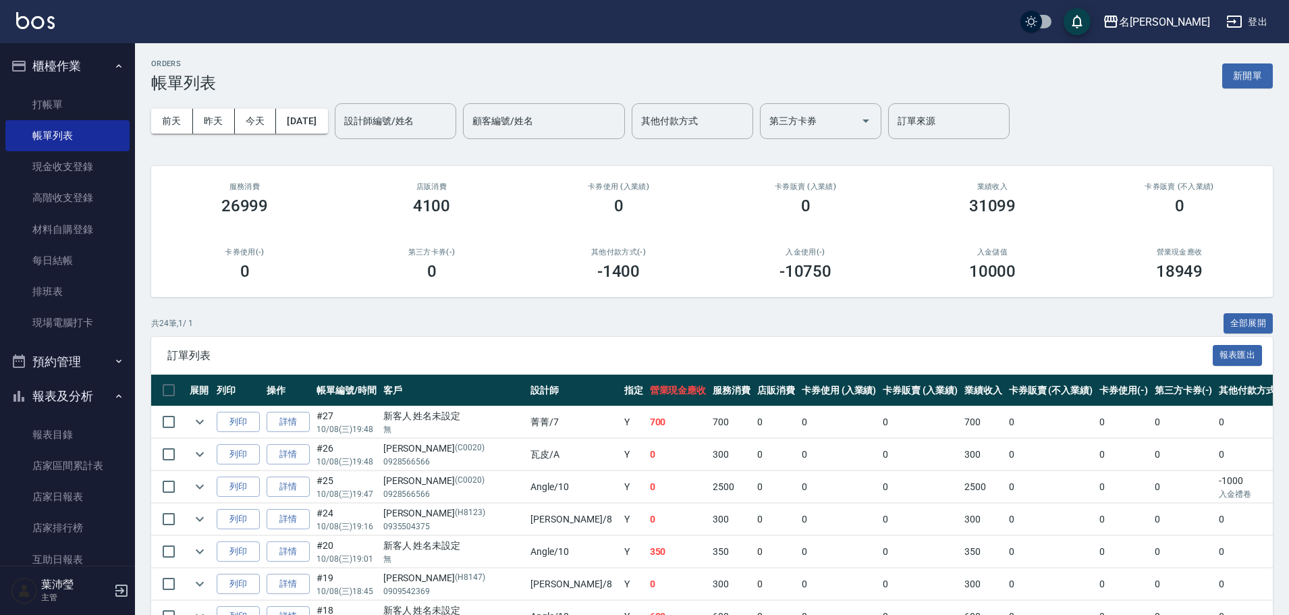
click at [352, 121] on div "[DATE] [DATE] [DATE] [DATE] 設計師編號/姓名 設計師編號/姓名 顧客編號/姓名 顧客編號/姓名 其他付款方式 其他付款方式 第三方…" at bounding box center [711, 120] width 1121 height 57
click at [398, 128] on input "設計師編號/姓名" at bounding box center [395, 121] width 109 height 24
click at [408, 159] on div "[PERSON_NAME] -12" at bounding box center [418, 155] width 121 height 22
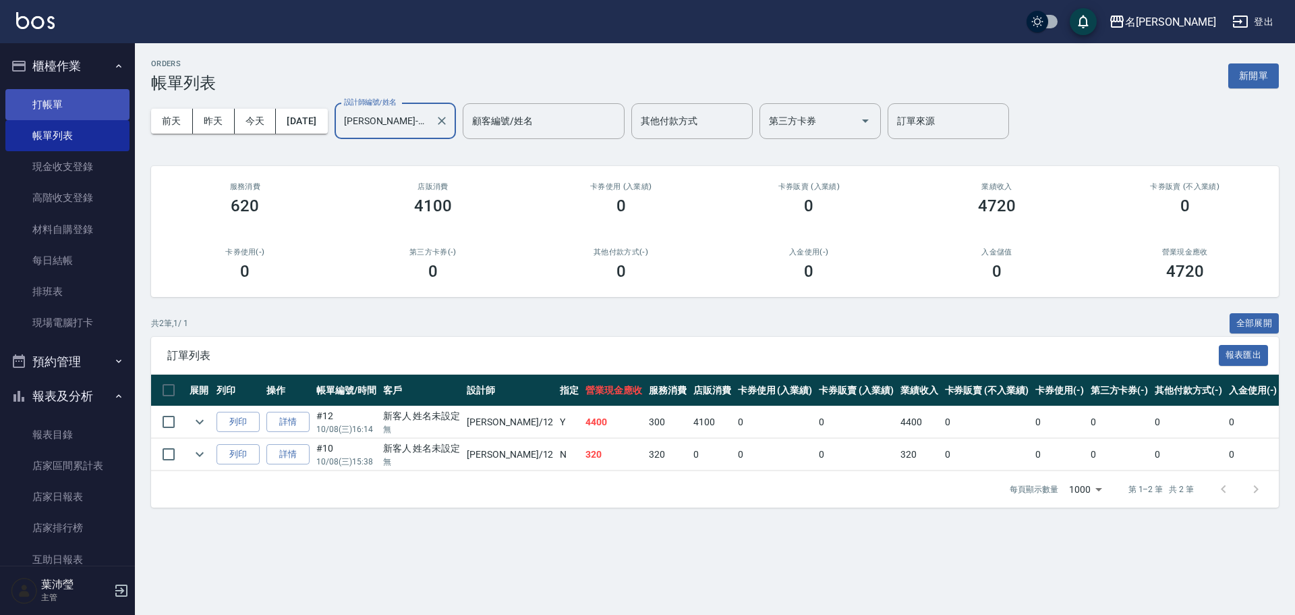
type input "[PERSON_NAME]-12"
click at [72, 105] on link "打帳單" at bounding box center [67, 104] width 124 height 31
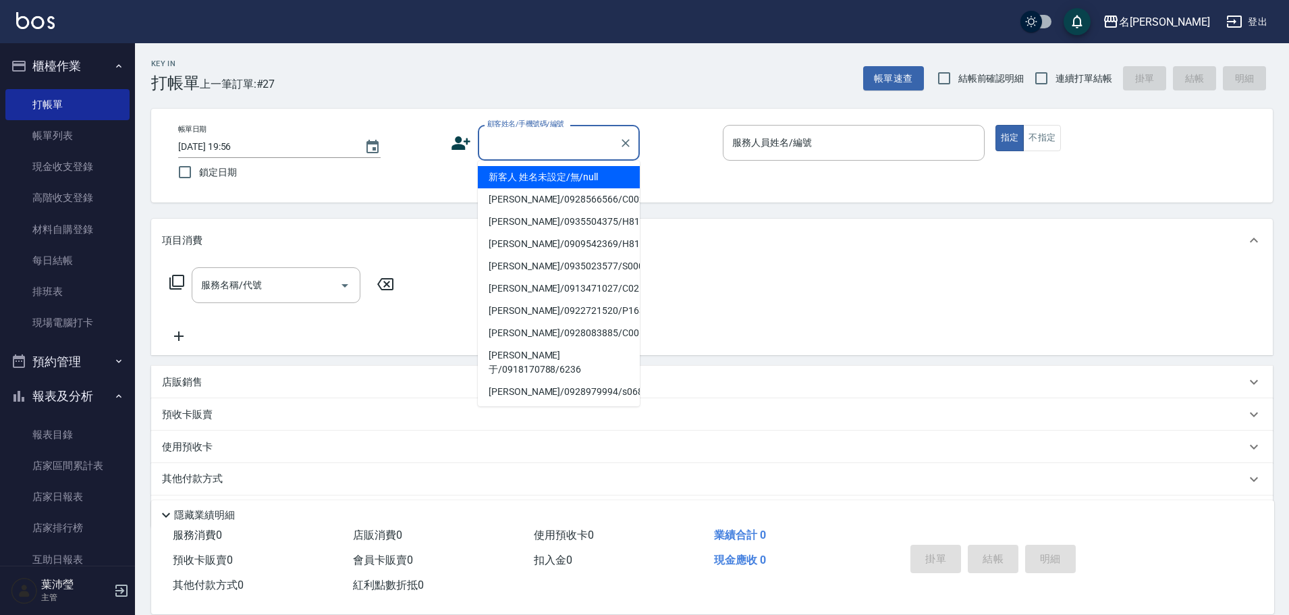
click at [517, 150] on input "顧客姓名/手機號碼/編號" at bounding box center [549, 143] width 130 height 24
click at [515, 179] on li "新客人 姓名未設定/無/null" at bounding box center [559, 177] width 162 height 22
type input "新客人 姓名未設定/無/null"
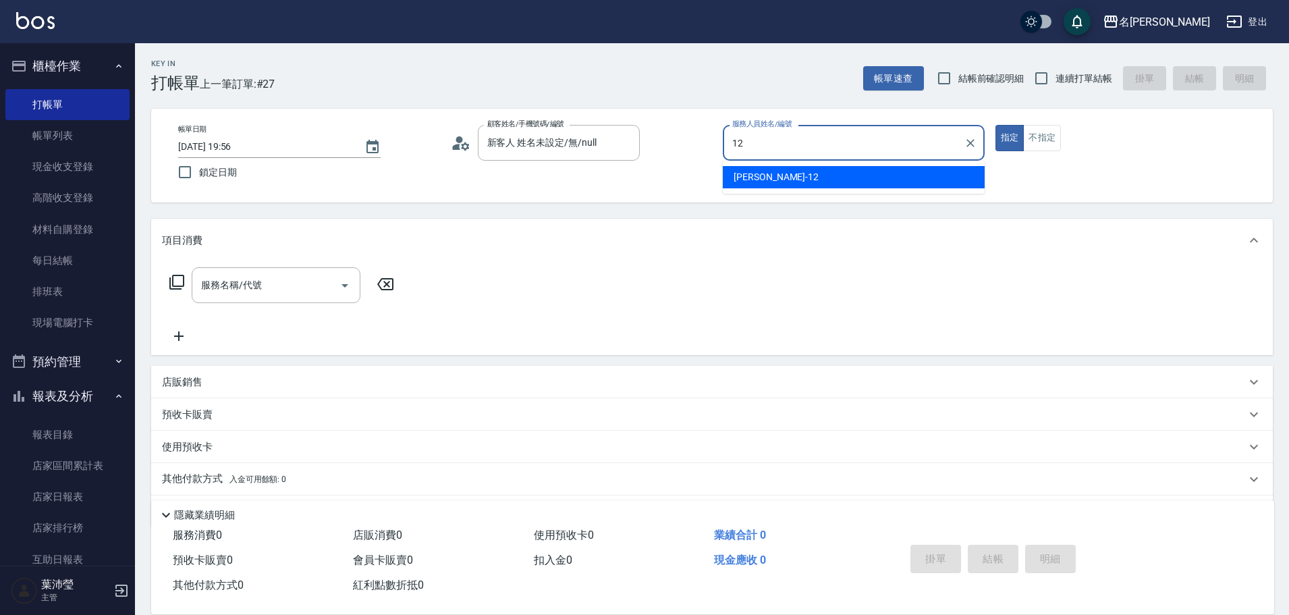
click at [797, 169] on div "[PERSON_NAME] -12" at bounding box center [854, 177] width 262 height 22
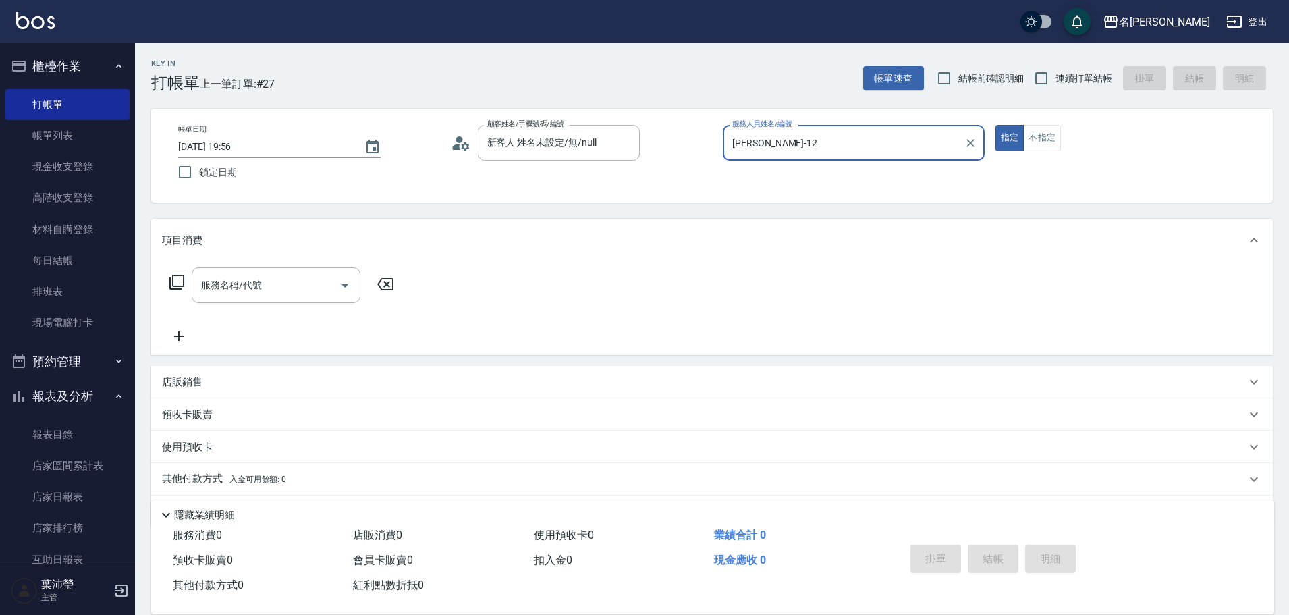
type input "[PERSON_NAME]-12"
click at [1026, 144] on button "不指定" at bounding box center [1042, 138] width 38 height 26
click at [173, 281] on icon at bounding box center [176, 282] width 15 height 15
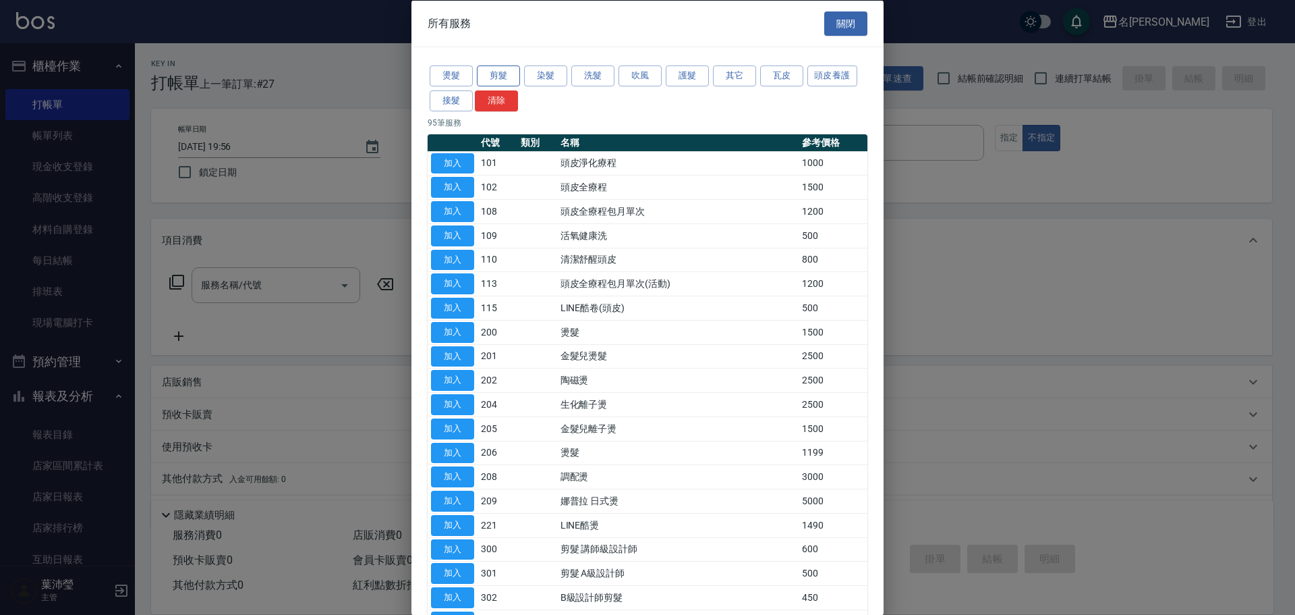
click at [508, 72] on button "剪髮" at bounding box center [498, 75] width 43 height 21
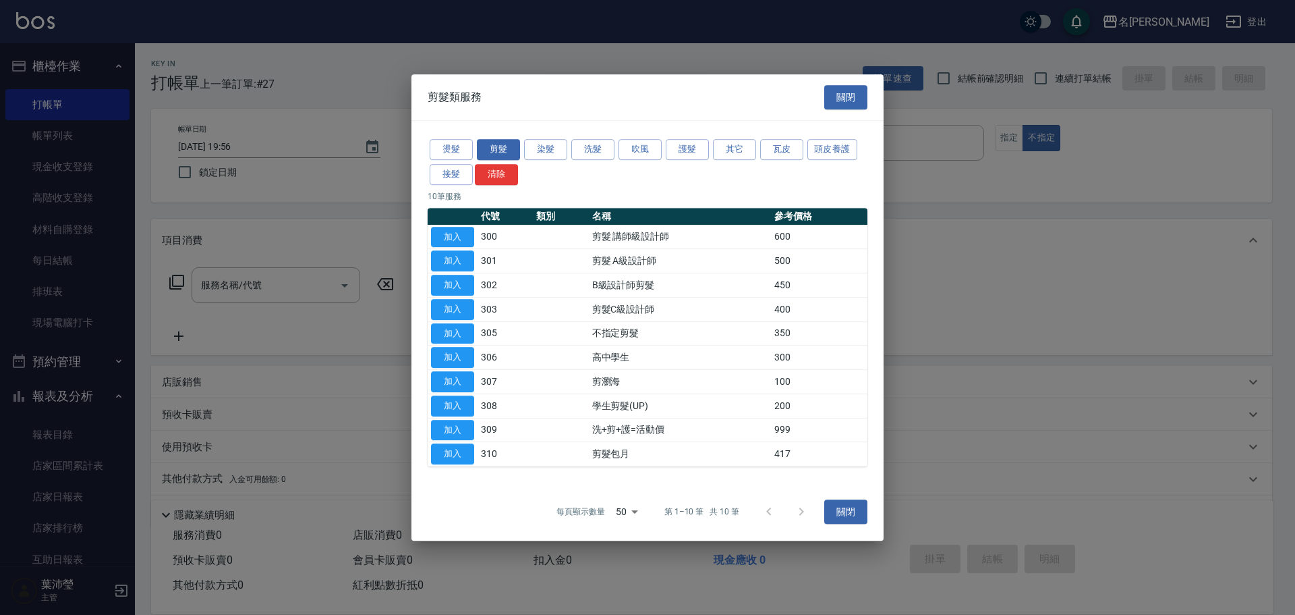
click at [461, 335] on button "加入" at bounding box center [452, 333] width 43 height 21
type input "不指定剪髮(305)"
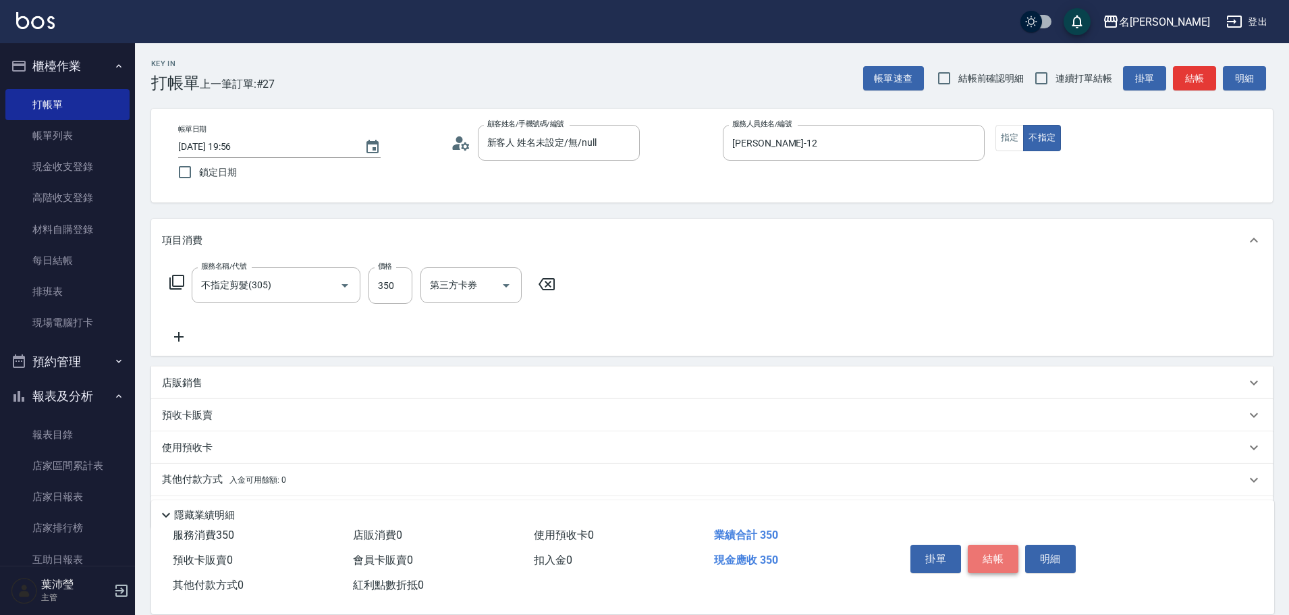
click at [994, 544] on button "結帳" at bounding box center [993, 558] width 51 height 28
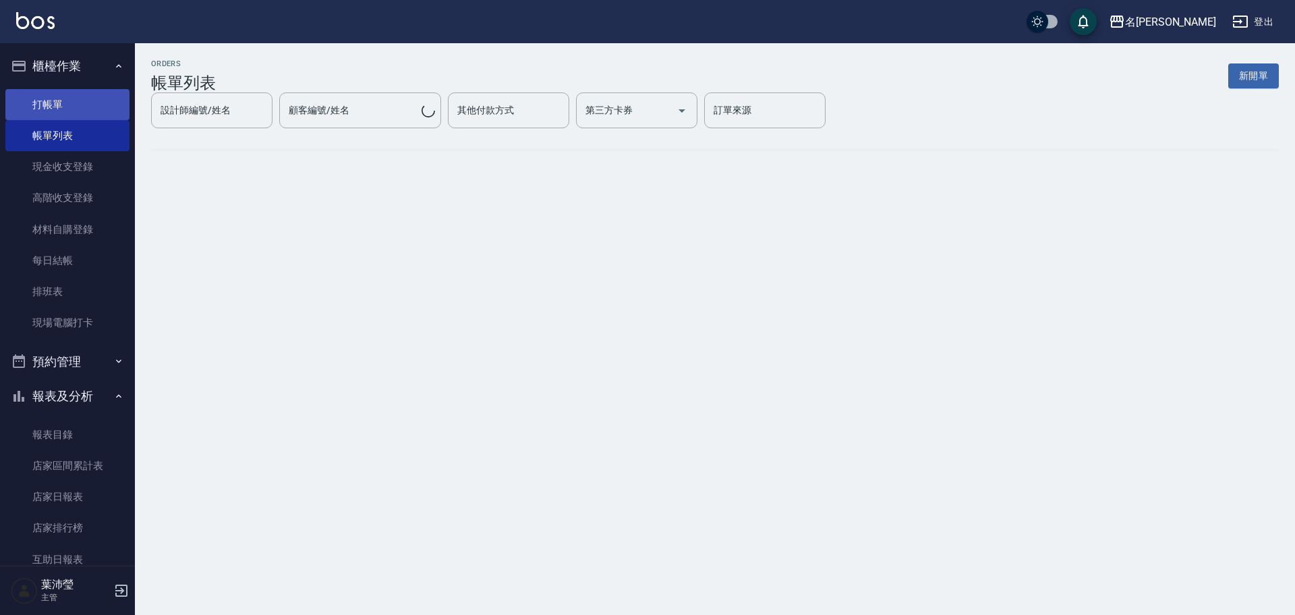
click at [69, 106] on link "打帳單" at bounding box center [67, 104] width 124 height 31
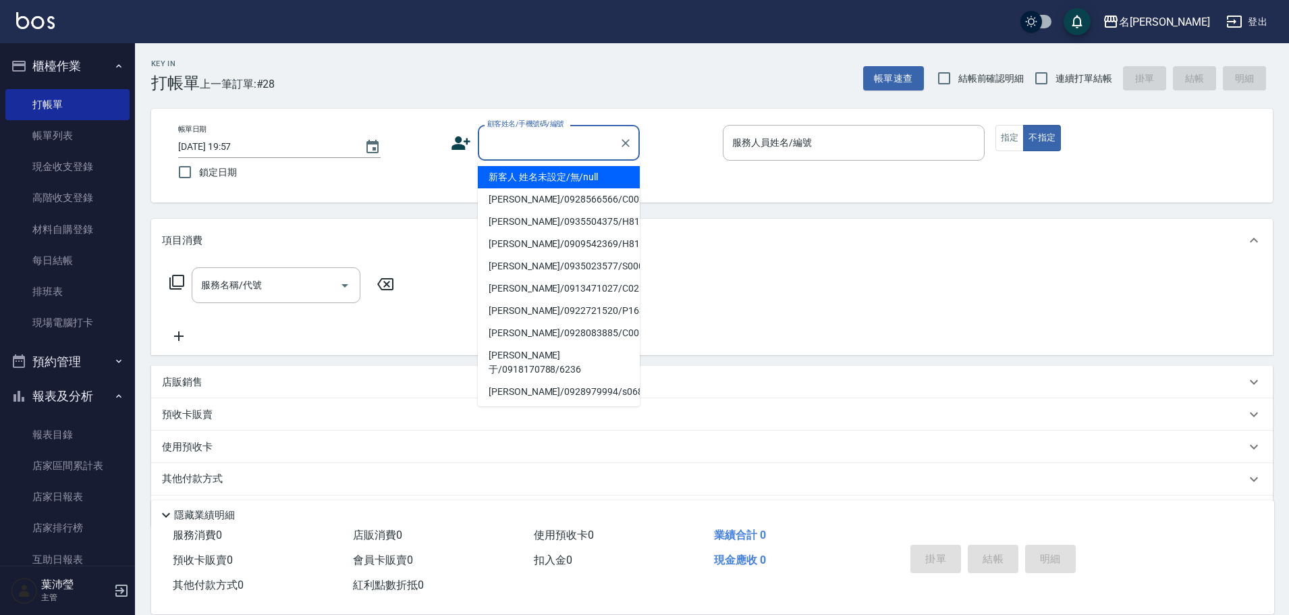
click at [540, 141] on input "顧客姓名/手機號碼/編號" at bounding box center [549, 143] width 130 height 24
click at [544, 175] on li "新客人 姓名未設定/無/null" at bounding box center [559, 177] width 162 height 22
type input "新客人 姓名未設定/無/null"
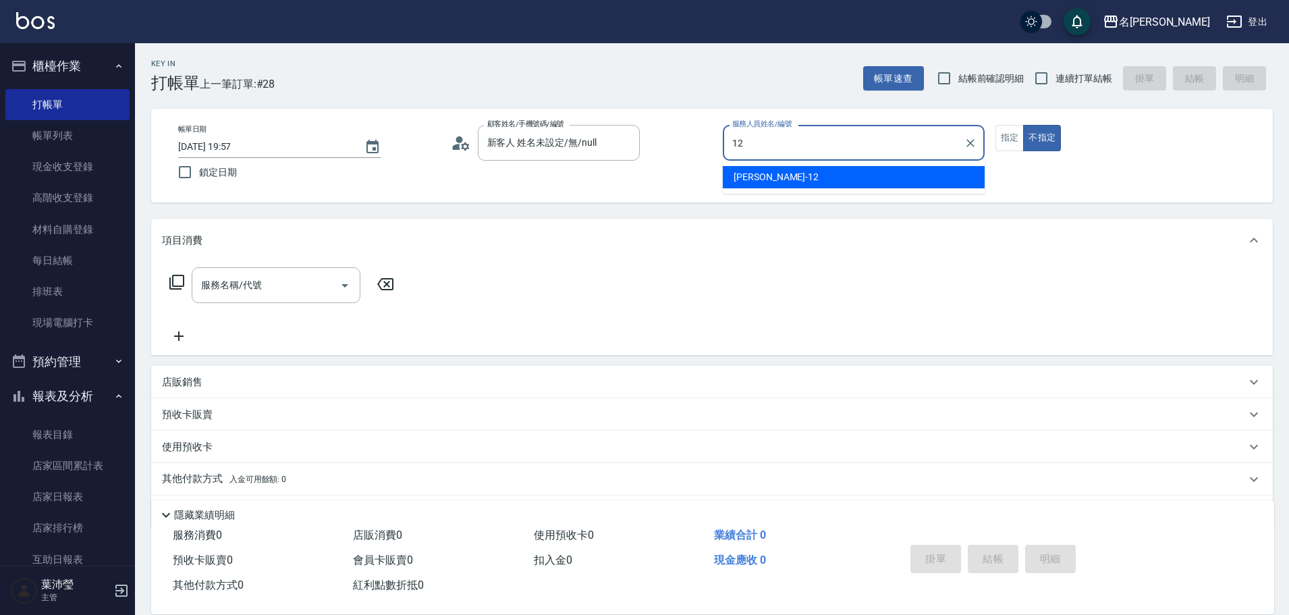
drag, startPoint x: 746, startPoint y: 191, endPoint x: 716, endPoint y: 194, distance: 30.5
click at [744, 188] on ul "[PERSON_NAME] -12" at bounding box center [854, 177] width 262 height 33
click at [790, 175] on div "[PERSON_NAME] -12" at bounding box center [854, 177] width 262 height 22
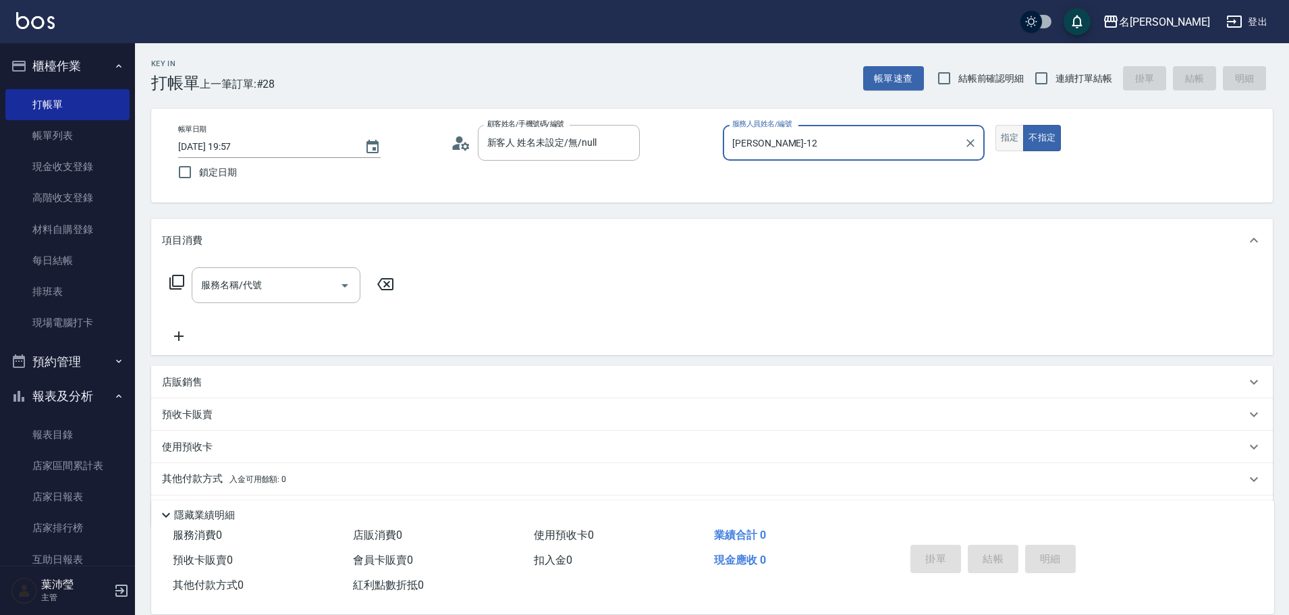
type input "[PERSON_NAME]-12"
click at [1001, 140] on button "指定" at bounding box center [1009, 138] width 29 height 26
click at [179, 283] on icon at bounding box center [177, 282] width 16 height 16
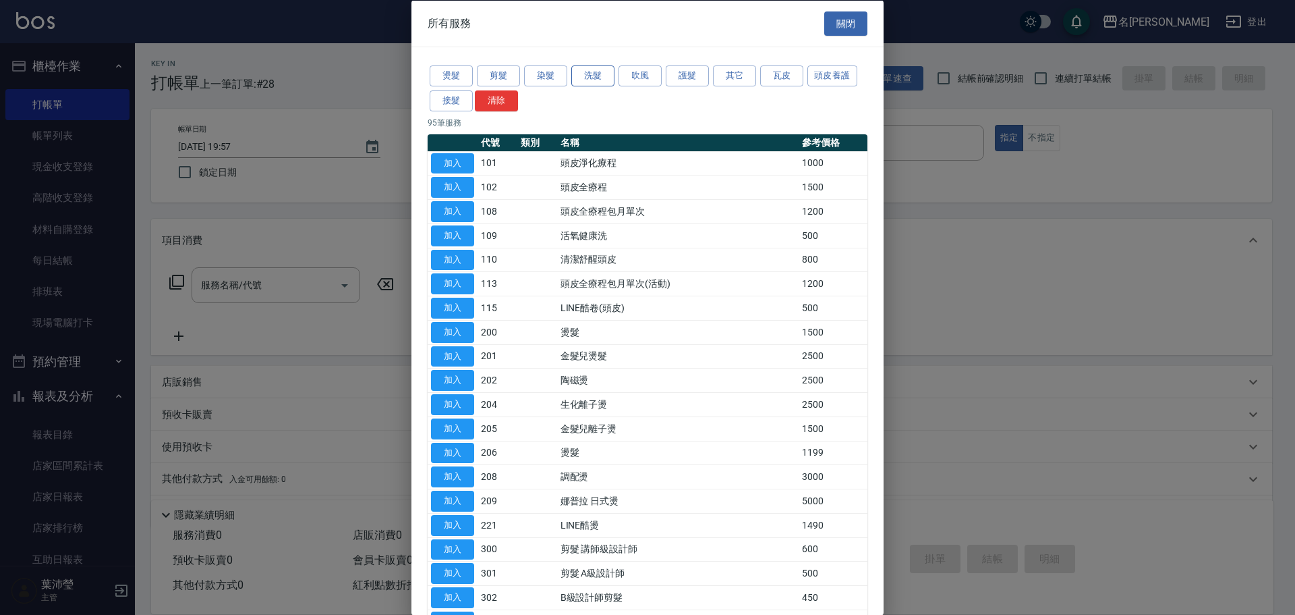
click at [584, 81] on button "洗髮" at bounding box center [592, 75] width 43 height 21
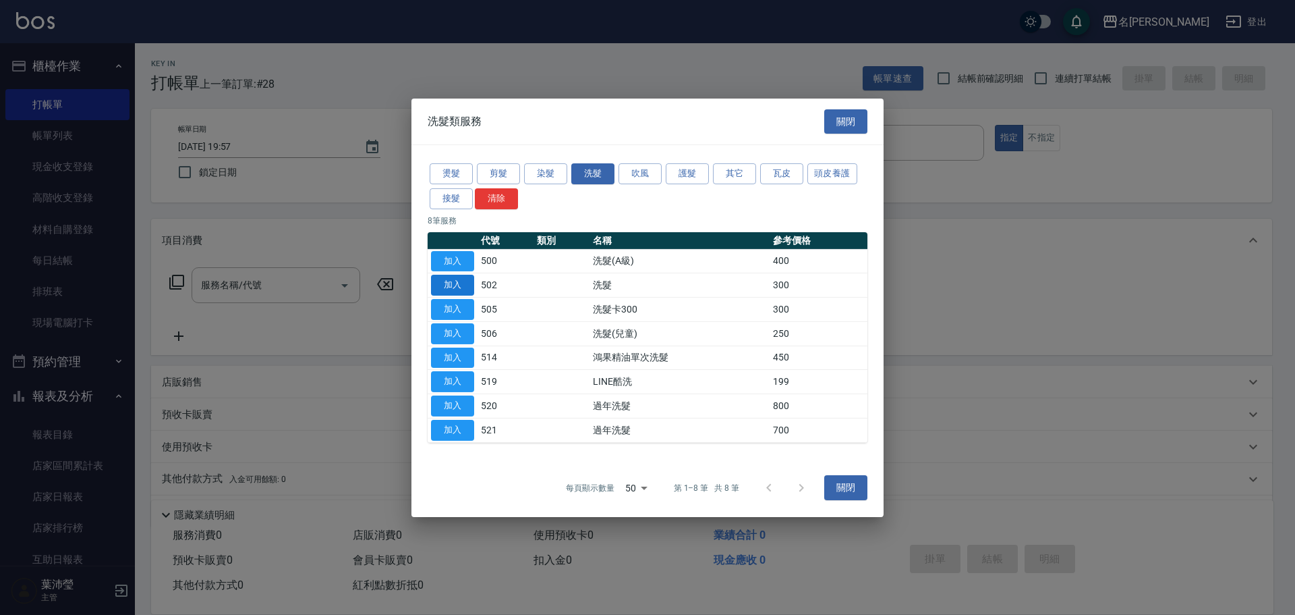
click at [461, 289] on button "加入" at bounding box center [452, 285] width 43 height 21
type input "洗髮(502)"
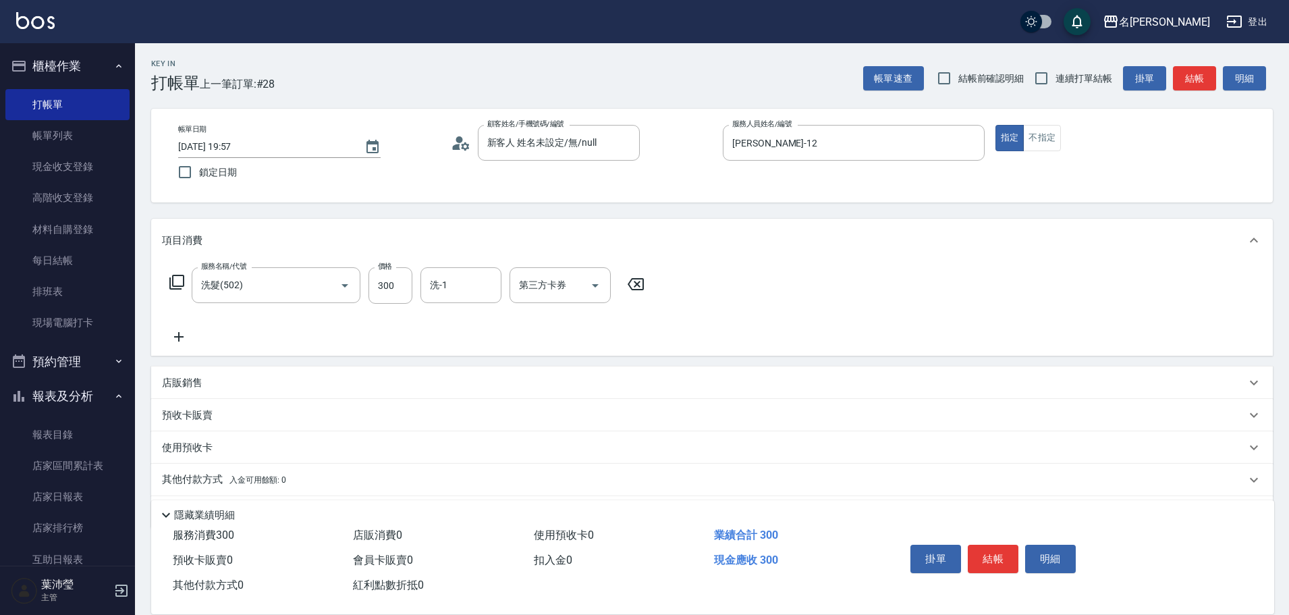
click at [175, 285] on icon at bounding box center [177, 282] width 16 height 16
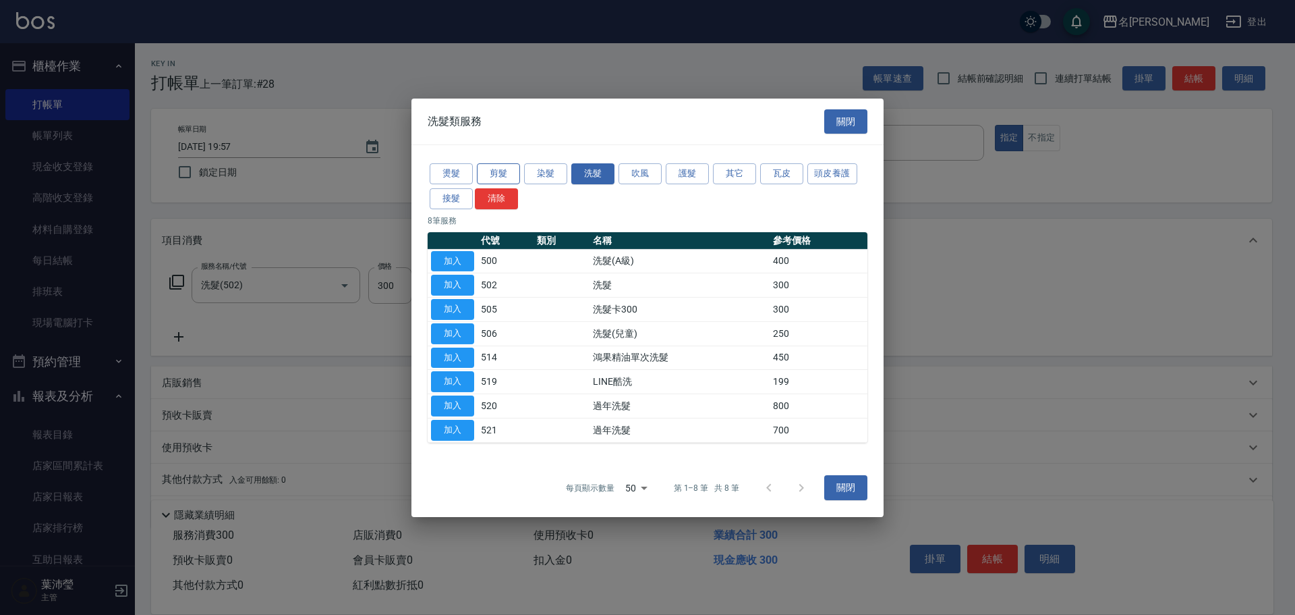
click at [503, 168] on button "剪髮" at bounding box center [498, 173] width 43 height 21
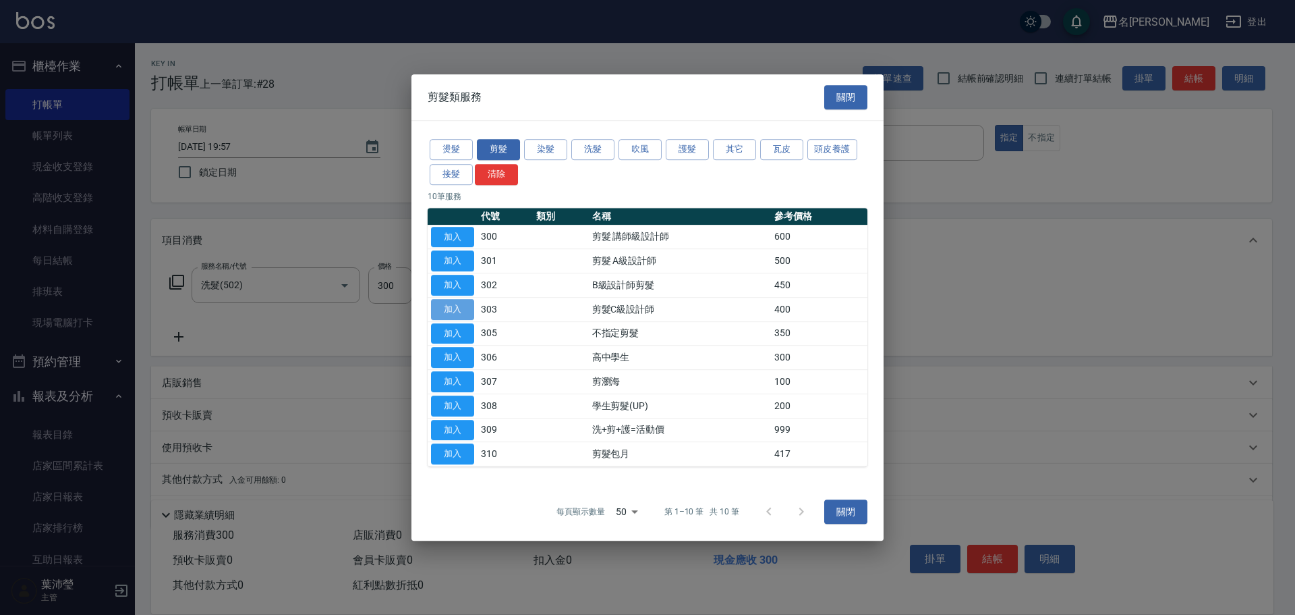
click at [459, 303] on button "加入" at bounding box center [452, 309] width 43 height 21
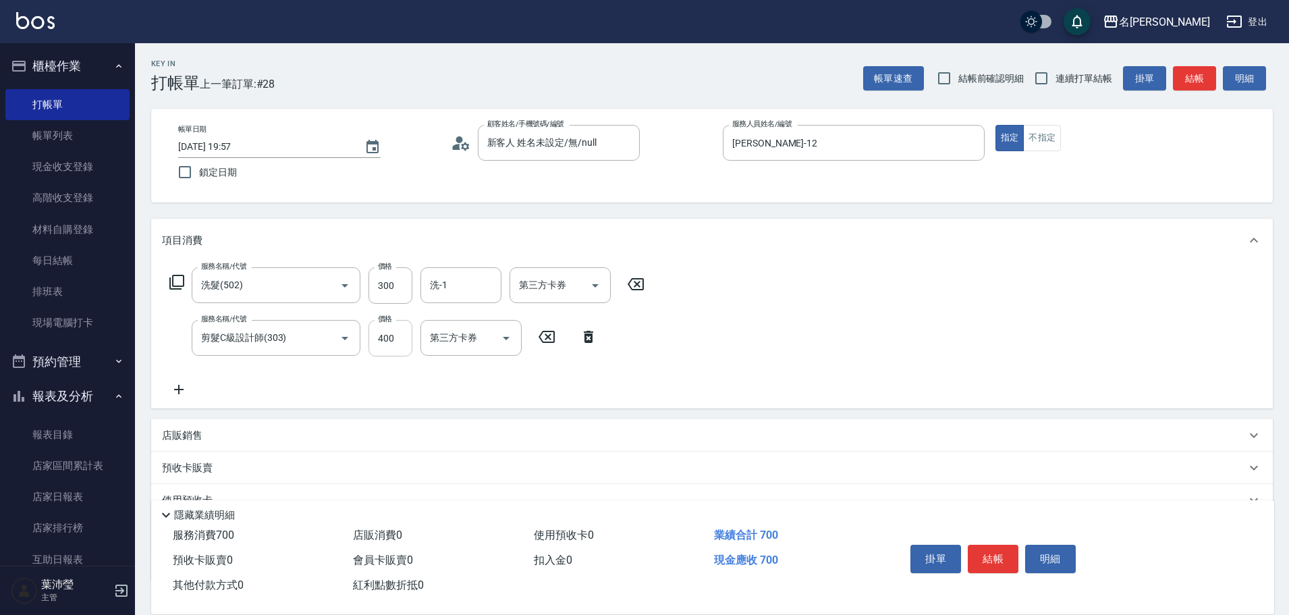
click at [387, 343] on input "400" at bounding box center [390, 338] width 44 height 36
type input "200"
click at [1001, 544] on button "結帳" at bounding box center [993, 558] width 51 height 28
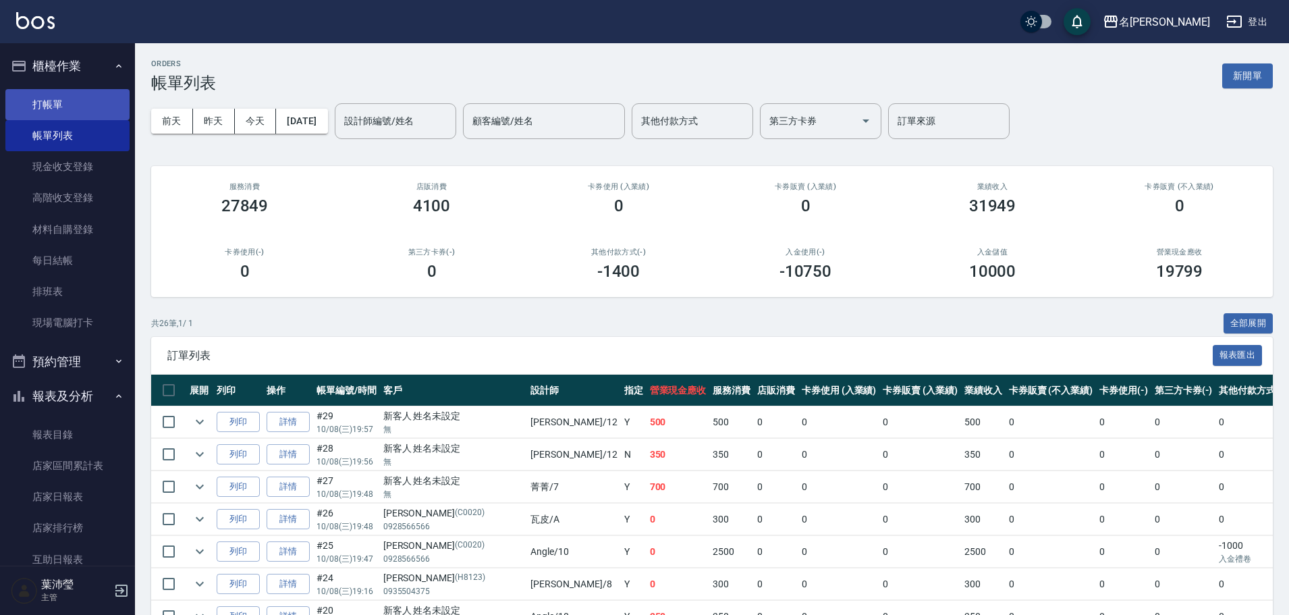
click at [43, 97] on link "打帳單" at bounding box center [67, 104] width 124 height 31
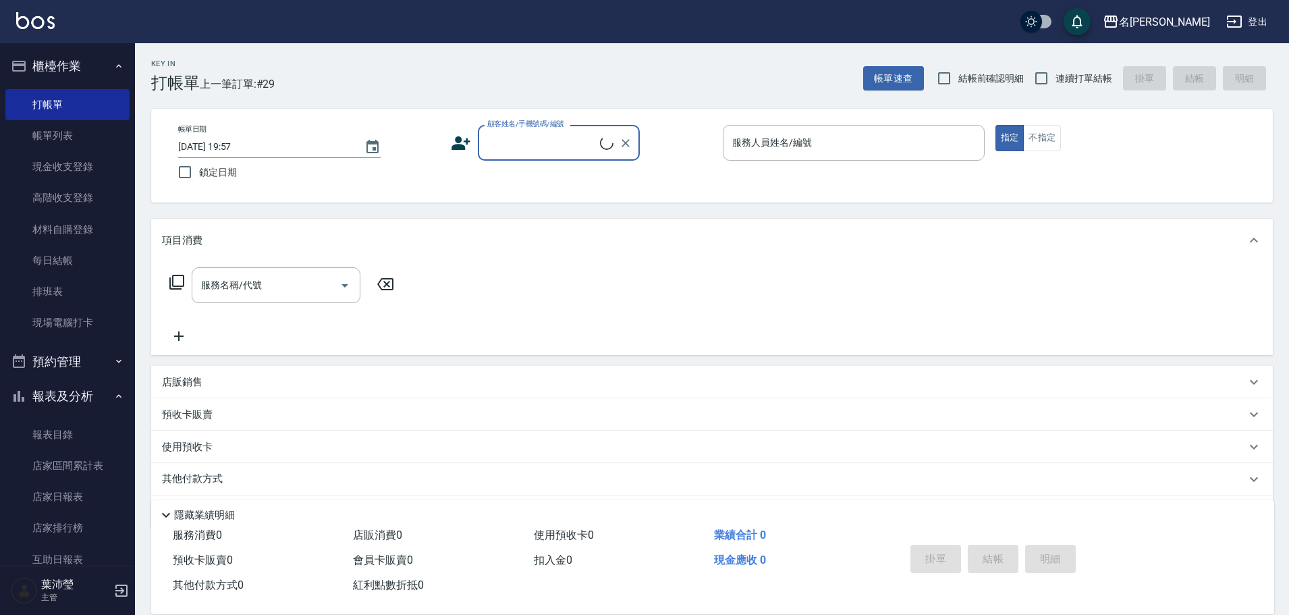
click at [551, 126] on label "顧客姓名/手機號碼/編號" at bounding box center [525, 124] width 77 height 10
click at [551, 131] on input "顧客姓名/手機號碼/編號" at bounding box center [542, 143] width 116 height 24
click at [557, 153] on input "顧客姓名/手機號碼/編號" at bounding box center [549, 143] width 130 height 24
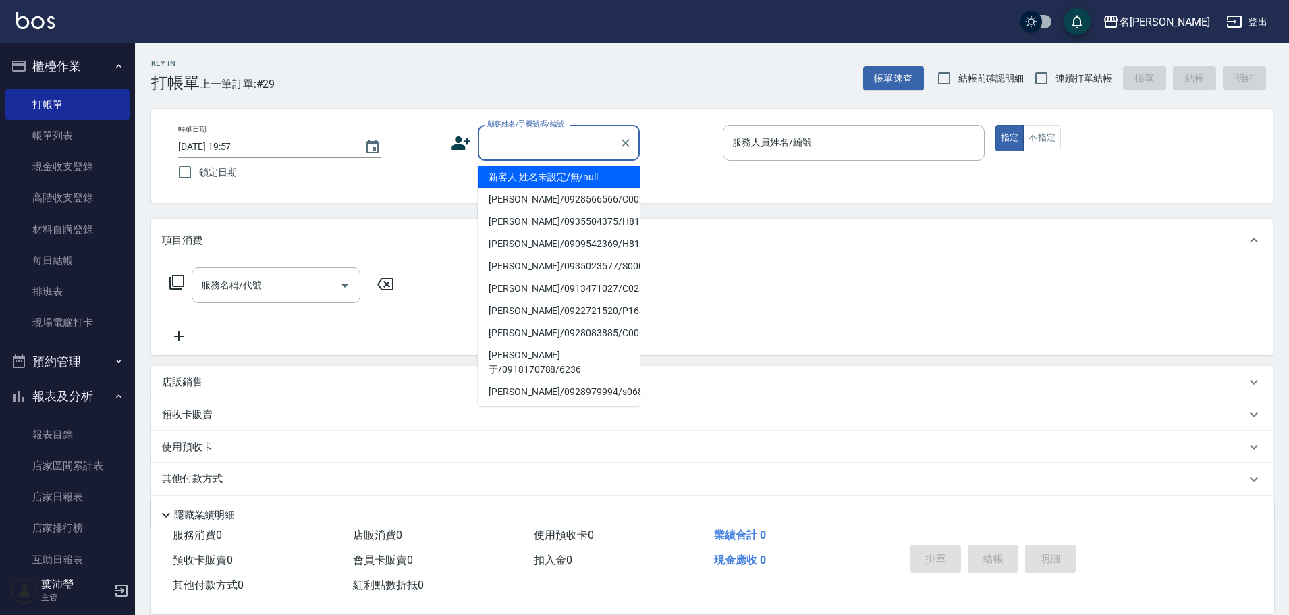
click at [557, 176] on li "新客人 姓名未設定/無/null" at bounding box center [559, 177] width 162 height 22
type input "新客人 姓名未設定/無/null"
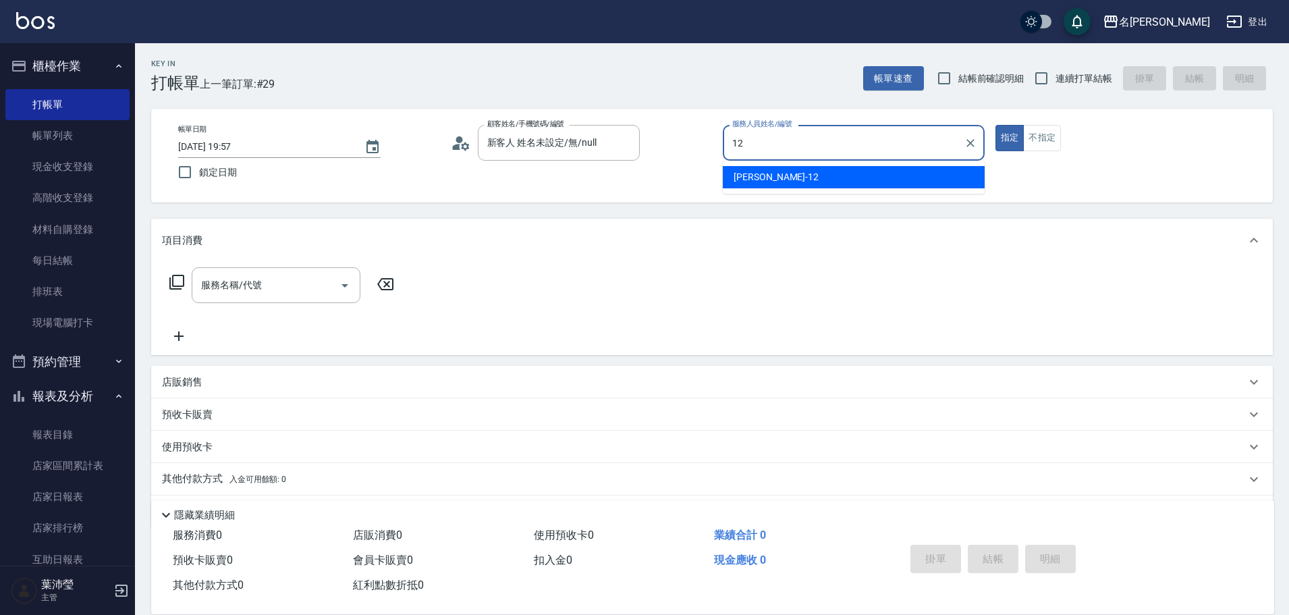
click at [791, 178] on div "[PERSON_NAME] -12" at bounding box center [854, 177] width 262 height 22
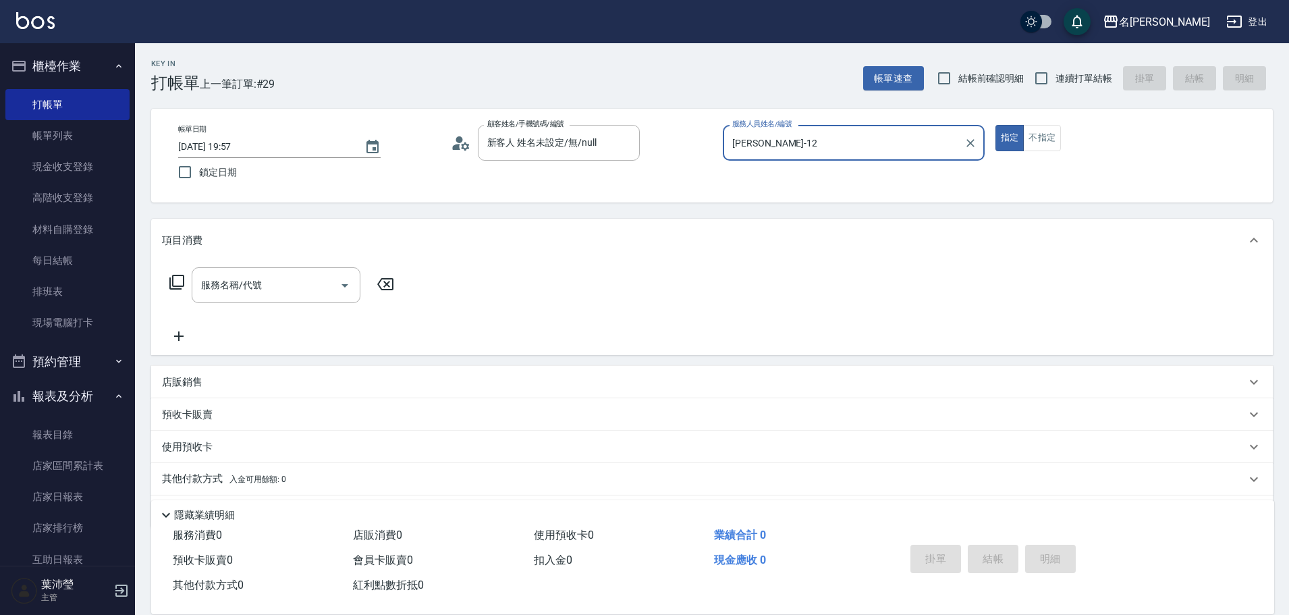
type input "[PERSON_NAME]-12"
click at [179, 281] on icon at bounding box center [177, 282] width 16 height 16
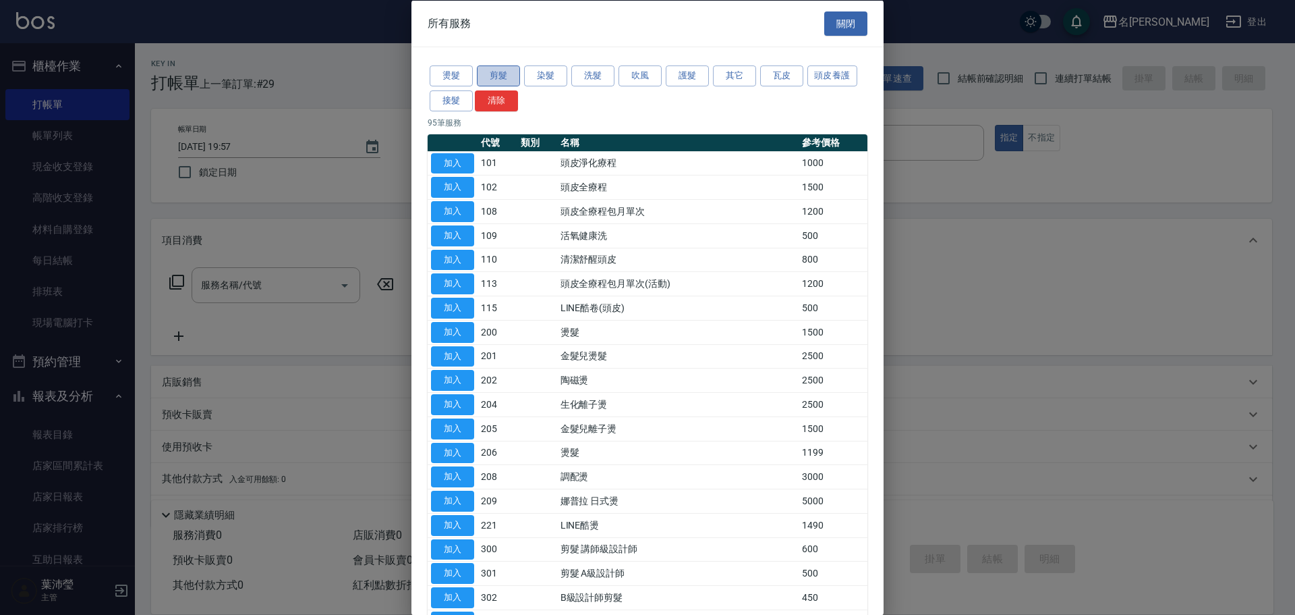
click at [492, 78] on button "剪髮" at bounding box center [498, 75] width 43 height 21
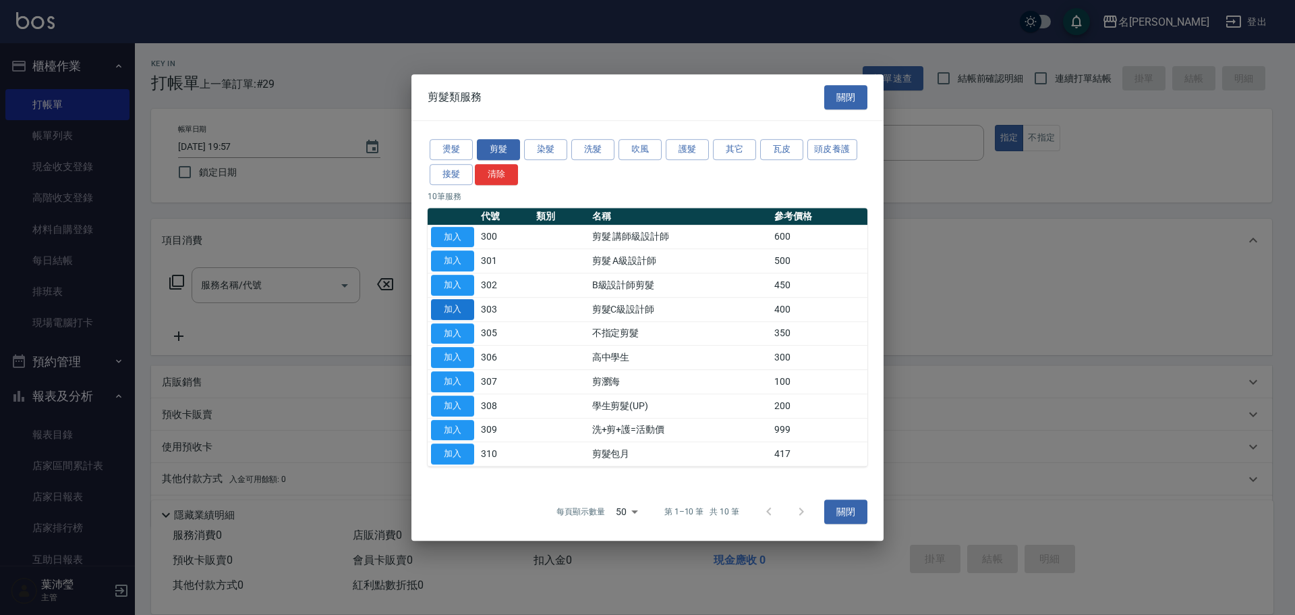
click at [467, 311] on button "加入" at bounding box center [452, 309] width 43 height 21
type input "剪髮C級設計師(303)"
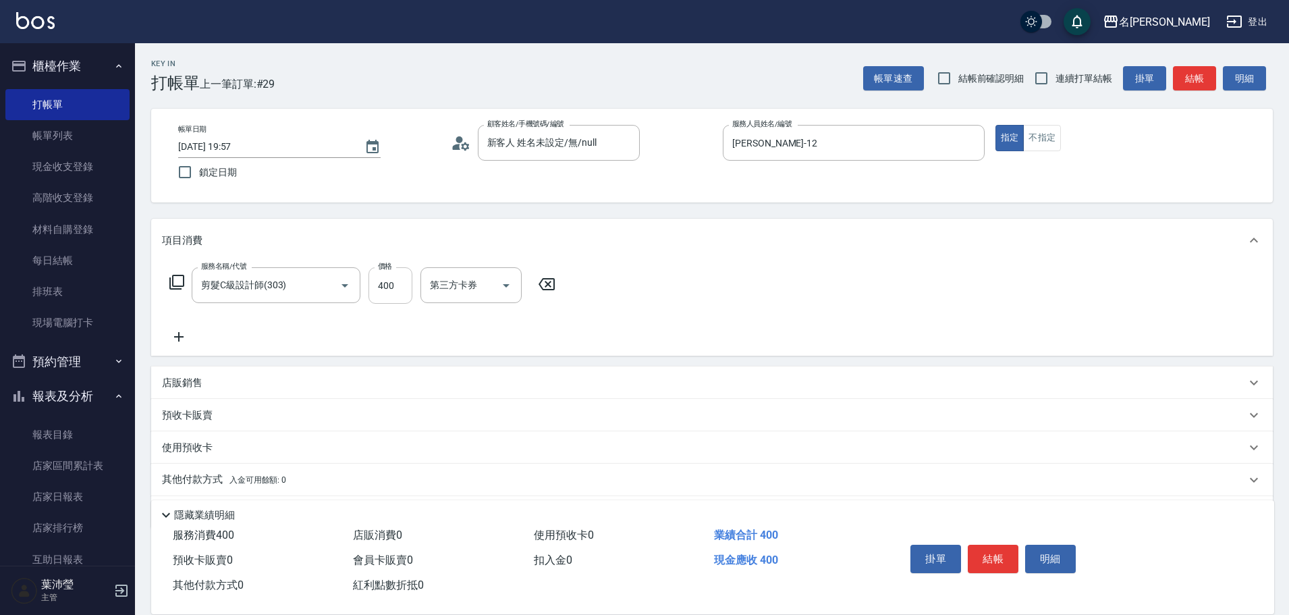
click at [408, 279] on input "400" at bounding box center [390, 285] width 44 height 36
type input "200"
click at [980, 550] on button "結帳" at bounding box center [993, 558] width 51 height 28
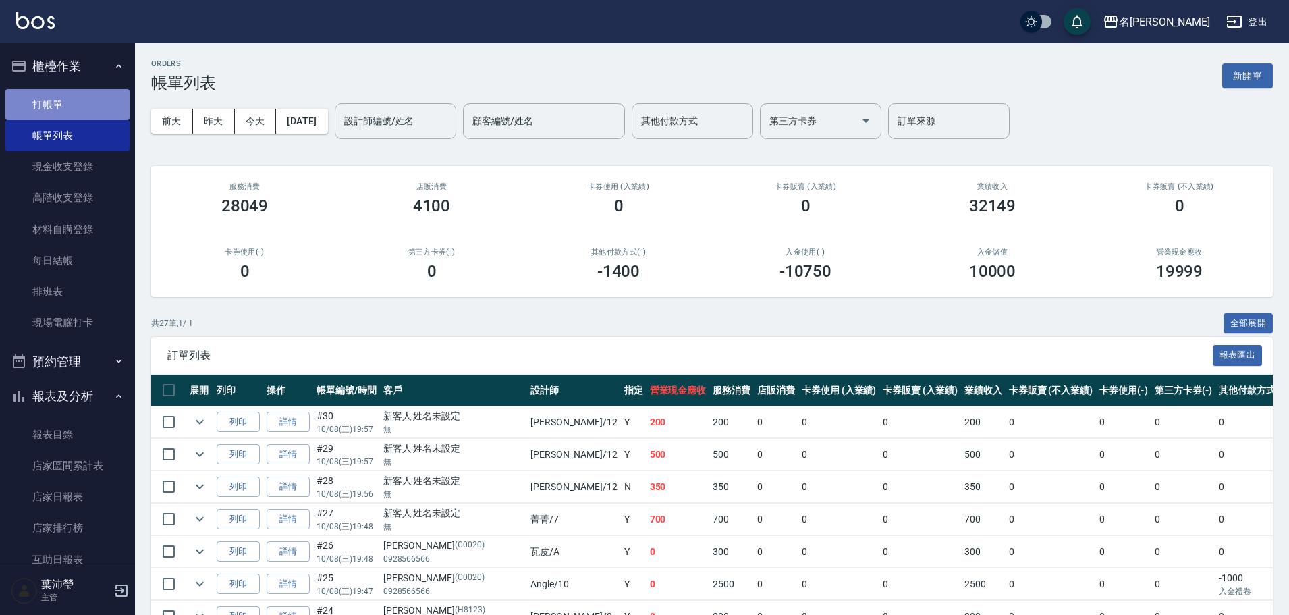
click at [100, 96] on link "打帳單" at bounding box center [67, 104] width 124 height 31
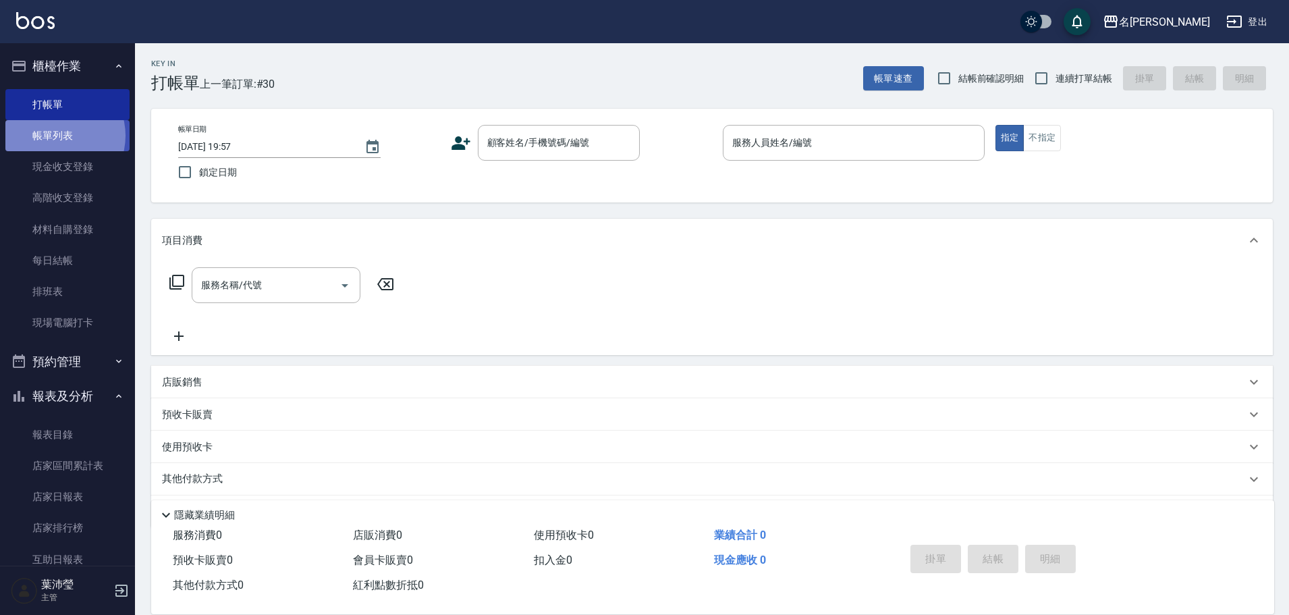
click at [55, 136] on link "帳單列表" at bounding box center [67, 135] width 124 height 31
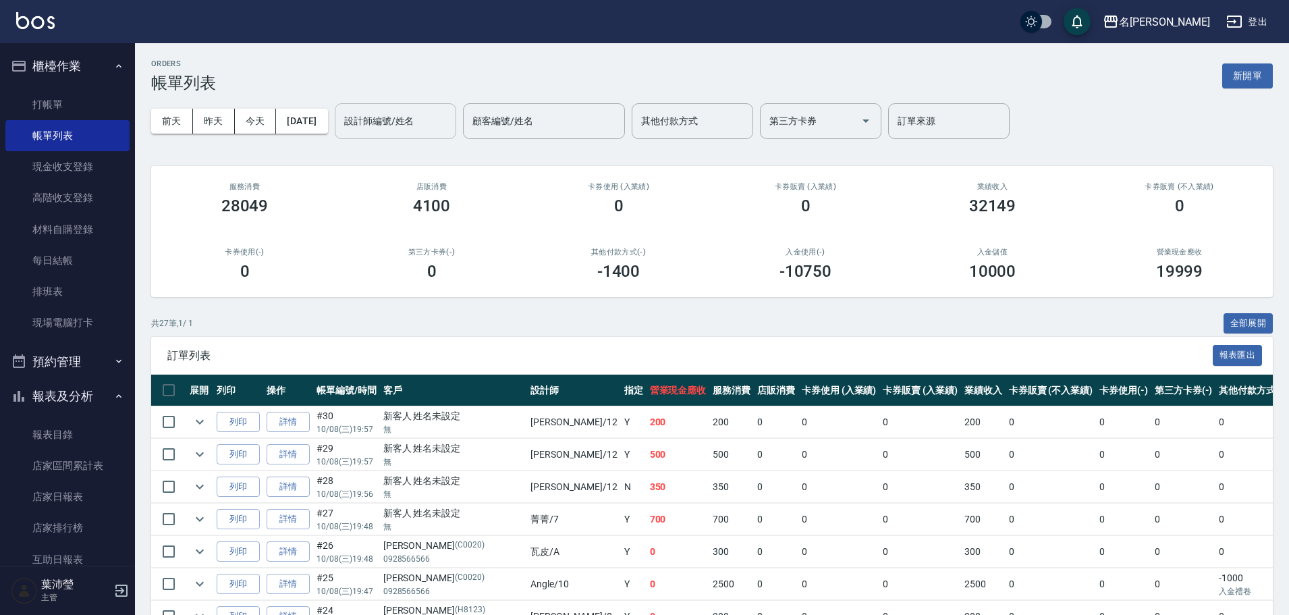
click at [384, 125] on input "設計師編號/姓名" at bounding box center [395, 121] width 109 height 24
click at [407, 158] on div "[PERSON_NAME] -12" at bounding box center [418, 155] width 121 height 22
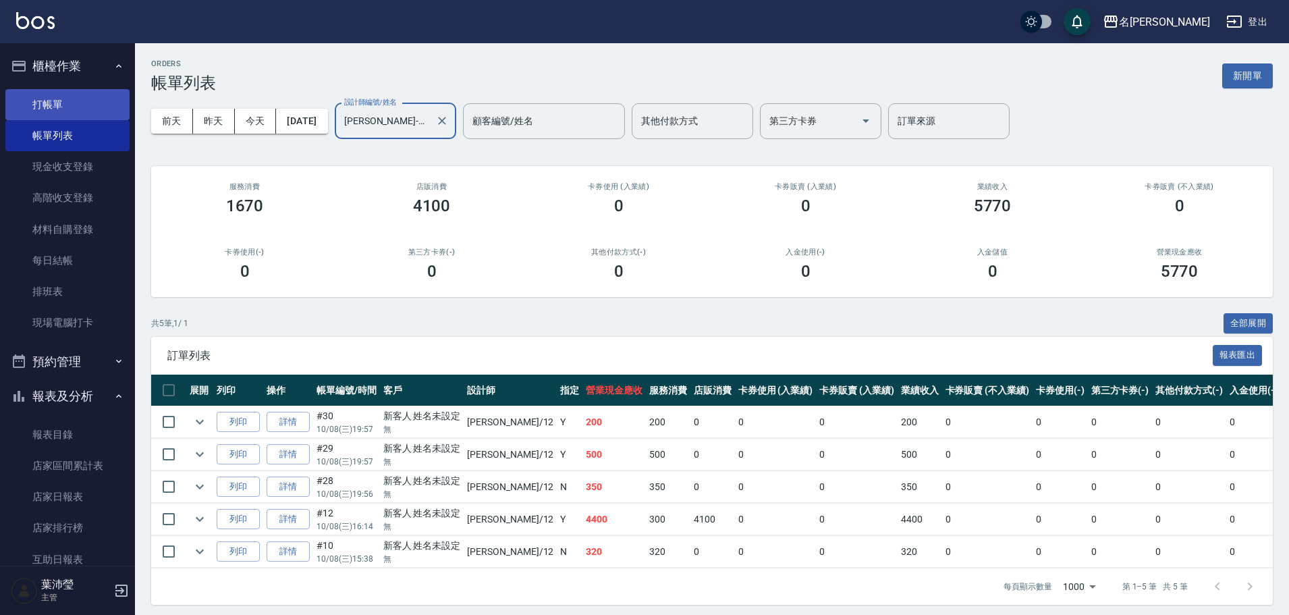
type input "[PERSON_NAME]-12"
click at [63, 105] on link "打帳單" at bounding box center [67, 104] width 124 height 31
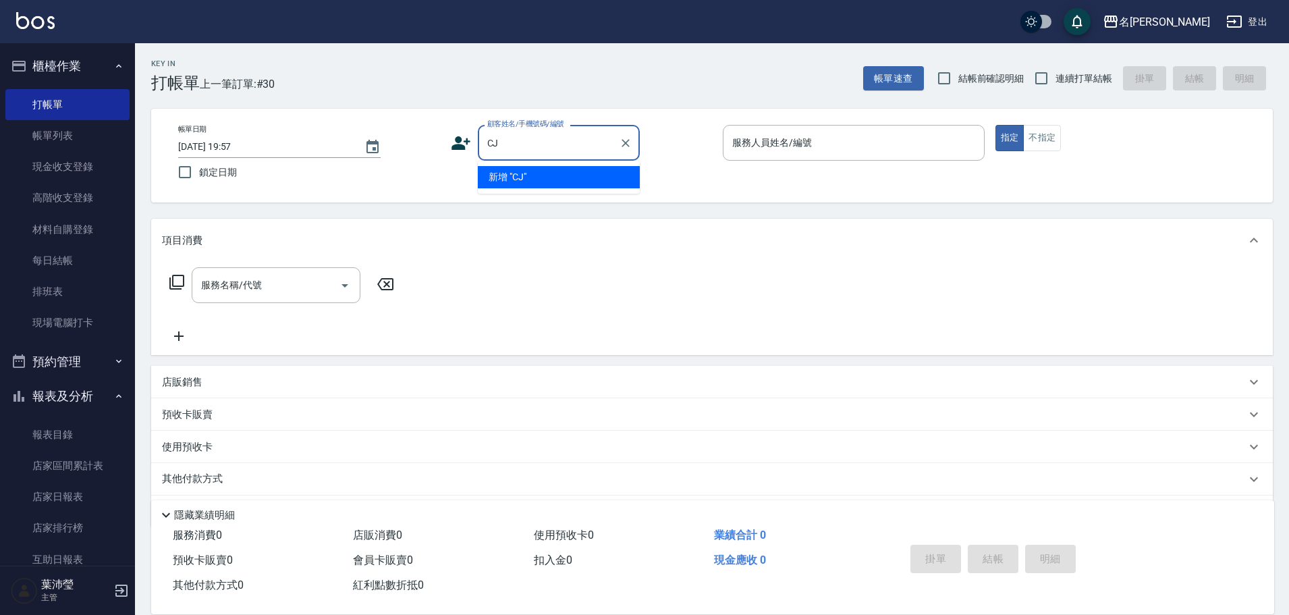
type input "C"
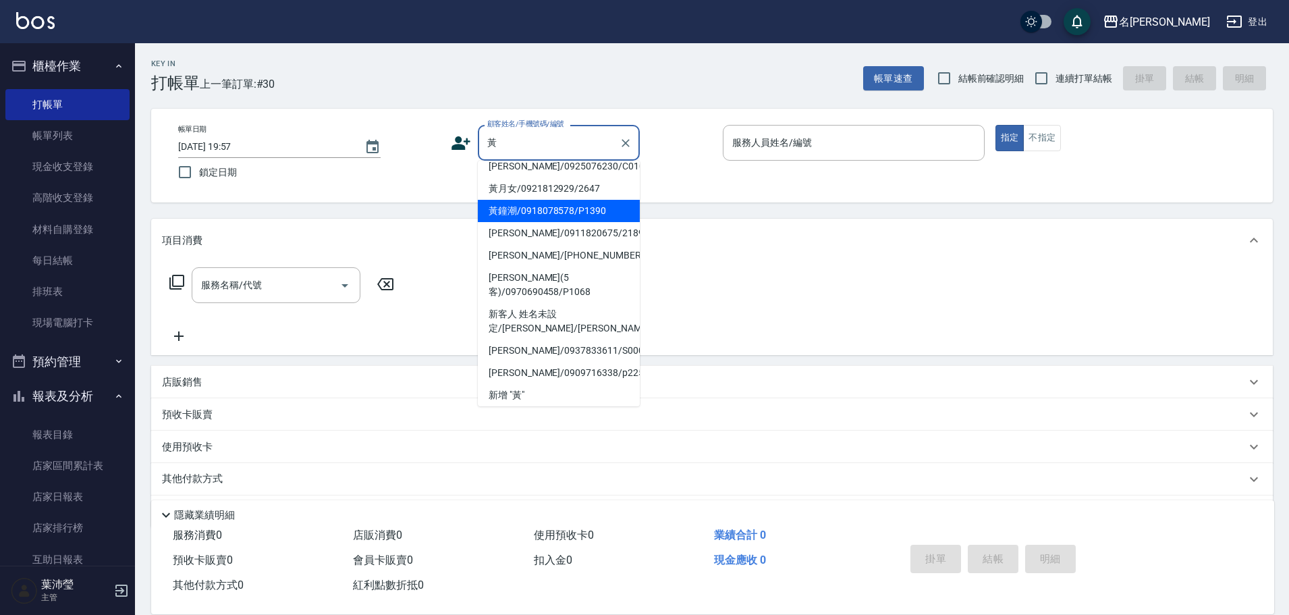
scroll to position [5, 0]
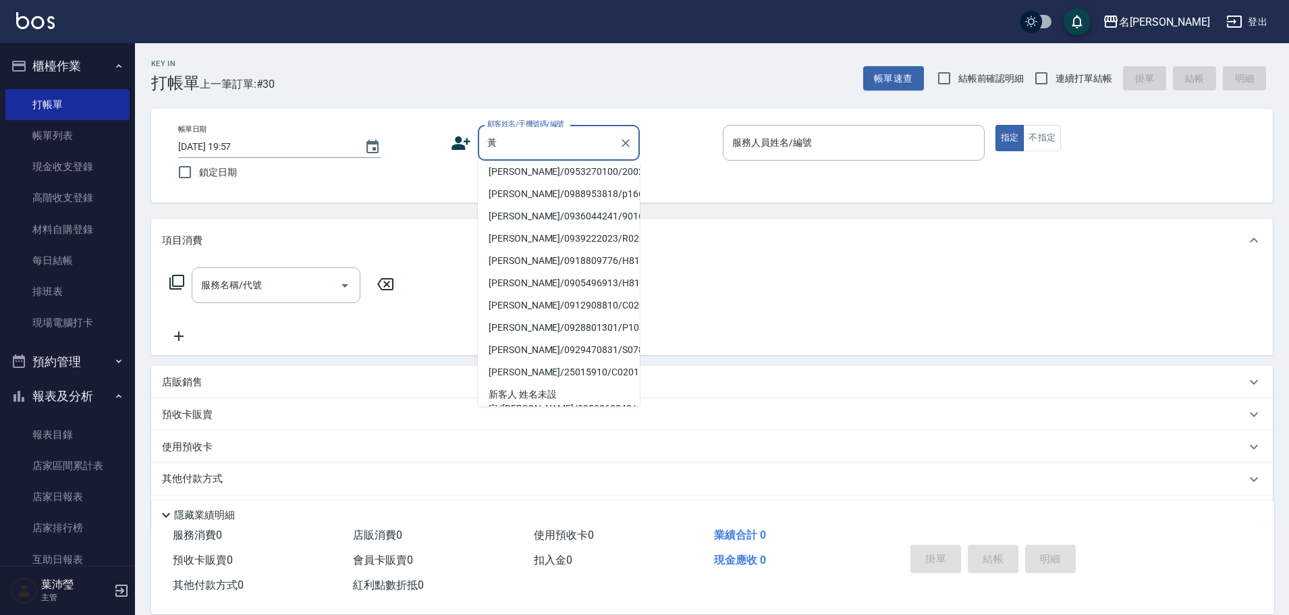
click at [531, 204] on li "[PERSON_NAME]/0988953818/p1669" at bounding box center [559, 194] width 162 height 22
type input "[PERSON_NAME]/0988953818/p1669"
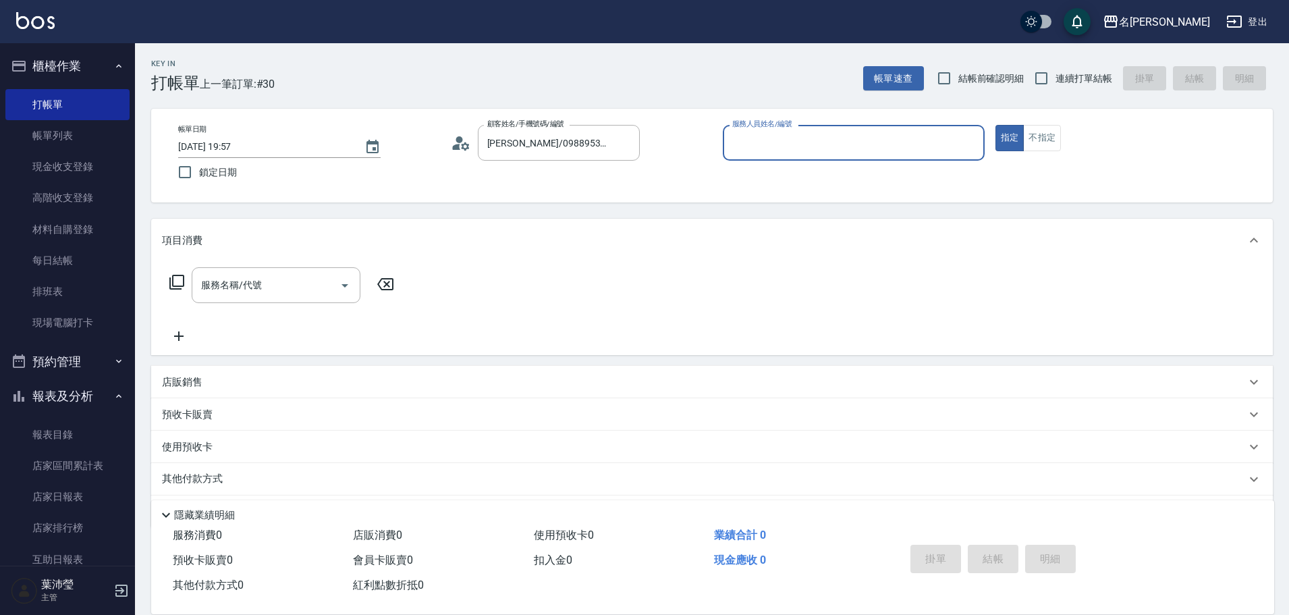
type input "Bella-5"
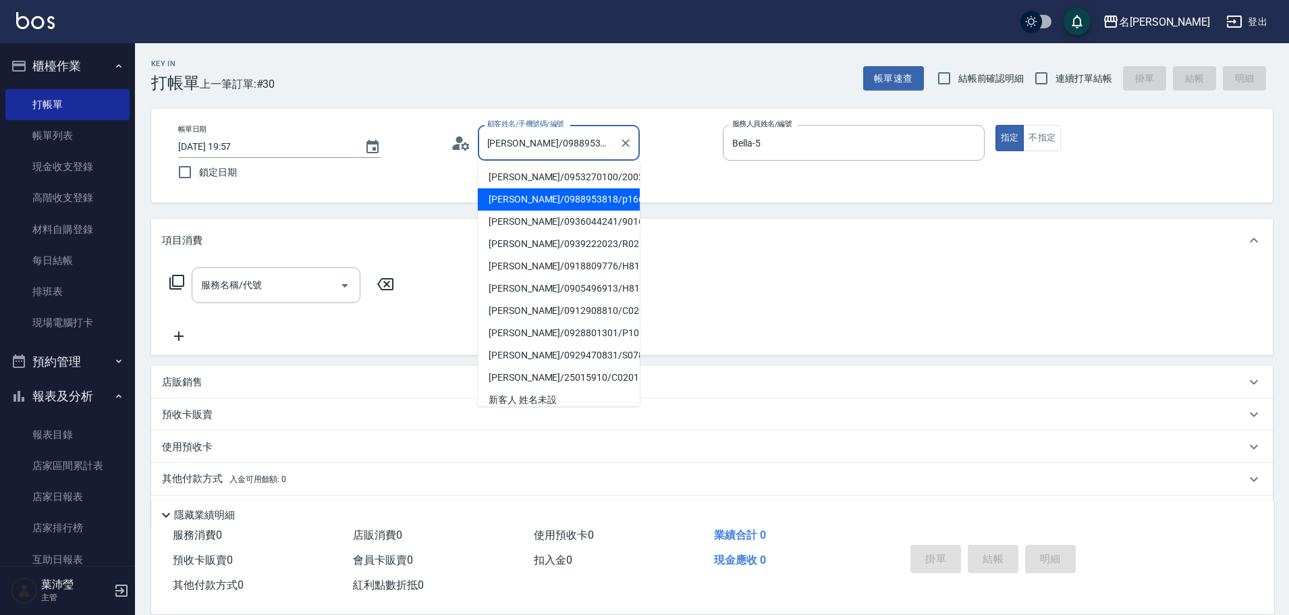
click at [556, 155] on input "[PERSON_NAME]/0988953818/p1669" at bounding box center [549, 143] width 130 height 24
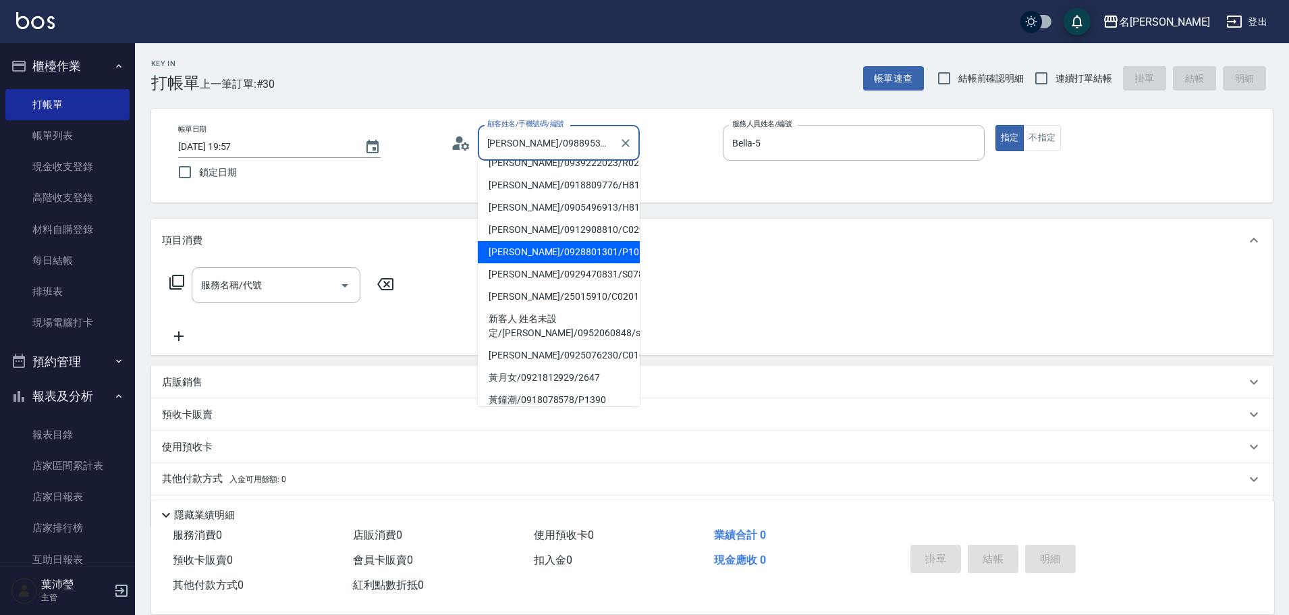
scroll to position [202, 0]
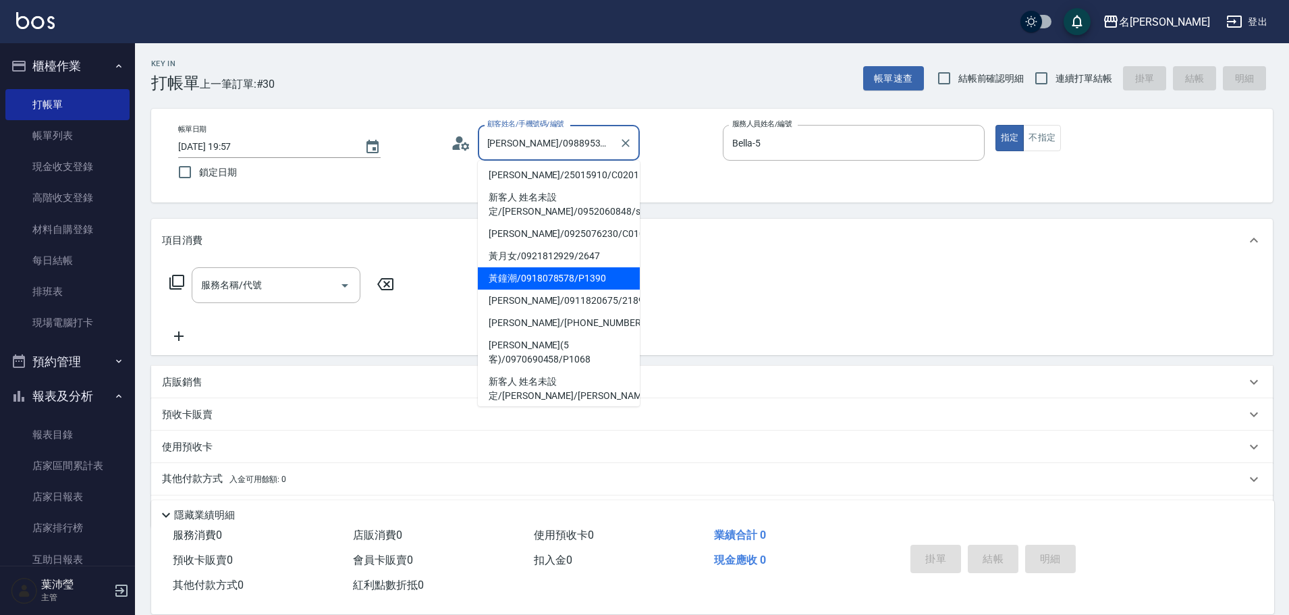
click at [513, 280] on li "黃鐘潮/0918078578/P1390" at bounding box center [559, 278] width 162 height 22
type input "黃鐘潮/0918078578/P1390"
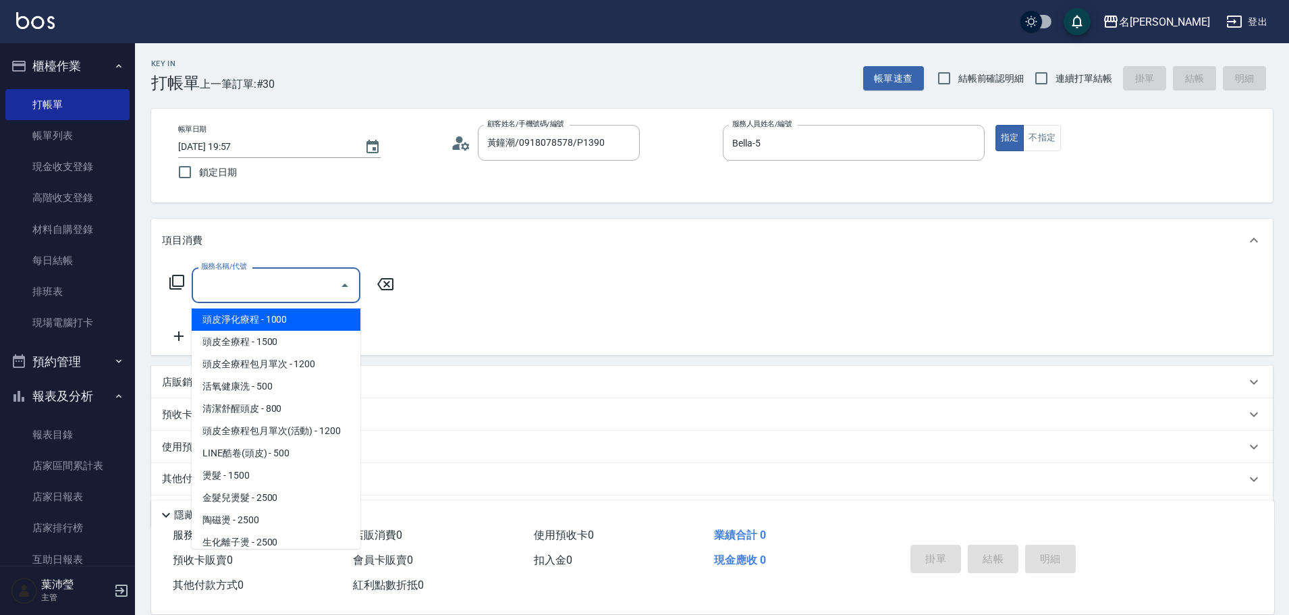
click at [321, 297] on input "服務名稱/代號" at bounding box center [266, 285] width 136 height 24
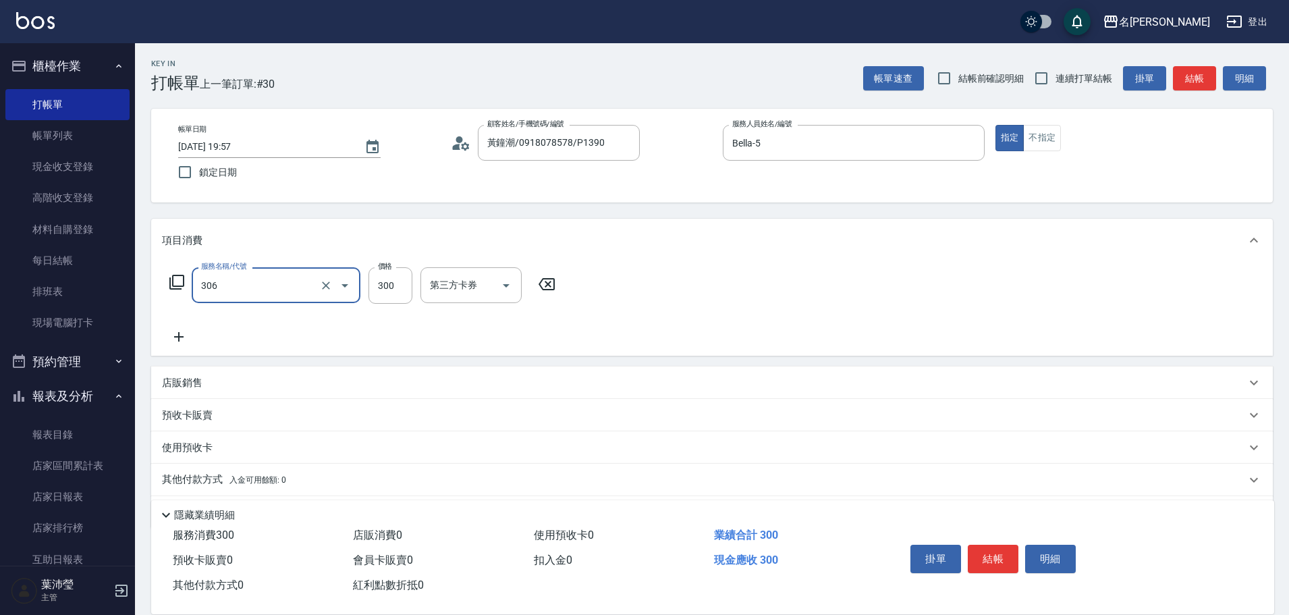
type input "高中學生(306)"
drag, startPoint x: 402, startPoint y: 291, endPoint x: 353, endPoint y: 275, distance: 51.8
click at [353, 275] on div "服務名稱/代號 高中學生(306) 服務名稱/代號 價格 54 價格 第三方卡券 第三方卡券" at bounding box center [362, 285] width 401 height 36
type input "400"
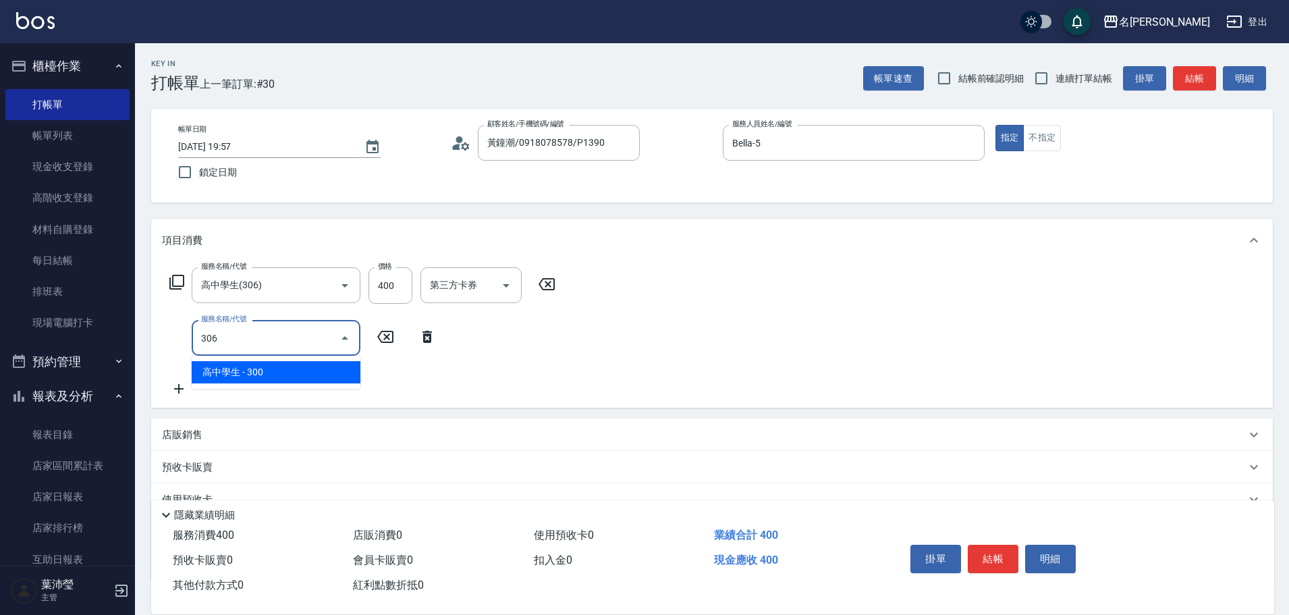
type input "高中學生(306)"
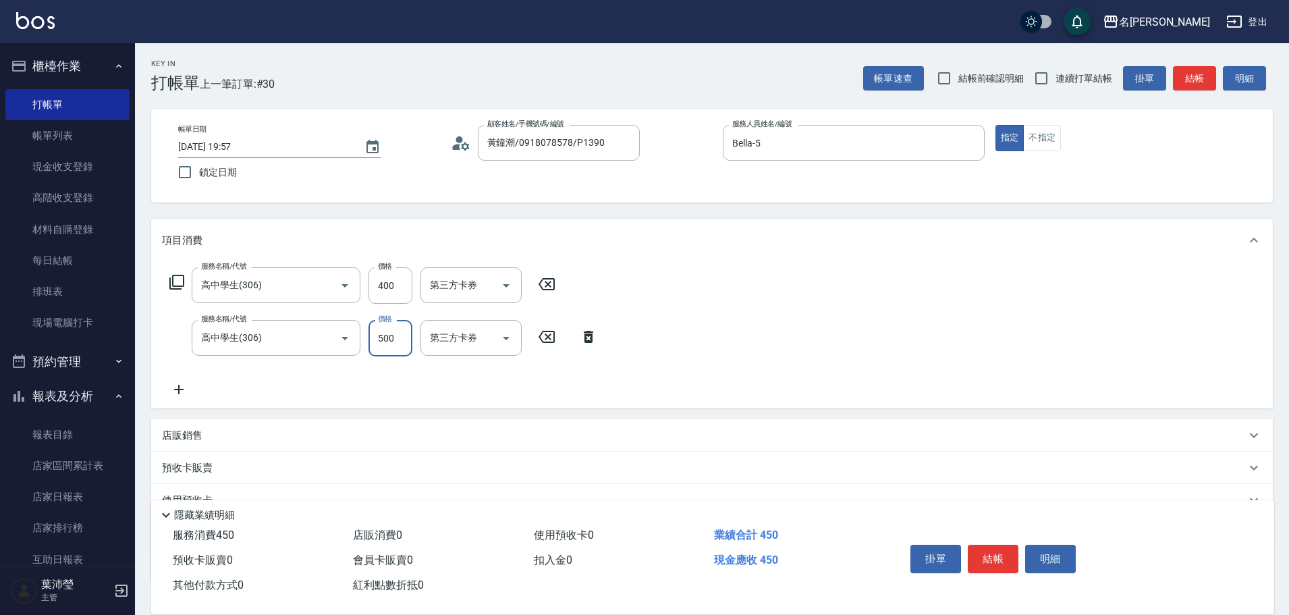
type input "500"
click at [1187, 81] on button "結帳" at bounding box center [1194, 78] width 43 height 25
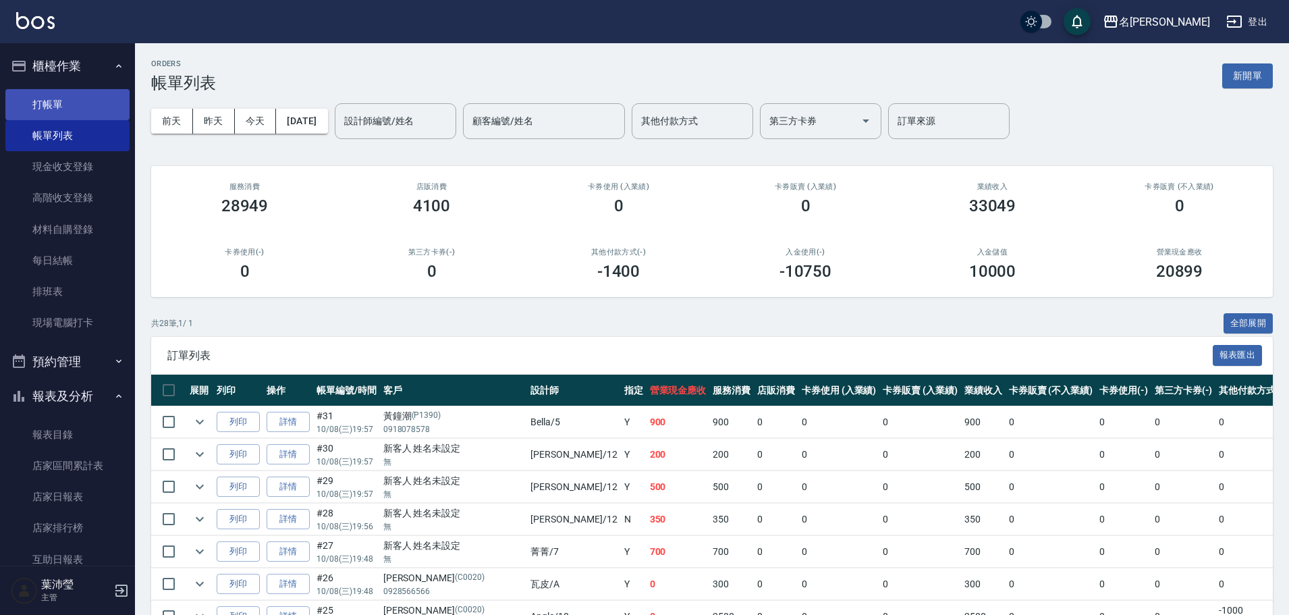
click at [90, 115] on link "打帳單" at bounding box center [67, 104] width 124 height 31
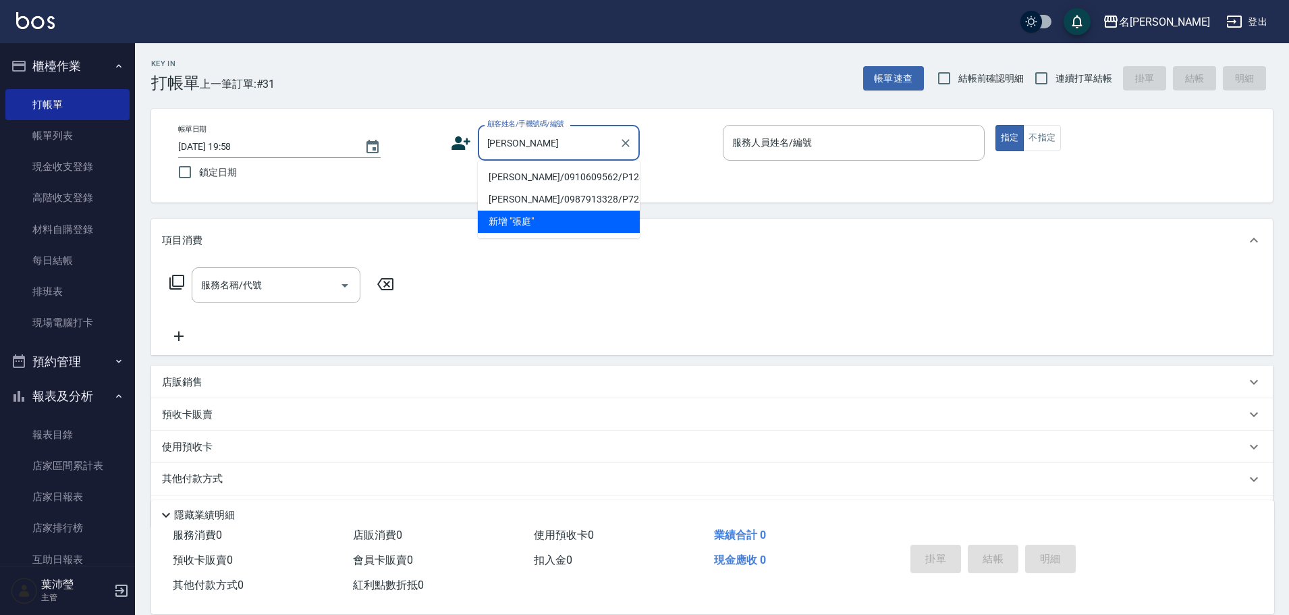
click at [552, 179] on li "[PERSON_NAME]/0910609562/P1289" at bounding box center [559, 177] width 162 height 22
type input "[PERSON_NAME]/0910609562/P1289"
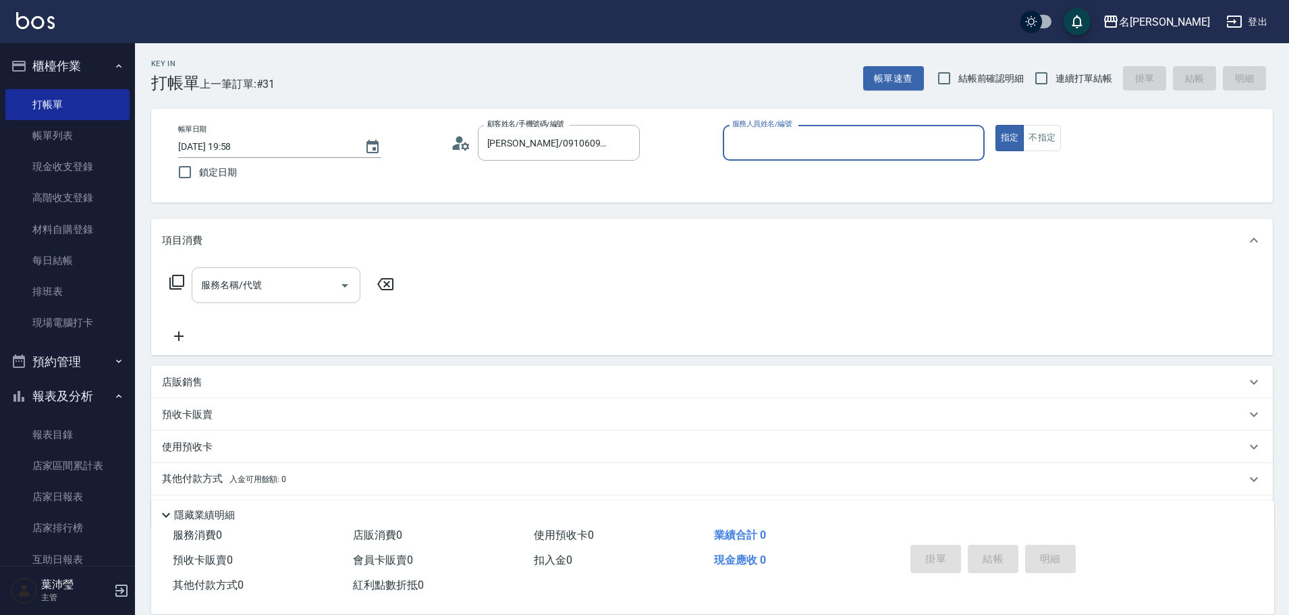
click at [274, 291] on input "服務名稱/代號" at bounding box center [266, 285] width 136 height 24
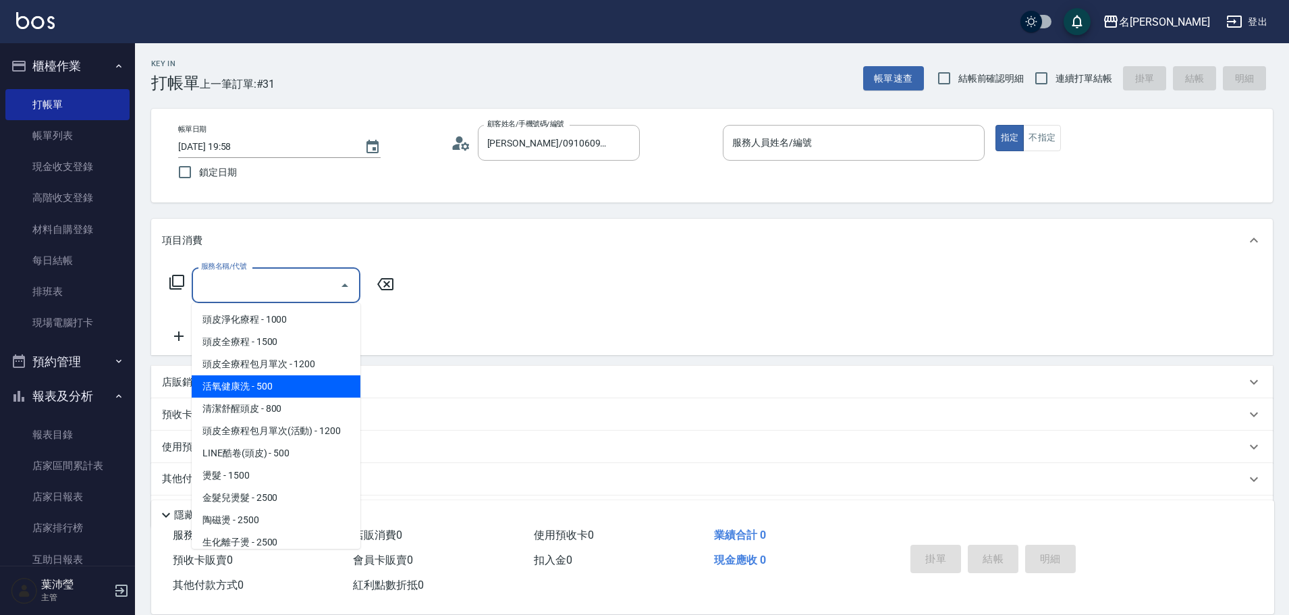
click at [286, 383] on span "活氧健康洗 - 500" at bounding box center [276, 386] width 169 height 22
type input "活氧健康洗(109)"
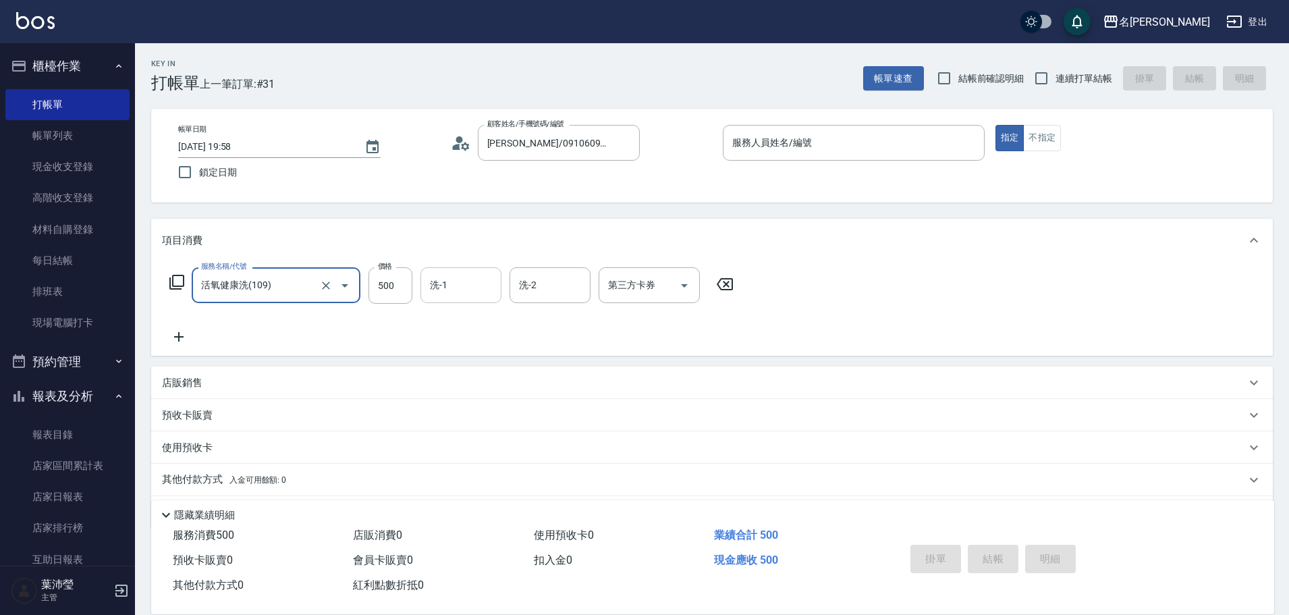
click at [449, 286] on input "洗-1" at bounding box center [460, 285] width 69 height 24
type input "[PERSON_NAME]-12"
click at [849, 122] on div "帳單日期 [DATE] 19:58 鎖定日期 顧客姓名/手機號碼/編號 [PERSON_NAME]/0910609562/P1289 顧客姓名/手機號碼/編號…" at bounding box center [711, 156] width 1121 height 94
click at [843, 132] on input "服務人員姓名/編號" at bounding box center [854, 143] width 250 height 24
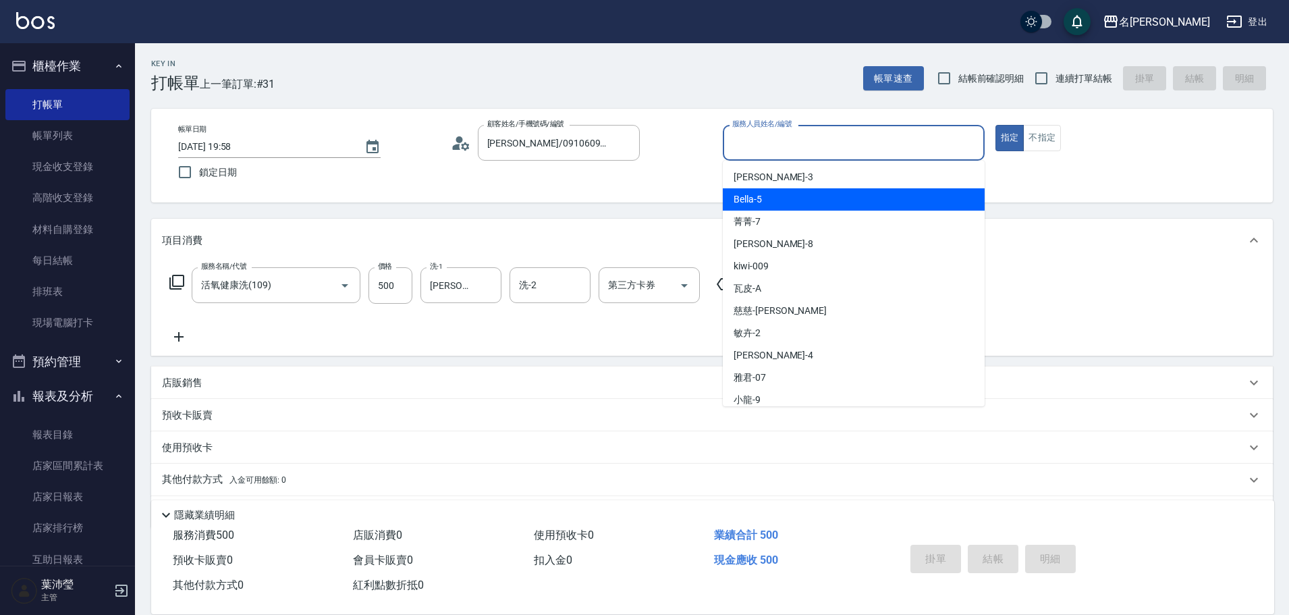
click at [829, 209] on div "Bella -5" at bounding box center [854, 199] width 262 height 22
type input "Bella-5"
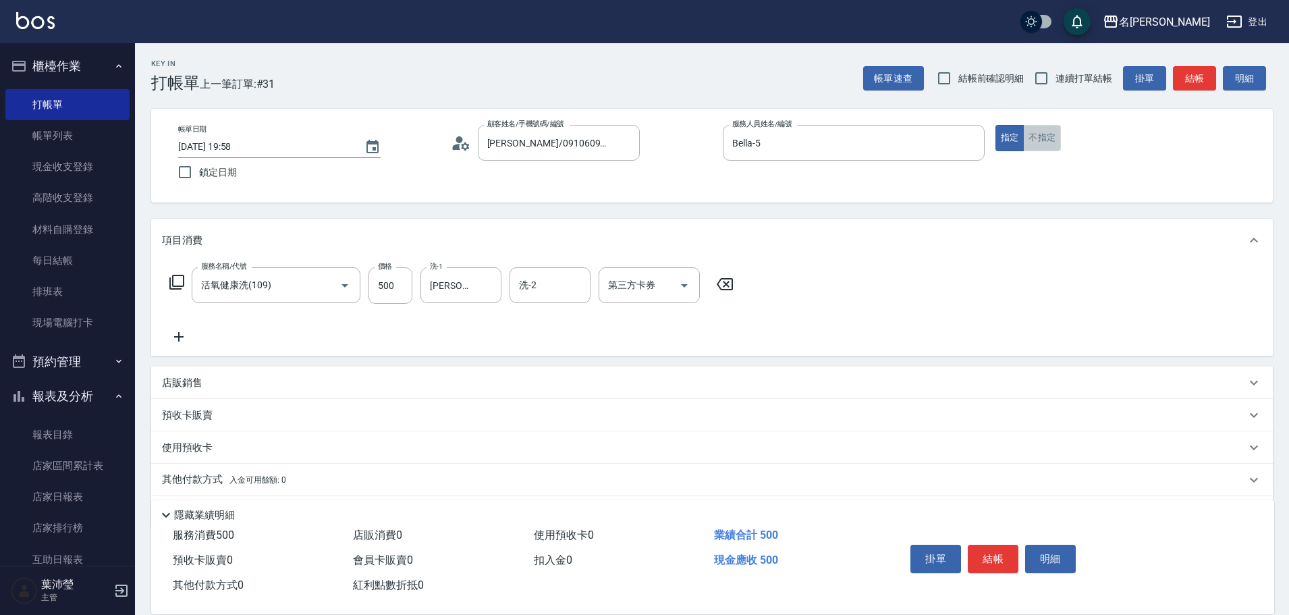
click at [1044, 125] on button "不指定" at bounding box center [1042, 138] width 38 height 26
click at [1201, 73] on button "結帳" at bounding box center [1194, 78] width 43 height 25
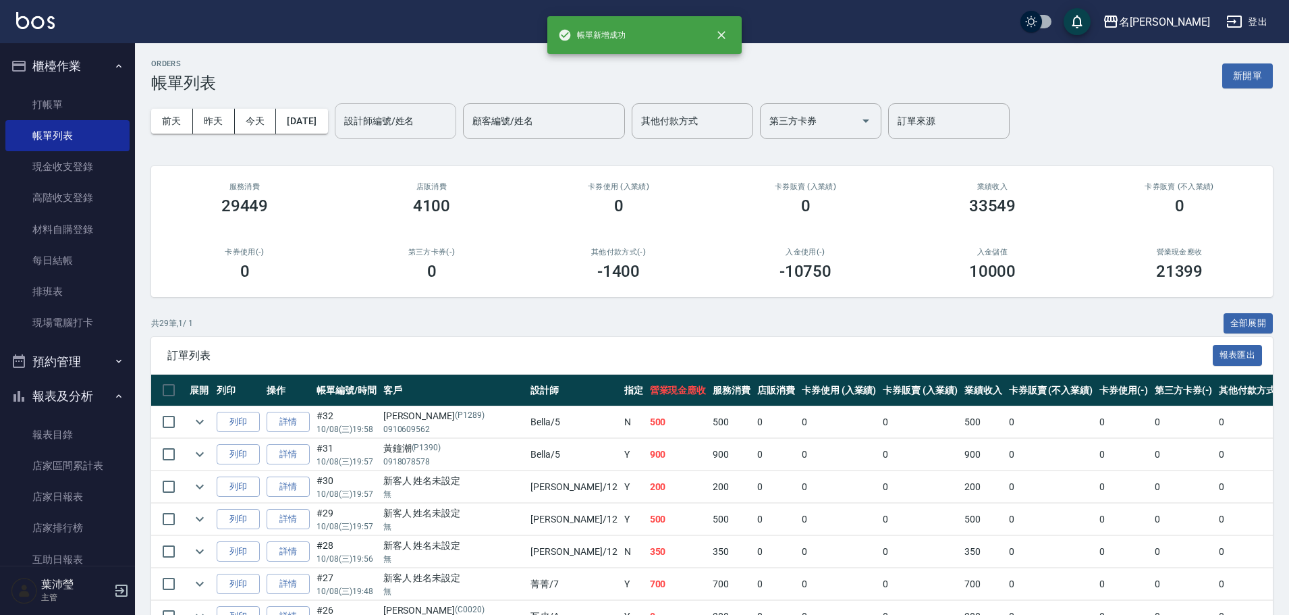
click at [412, 137] on div "設計師編號/姓名" at bounding box center [395, 121] width 121 height 36
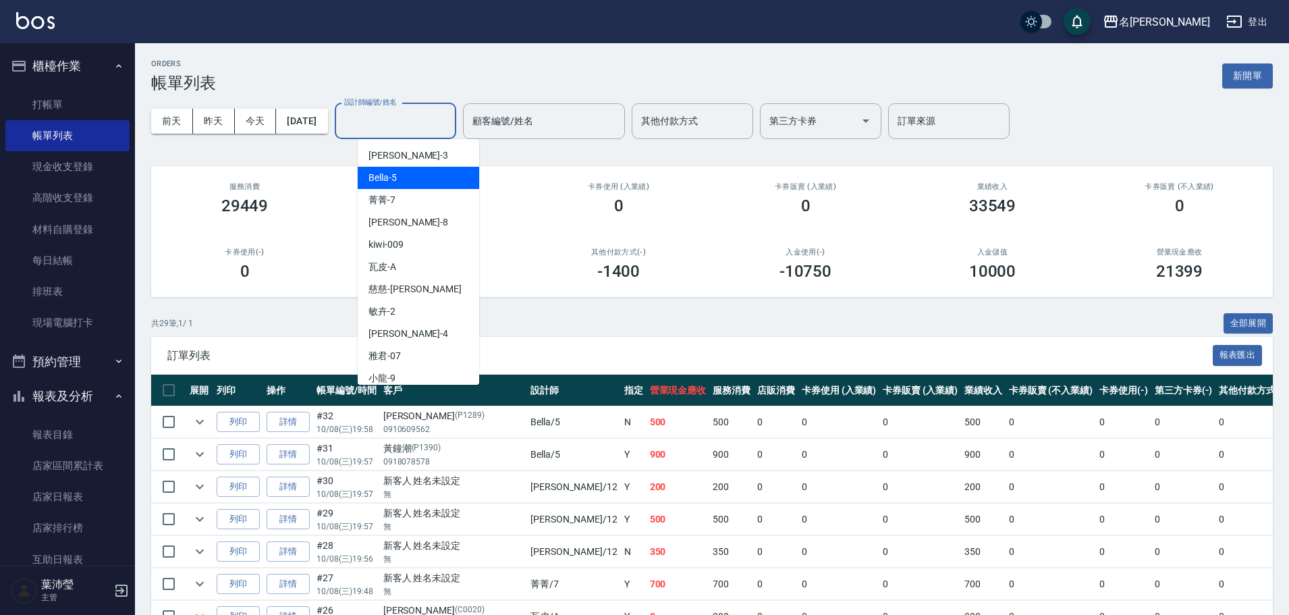
click at [427, 175] on div "Bella -5" at bounding box center [418, 178] width 121 height 22
type input "Bella-5"
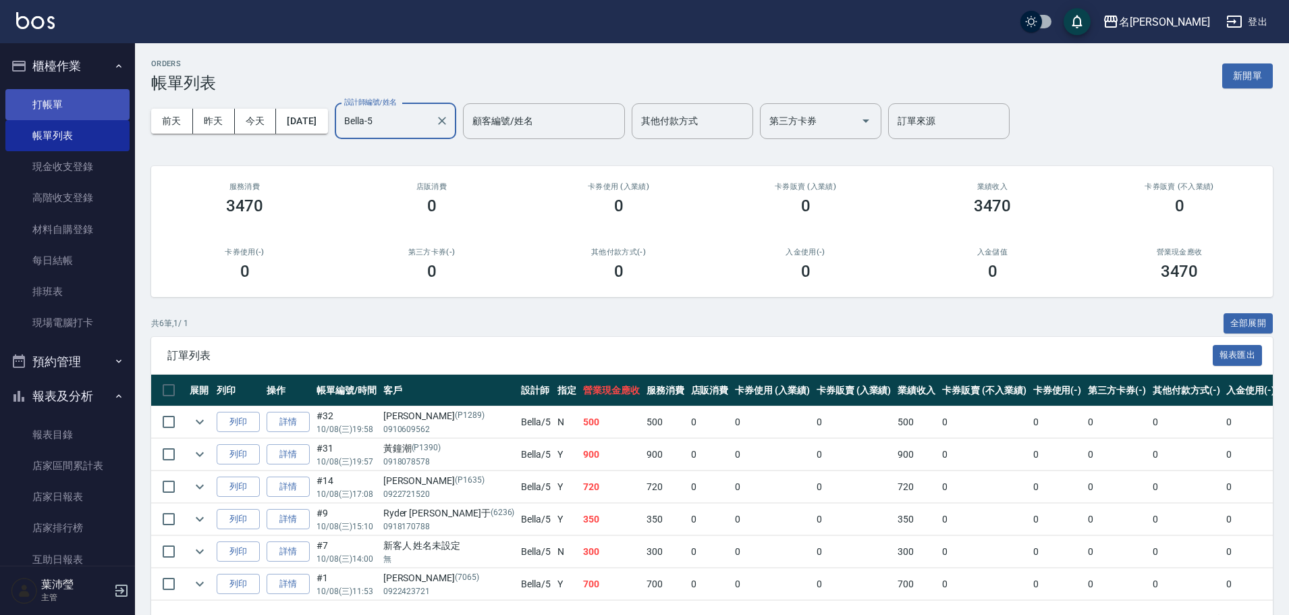
click at [79, 98] on link "打帳單" at bounding box center [67, 104] width 124 height 31
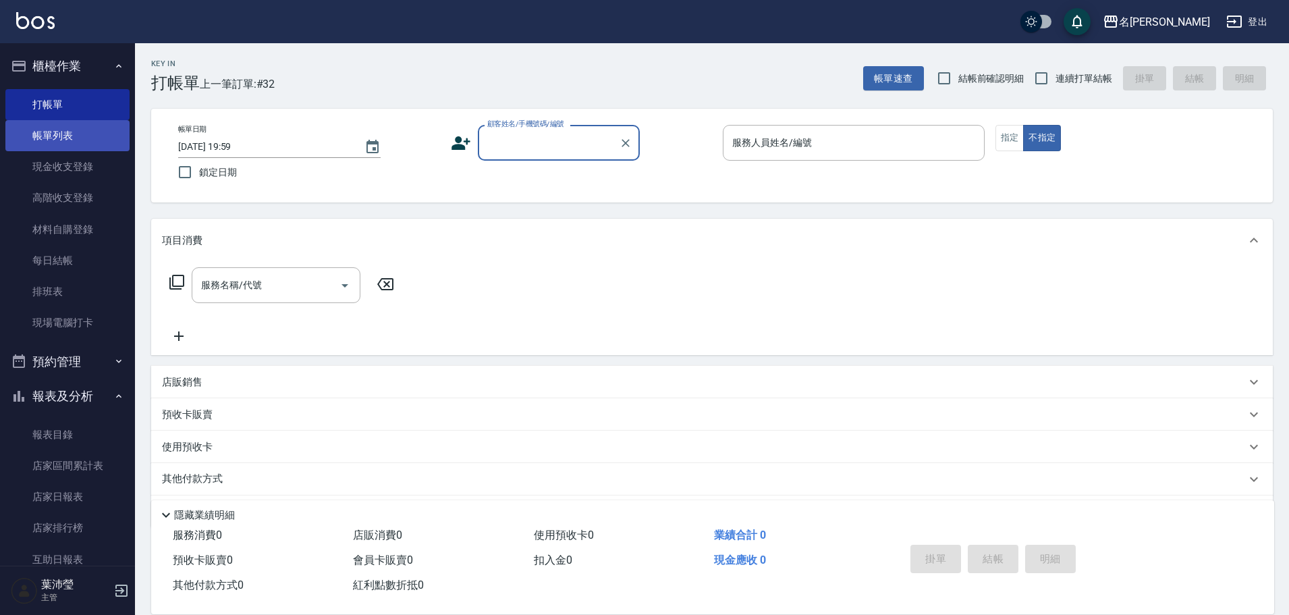
click at [55, 138] on link "帳單列表" at bounding box center [67, 135] width 124 height 31
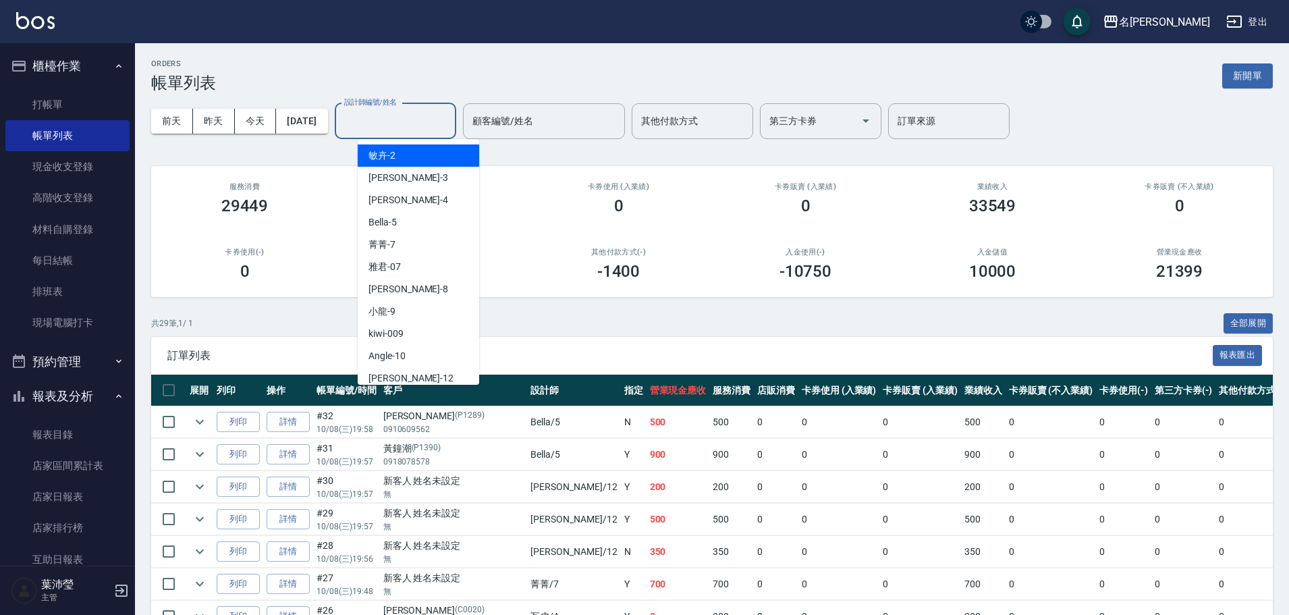
click at [426, 109] on input "設計師編號/姓名" at bounding box center [395, 121] width 109 height 24
click at [419, 358] on div "Angle -10" at bounding box center [418, 356] width 121 height 22
type input "Angle-10"
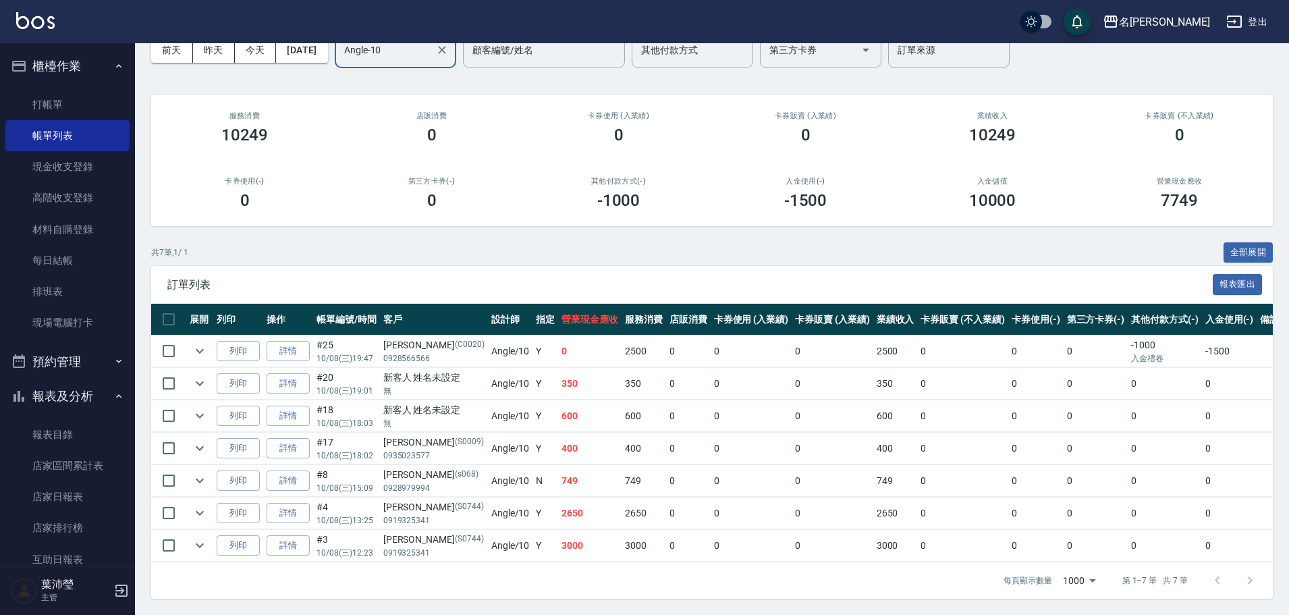
scroll to position [81, 0]
click at [283, 543] on link "詳情" at bounding box center [288, 545] width 43 height 21
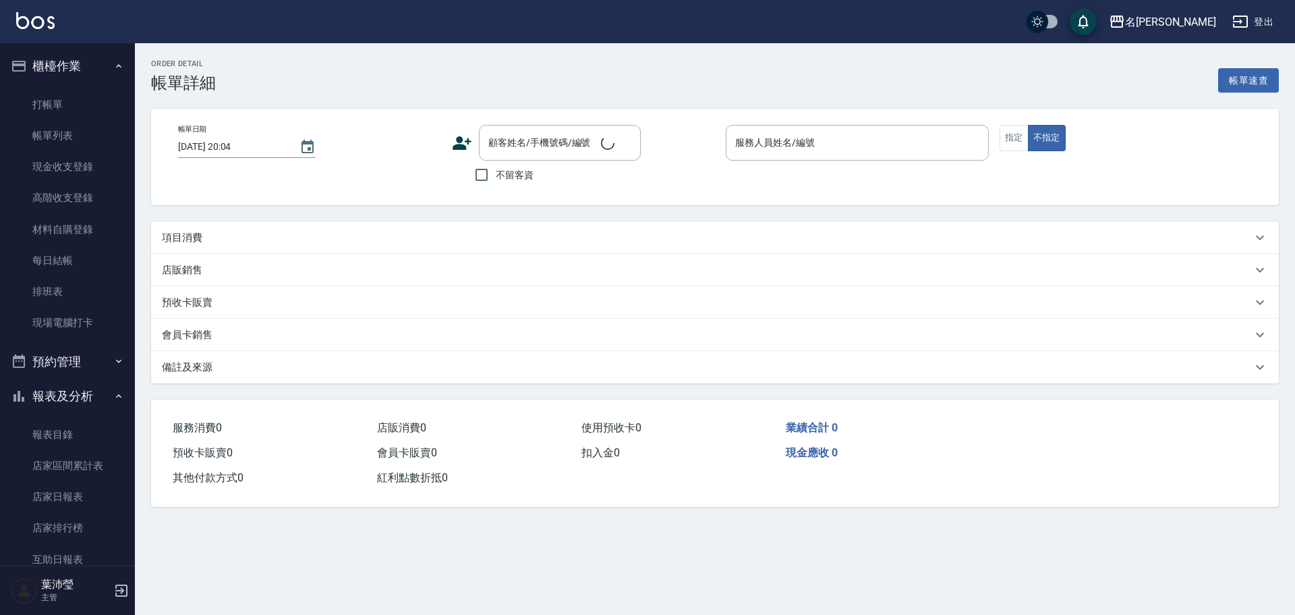
type input "[DATE] 12:23"
type input "Angle-10"
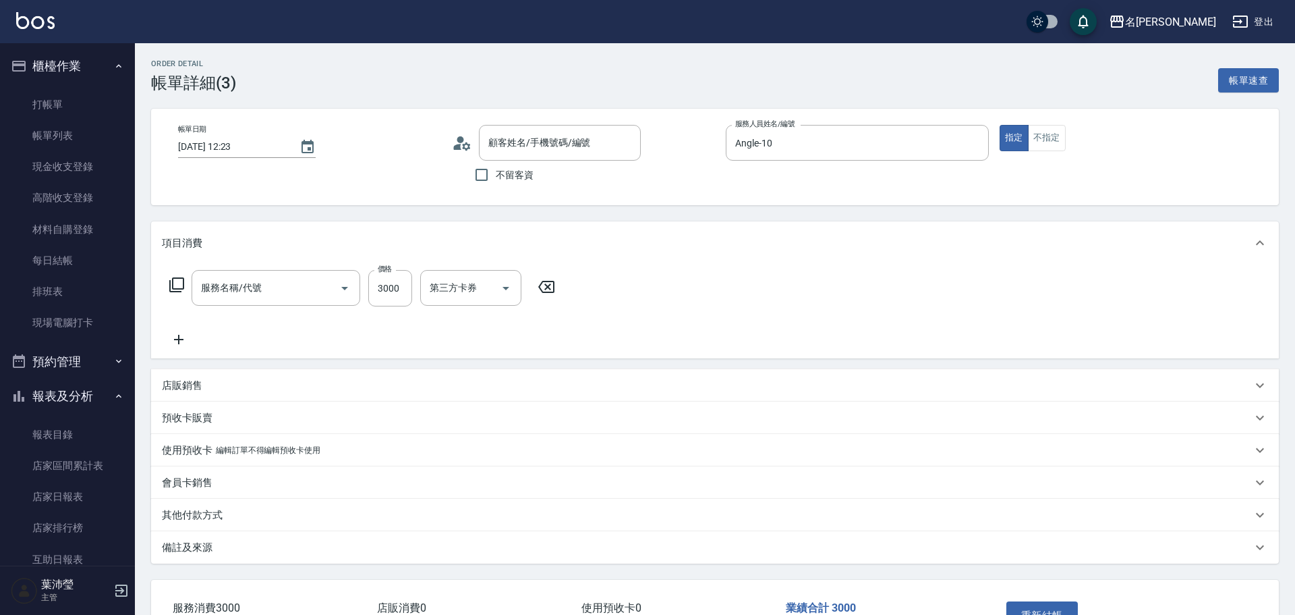
type input "[PERSON_NAME]/0919325341/S0744"
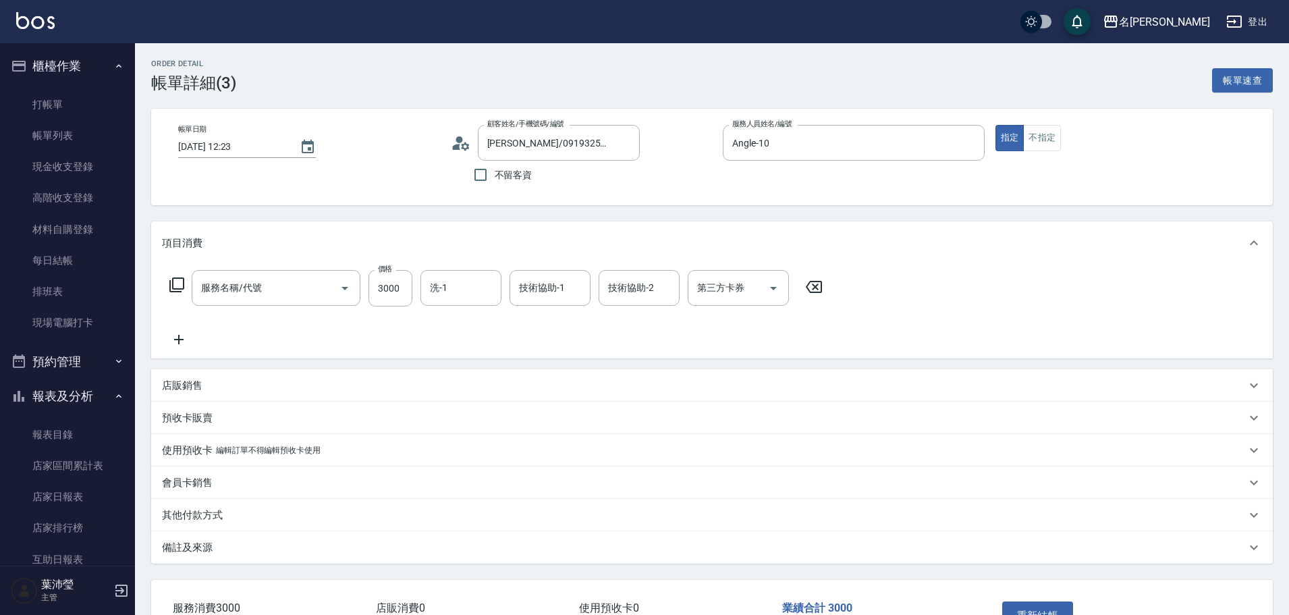
type input "染髮(400)"
click at [45, 103] on link "打帳單" at bounding box center [67, 104] width 124 height 31
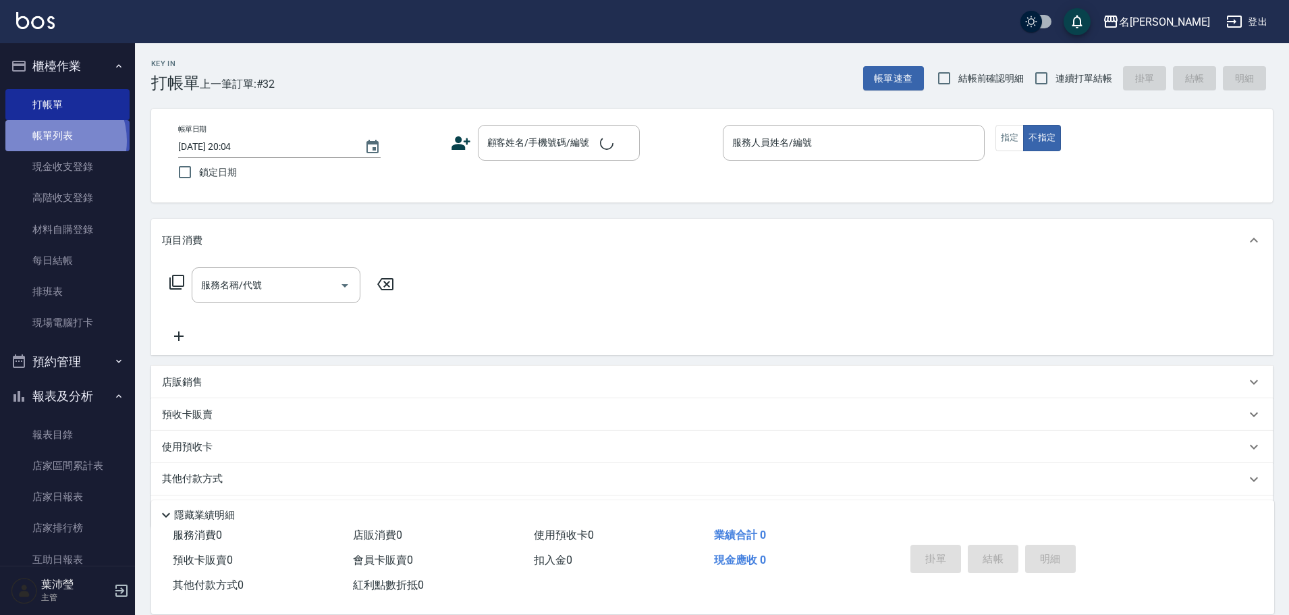
click at [50, 141] on link "帳單列表" at bounding box center [67, 135] width 124 height 31
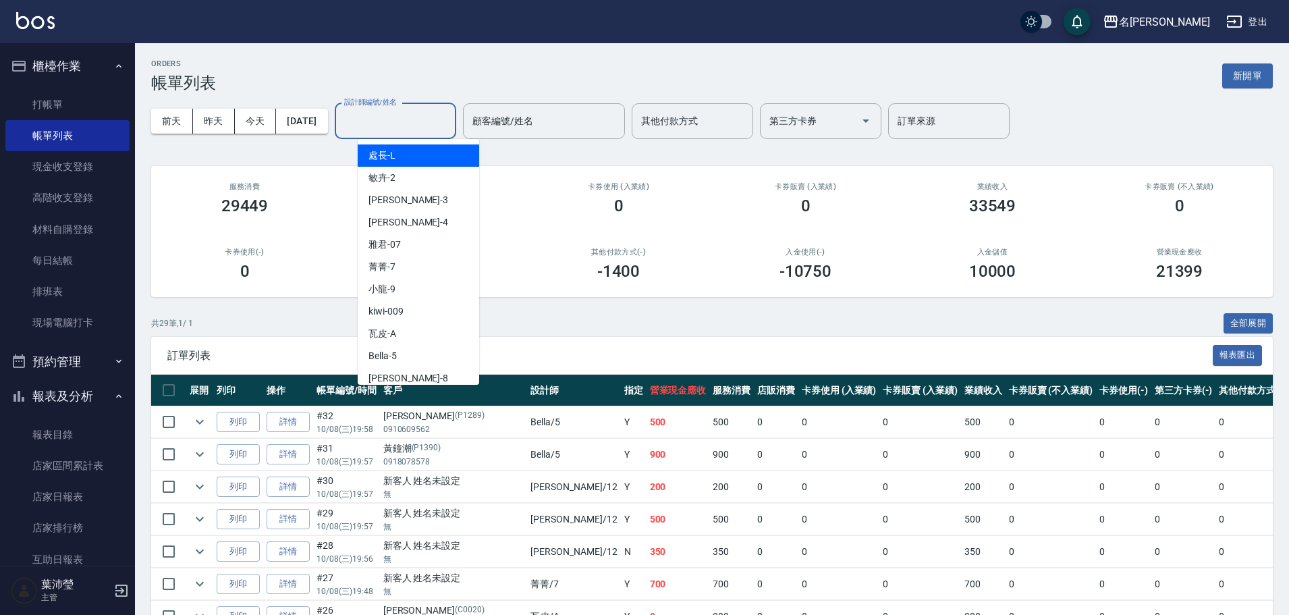
click at [392, 127] on input "設計師編號/姓名" at bounding box center [395, 121] width 109 height 24
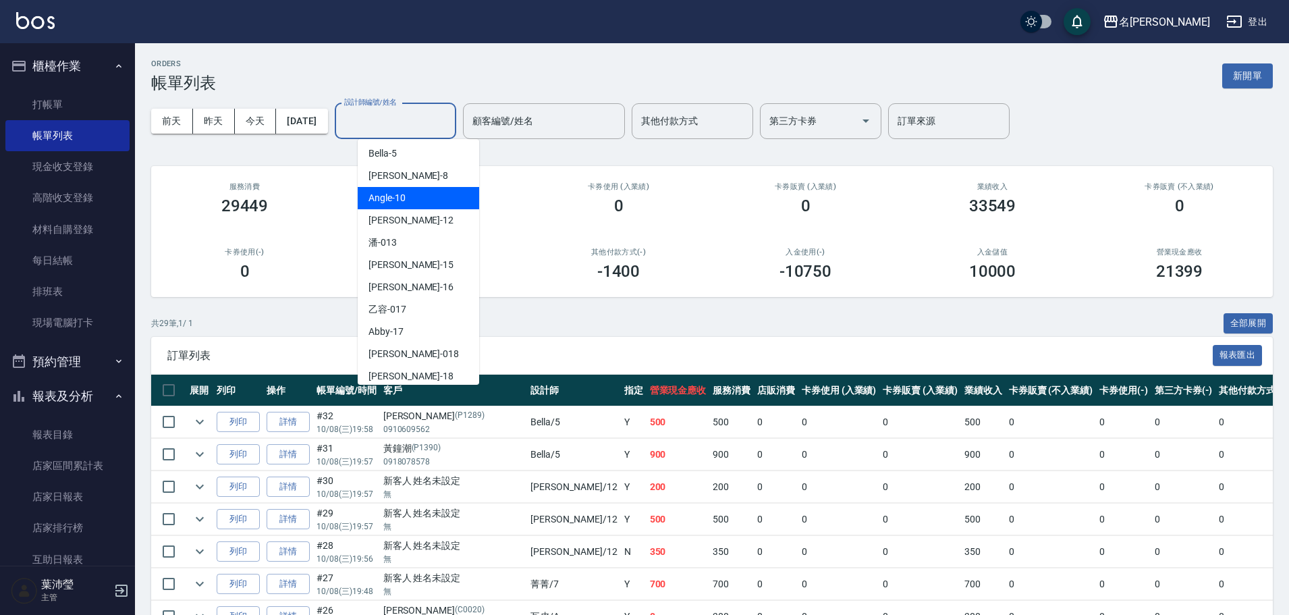
click at [389, 202] on span "Angle -10" at bounding box center [386, 198] width 37 height 14
type input "Angle-10"
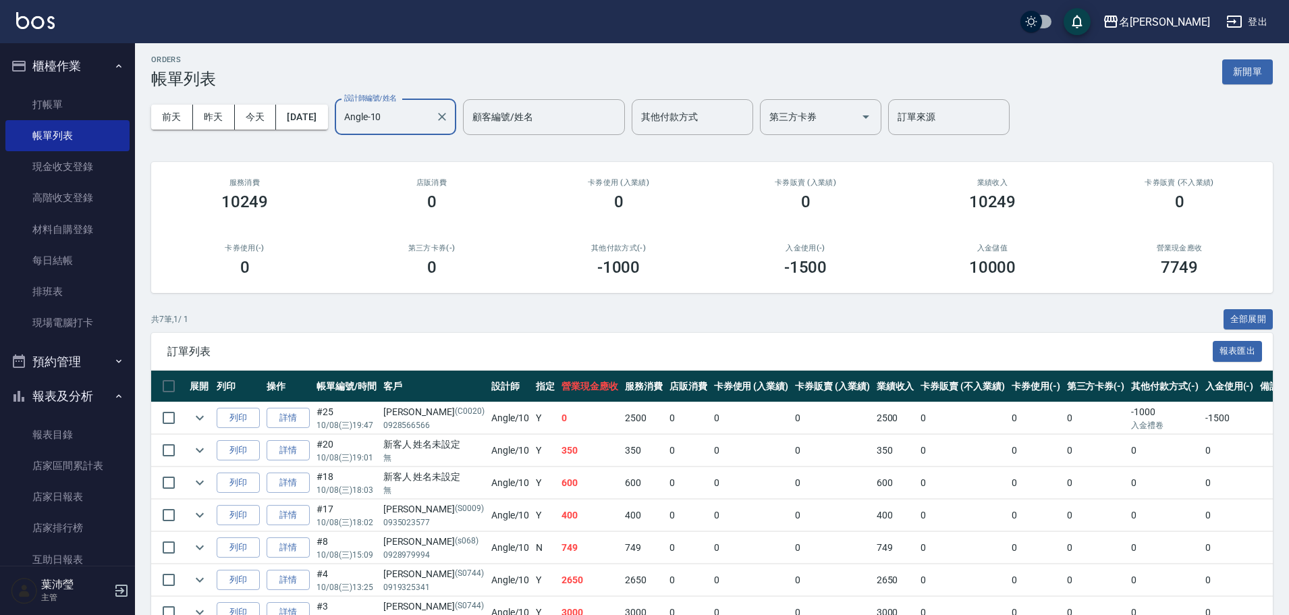
scroll to position [81, 0]
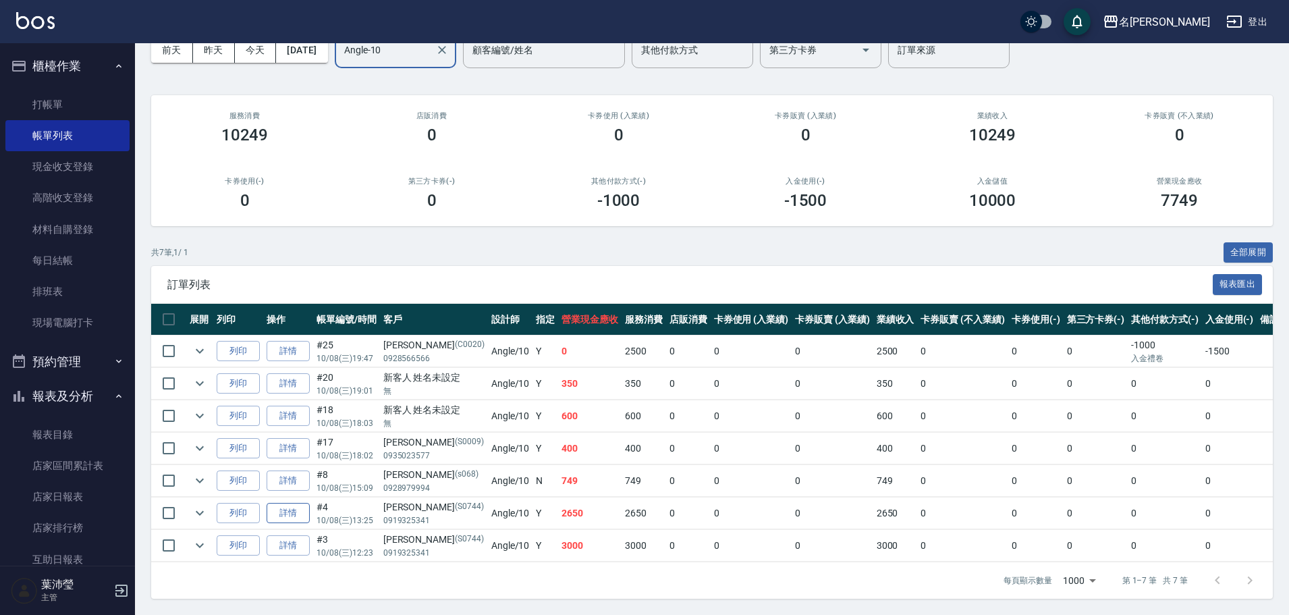
click at [298, 506] on link "詳情" at bounding box center [288, 513] width 43 height 21
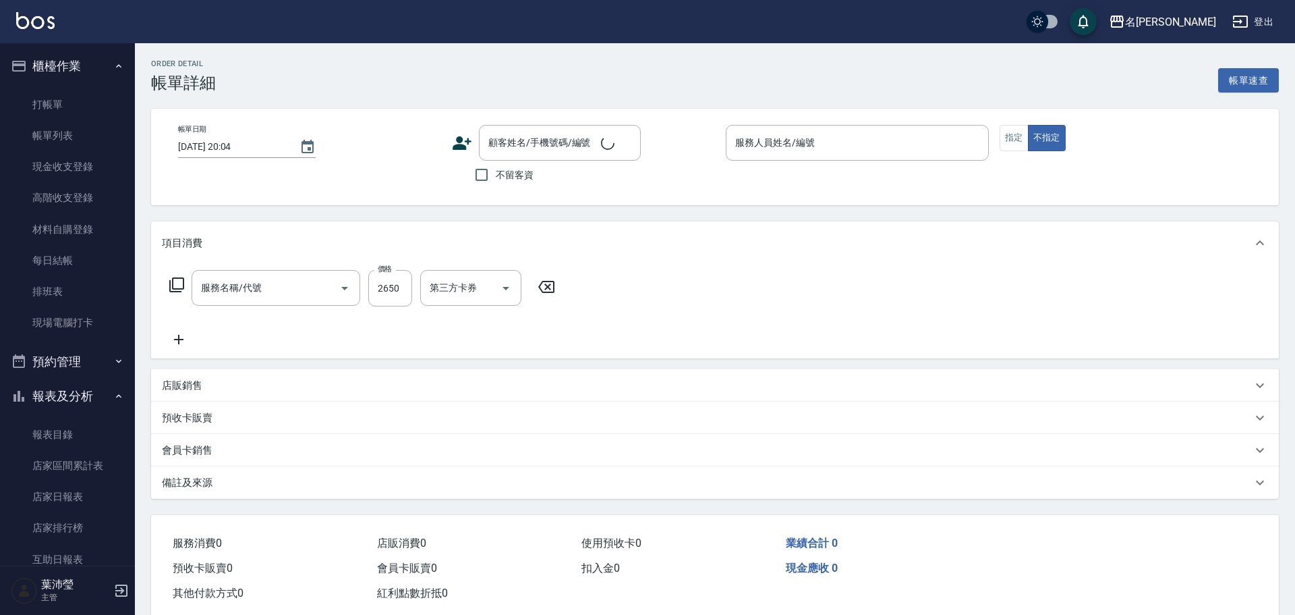
type input "[DATE] 13:25"
type input "Angle-10"
type input "染髮(400)"
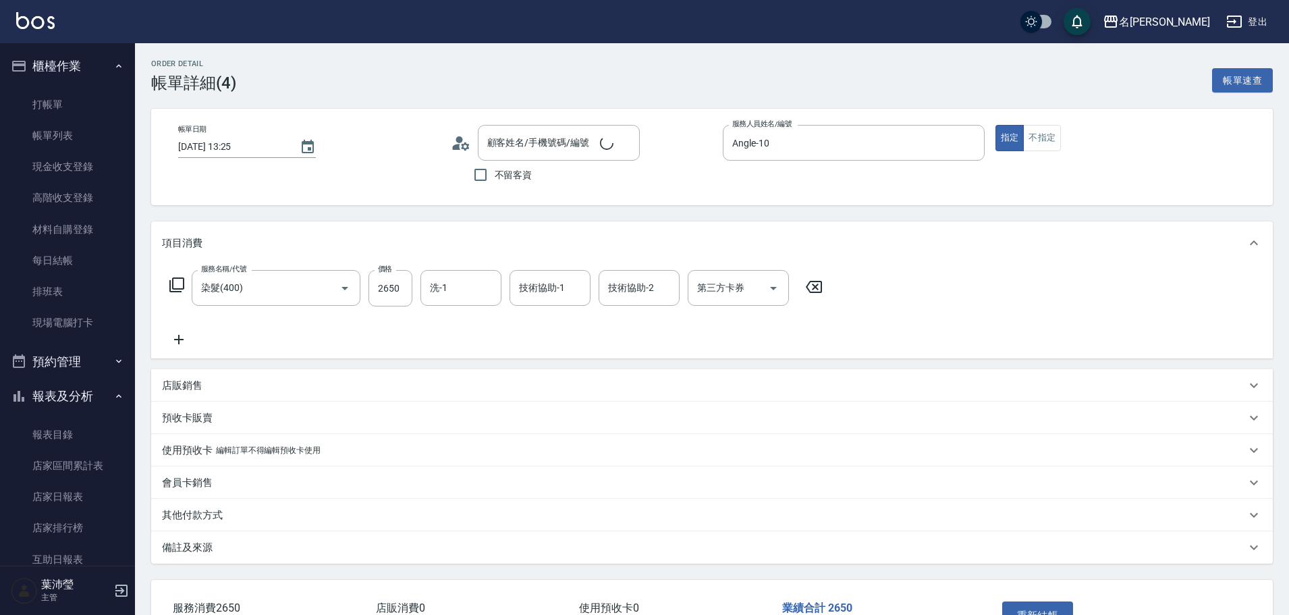
type input "[PERSON_NAME]/0919325341/S0744"
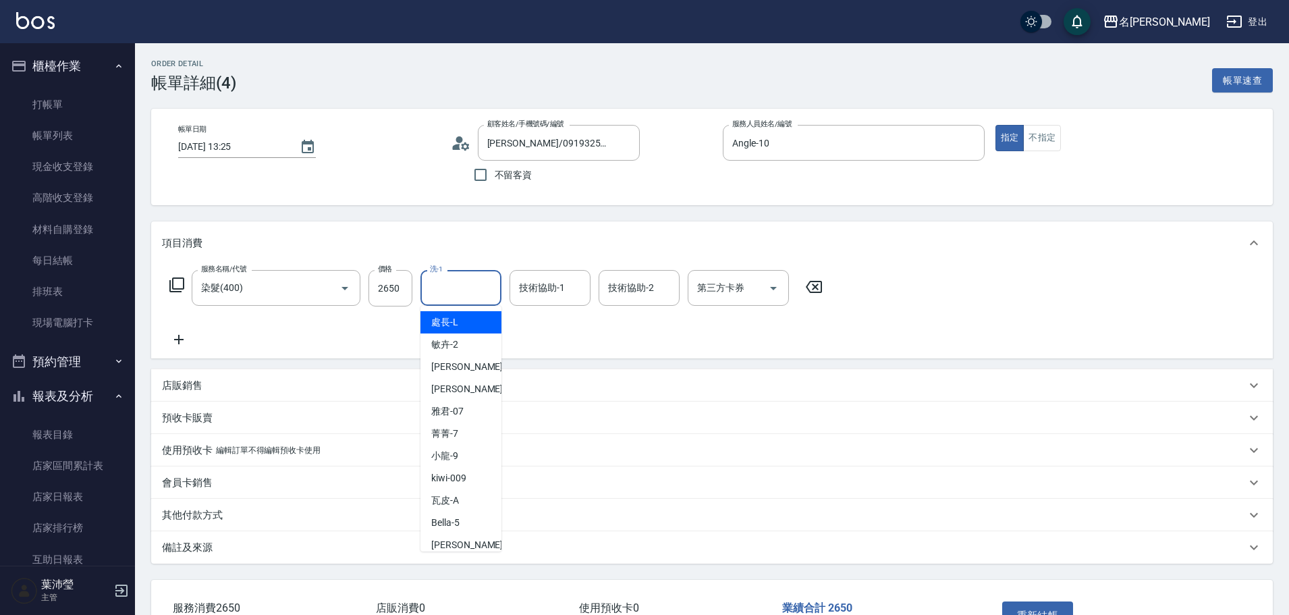
click at [459, 281] on input "洗-1" at bounding box center [460, 288] width 69 height 24
type input "[PERSON_NAME]-19"
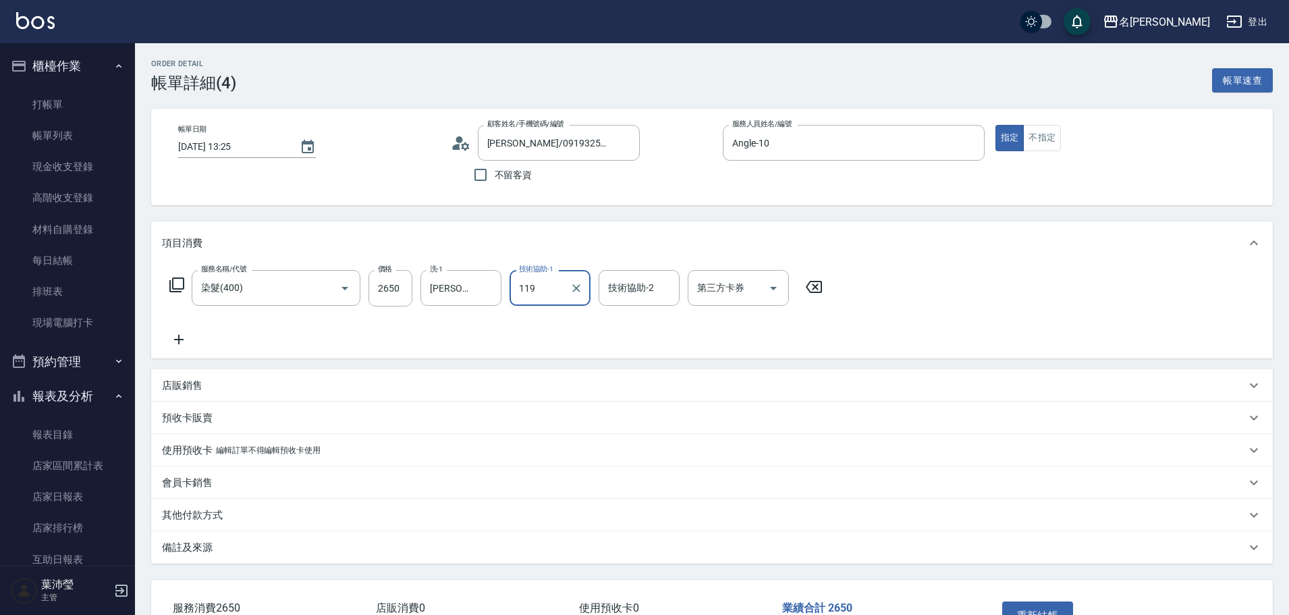
type input "119"
click at [392, 293] on input "2650" at bounding box center [390, 288] width 44 height 36
type input "1650"
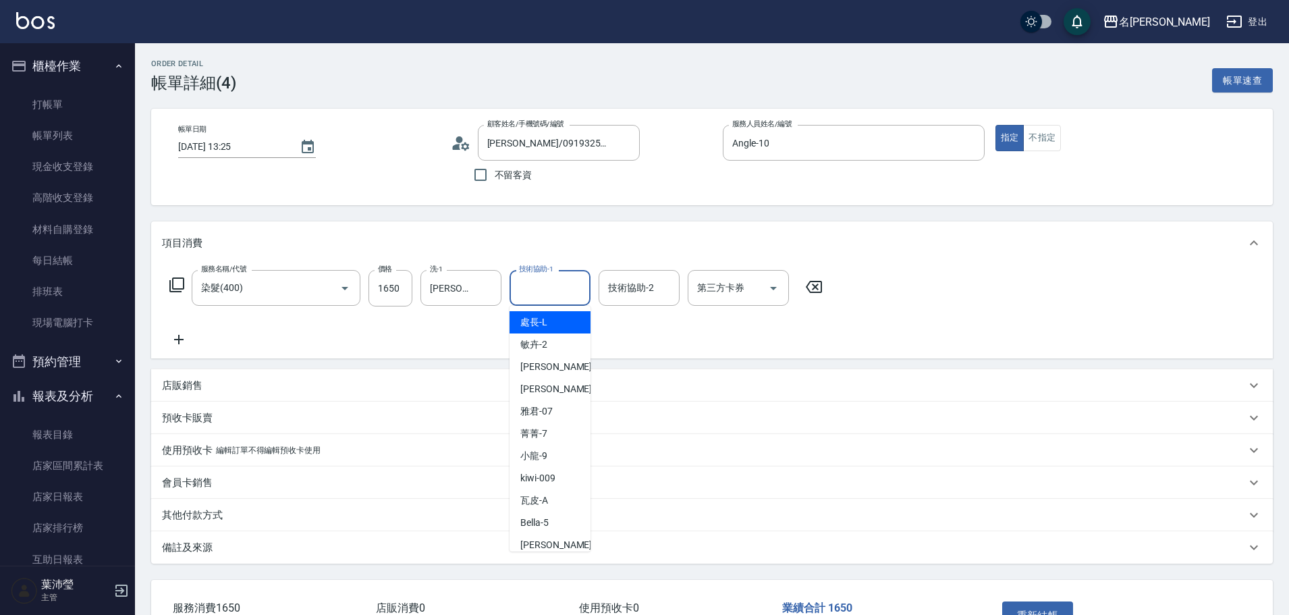
click at [549, 298] on input "技術協助-1" at bounding box center [549, 288] width 69 height 24
type input "[PERSON_NAME]-19"
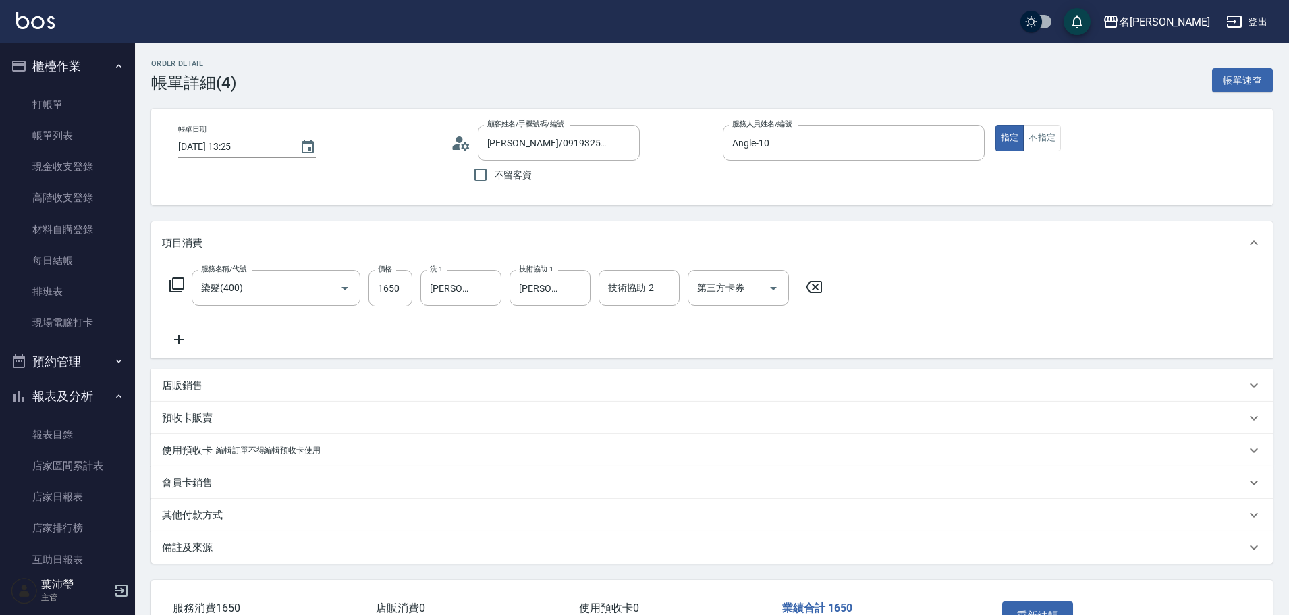
click at [177, 337] on icon at bounding box center [179, 339] width 34 height 16
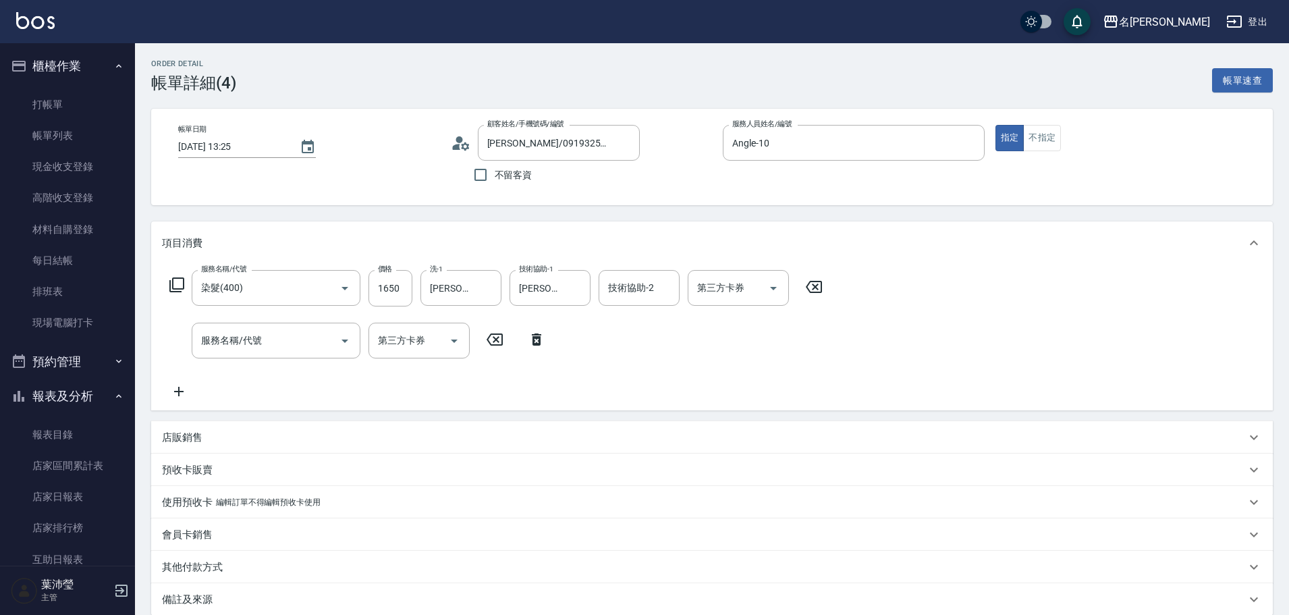
click at [171, 284] on icon at bounding box center [177, 285] width 16 height 16
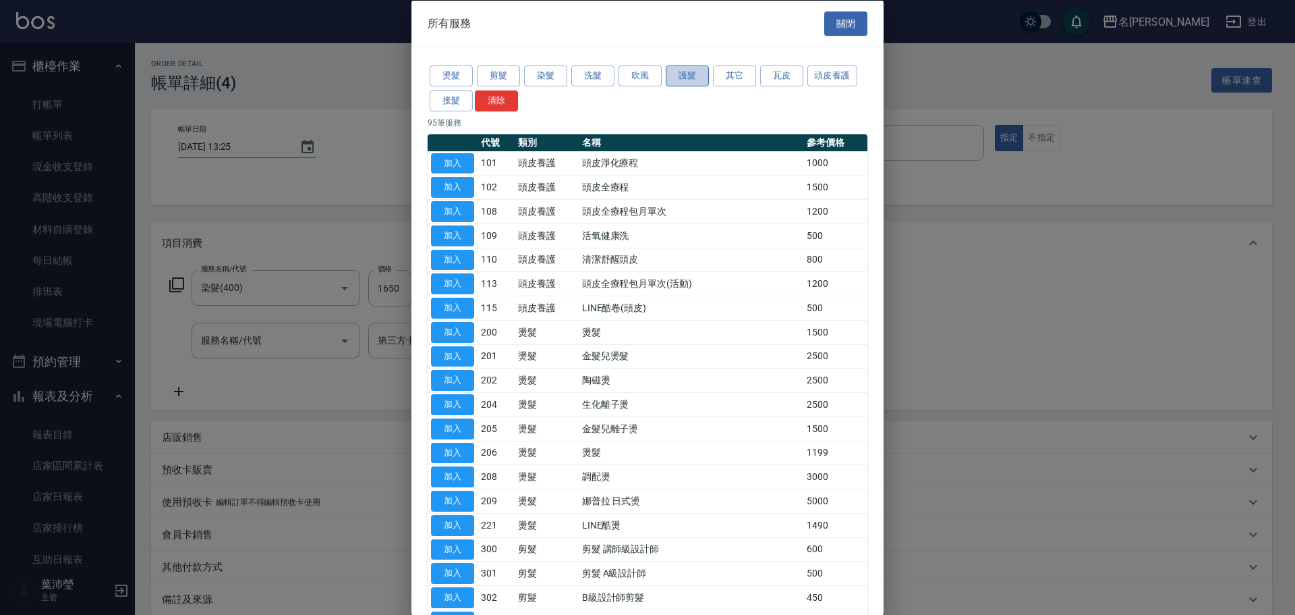
click at [682, 78] on button "護髮" at bounding box center [687, 75] width 43 height 21
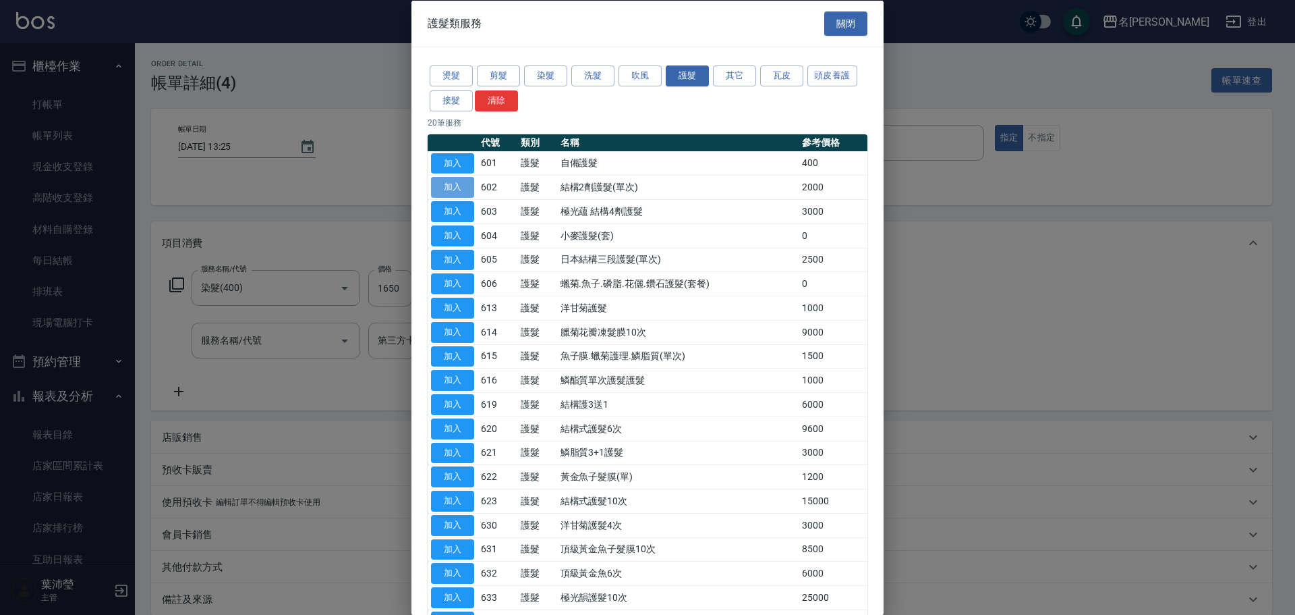
click at [452, 184] on button "加入" at bounding box center [452, 187] width 43 height 21
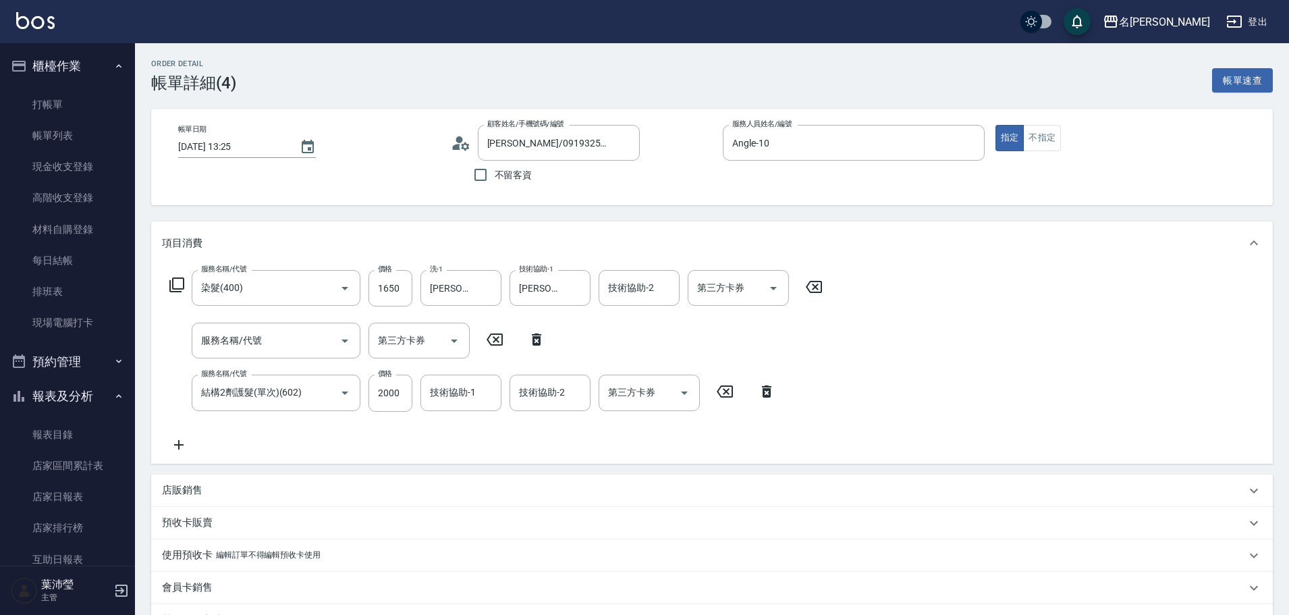
click at [536, 341] on icon at bounding box center [537, 339] width 34 height 16
type input "結構2劑護髮(單次)(602)"
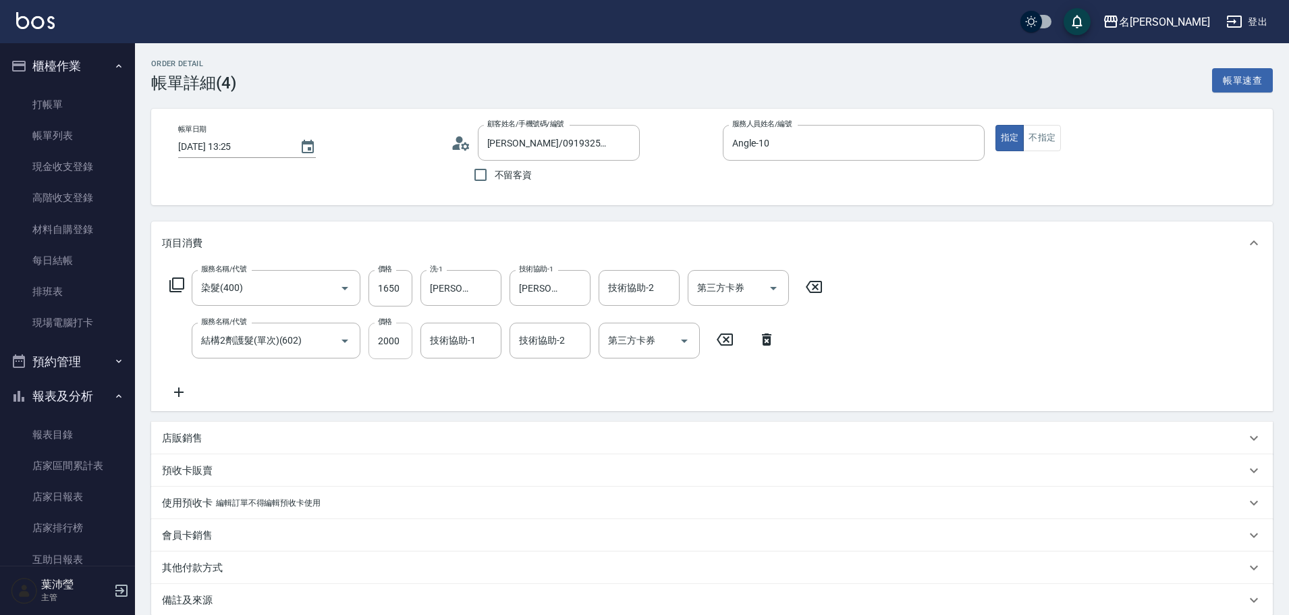
click at [399, 340] on input "2000" at bounding box center [390, 341] width 44 height 36
type input "1000"
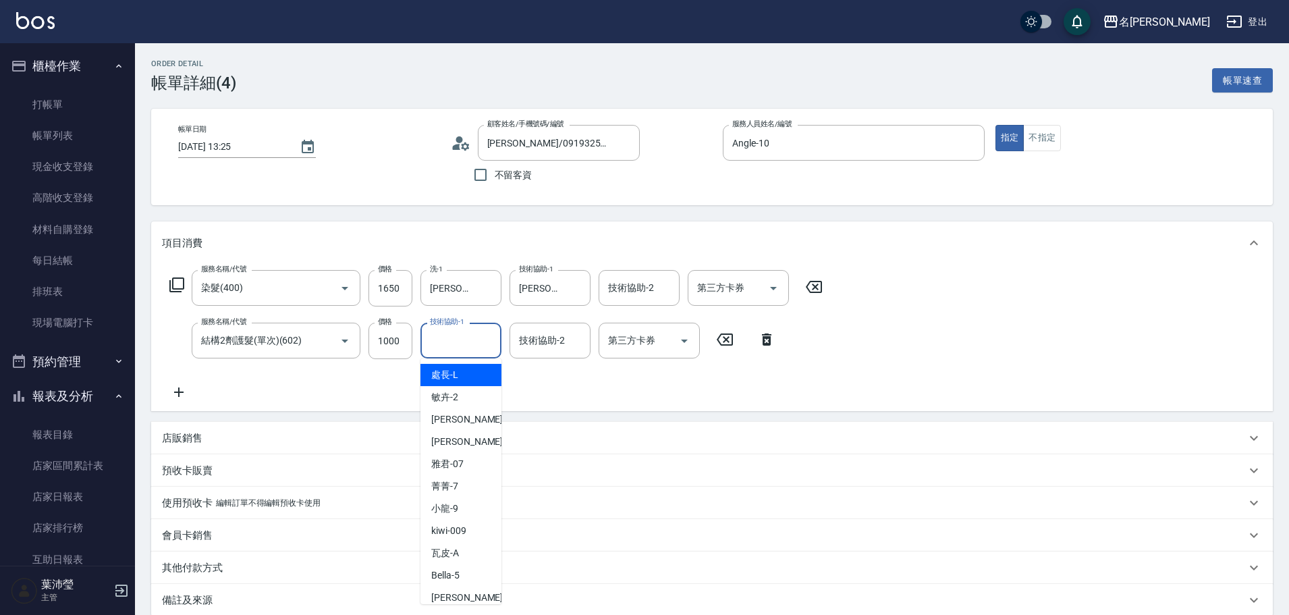
click at [453, 335] on input "技術協助-1" at bounding box center [460, 341] width 69 height 24
type input "[PERSON_NAME]-19"
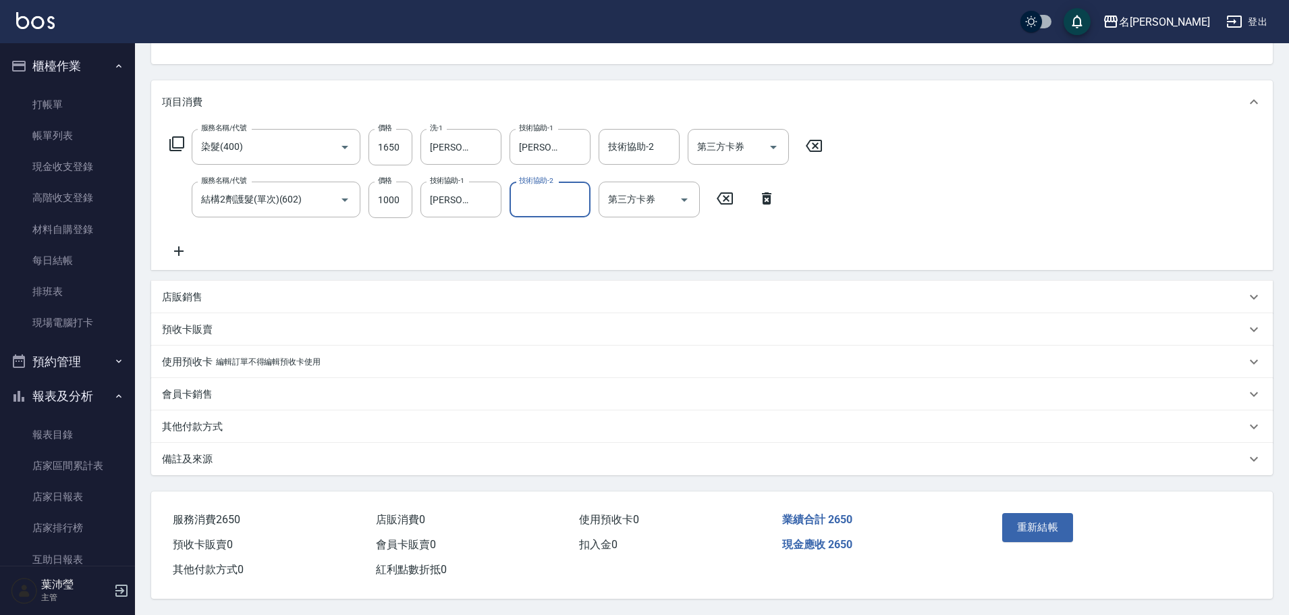
scroll to position [147, 0]
click at [1012, 519] on button "重新結帳" at bounding box center [1038, 527] width 72 height 28
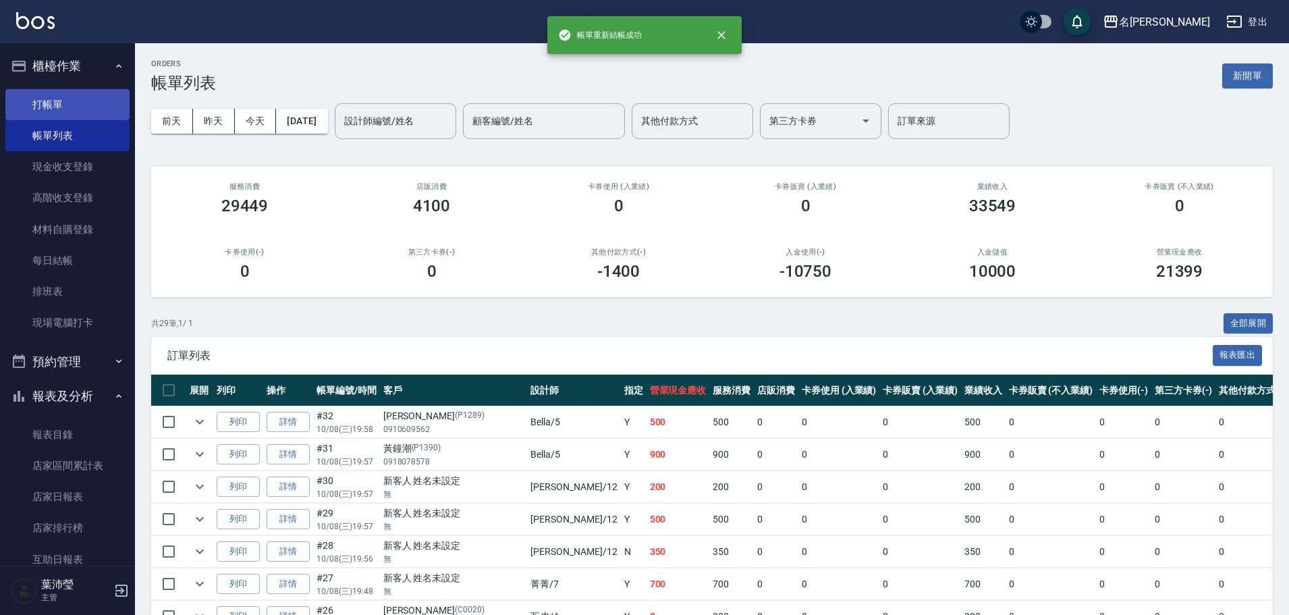
click at [69, 103] on link "打帳單" at bounding box center [67, 104] width 124 height 31
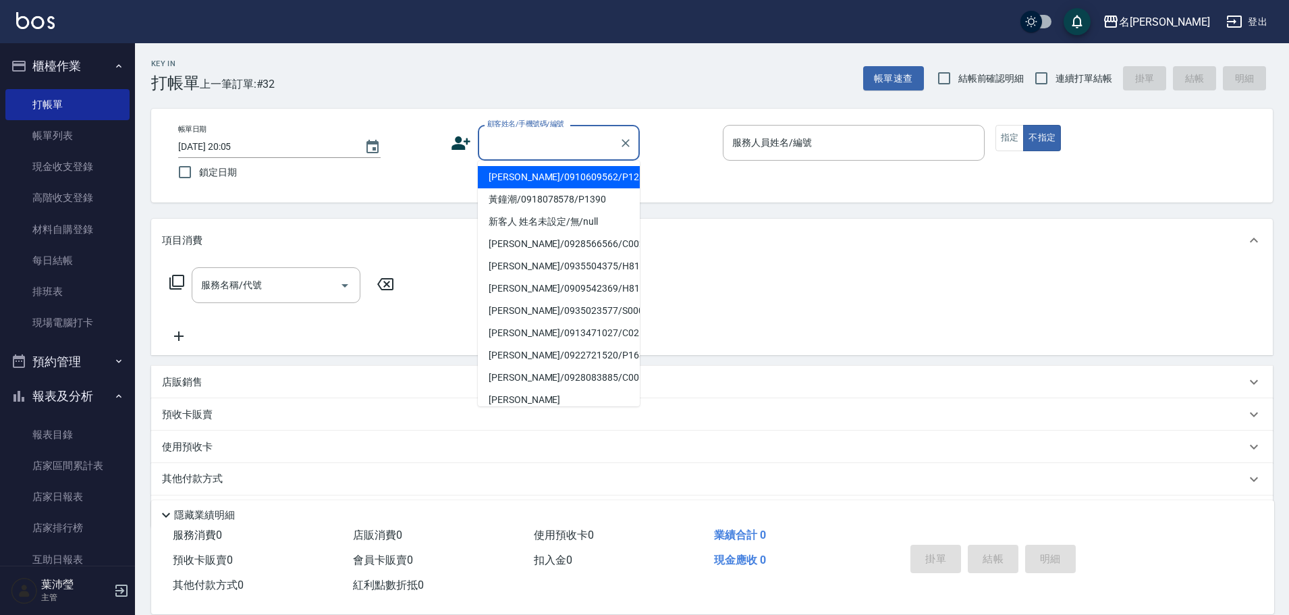
click at [524, 147] on input "顧客姓名/手機號碼/編號" at bounding box center [549, 143] width 130 height 24
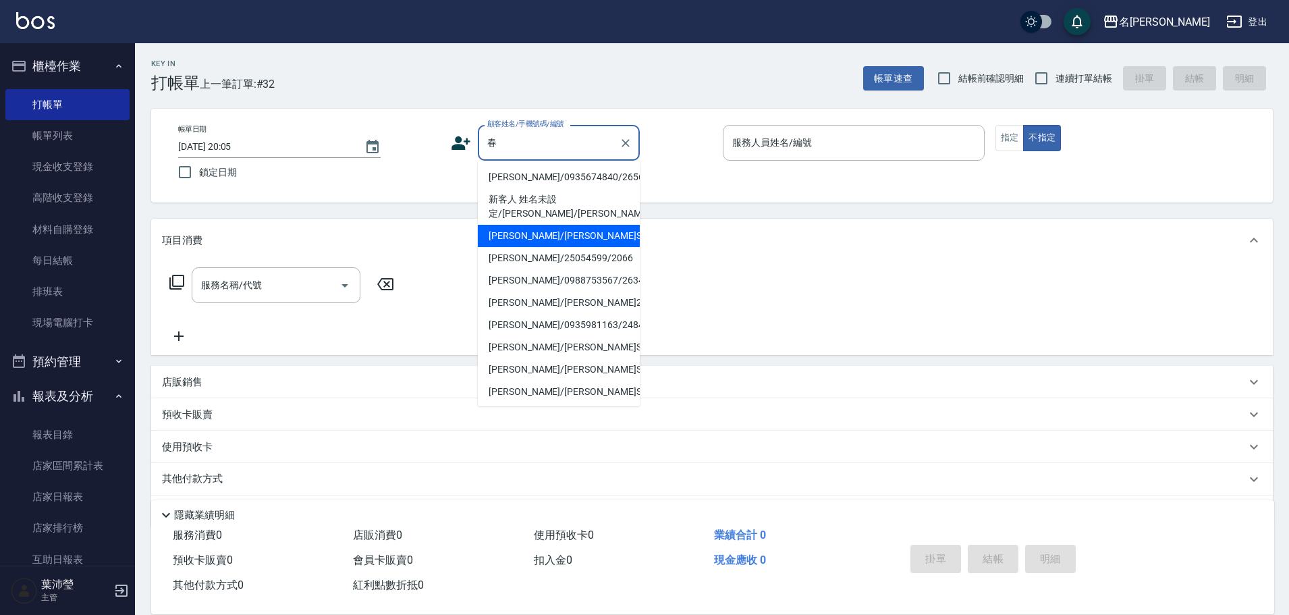
click at [546, 232] on li "[PERSON_NAME]/[PERSON_NAME]S0136/S0136" at bounding box center [559, 236] width 162 height 22
type input "[PERSON_NAME]/[PERSON_NAME]S0136/S0136"
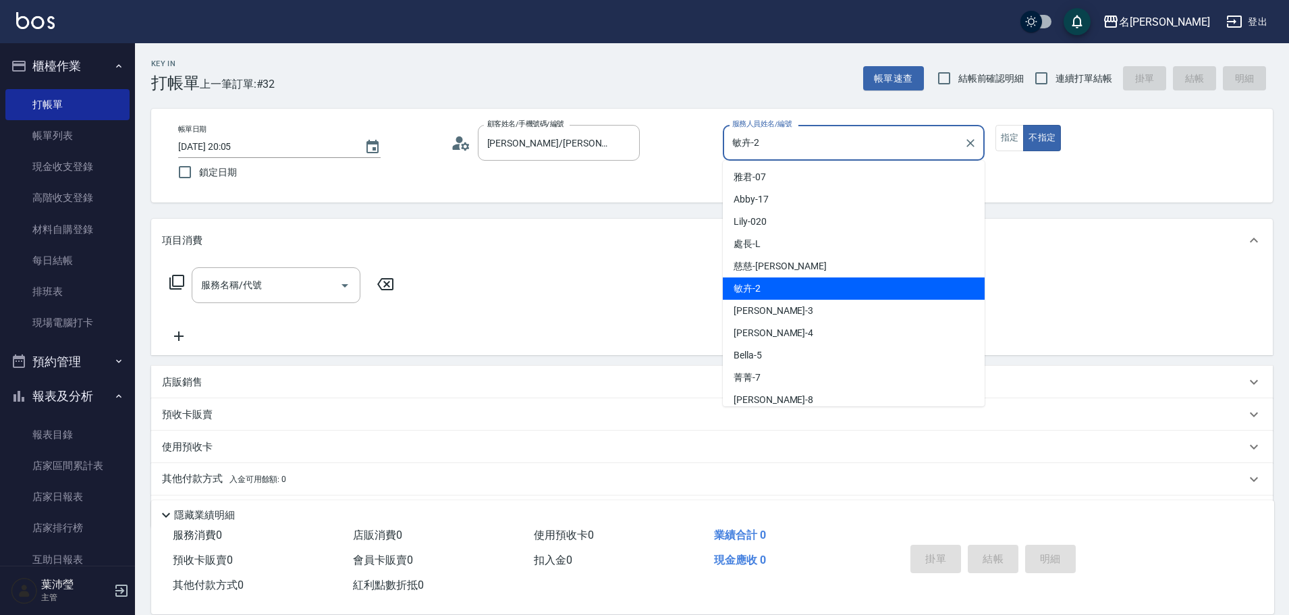
drag, startPoint x: 791, startPoint y: 150, endPoint x: 732, endPoint y: 147, distance: 59.4
click at [732, 147] on input "敏卉-2" at bounding box center [843, 143] width 229 height 24
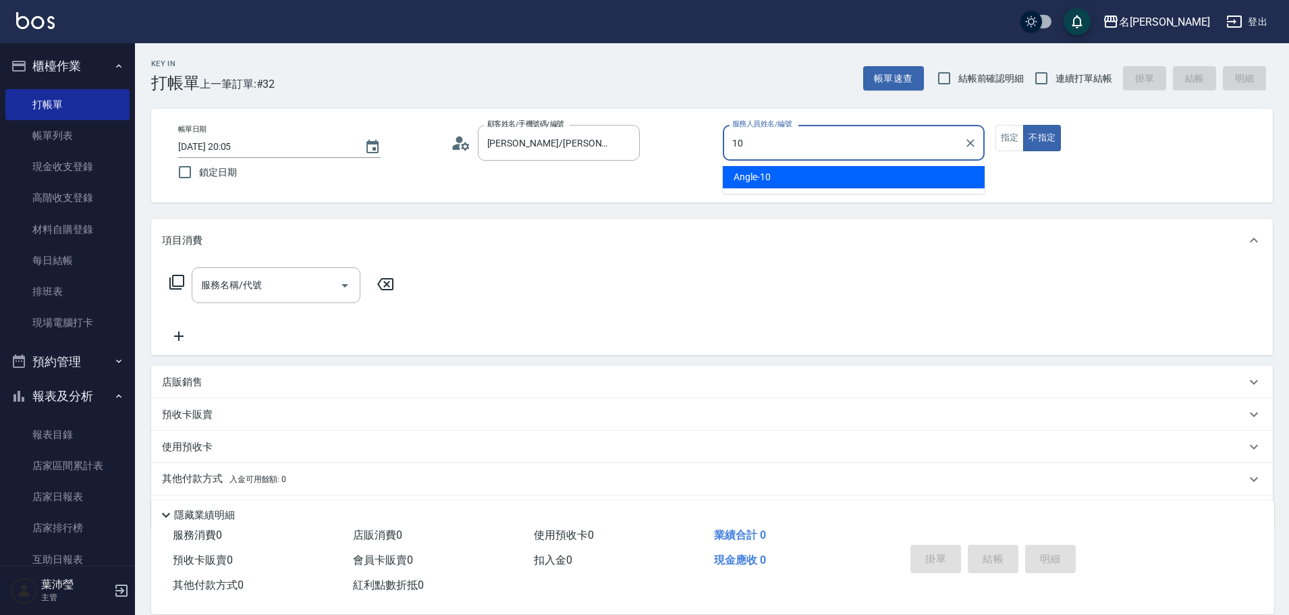
type input "Angle-10"
type button "false"
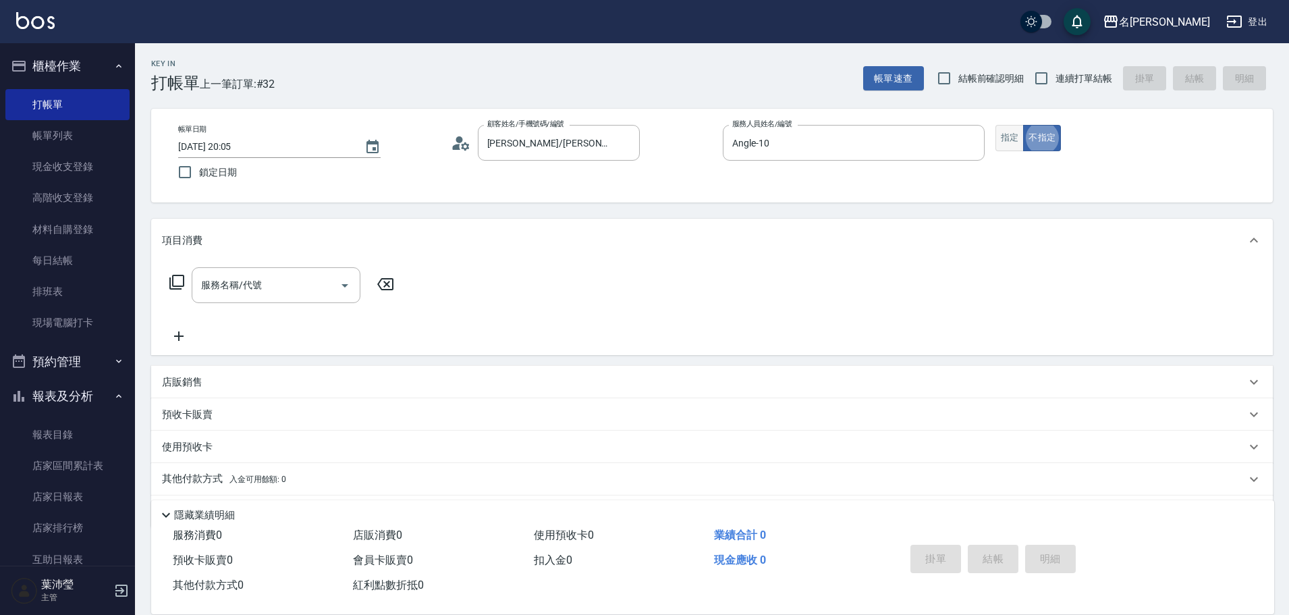
click at [1014, 139] on button "指定" at bounding box center [1009, 138] width 29 height 26
click at [182, 285] on icon at bounding box center [177, 282] width 16 height 16
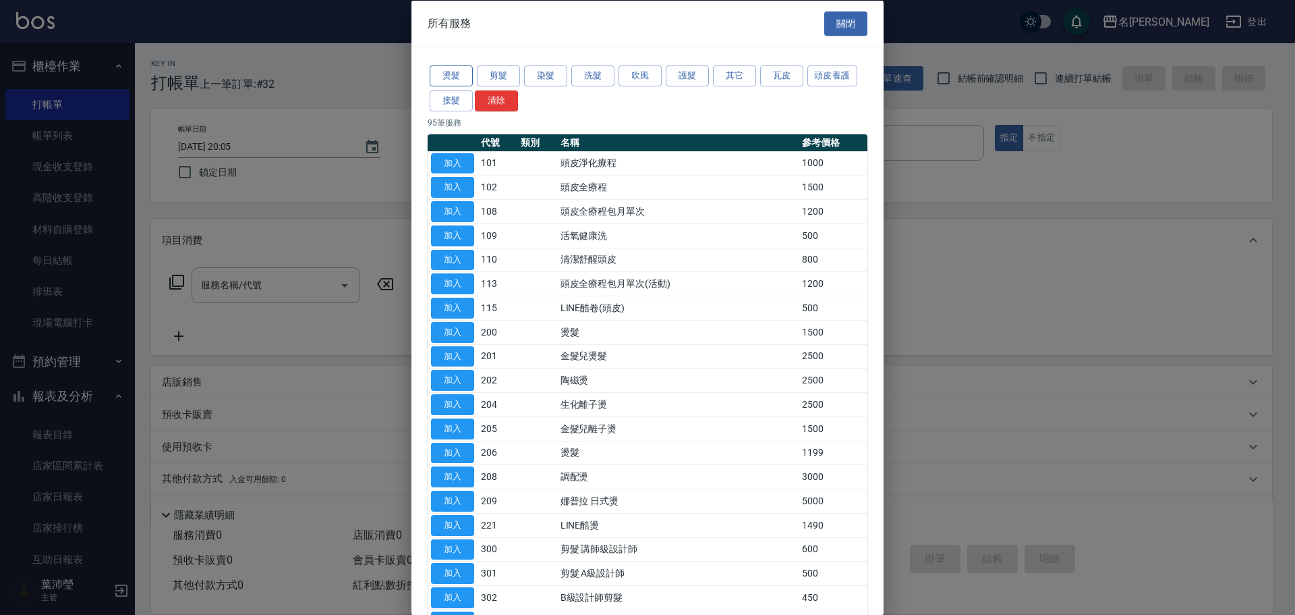
click at [449, 72] on button "燙髮" at bounding box center [451, 75] width 43 height 21
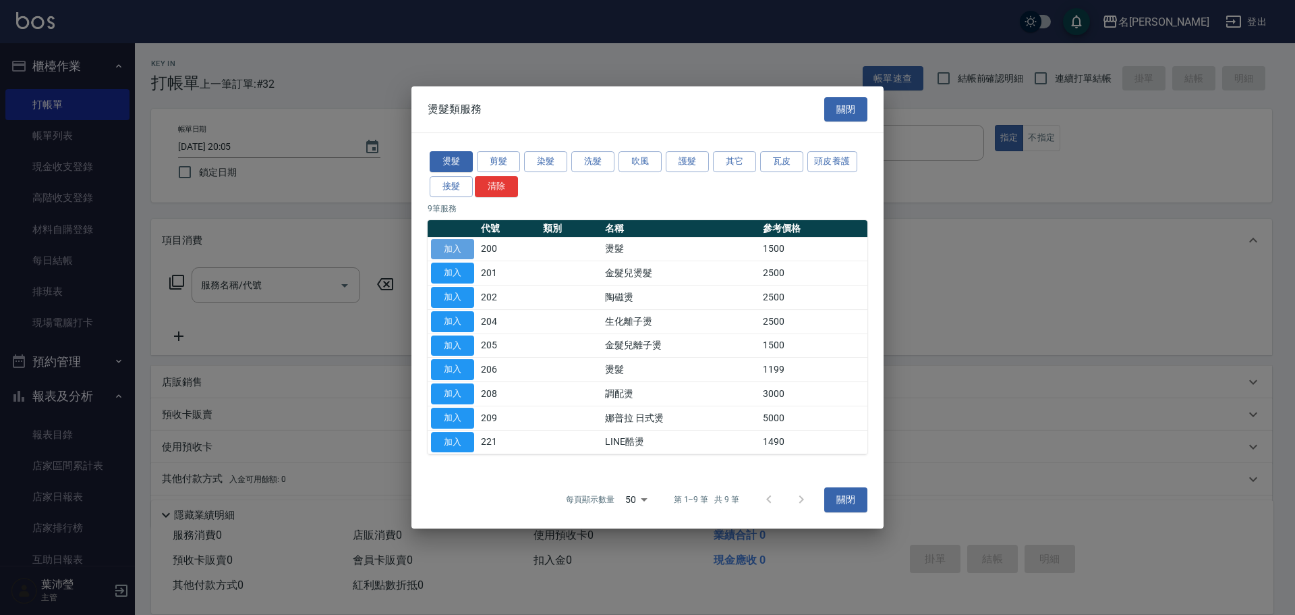
click at [443, 247] on button "加入" at bounding box center [452, 249] width 43 height 21
type input "燙髮(200)"
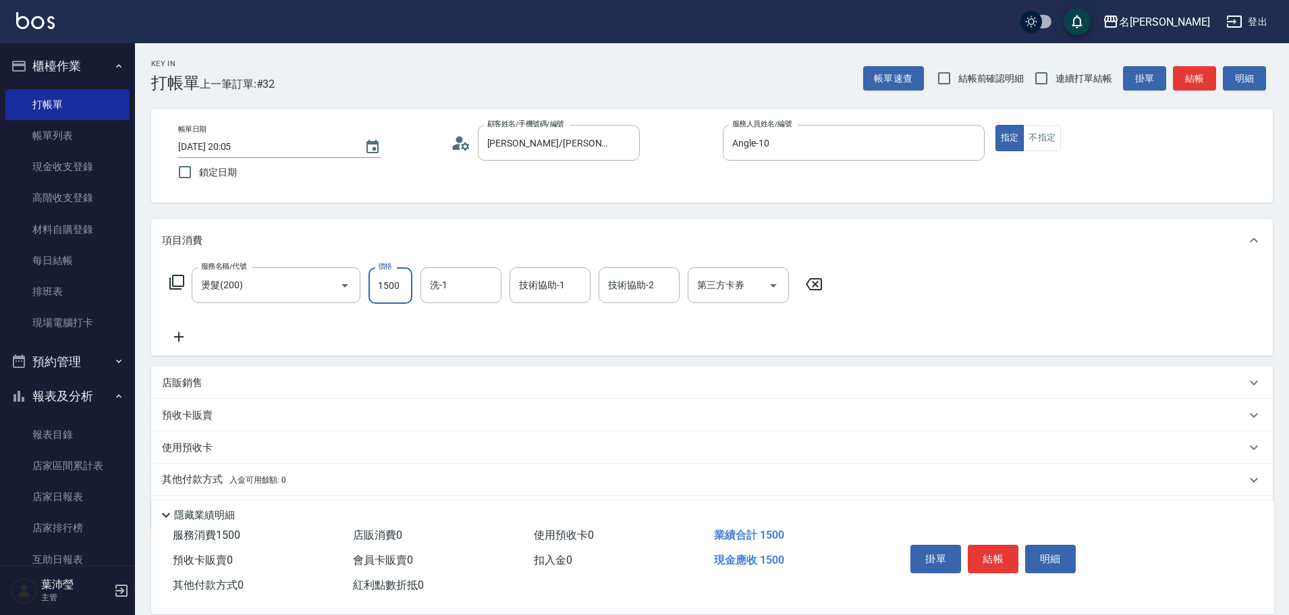
click at [383, 285] on input "1500" at bounding box center [390, 285] width 44 height 36
type input "2500"
click at [177, 340] on icon at bounding box center [179, 337] width 34 height 16
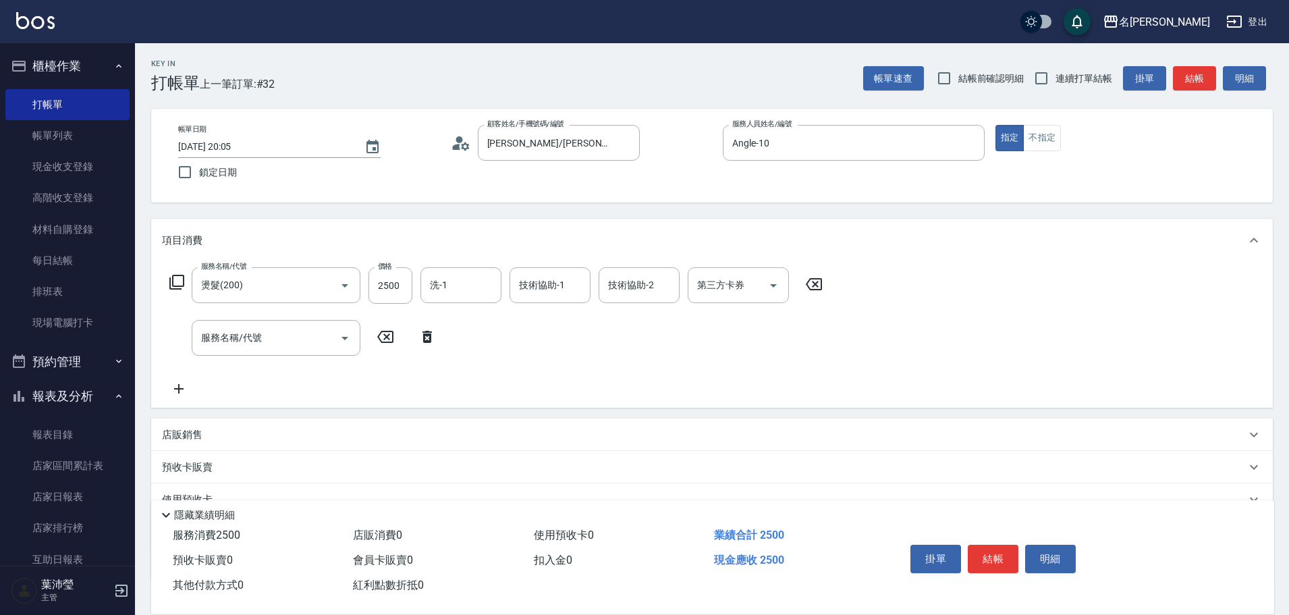
click at [173, 284] on icon at bounding box center [176, 282] width 15 height 15
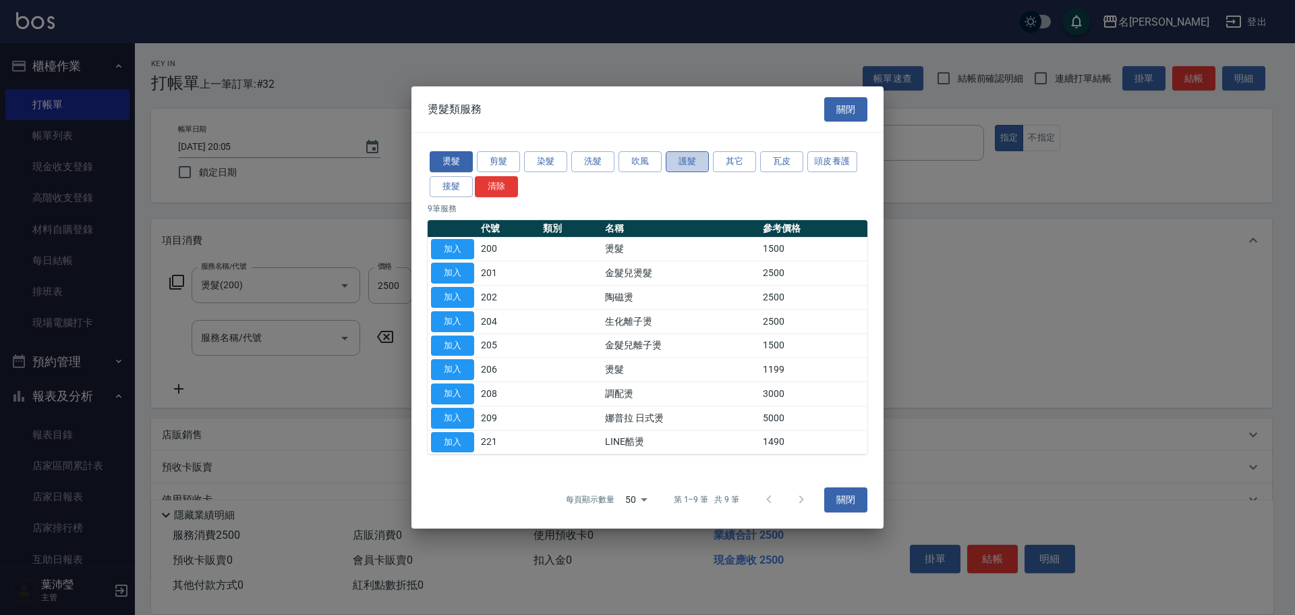
click at [684, 159] on button "護髮" at bounding box center [687, 161] width 43 height 21
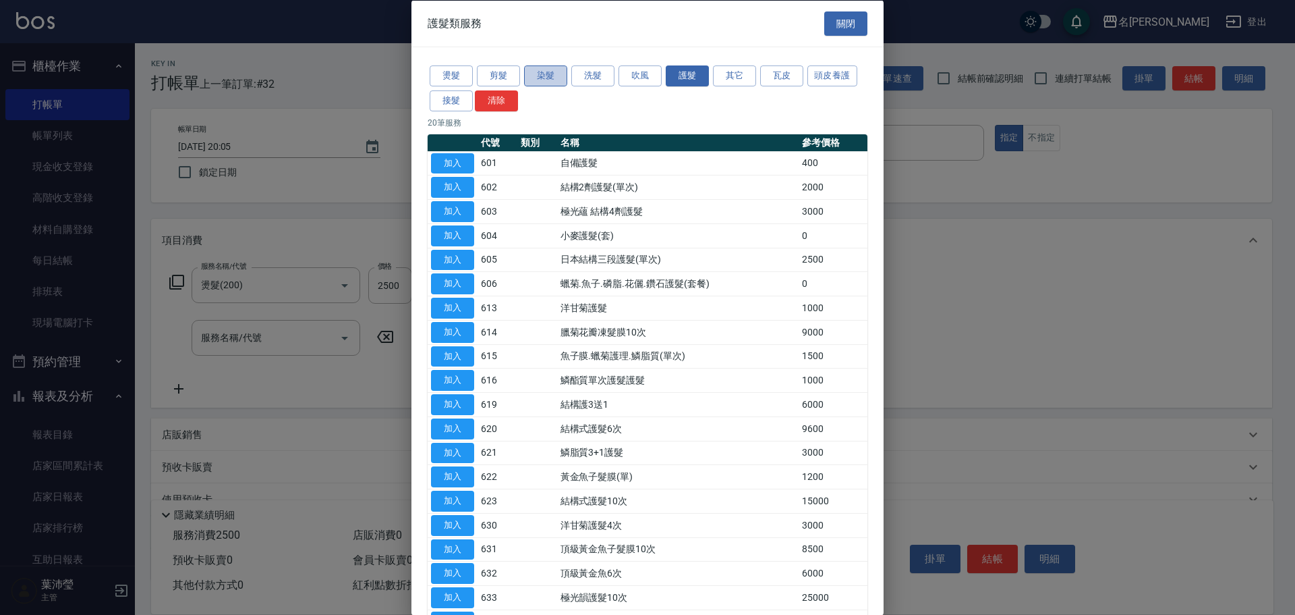
click at [551, 77] on button "染髮" at bounding box center [545, 75] width 43 height 21
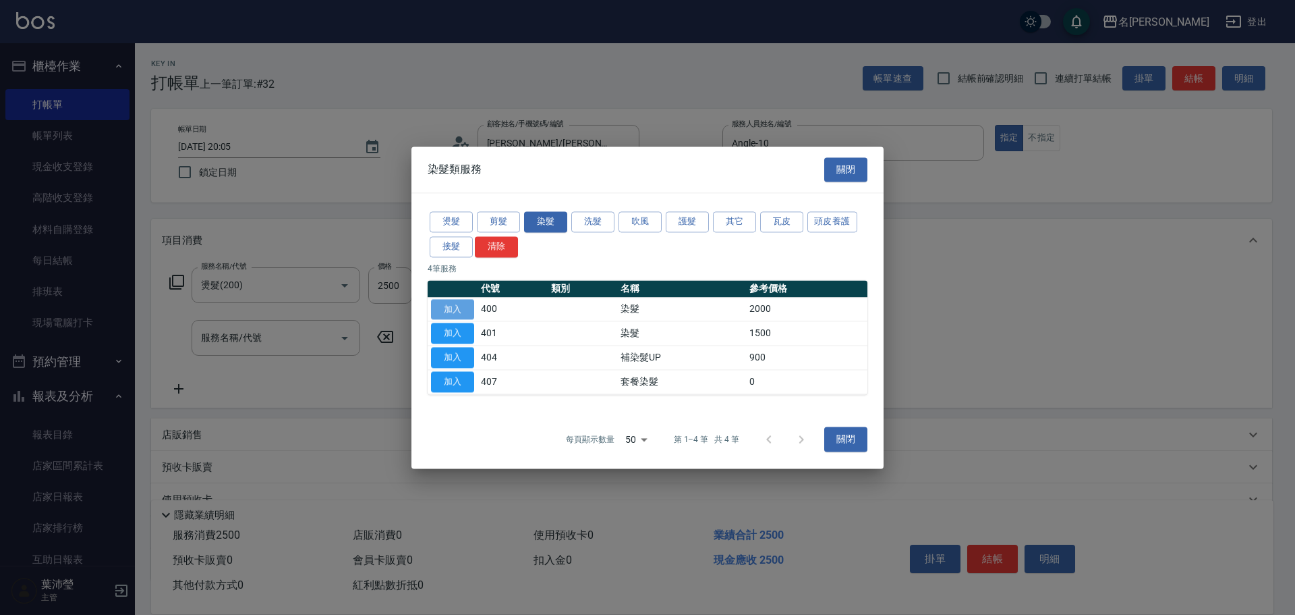
click at [456, 311] on button "加入" at bounding box center [452, 309] width 43 height 21
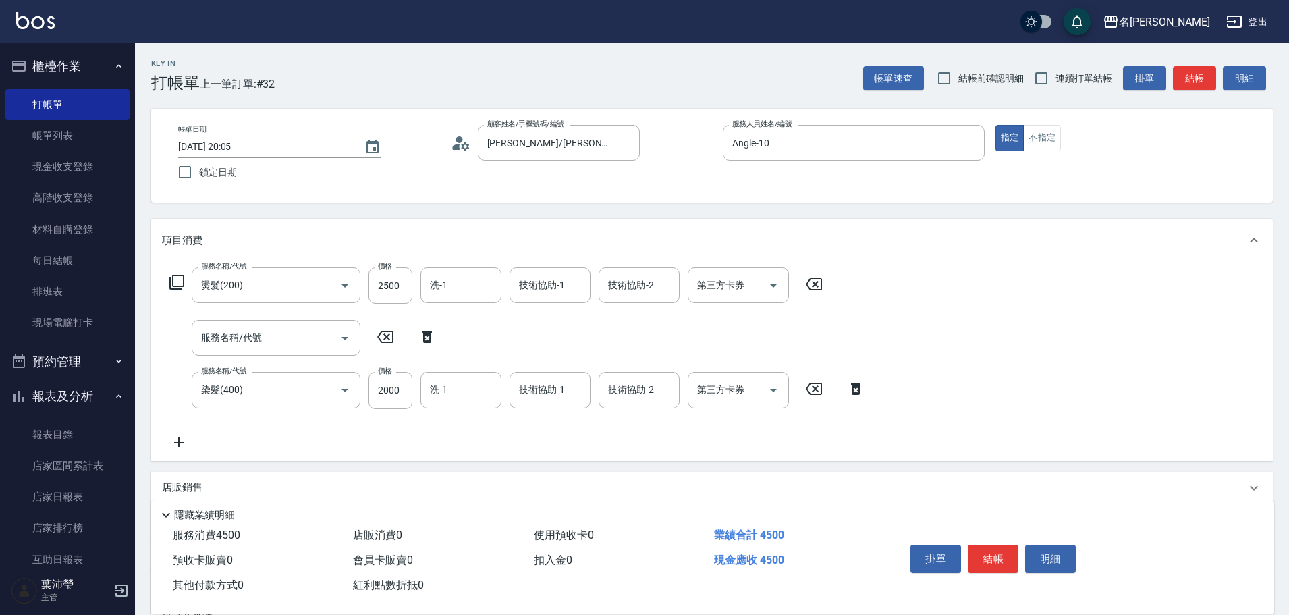
click at [426, 335] on icon at bounding box center [426, 337] width 9 height 12
type input "染髮(400)"
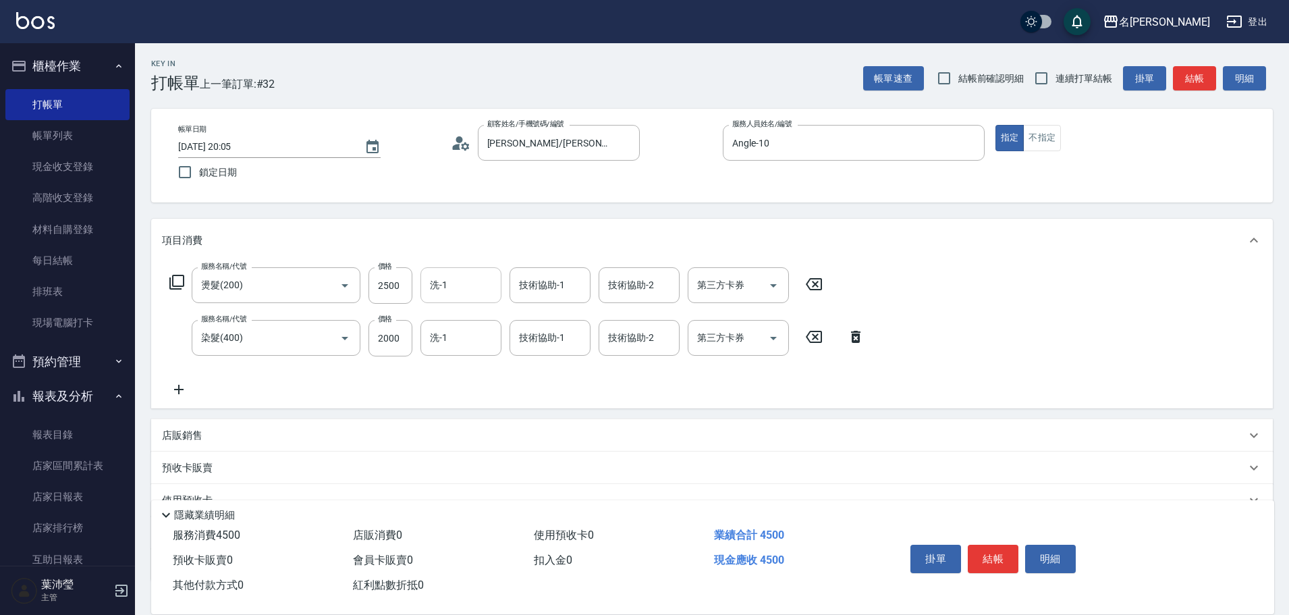
click at [437, 283] on input "洗-1" at bounding box center [460, 285] width 69 height 24
type input "[PERSON_NAME]-19"
type input "小龍-9"
type input "Angle-10"
click at [990, 557] on button "結帳" at bounding box center [993, 558] width 51 height 28
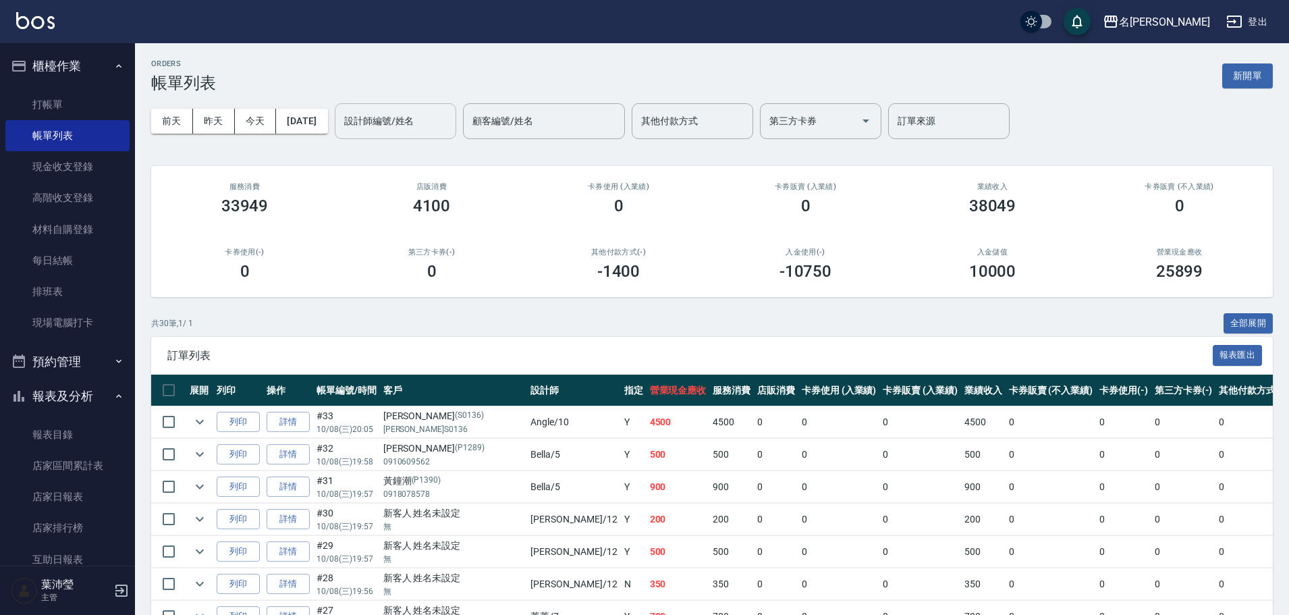
click at [424, 120] on input "設計師編號/姓名" at bounding box center [395, 121] width 109 height 24
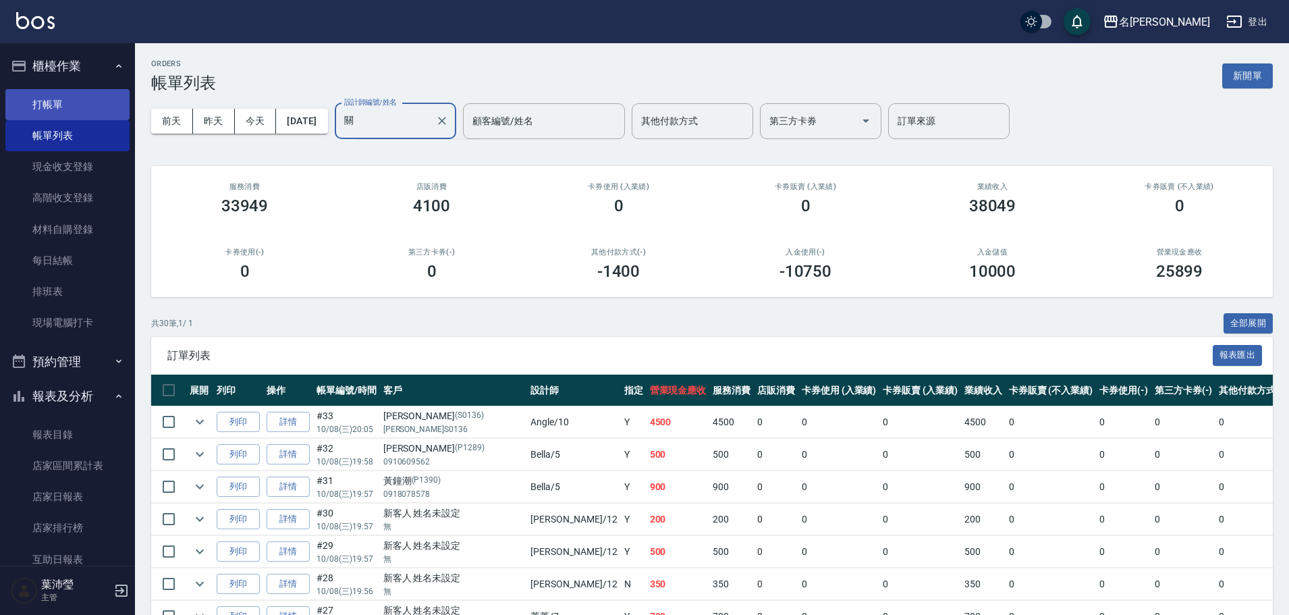
type input "關"
click at [47, 103] on link "打帳單" at bounding box center [67, 104] width 124 height 31
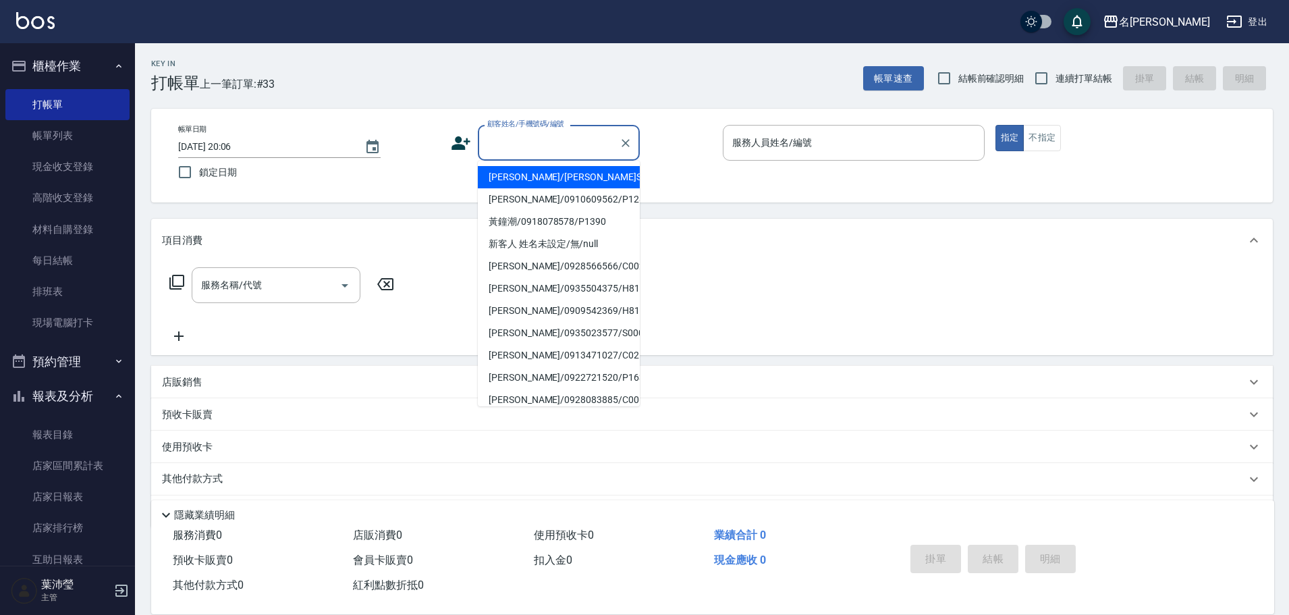
click at [491, 133] on input "顧客姓名/手機號碼/編號" at bounding box center [549, 143] width 130 height 24
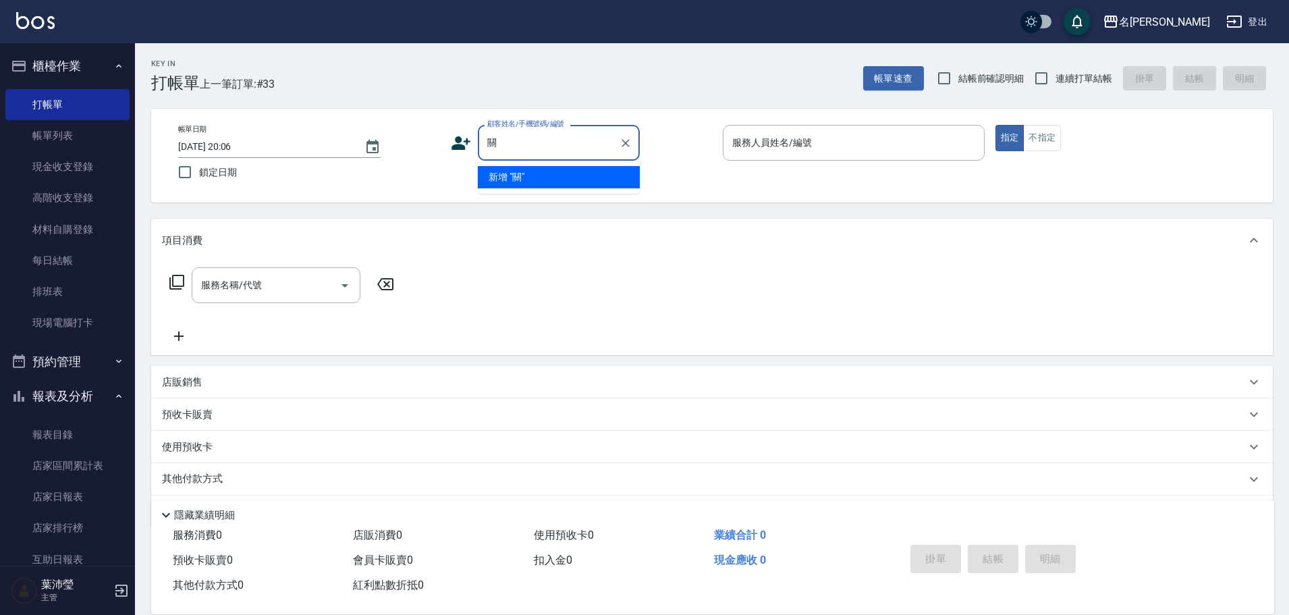
type input "關關"
click at [634, 242] on div "項目消費" at bounding box center [704, 240] width 1084 height 14
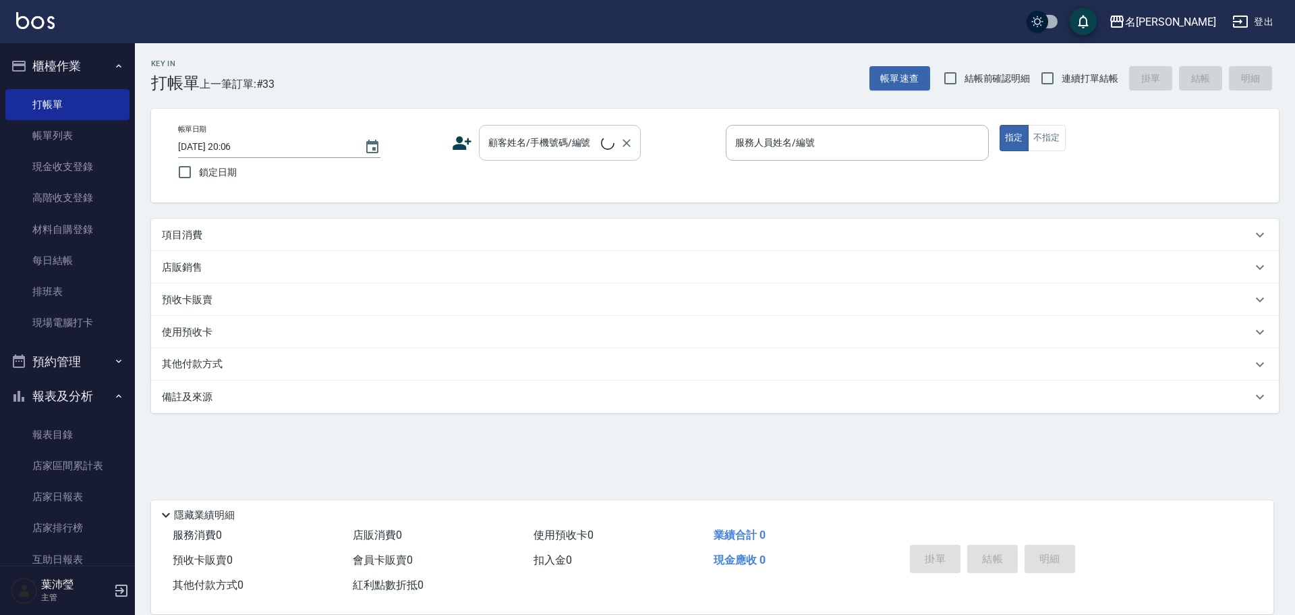
click at [534, 150] on input "顧客姓名/手機號碼/編號" at bounding box center [543, 143] width 116 height 24
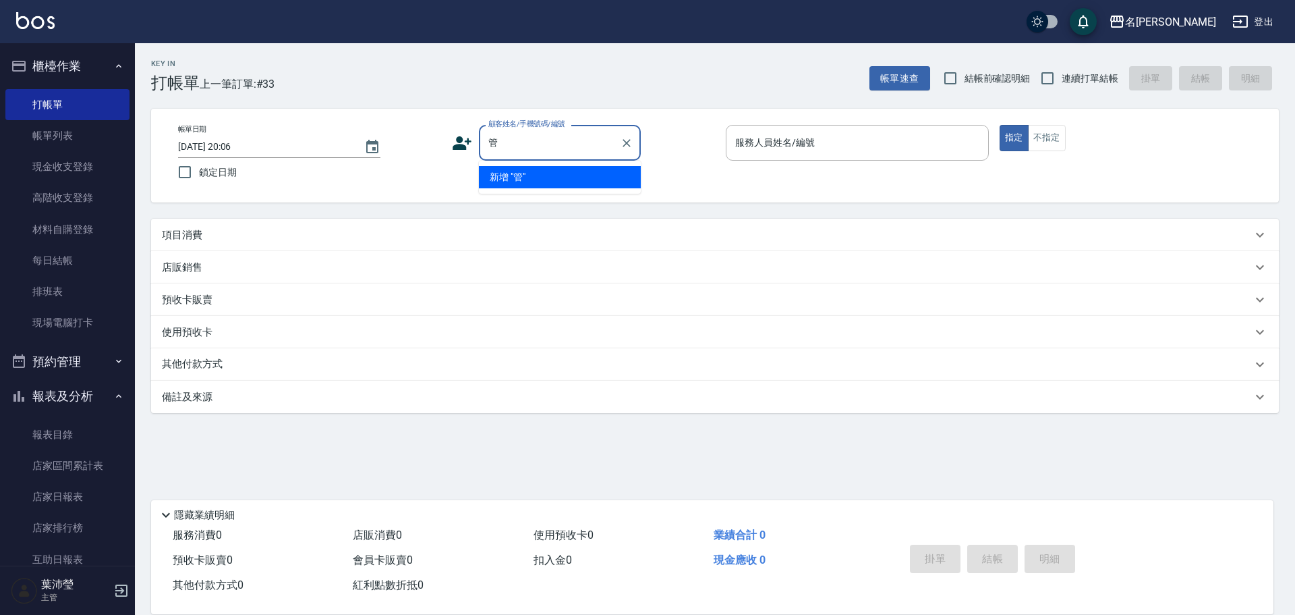
click at [520, 158] on div "管 顧客姓名/手機號碼/編號" at bounding box center [560, 143] width 162 height 36
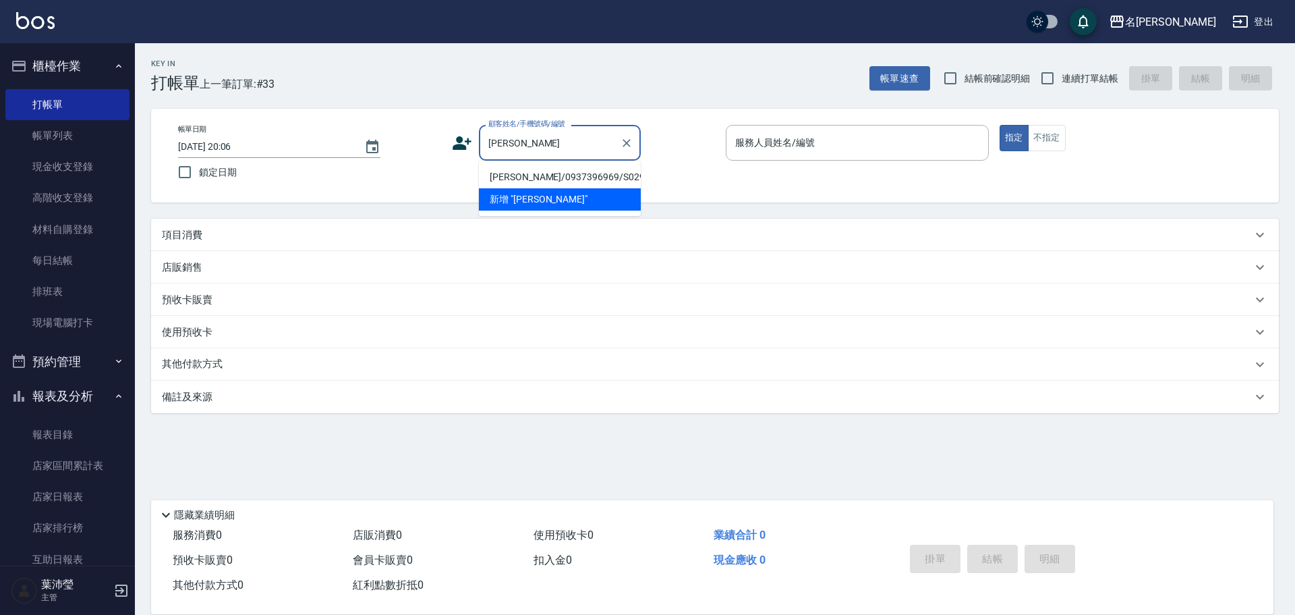
click at [515, 168] on li "[PERSON_NAME]/0937396969/S0295" at bounding box center [560, 177] width 162 height 22
type input "[PERSON_NAME]/0937396969/S0295"
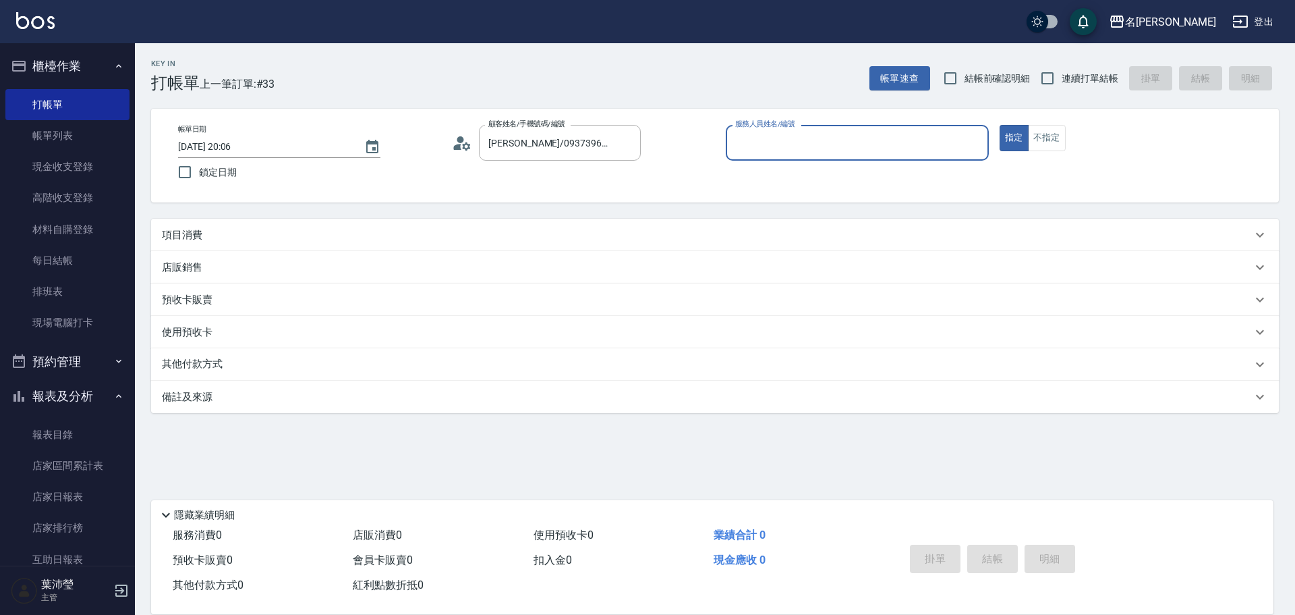
type input "Angle-10"
click at [184, 229] on p "項目消費" at bounding box center [182, 235] width 40 height 14
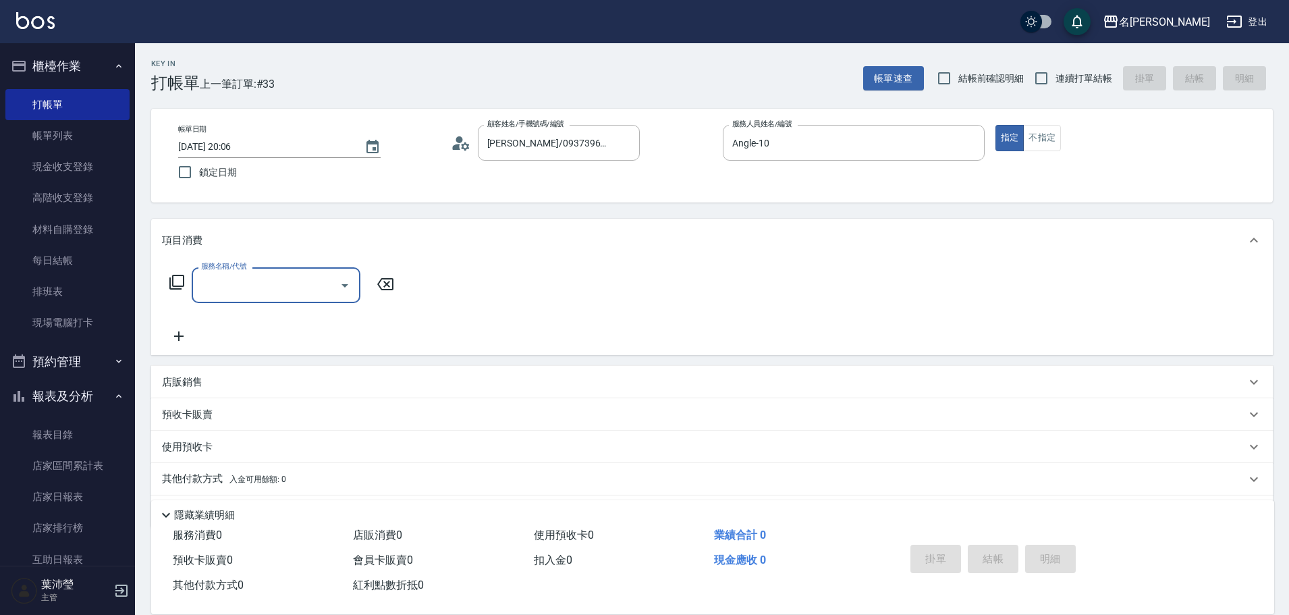
click at [168, 283] on div "服務名稱/代號 服務名稱/代號" at bounding box center [282, 285] width 240 height 36
click at [177, 275] on icon at bounding box center [176, 282] width 15 height 15
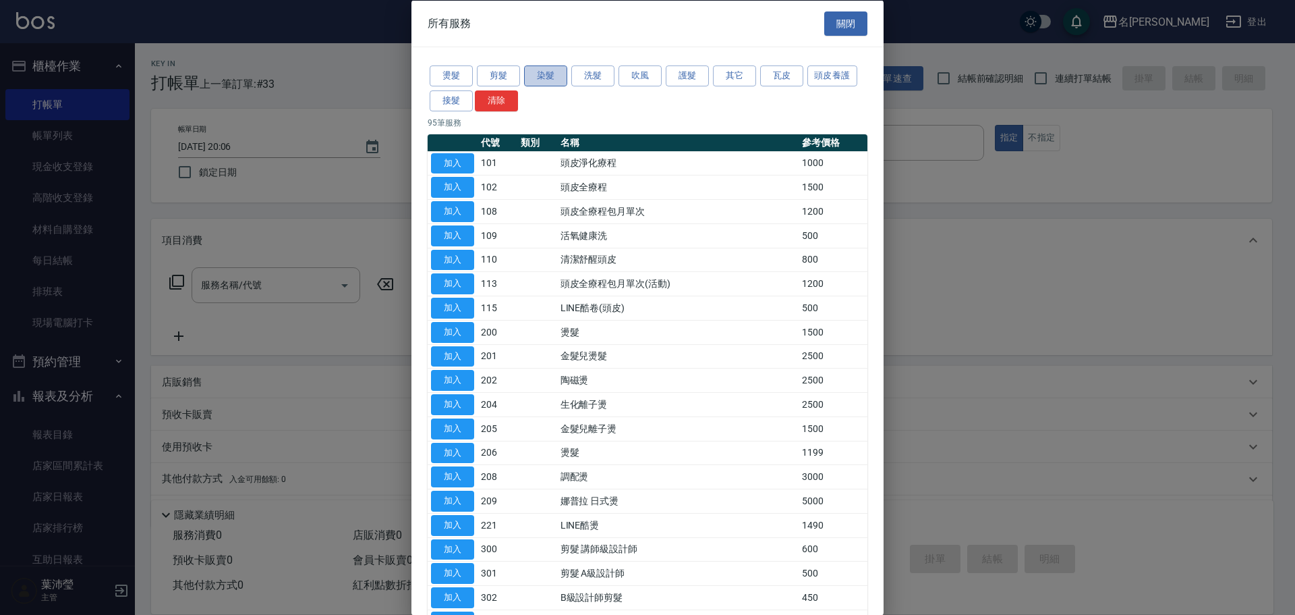
click at [550, 73] on button "染髮" at bounding box center [545, 75] width 43 height 21
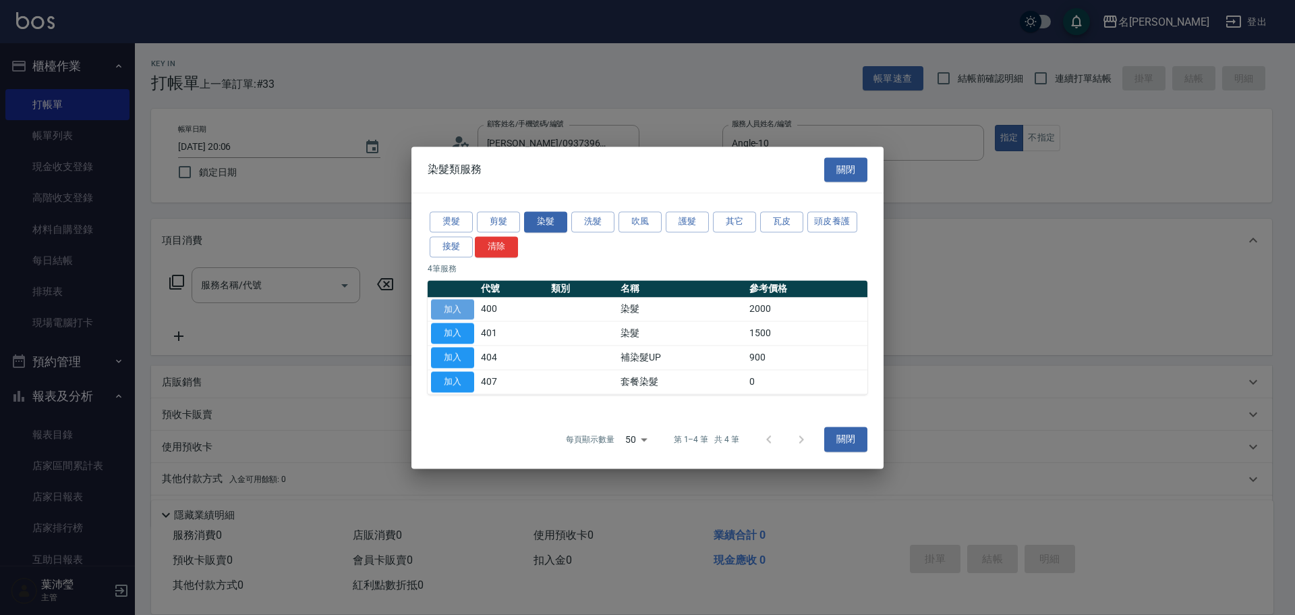
click at [445, 310] on button "加入" at bounding box center [452, 309] width 43 height 21
type input "染髮(400)"
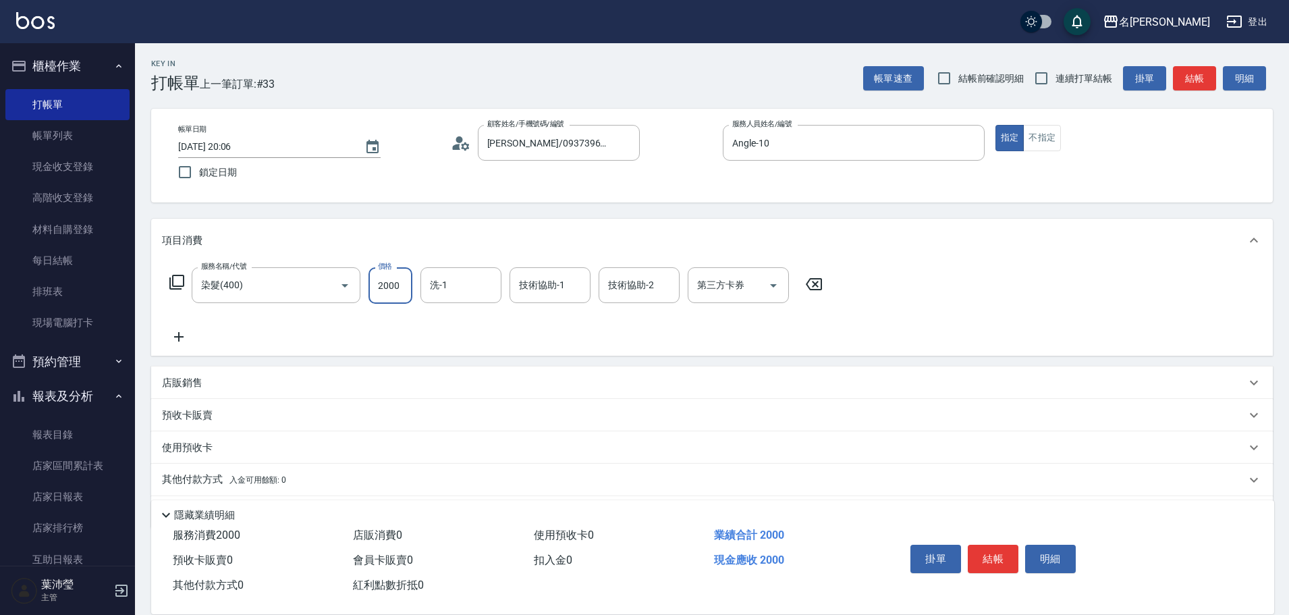
click at [399, 287] on input "2000" at bounding box center [390, 285] width 44 height 36
type input "1300"
click at [437, 290] on input "洗-1" at bounding box center [460, 285] width 69 height 24
type input "1919"
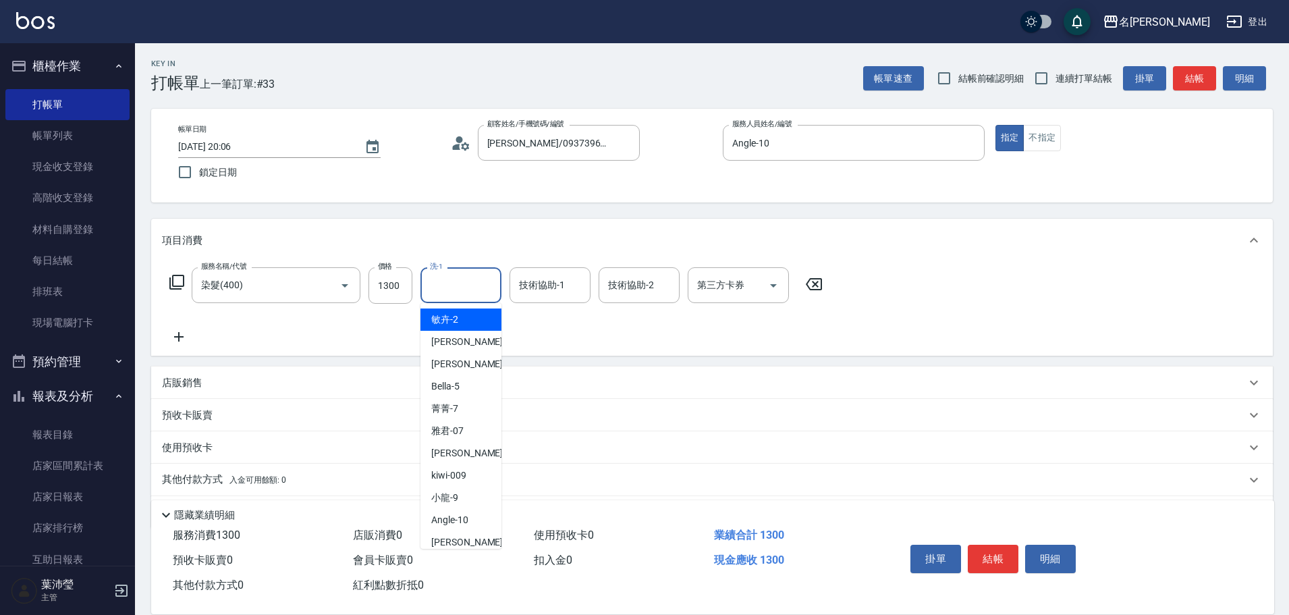
click at [441, 284] on input "洗-1" at bounding box center [460, 285] width 69 height 24
type input "[PERSON_NAME]-19"
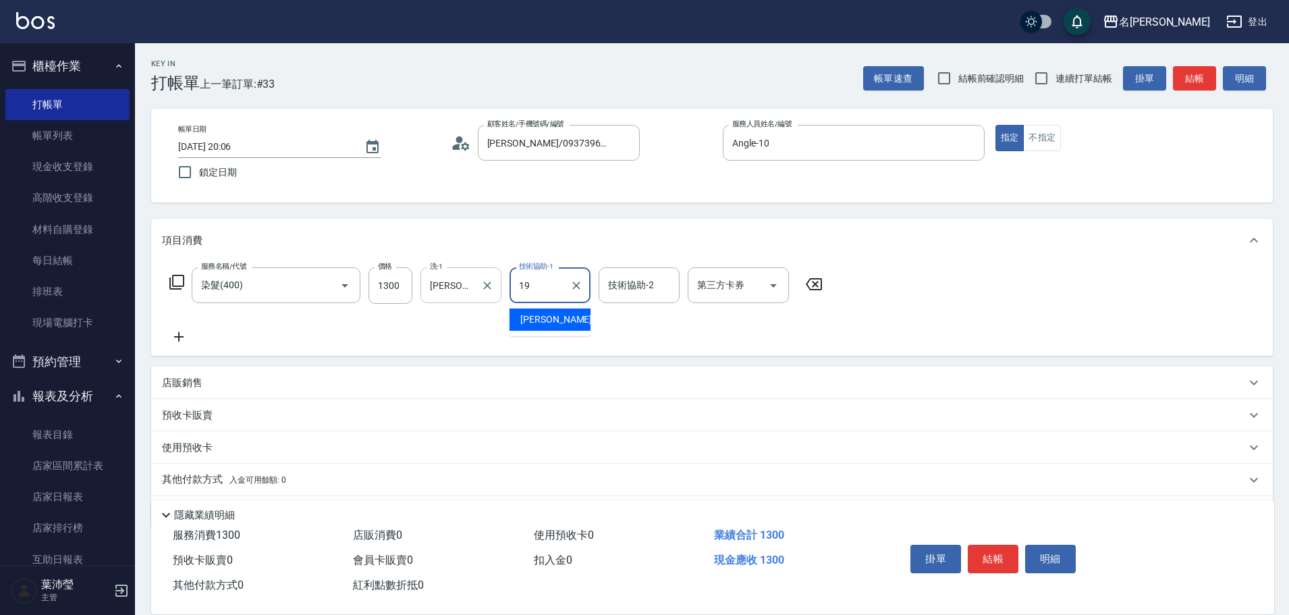
type input "[PERSON_NAME]-19"
click at [175, 341] on icon at bounding box center [179, 337] width 34 height 16
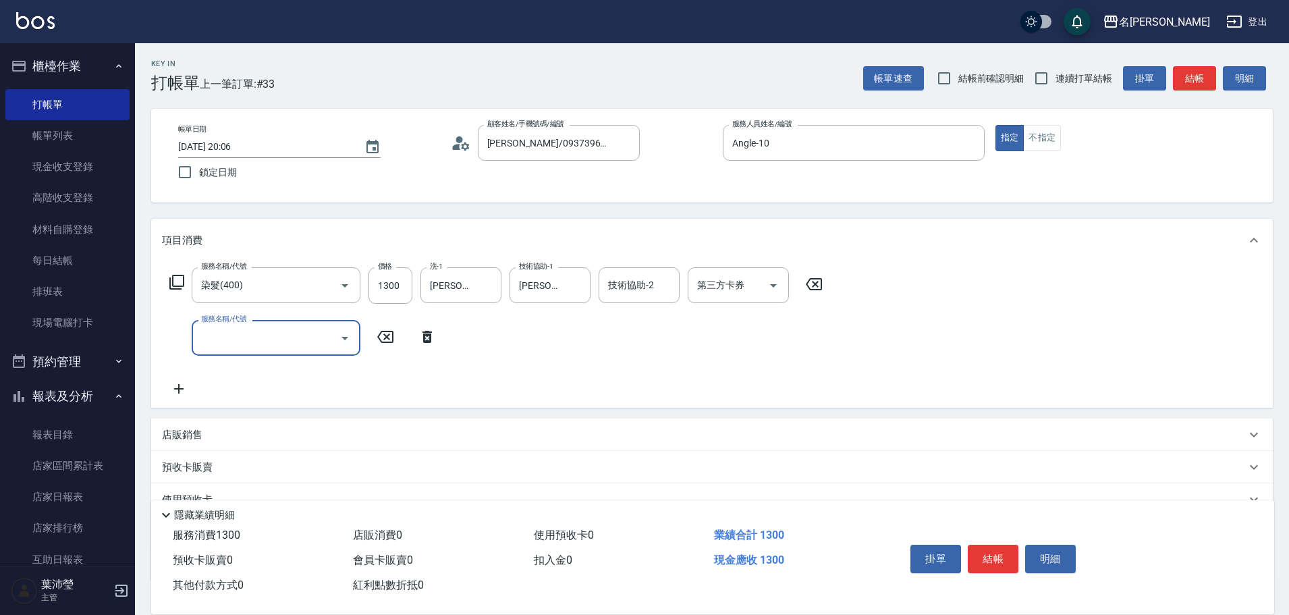
click at [178, 285] on icon at bounding box center [177, 282] width 16 height 16
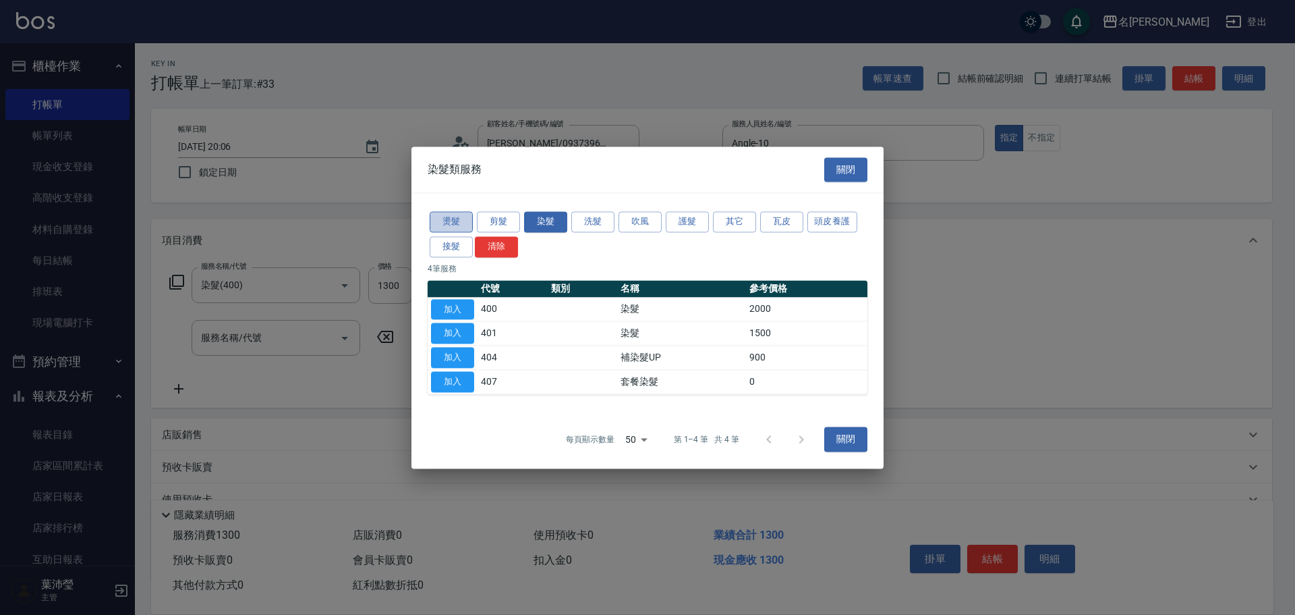
click at [454, 225] on button "燙髮" at bounding box center [451, 221] width 43 height 21
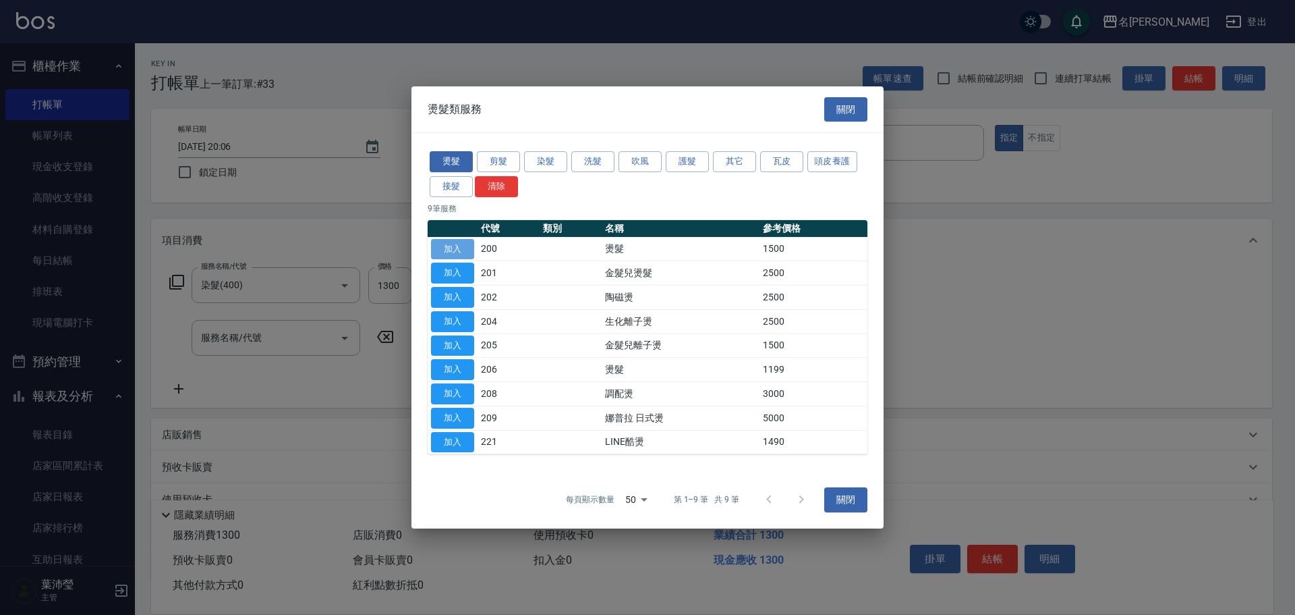
click at [451, 252] on button "加入" at bounding box center [452, 249] width 43 height 21
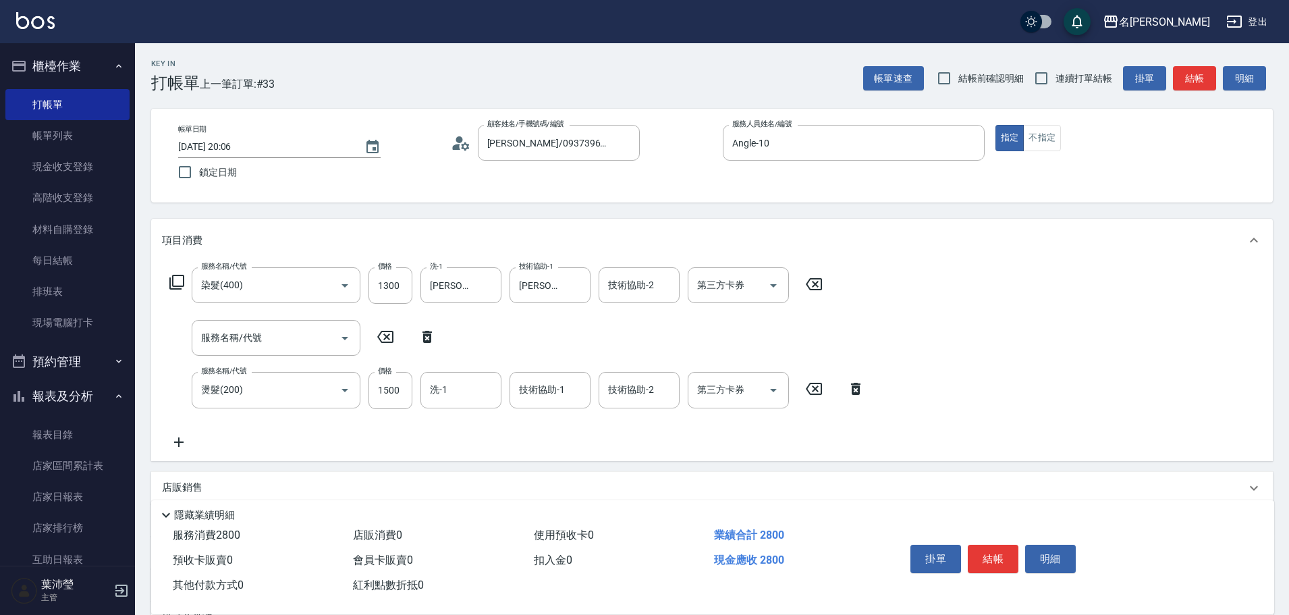
click at [434, 339] on icon at bounding box center [427, 337] width 34 height 16
type input "燙髮(200)"
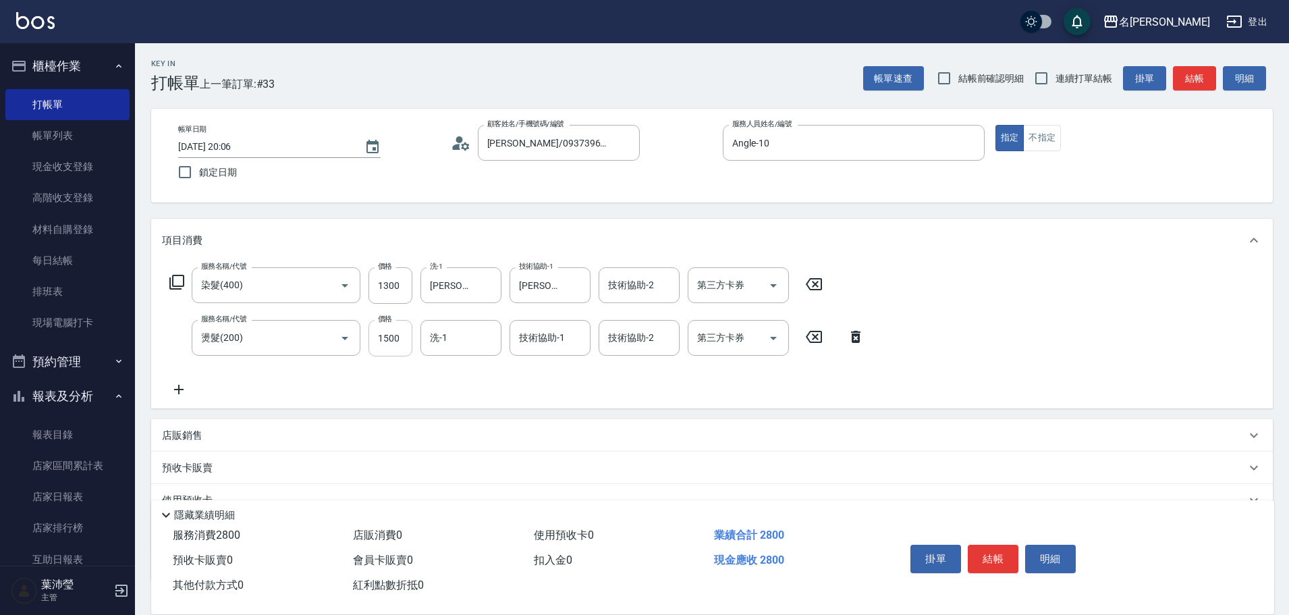
click at [388, 346] on input "1500" at bounding box center [390, 338] width 44 height 36
type input "1300"
click at [984, 554] on button "結帳" at bounding box center [993, 558] width 51 height 28
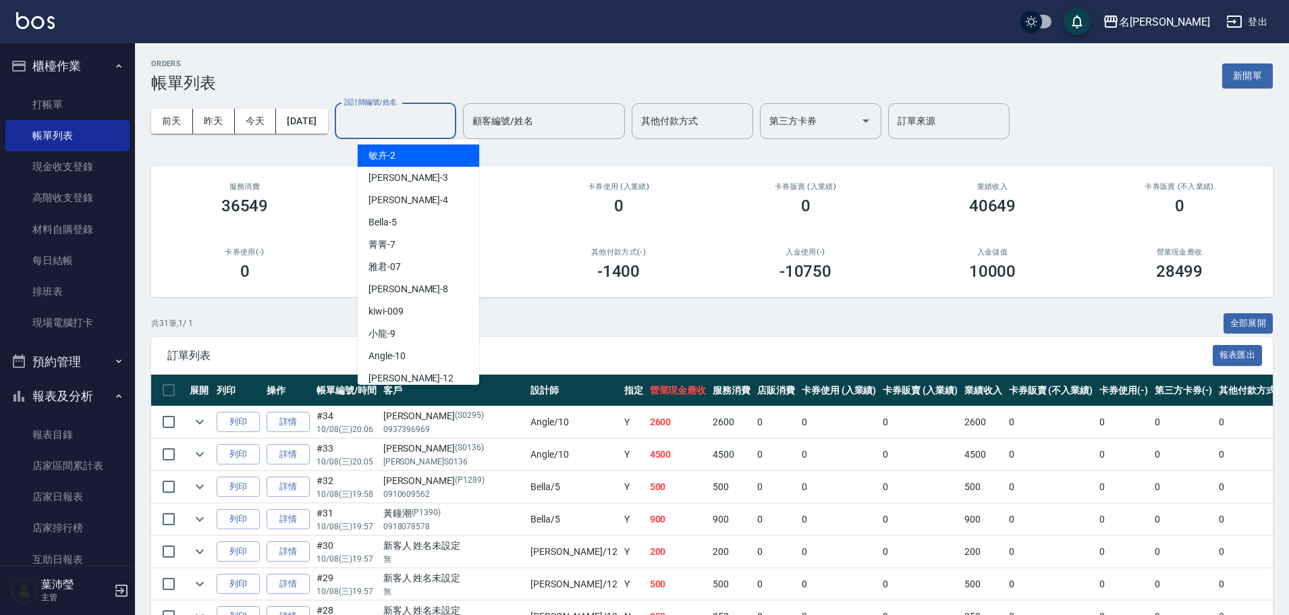
click at [417, 119] on input "設計師編號/姓名" at bounding box center [395, 121] width 109 height 24
click at [447, 347] on div "Angle -10" at bounding box center [418, 356] width 121 height 22
type input "Angle-10"
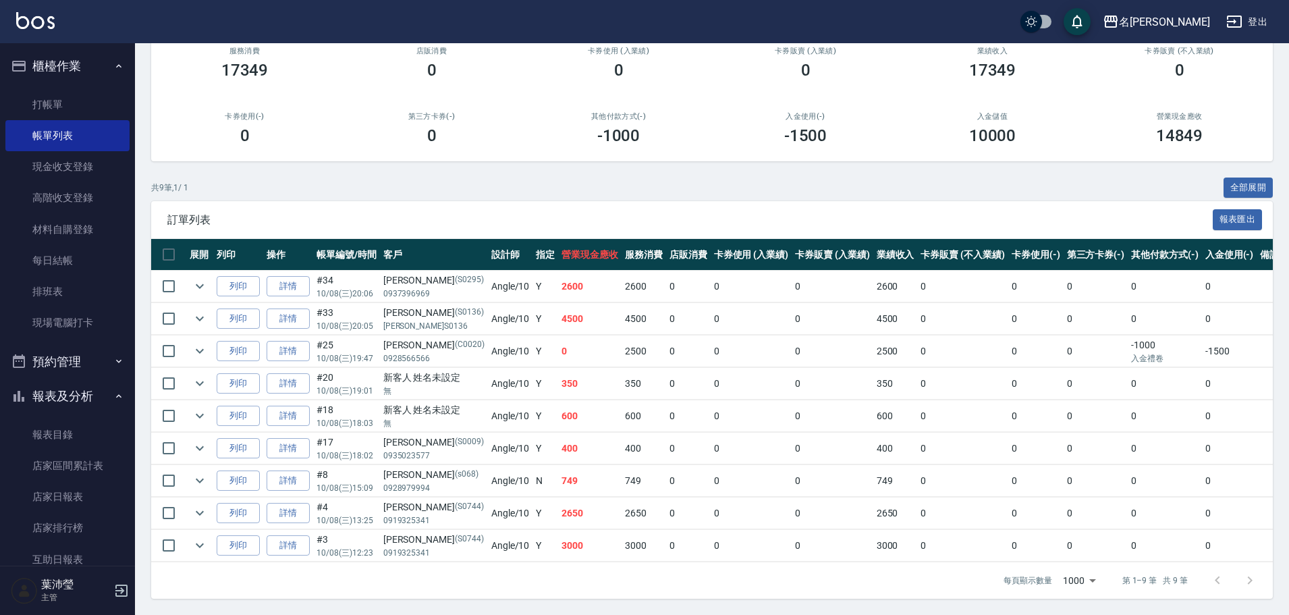
scroll to position [146, 0]
click at [304, 536] on link "詳情" at bounding box center [288, 545] width 43 height 21
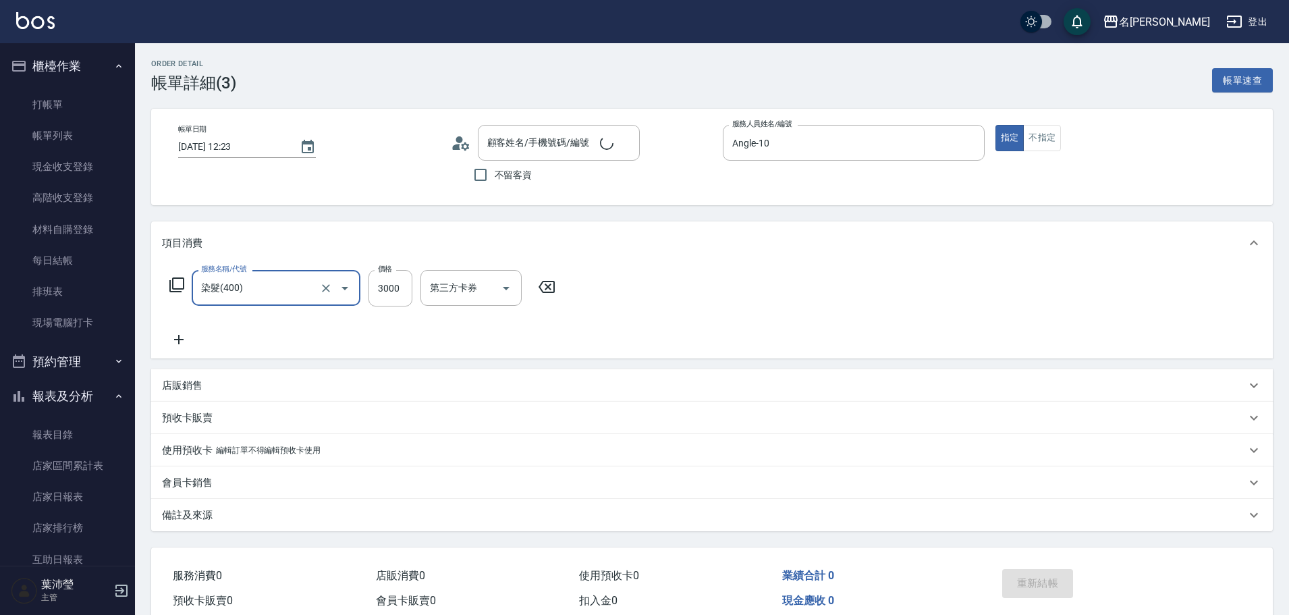
type input "[PERSON_NAME]/0919325341/S0744"
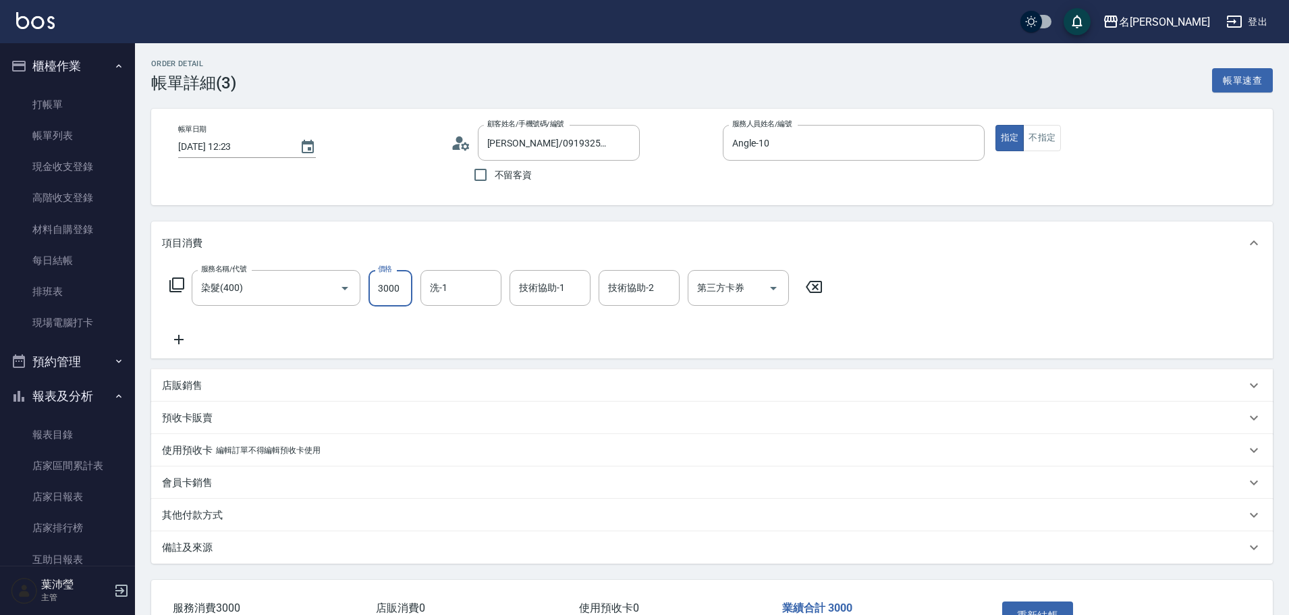
click at [383, 289] on input "3000" at bounding box center [390, 288] width 44 height 36
click at [200, 383] on p "店販銷售" at bounding box center [182, 386] width 40 height 14
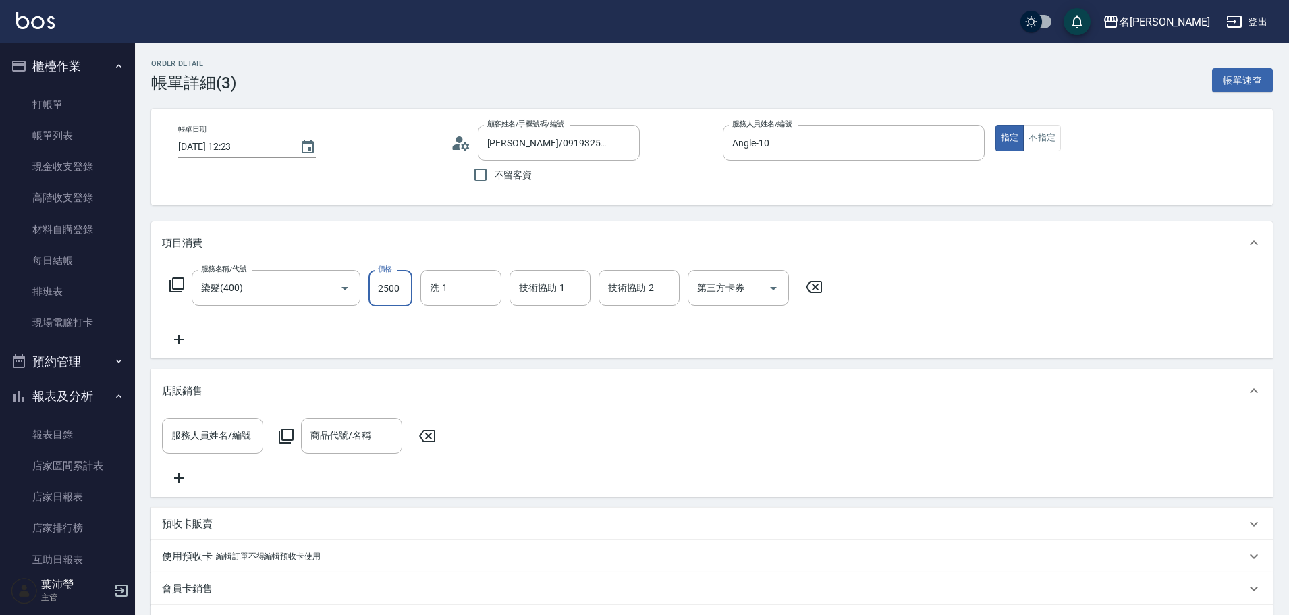
click at [382, 286] on input "2500" at bounding box center [390, 288] width 44 height 36
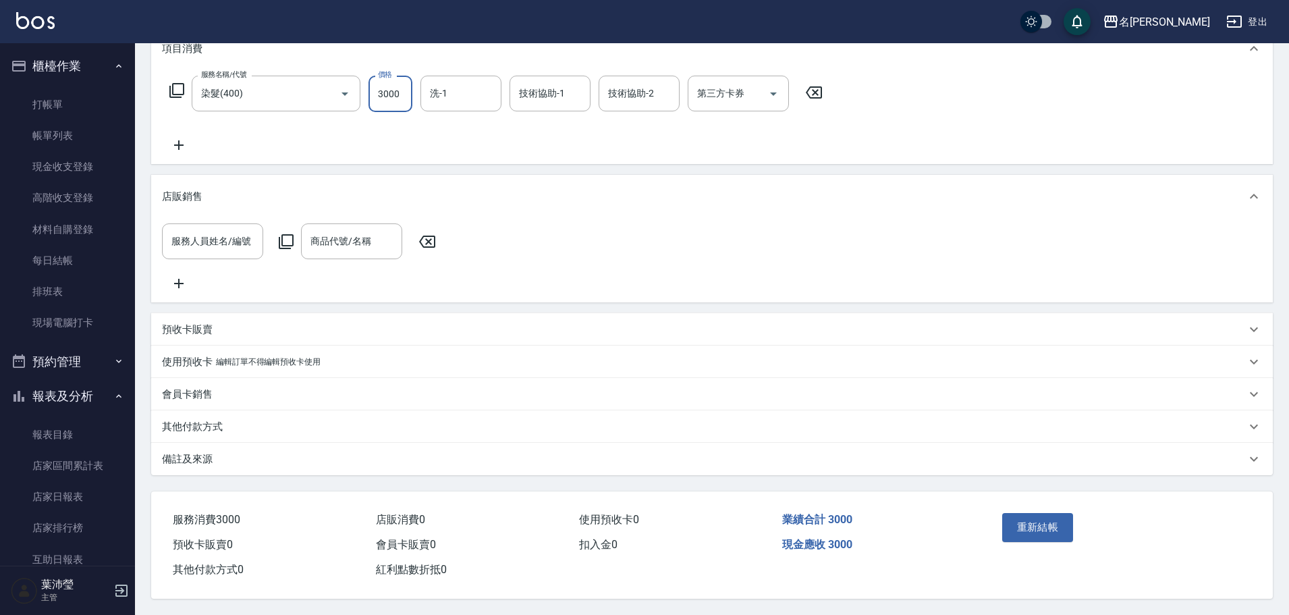
scroll to position [211, 0]
type input "3000"
click at [1032, 528] on button "重新結帳" at bounding box center [1038, 527] width 72 height 28
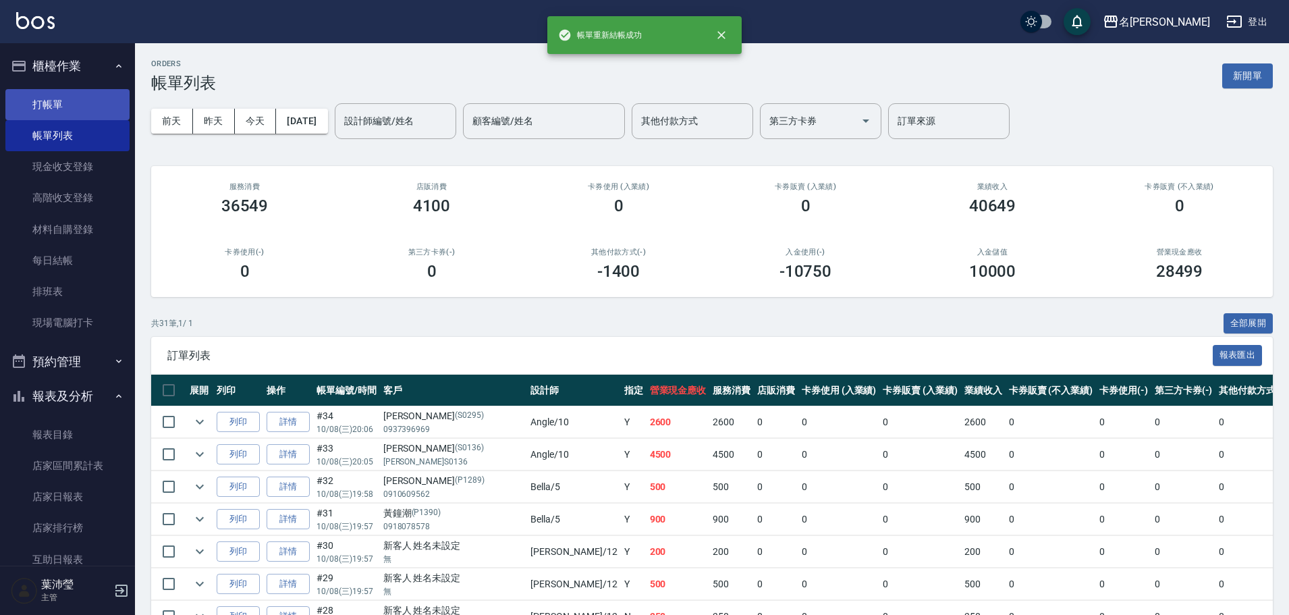
click at [73, 109] on link "打帳單" at bounding box center [67, 104] width 124 height 31
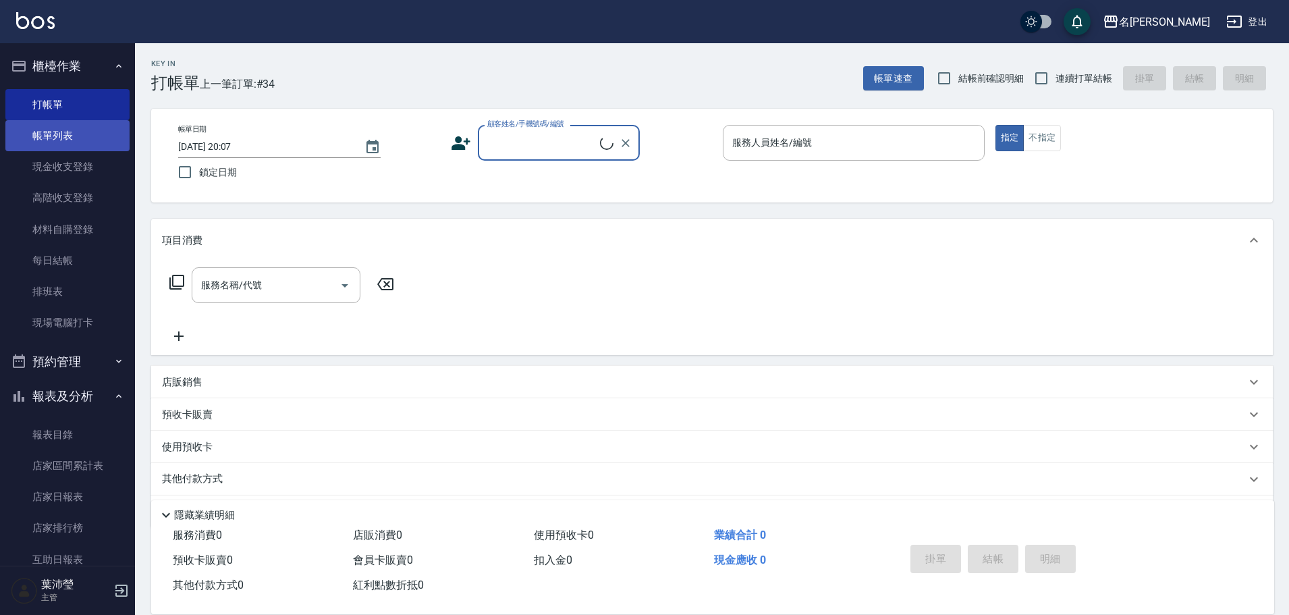
click at [72, 139] on link "帳單列表" at bounding box center [67, 135] width 124 height 31
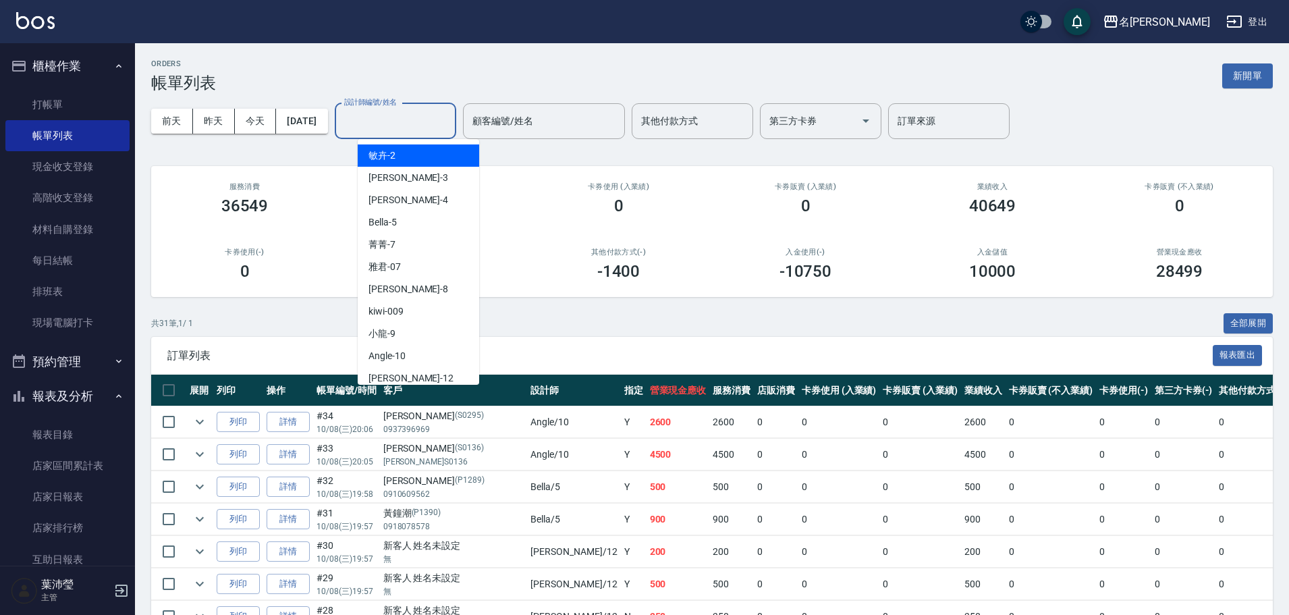
click at [387, 113] on input "設計師編號/姓名" at bounding box center [395, 121] width 109 height 24
click at [443, 349] on div "Angle -10" at bounding box center [418, 356] width 121 height 22
type input "Angle-10"
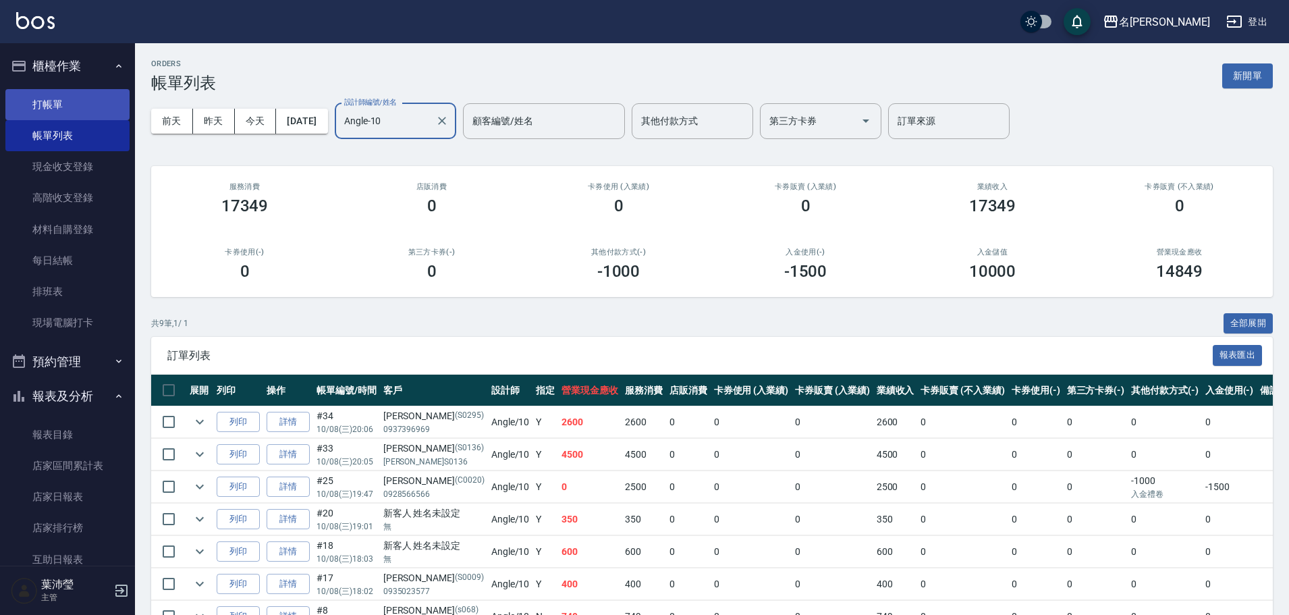
click at [49, 104] on link "打帳單" at bounding box center [67, 104] width 124 height 31
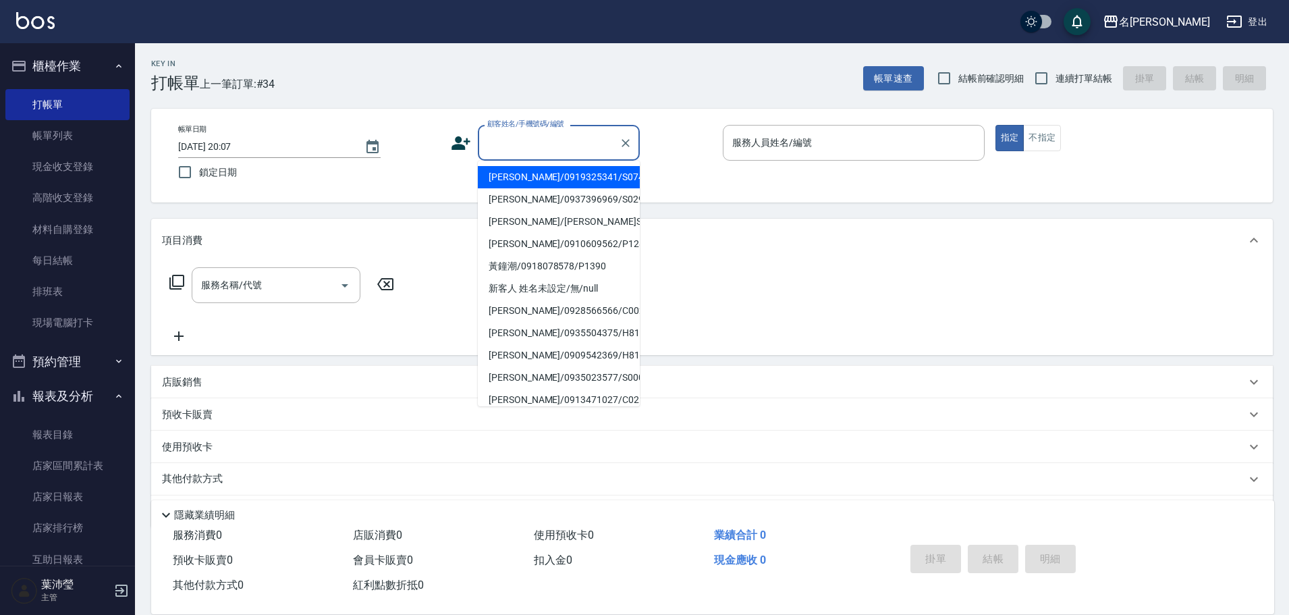
click at [517, 142] on input "顧客姓名/手機號碼/編號" at bounding box center [549, 143] width 130 height 24
click at [544, 181] on li "[PERSON_NAME]/25018701/0023" at bounding box center [559, 177] width 162 height 22
type input "[PERSON_NAME]/25018701/0023"
type input "敏卉-2"
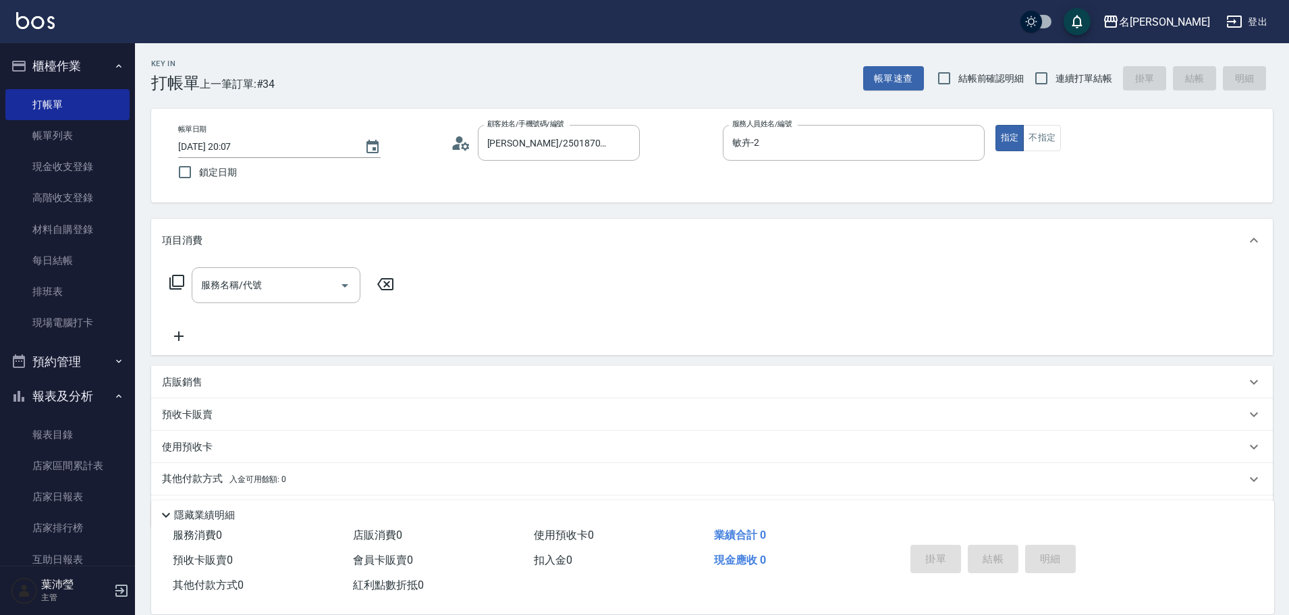
click at [174, 277] on icon at bounding box center [177, 282] width 16 height 16
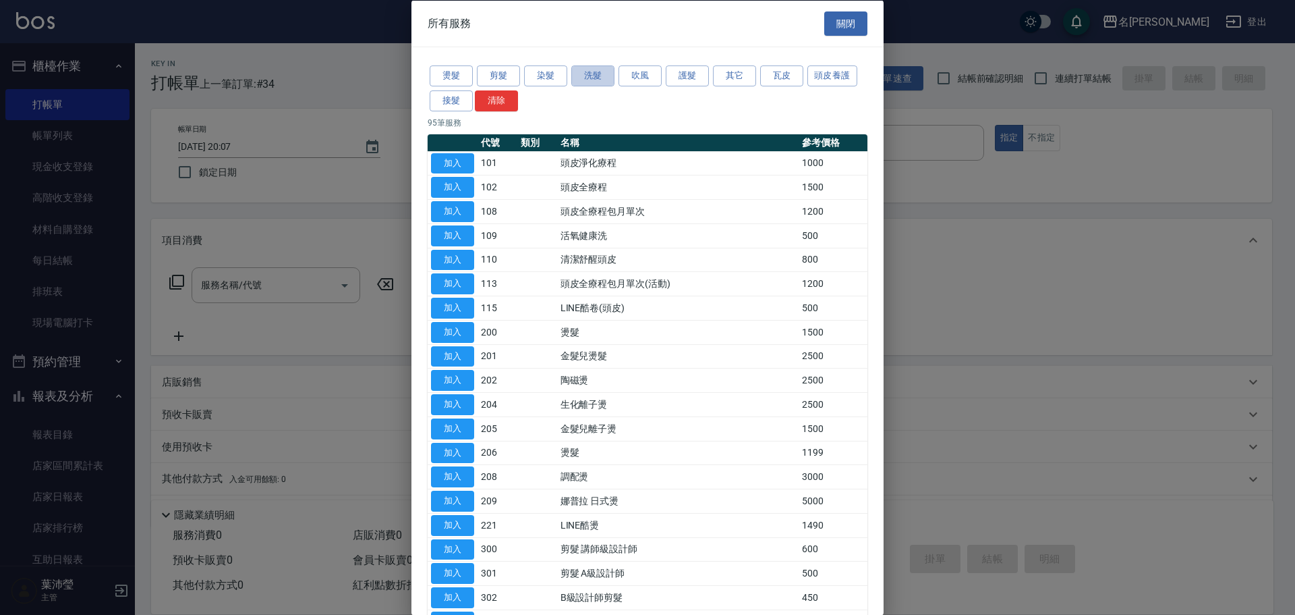
drag, startPoint x: 584, startPoint y: 74, endPoint x: 559, endPoint y: 121, distance: 53.1
click at [584, 76] on button "洗髮" at bounding box center [592, 75] width 43 height 21
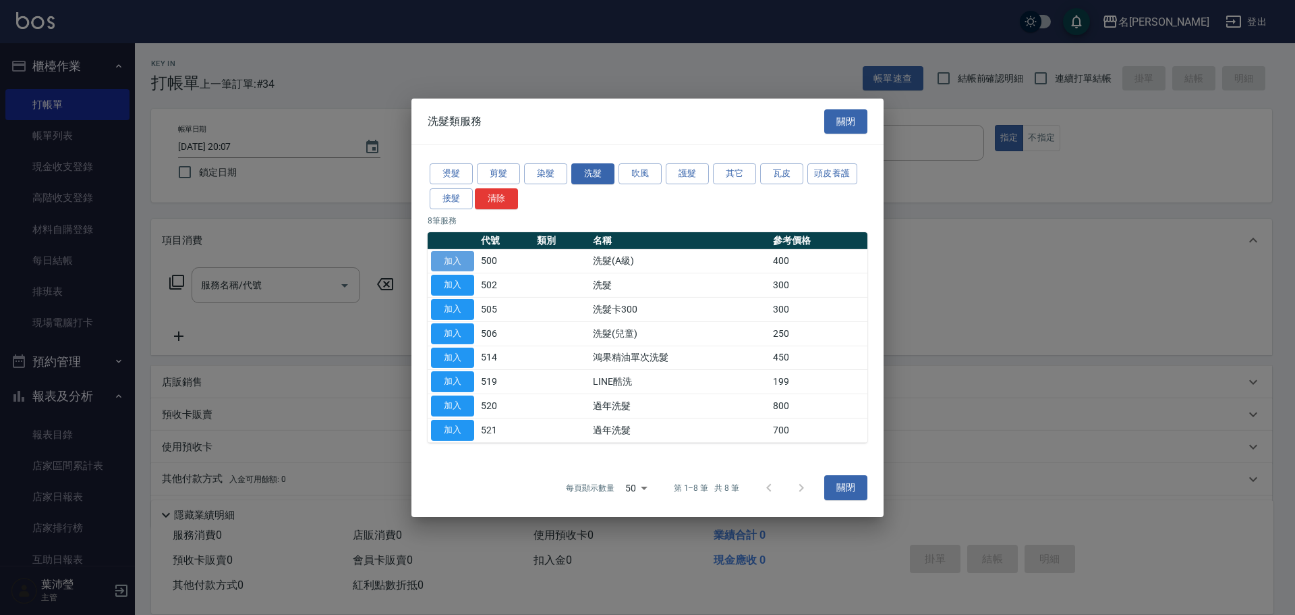
click at [463, 260] on button "加入" at bounding box center [452, 260] width 43 height 21
type input "洗髮(A級)(500)"
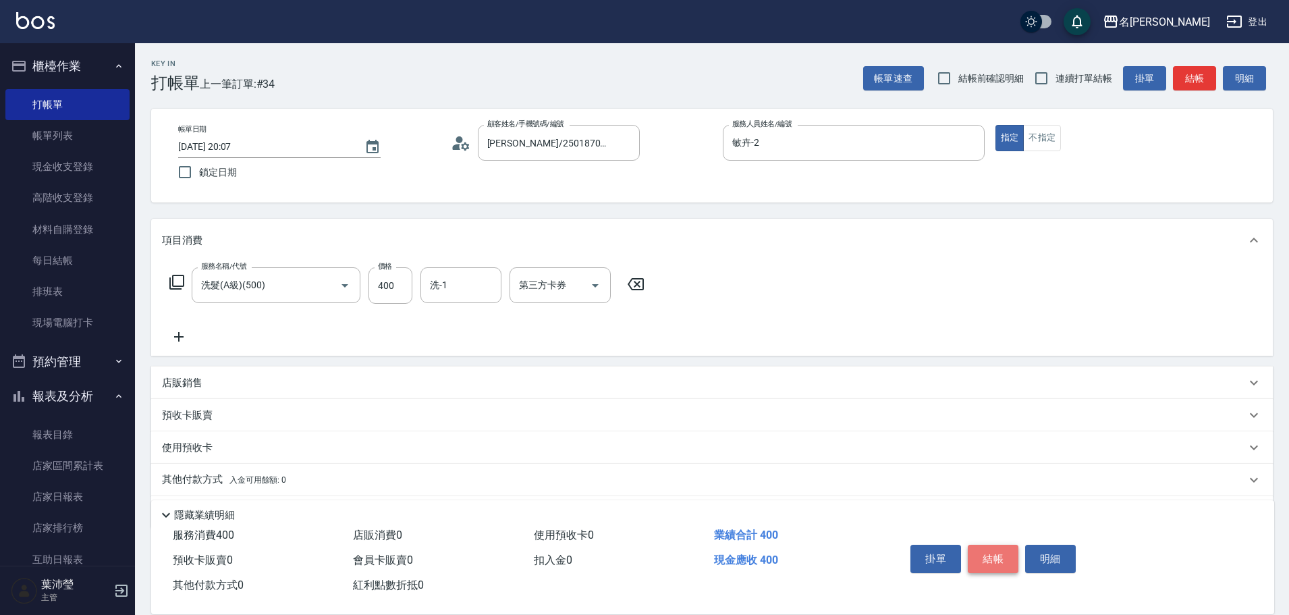
click at [996, 561] on button "結帳" at bounding box center [993, 558] width 51 height 28
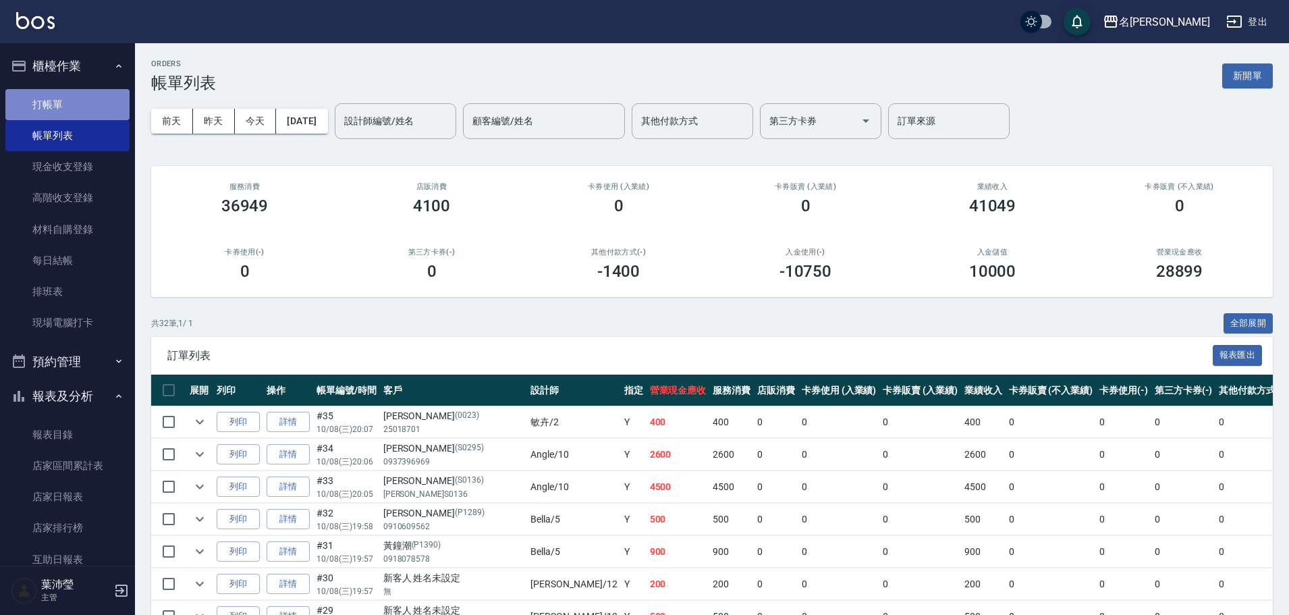
click at [76, 99] on link "打帳單" at bounding box center [67, 104] width 124 height 31
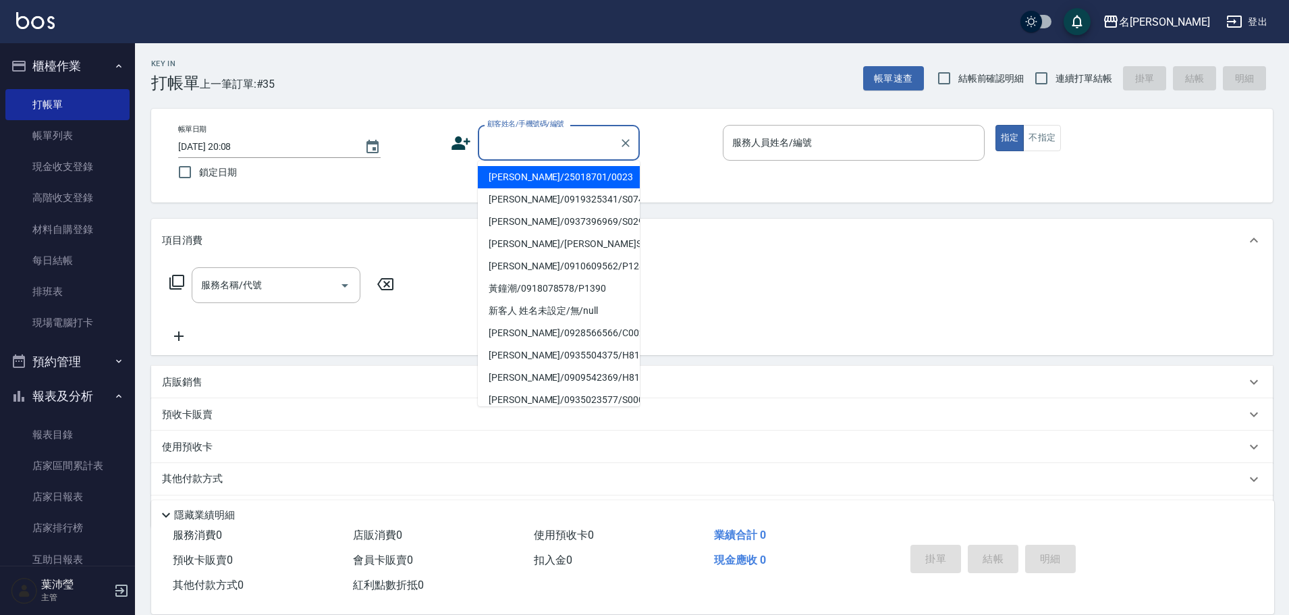
click at [522, 144] on input "顧客姓名/手機號碼/編號" at bounding box center [549, 143] width 130 height 24
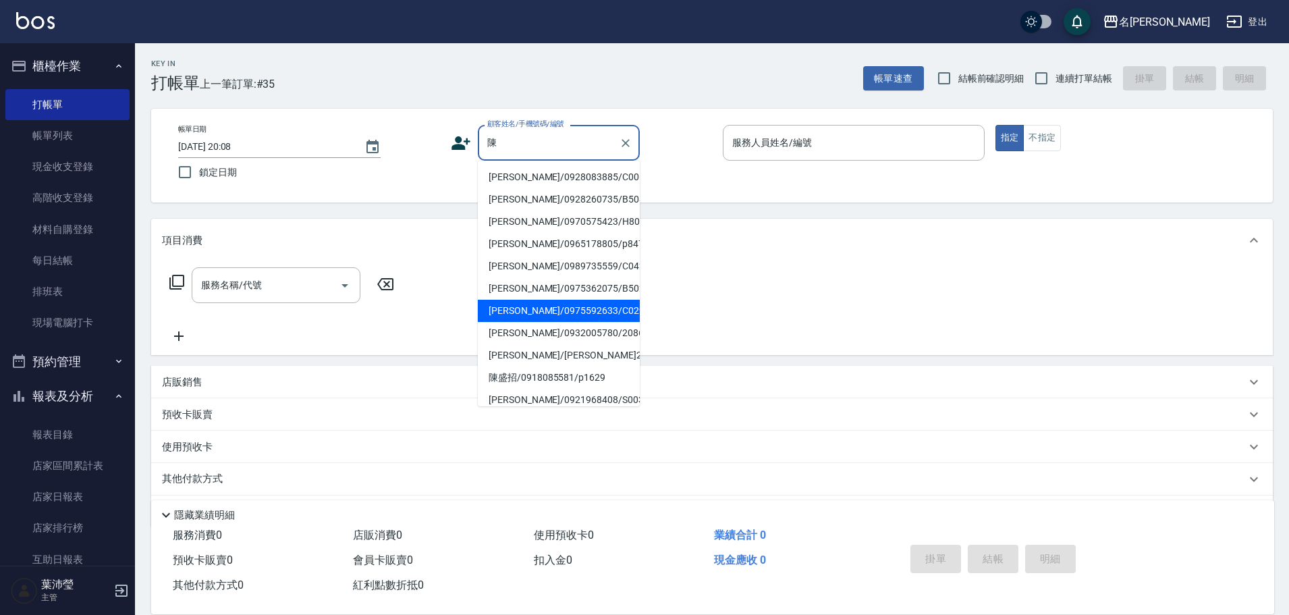
click at [570, 315] on li "[PERSON_NAME]/0975592633/C0293" at bounding box center [559, 311] width 162 height 22
type input "[PERSON_NAME]/0975592633/C0293"
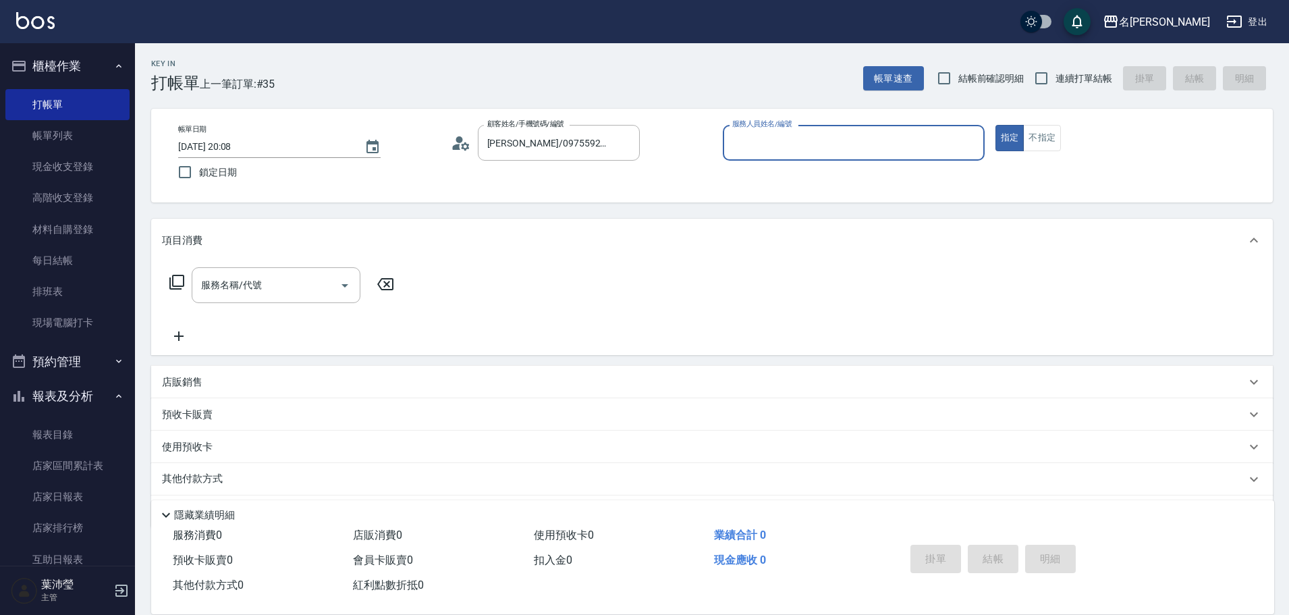
type input "敏卉-2"
click at [178, 277] on icon at bounding box center [177, 282] width 16 height 16
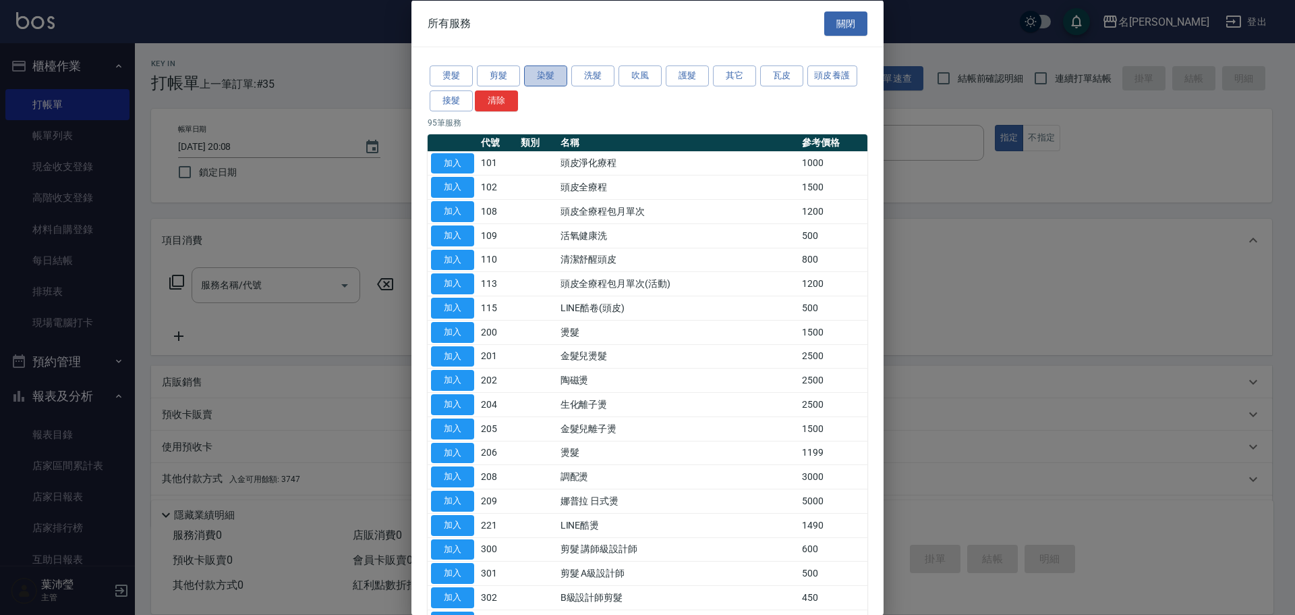
click at [545, 78] on button "染髮" at bounding box center [545, 75] width 43 height 21
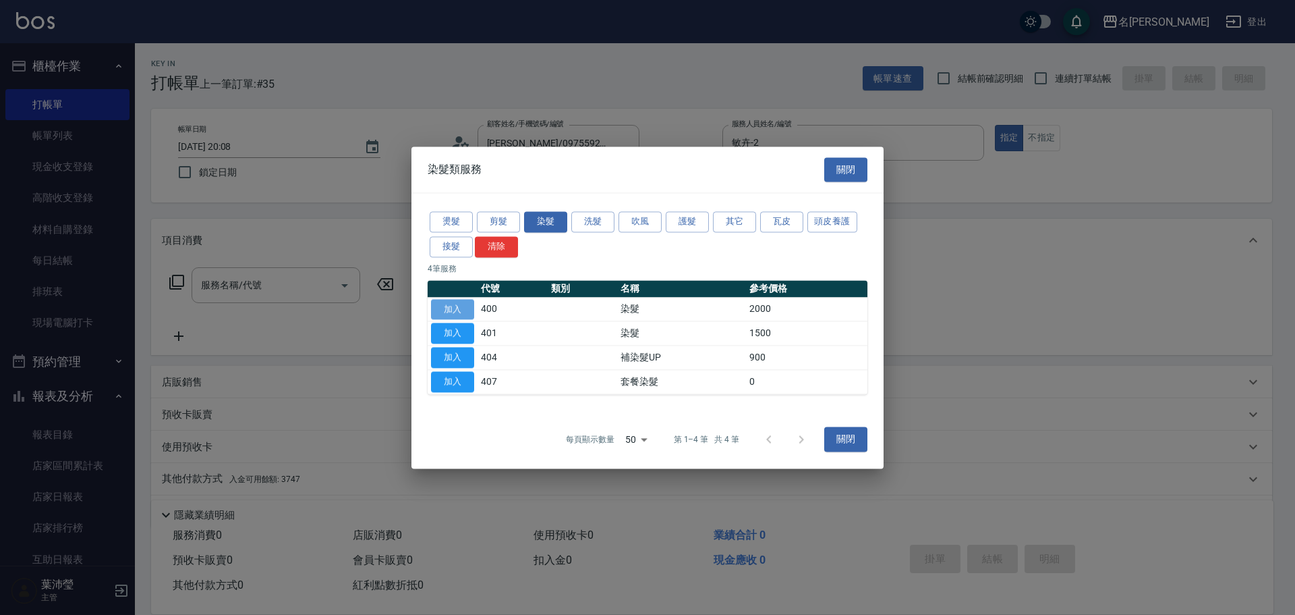
click at [461, 312] on button "加入" at bounding box center [452, 309] width 43 height 21
type input "染髮(400)"
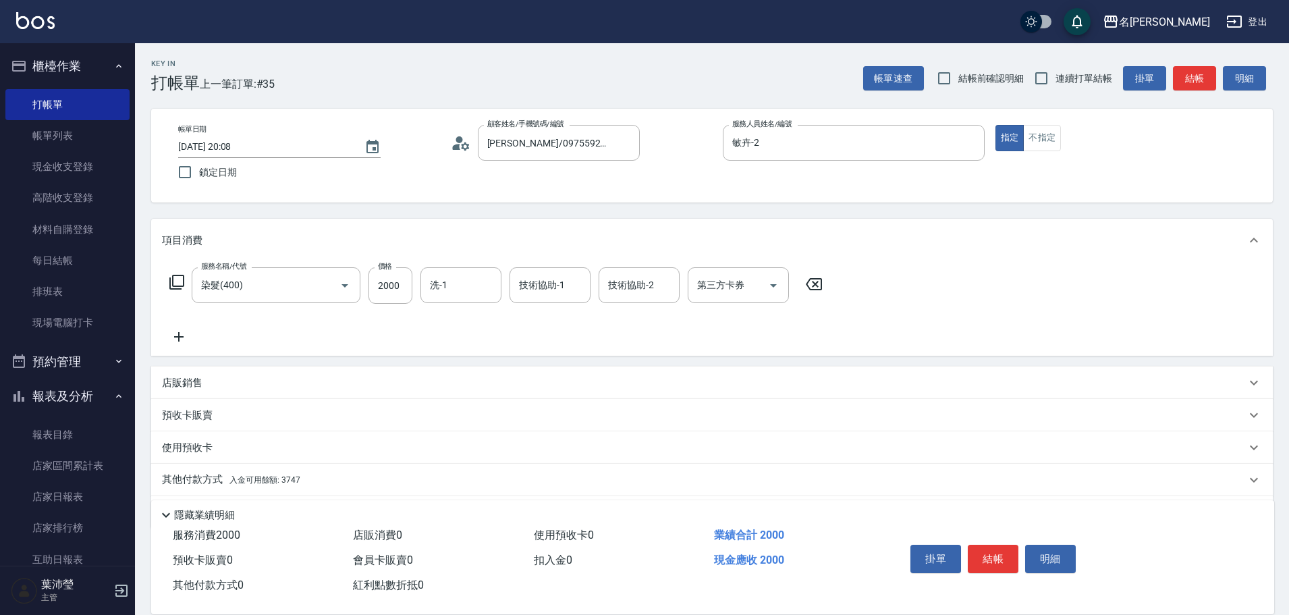
click at [213, 476] on p "其他付款方式 入金可用餘額: 3747" at bounding box center [231, 479] width 138 height 15
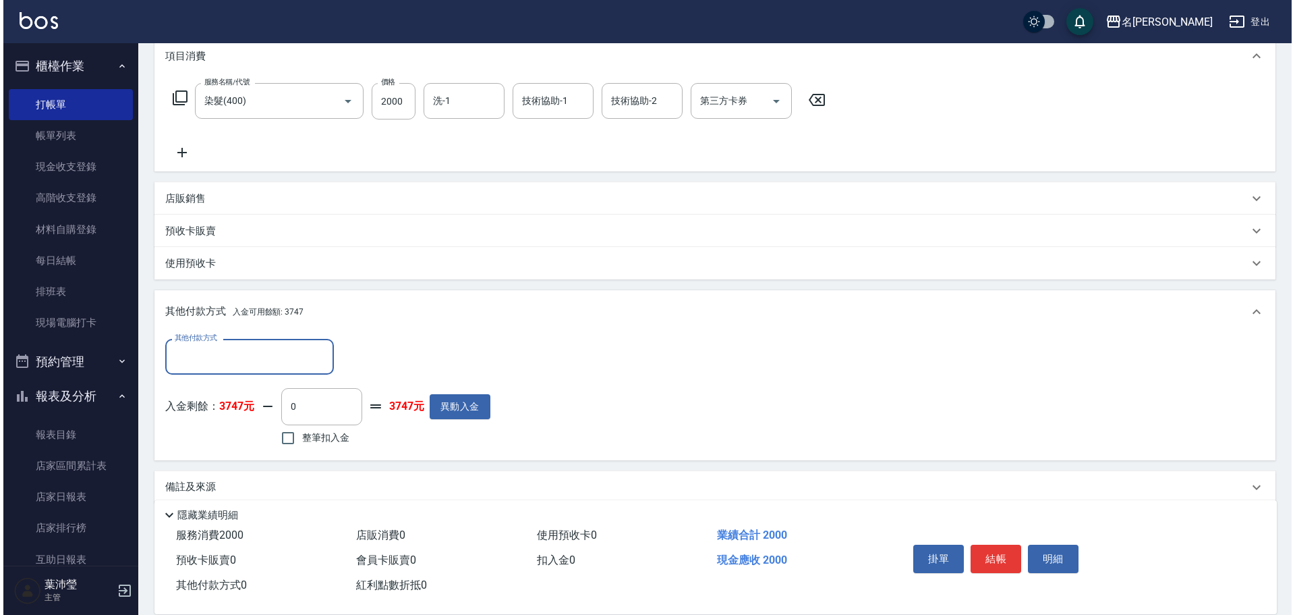
scroll to position [202, 0]
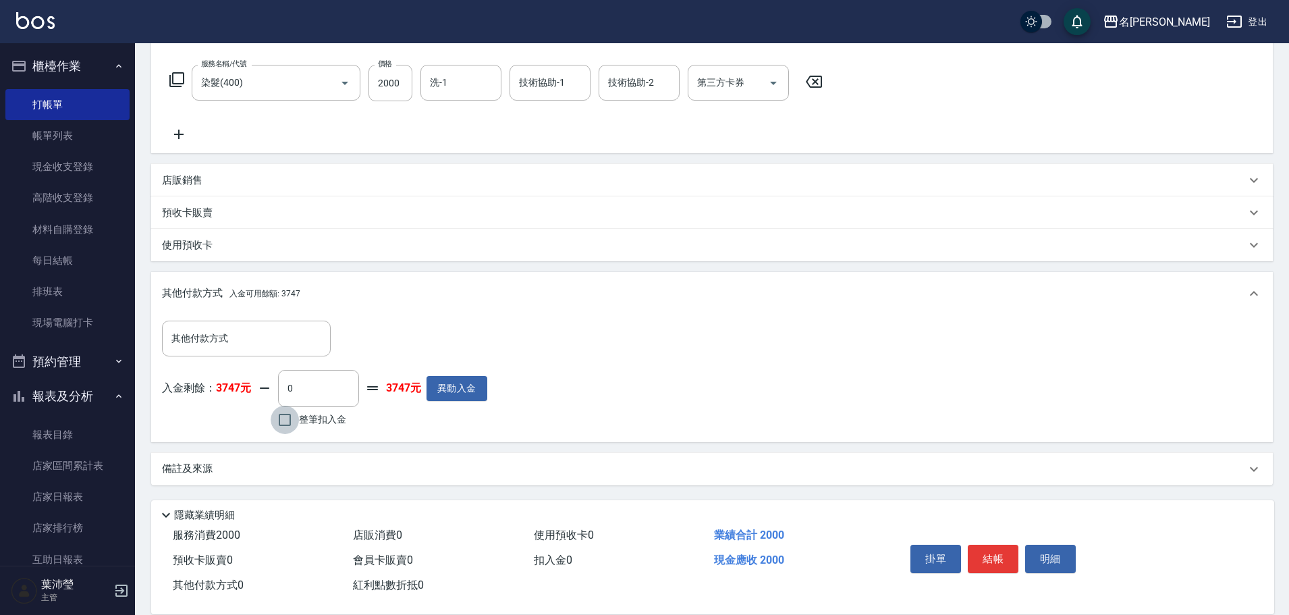
click at [279, 420] on input "整筆扣入金" at bounding box center [285, 419] width 28 height 28
checkbox input "true"
type input "2000"
click at [1051, 555] on button "明細" at bounding box center [1050, 558] width 51 height 28
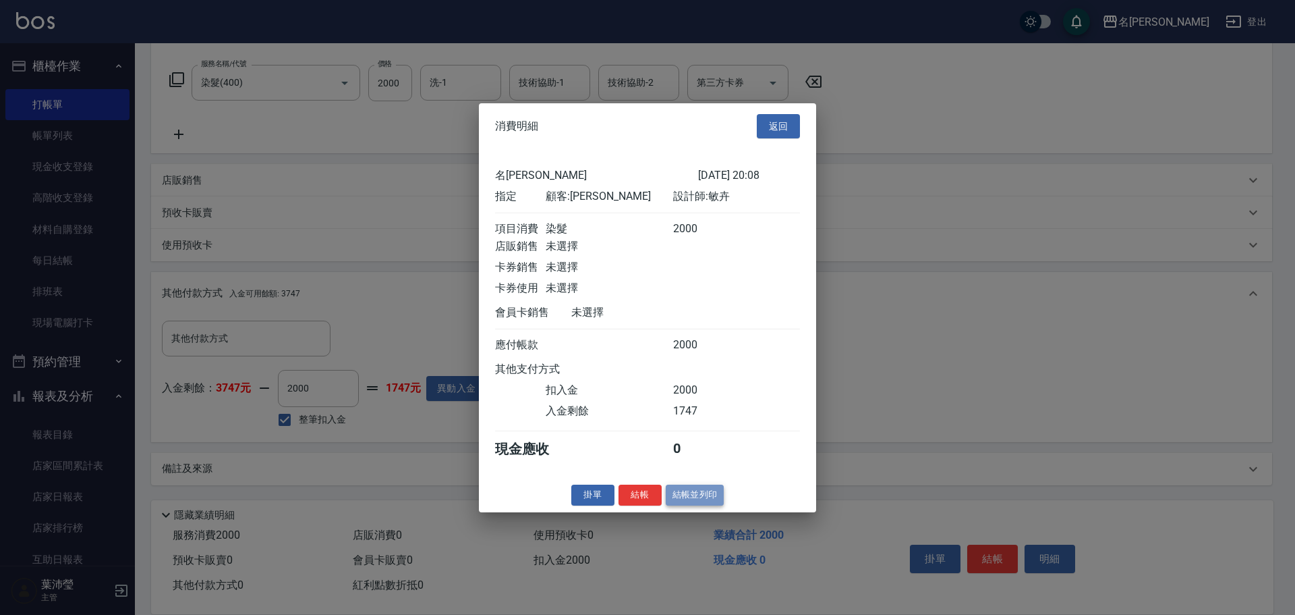
click at [698, 496] on button "結帳並列印" at bounding box center [695, 494] width 59 height 21
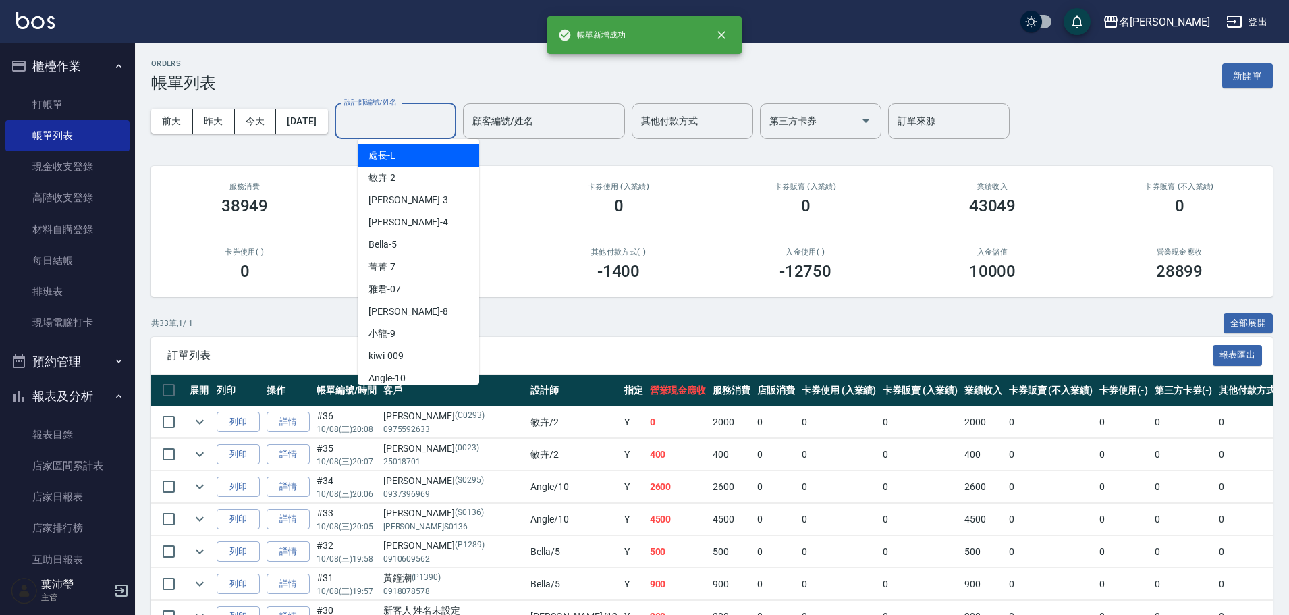
click at [442, 130] on input "設計師編號/姓名" at bounding box center [395, 121] width 109 height 24
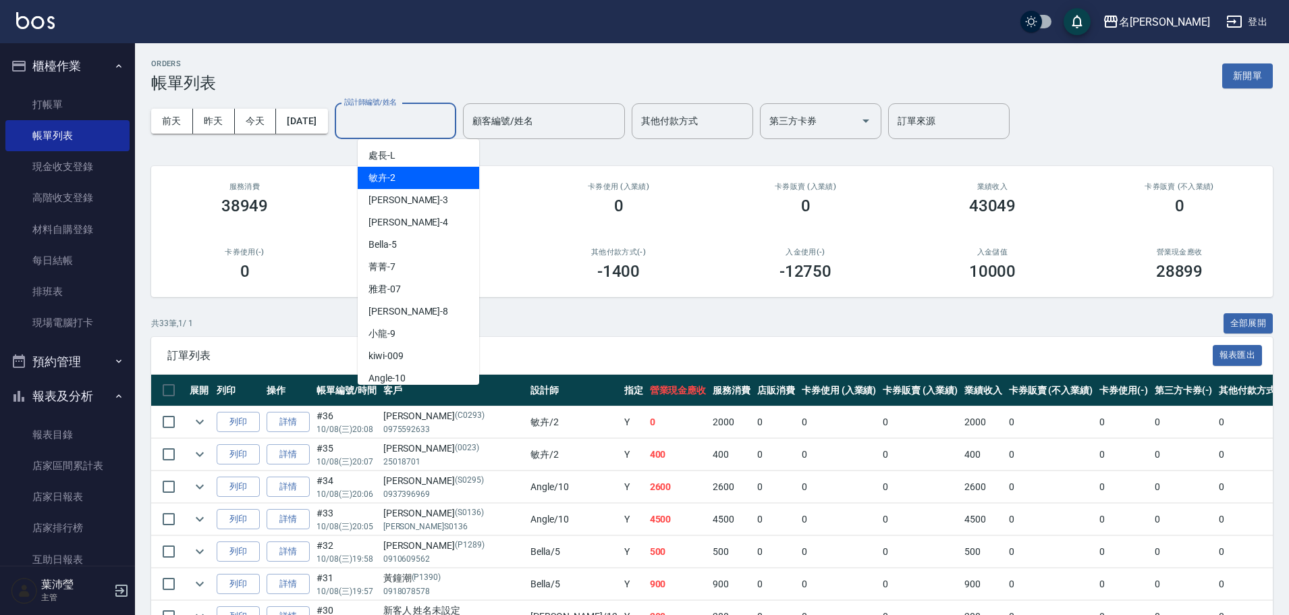
click at [428, 179] on div "敏卉 -2" at bounding box center [418, 178] width 121 height 22
type input "敏卉-2"
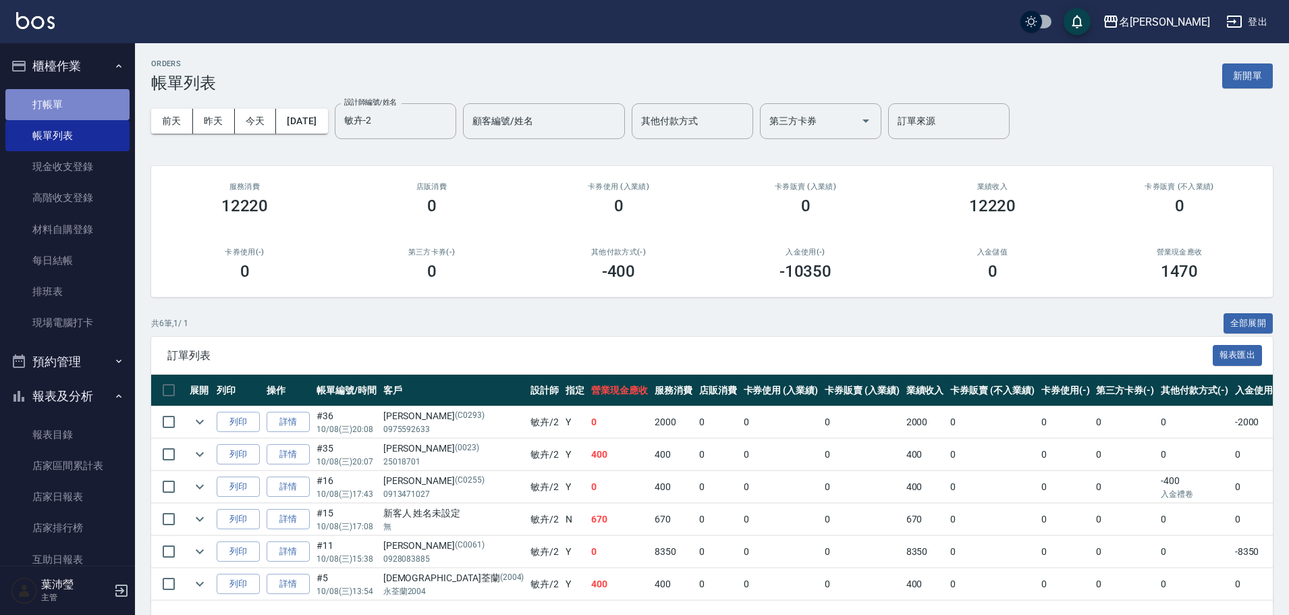
click at [82, 105] on link "打帳單" at bounding box center [67, 104] width 124 height 31
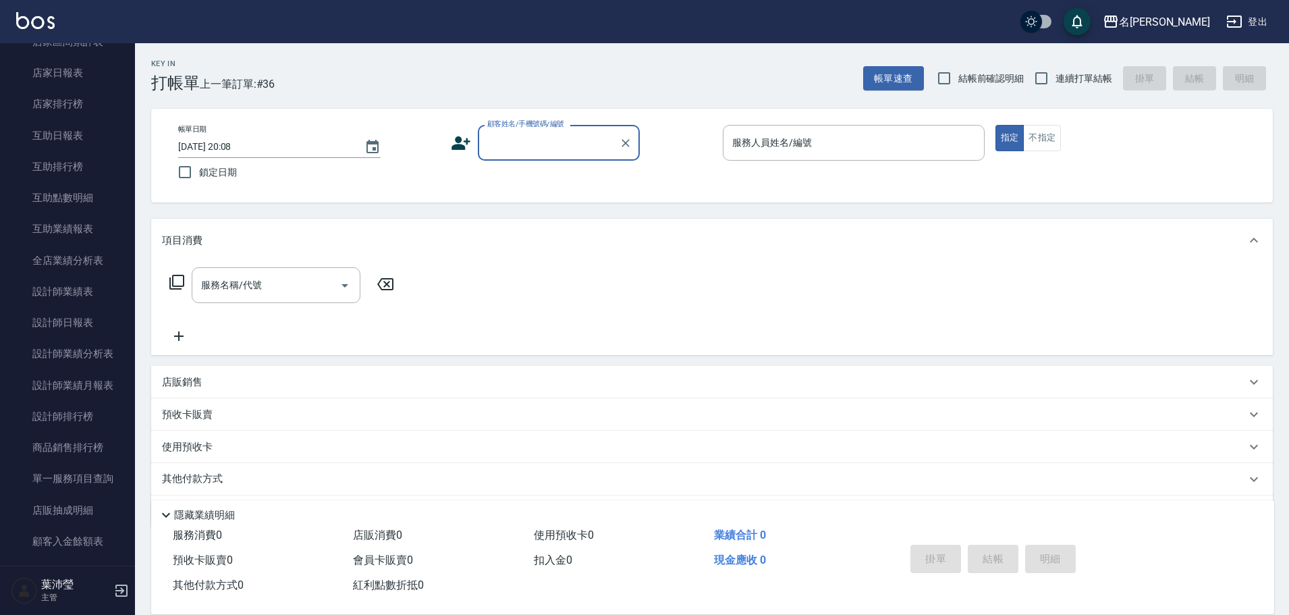
scroll to position [425, 0]
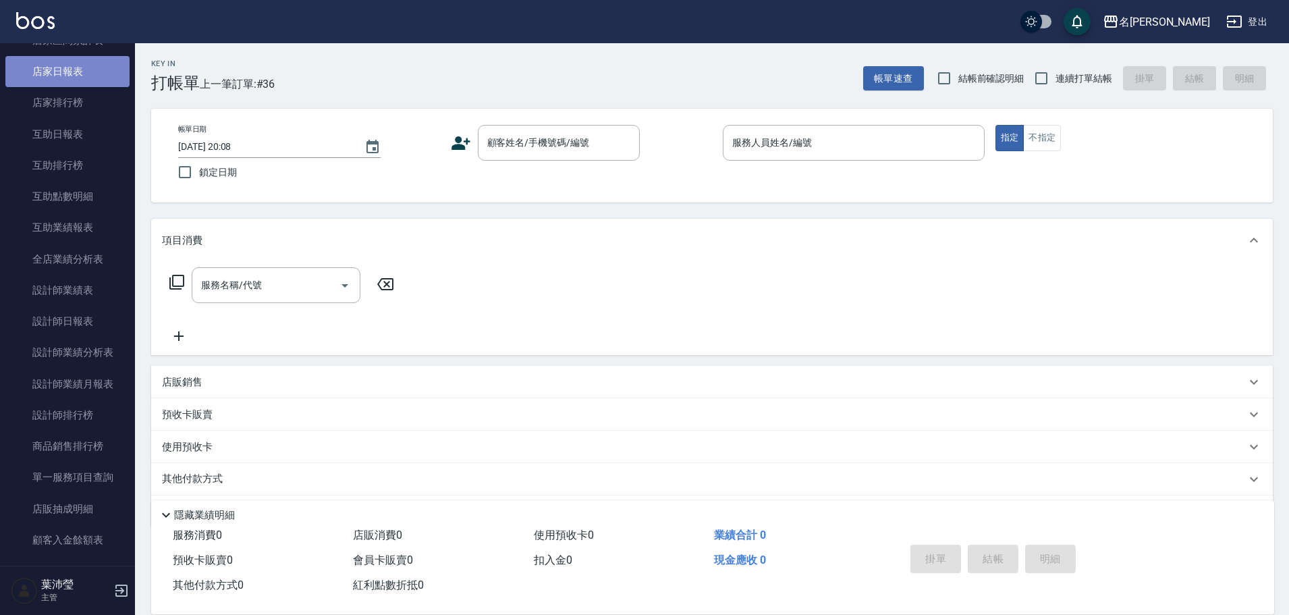
click at [86, 78] on link "店家日報表" at bounding box center [67, 71] width 124 height 31
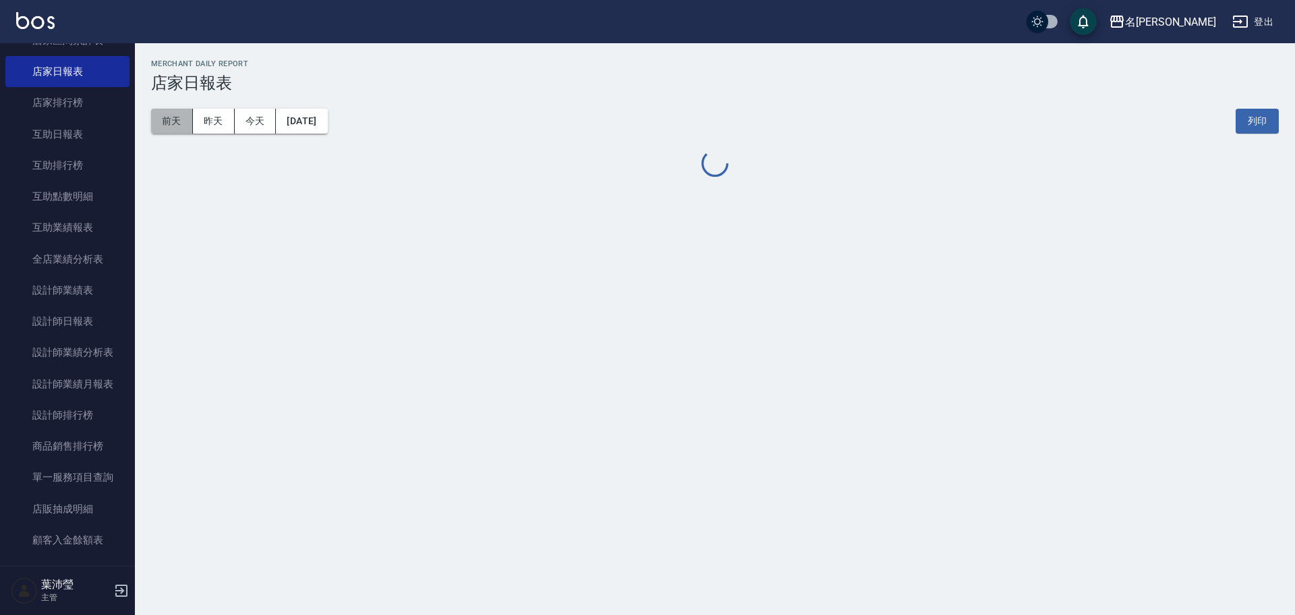
click at [161, 118] on button "前天" at bounding box center [172, 121] width 42 height 25
click at [256, 119] on button "今天" at bounding box center [256, 121] width 42 height 25
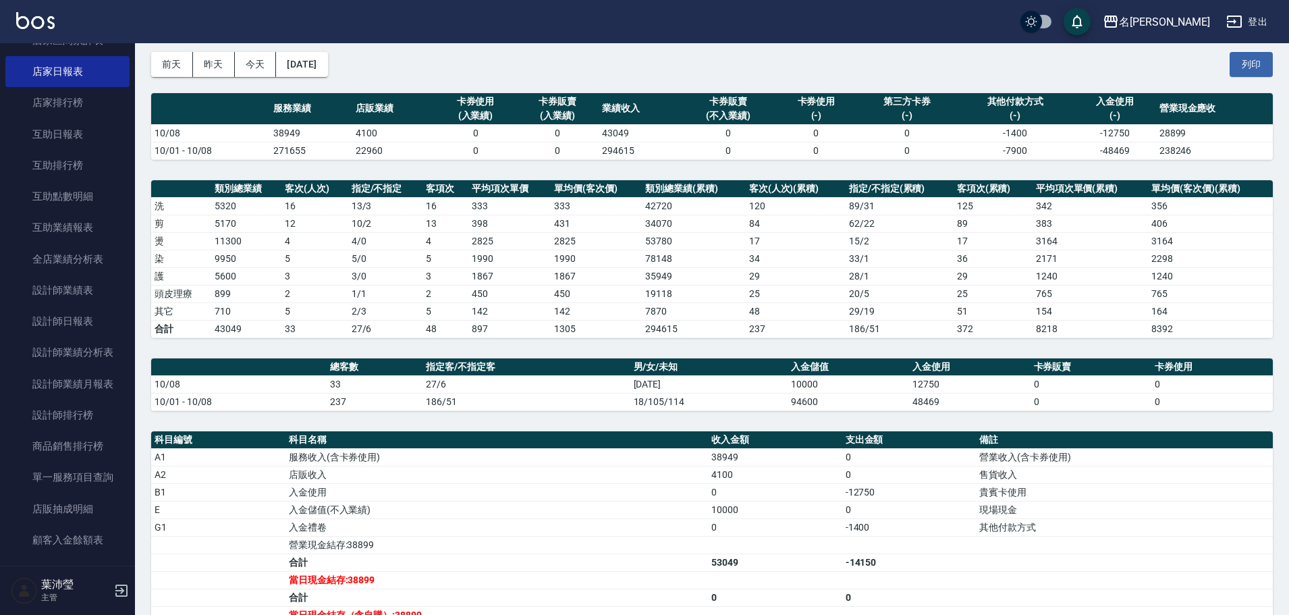
scroll to position [75, 0]
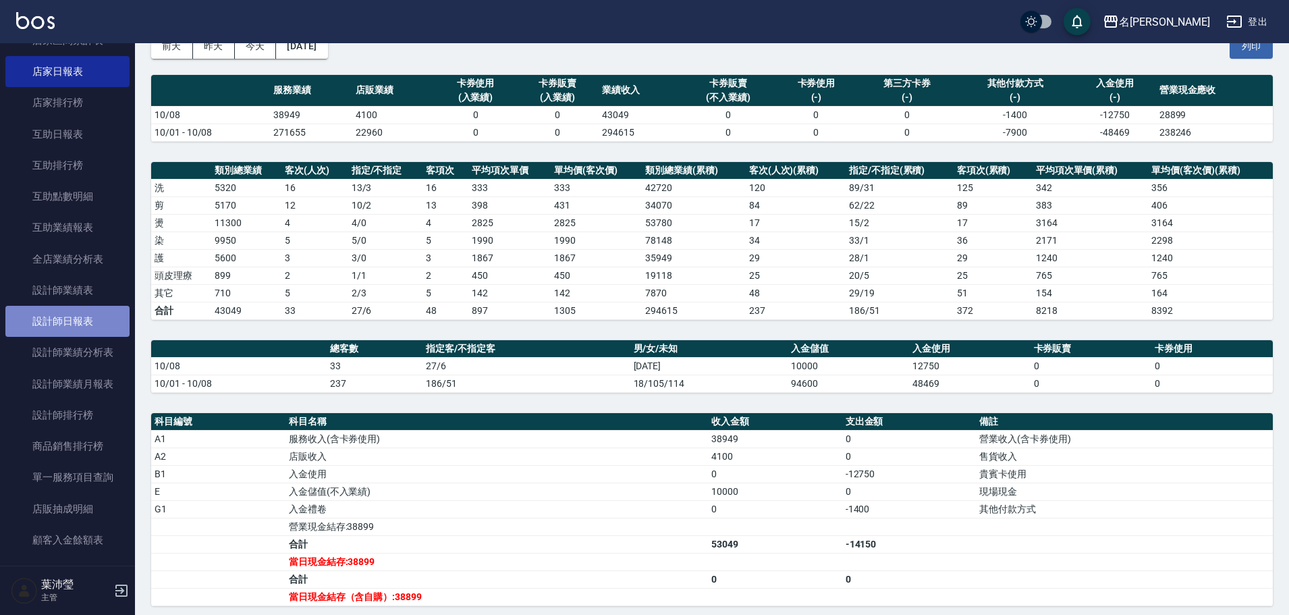
click at [76, 325] on link "設計師日報表" at bounding box center [67, 321] width 124 height 31
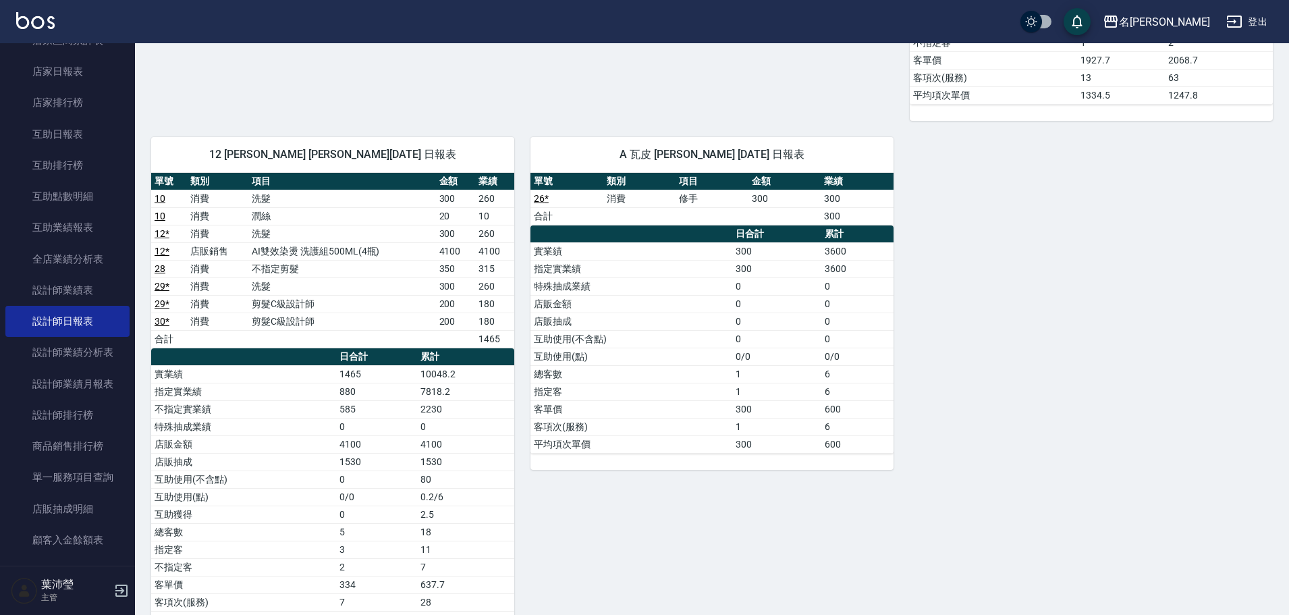
scroll to position [1186, 0]
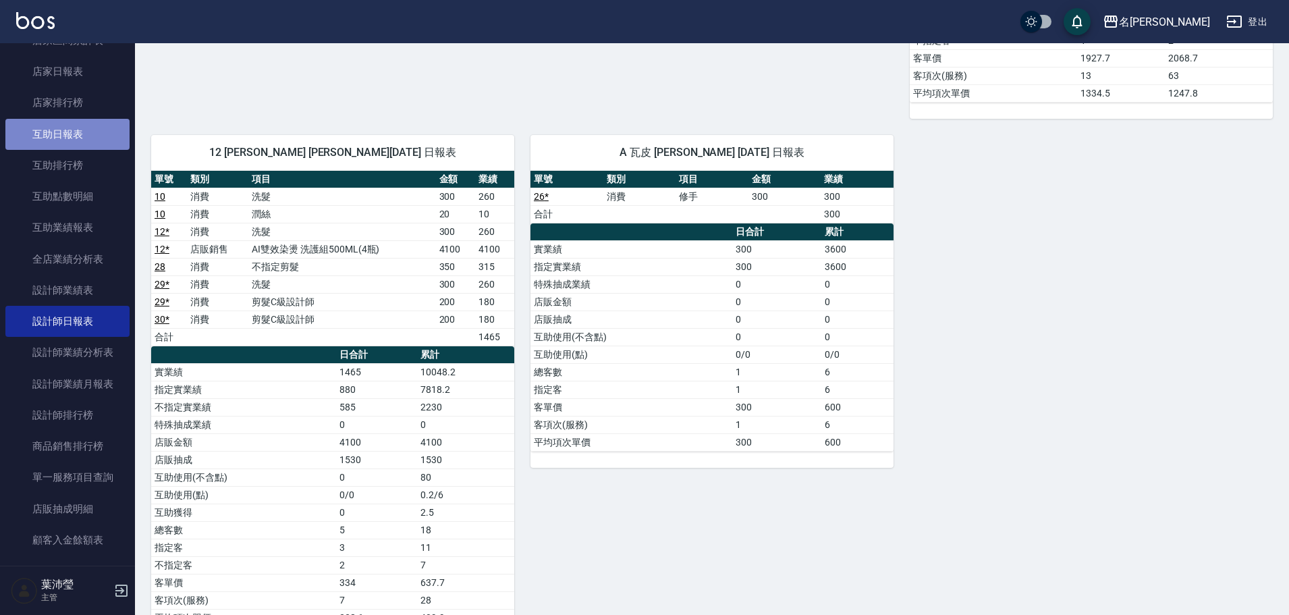
click at [86, 142] on link "互助日報表" at bounding box center [67, 134] width 124 height 31
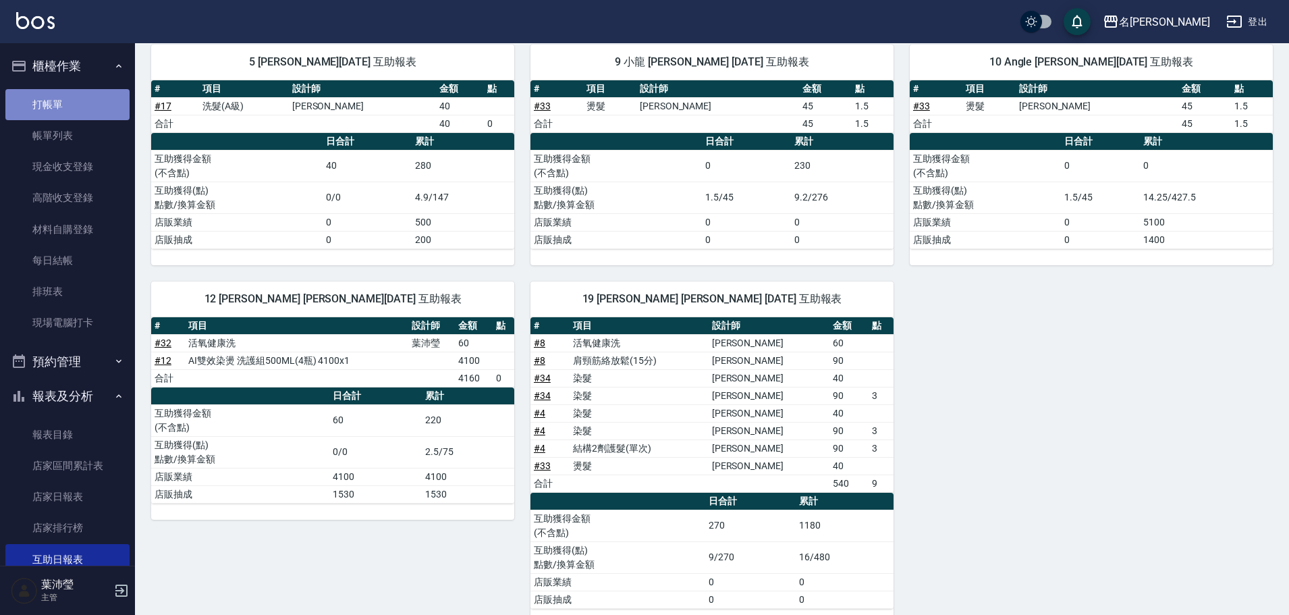
click at [94, 97] on link "打帳單" at bounding box center [67, 104] width 124 height 31
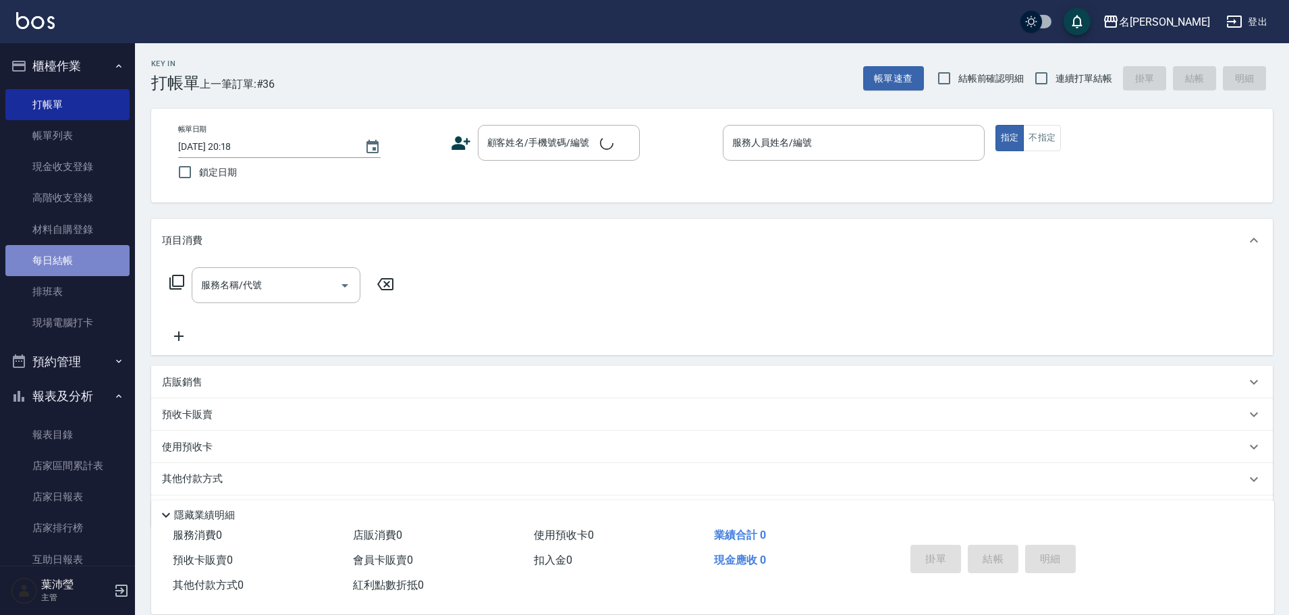
click at [69, 252] on link "每日結帳" at bounding box center [67, 260] width 124 height 31
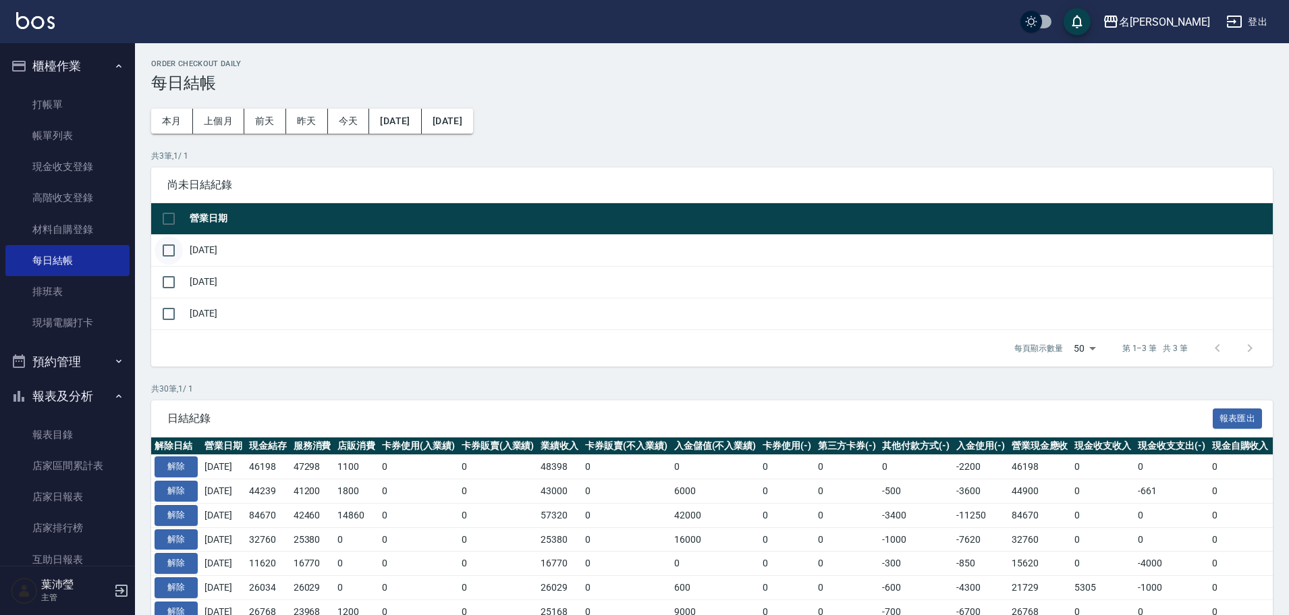
click at [174, 243] on input "checkbox" at bounding box center [169, 250] width 28 height 28
checkbox input "true"
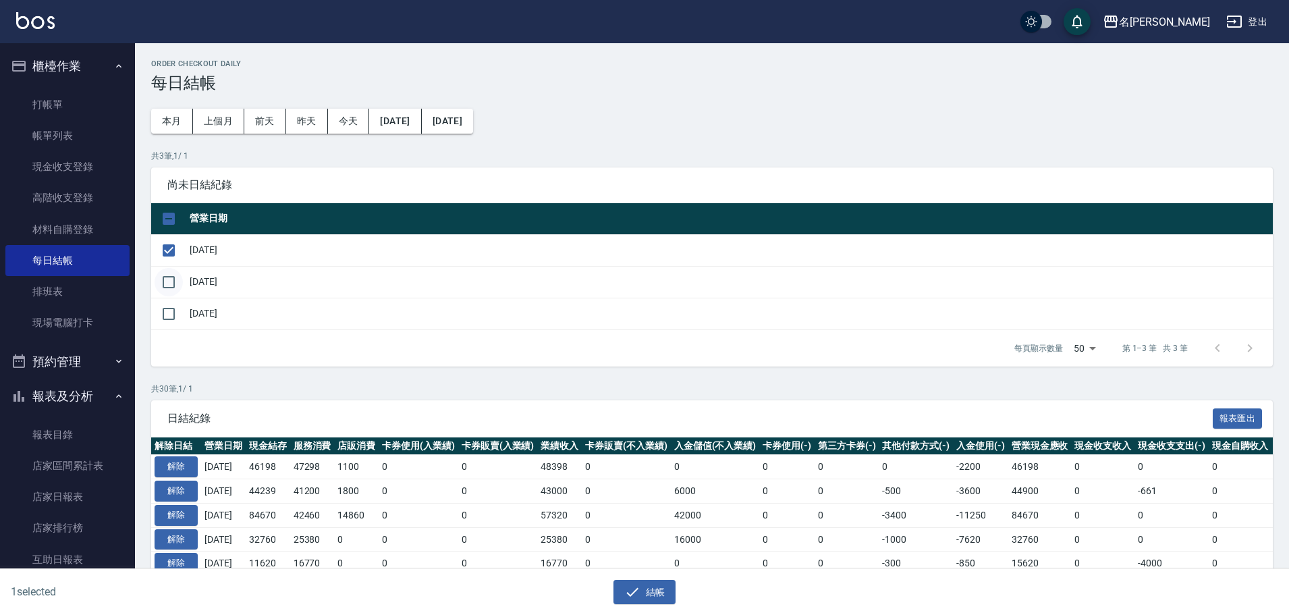
click at [169, 274] on input "checkbox" at bounding box center [169, 282] width 28 height 28
checkbox input "true"
click at [168, 308] on input "checkbox" at bounding box center [169, 314] width 28 height 28
checkbox input "true"
click at [657, 595] on button "結帳" at bounding box center [644, 592] width 63 height 25
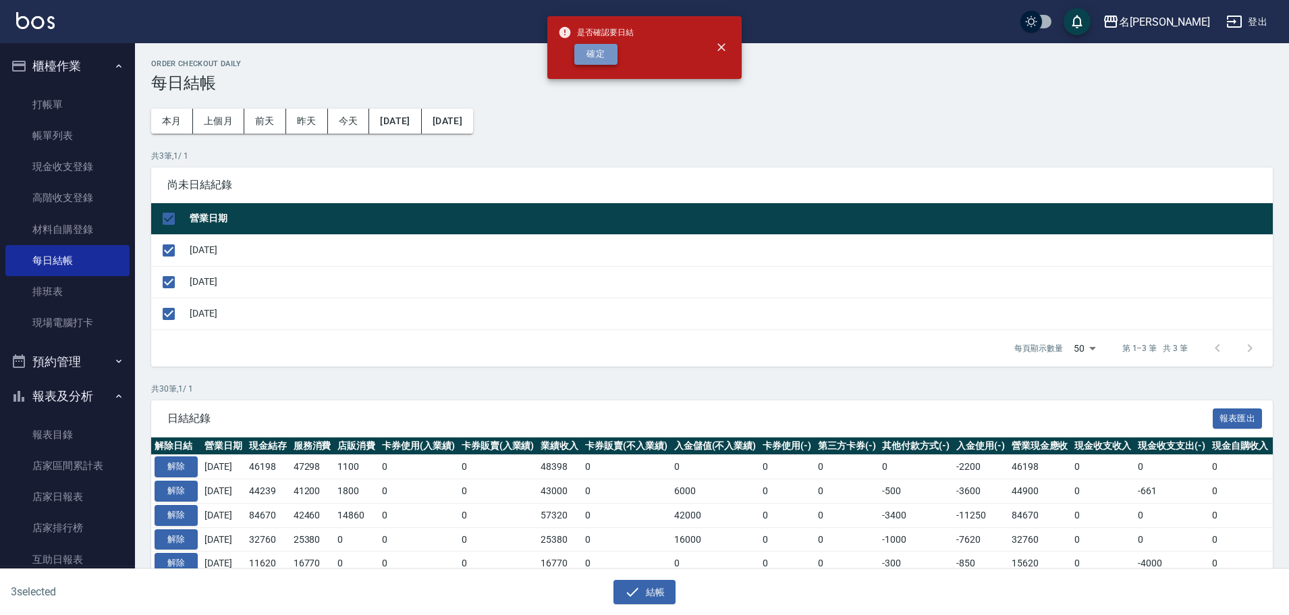
click at [587, 61] on button "確定" at bounding box center [595, 54] width 43 height 21
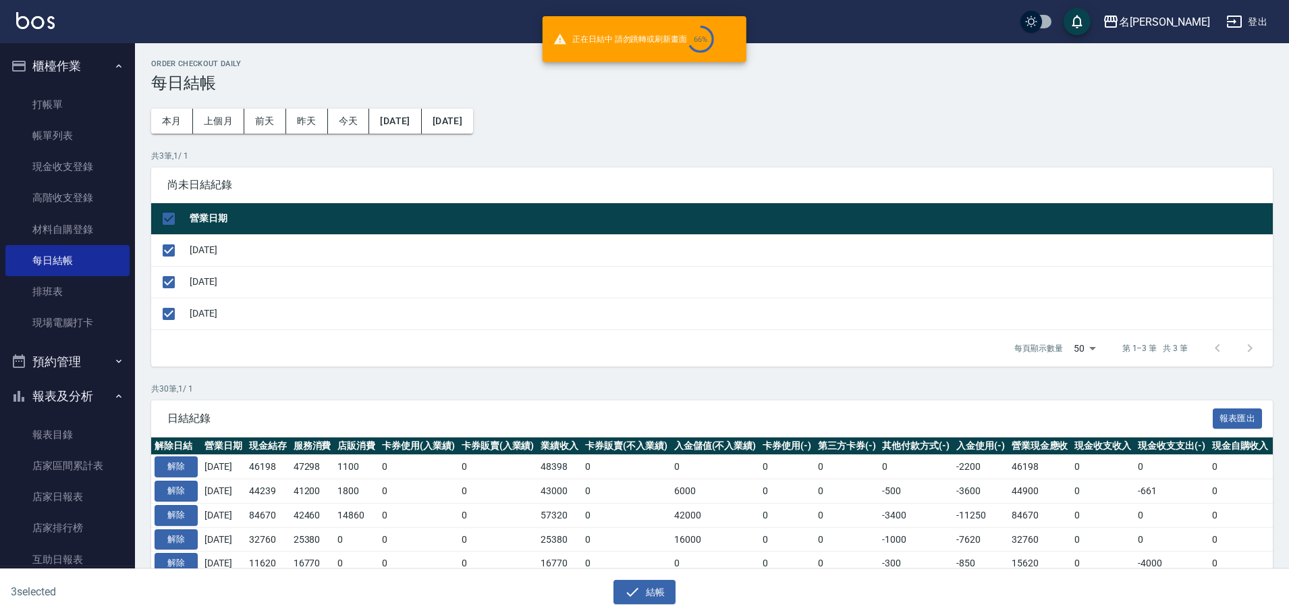
checkbox input "false"
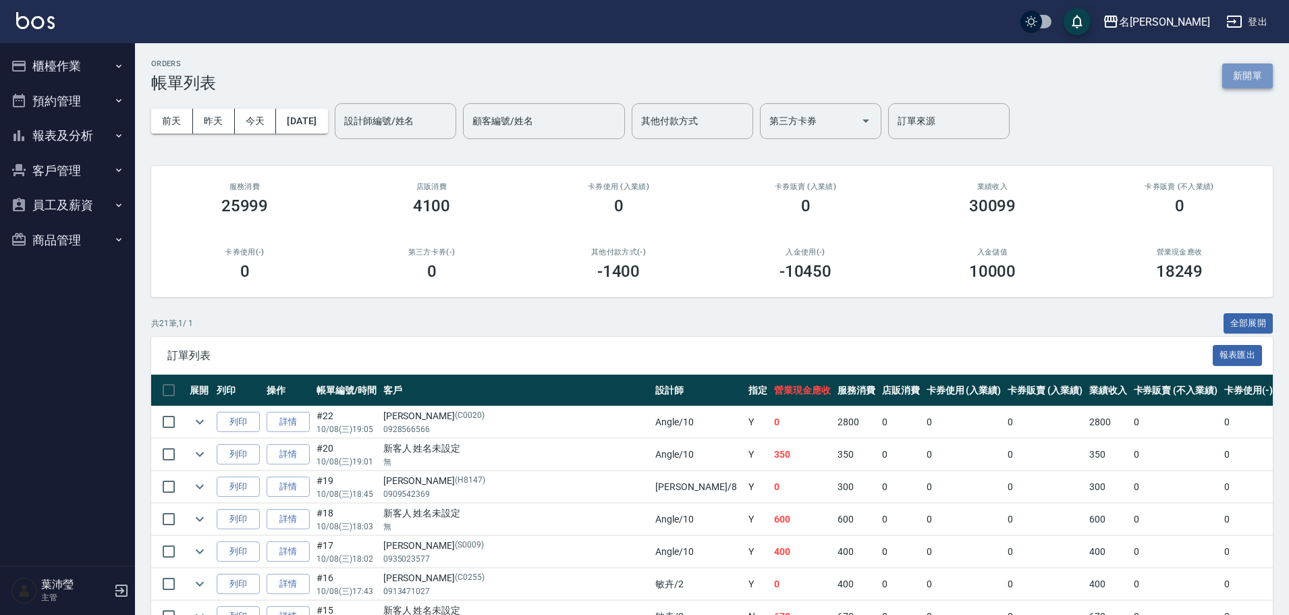
click at [1246, 81] on button "新開單" at bounding box center [1247, 75] width 51 height 25
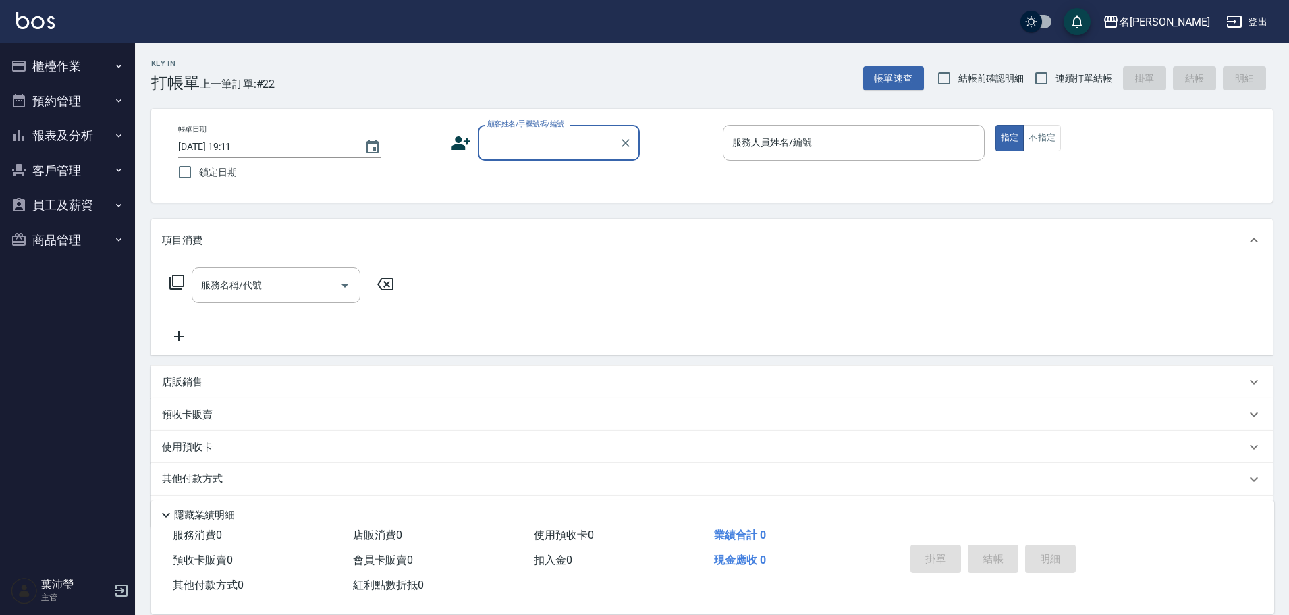
click at [541, 146] on input "顧客姓名/手機號碼/編號" at bounding box center [549, 143] width 130 height 24
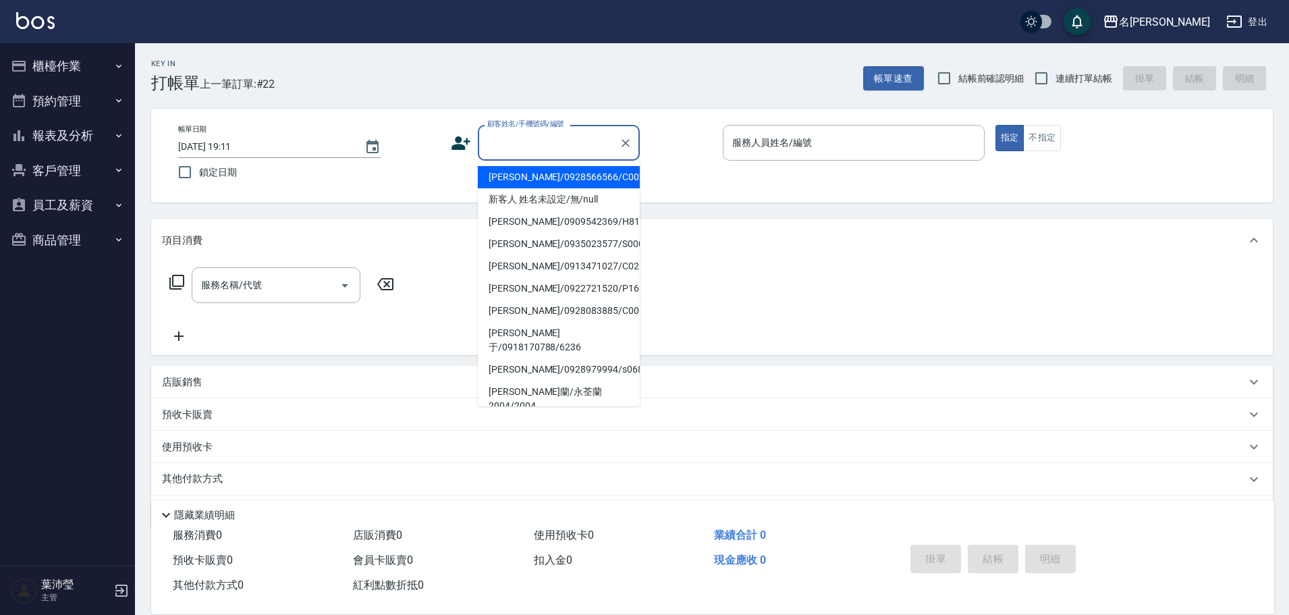
click at [553, 171] on li "[PERSON_NAME]/0928566566/C0020" at bounding box center [559, 177] width 162 height 22
type input "[PERSON_NAME]/0928566566/C0020"
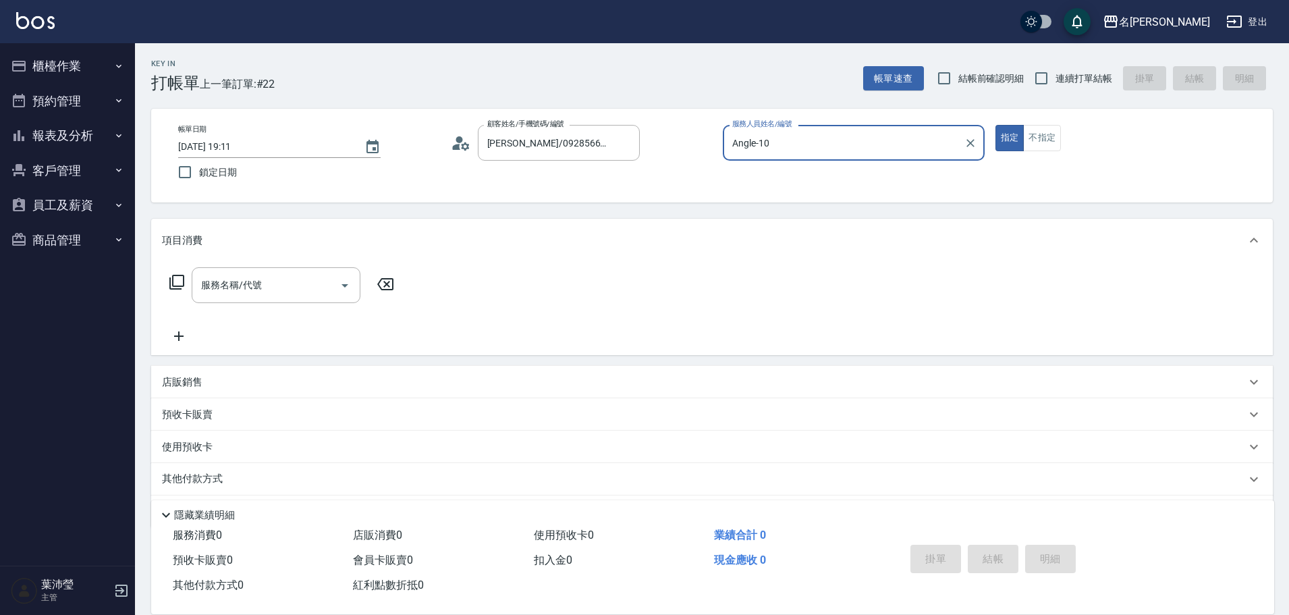
type input "Angle-10"
click at [223, 284] on div "服務名稱/代號 服務名稱/代號" at bounding box center [276, 285] width 169 height 36
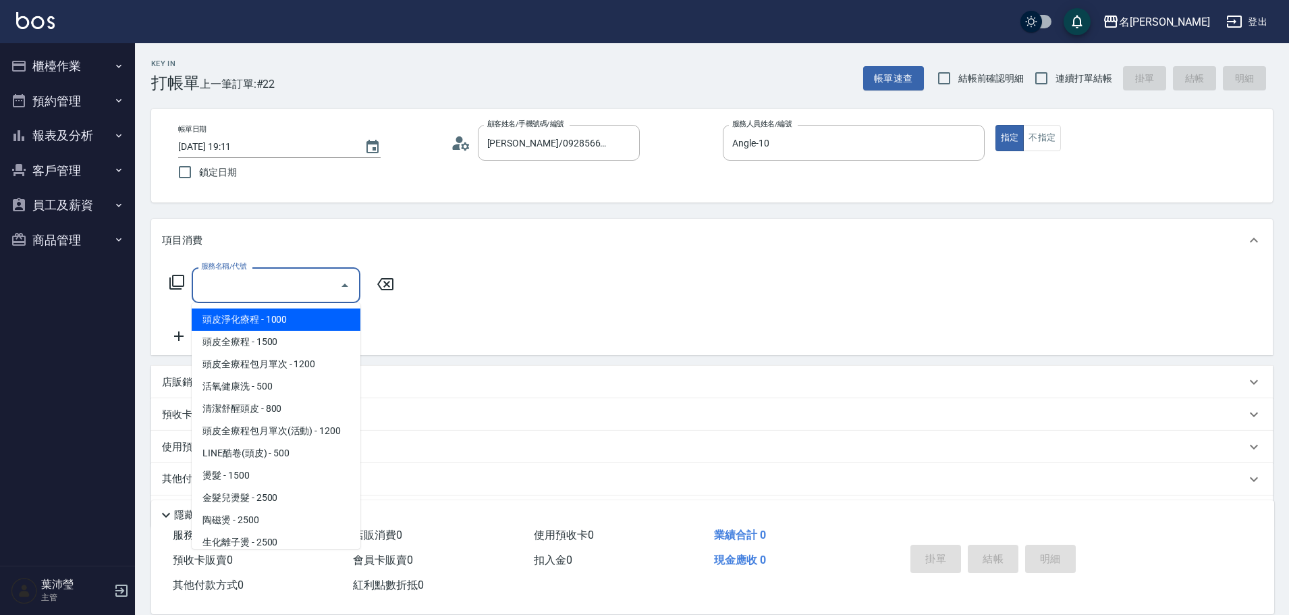
click at [178, 277] on icon at bounding box center [177, 282] width 16 height 16
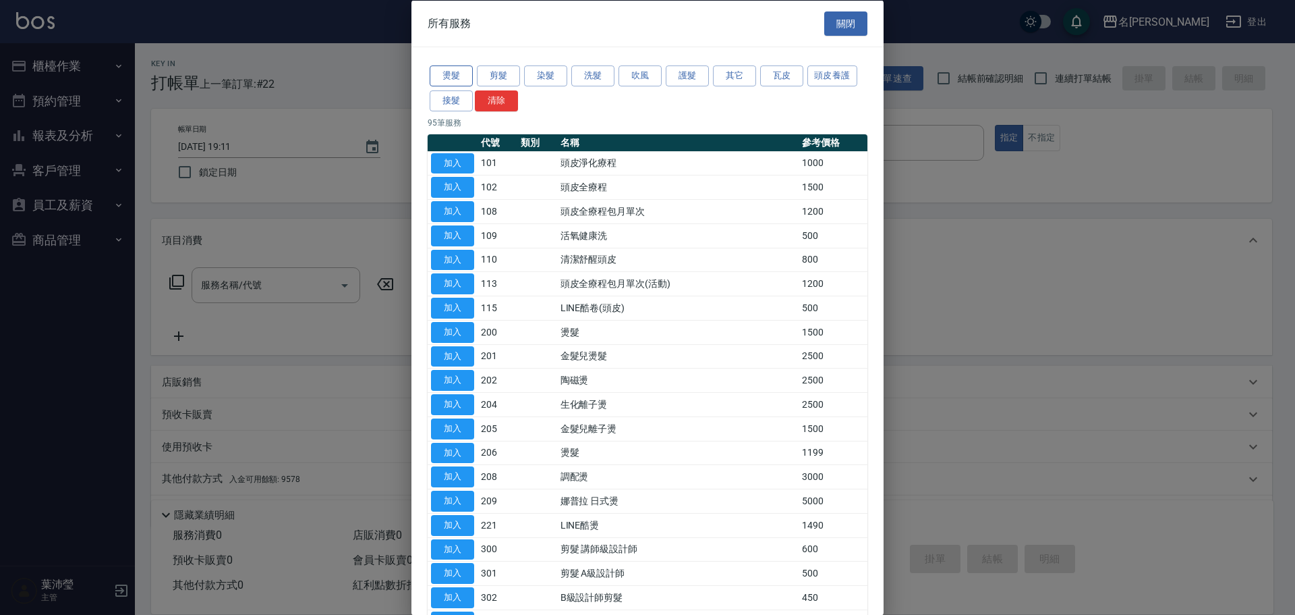
click at [461, 74] on button "燙髮" at bounding box center [451, 75] width 43 height 21
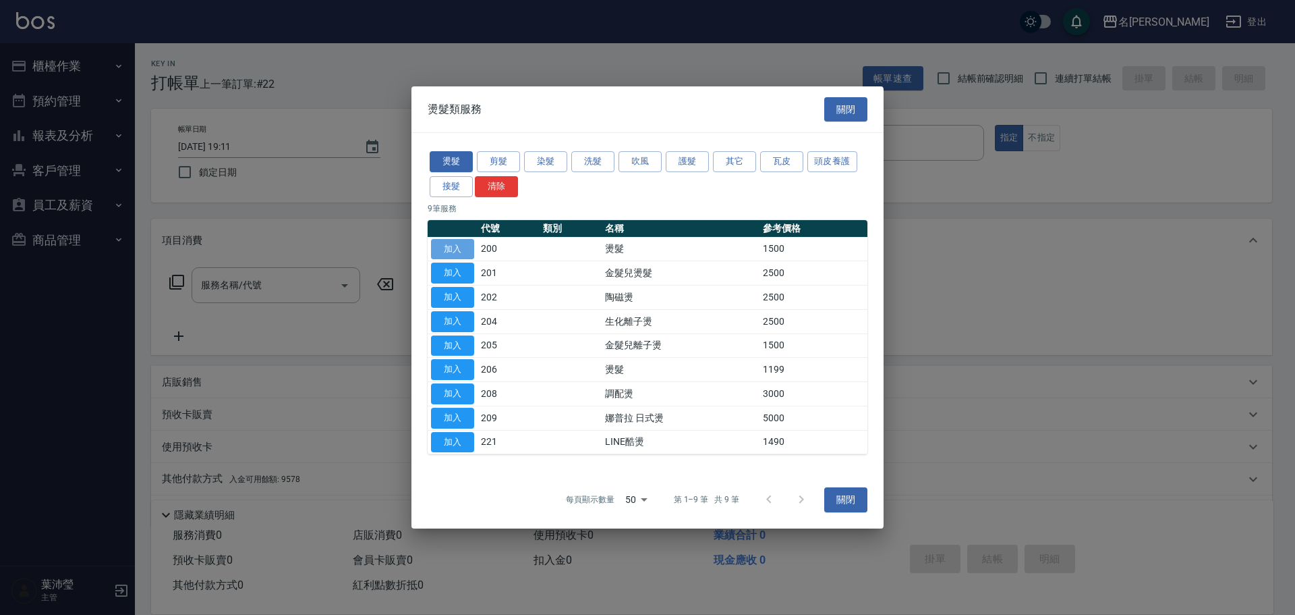
click at [455, 244] on button "加入" at bounding box center [452, 249] width 43 height 21
type input "燙髮(200)"
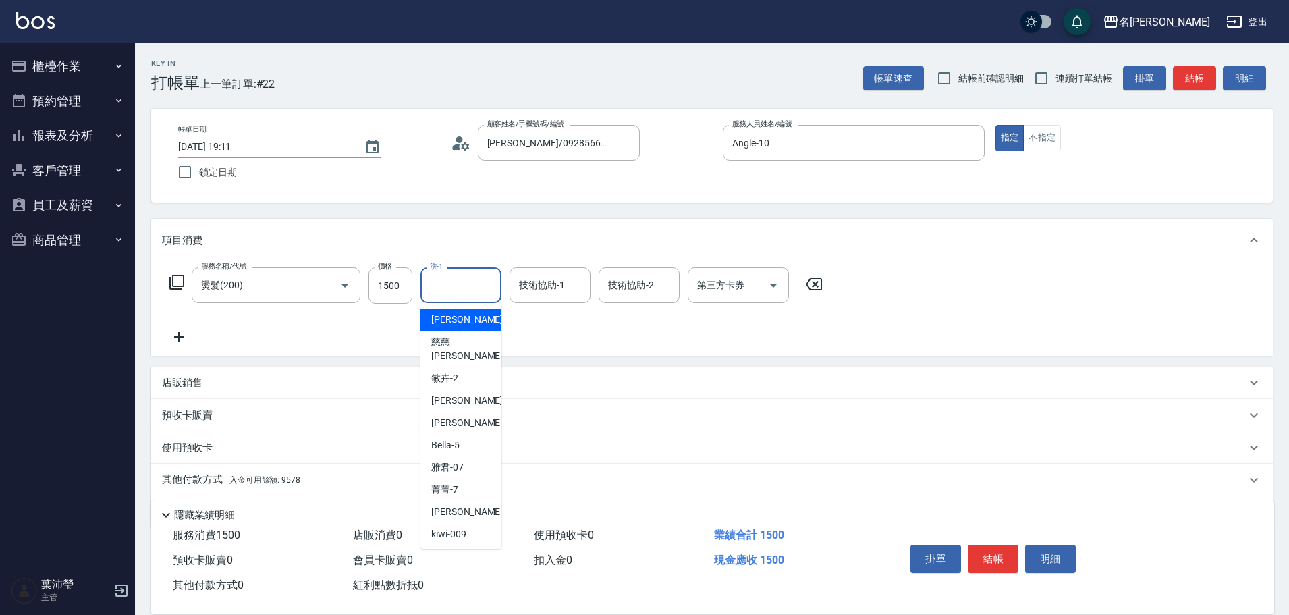
click at [460, 294] on input "洗-1" at bounding box center [460, 285] width 69 height 24
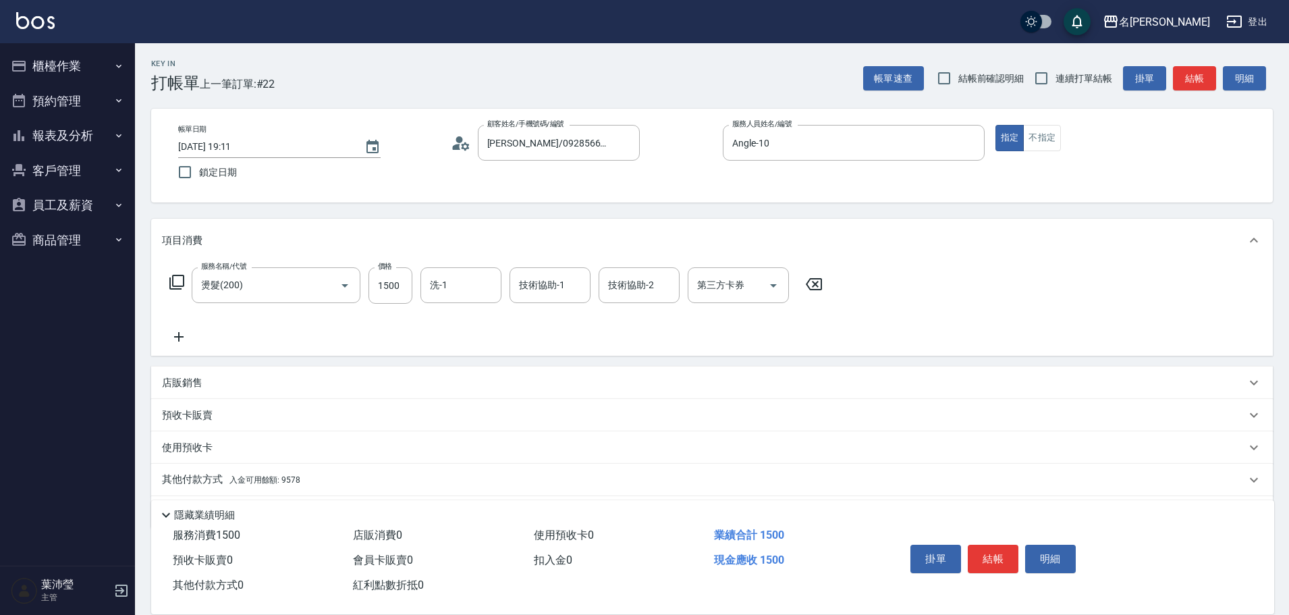
click at [178, 276] on icon at bounding box center [176, 282] width 15 height 15
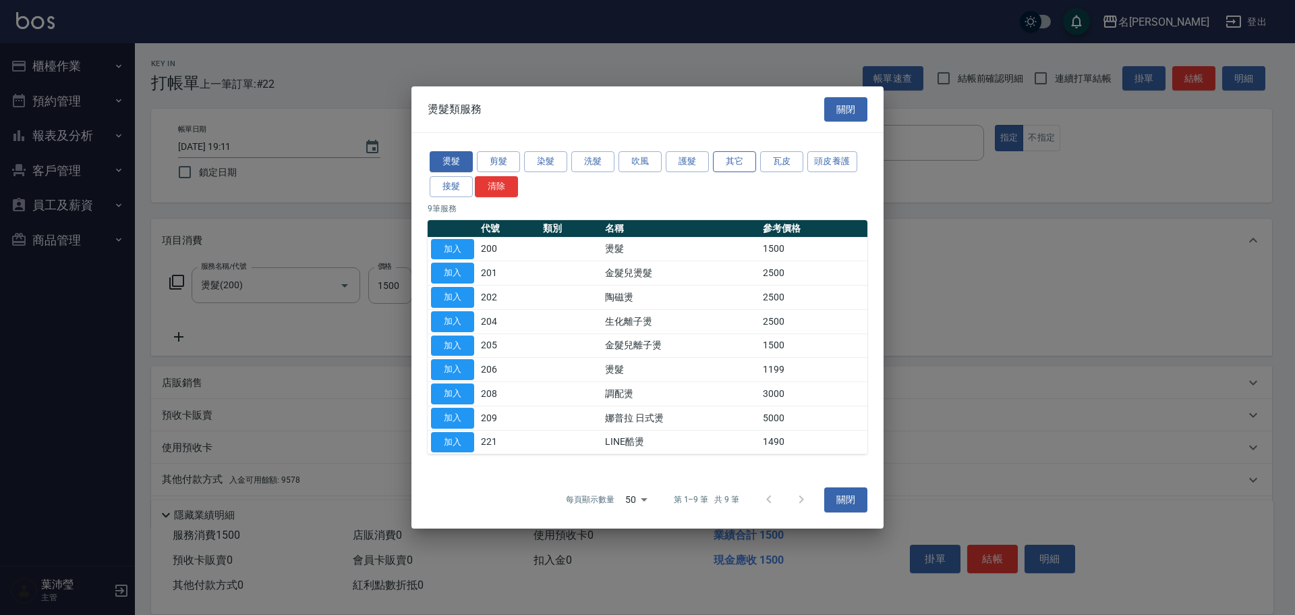
click at [739, 165] on button "其它" at bounding box center [734, 161] width 43 height 21
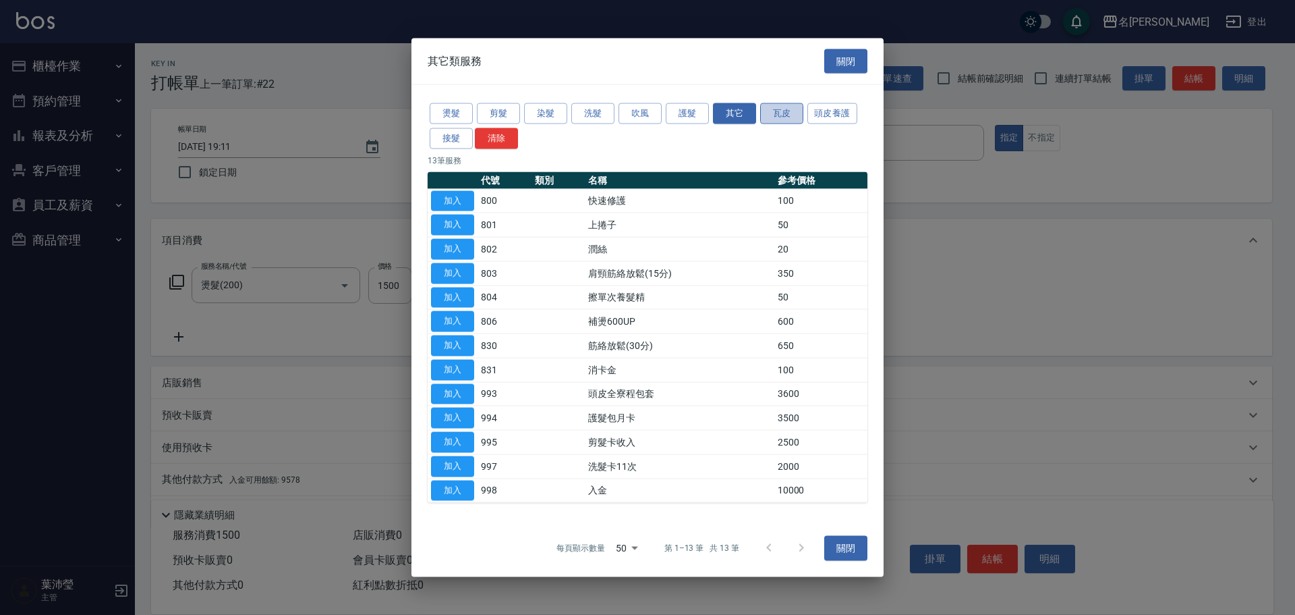
click at [798, 105] on button "瓦皮" at bounding box center [781, 113] width 43 height 21
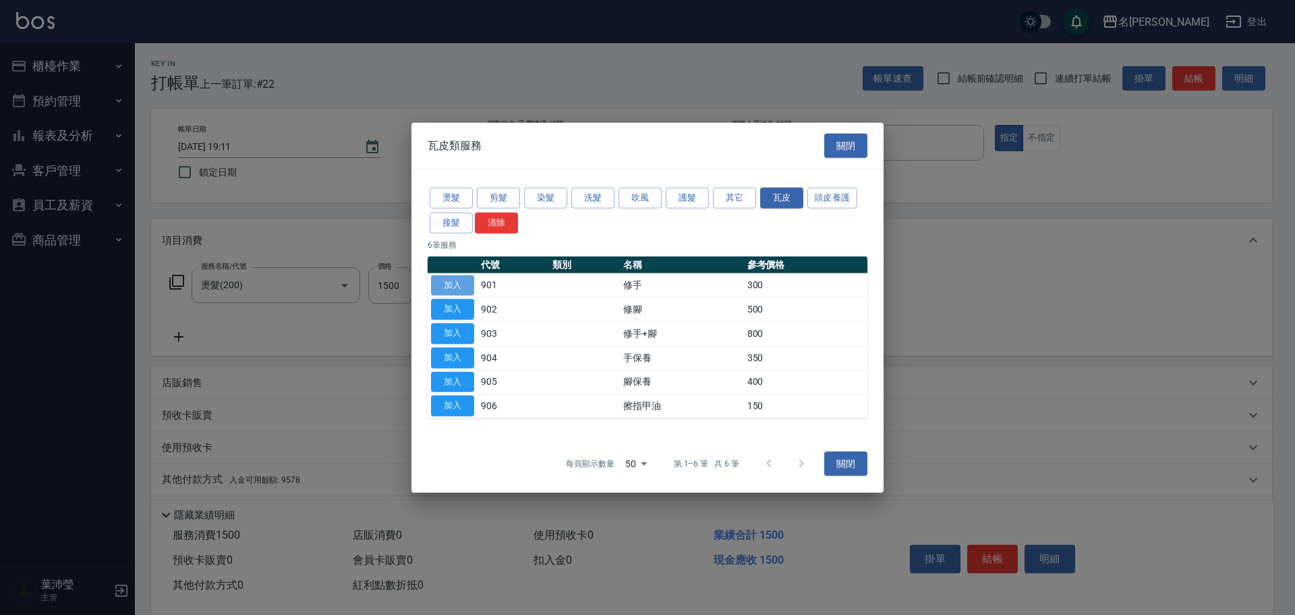
click at [445, 277] on button "加入" at bounding box center [452, 285] width 43 height 21
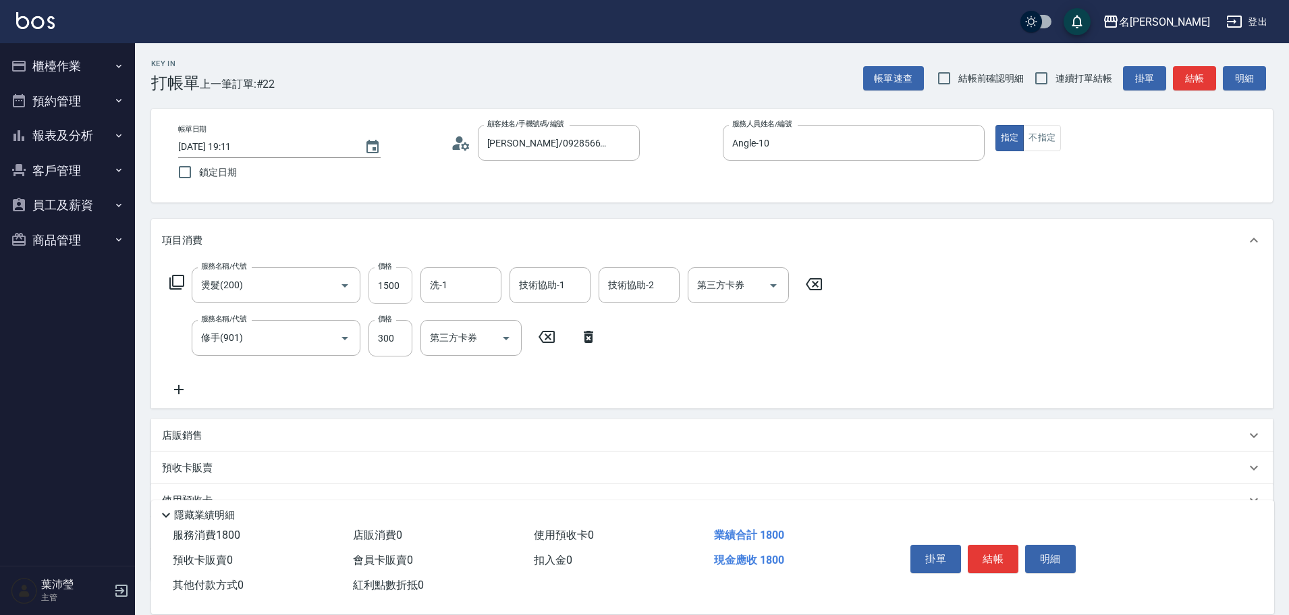
click at [398, 287] on input "1500" at bounding box center [390, 285] width 44 height 36
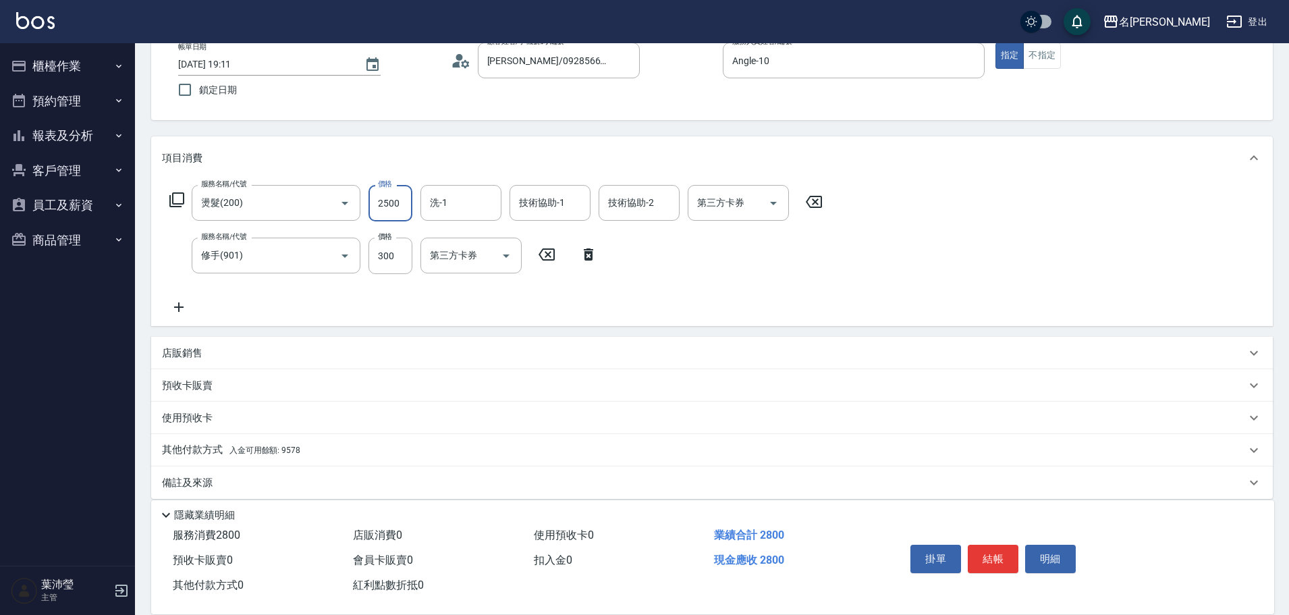
scroll to position [96, 0]
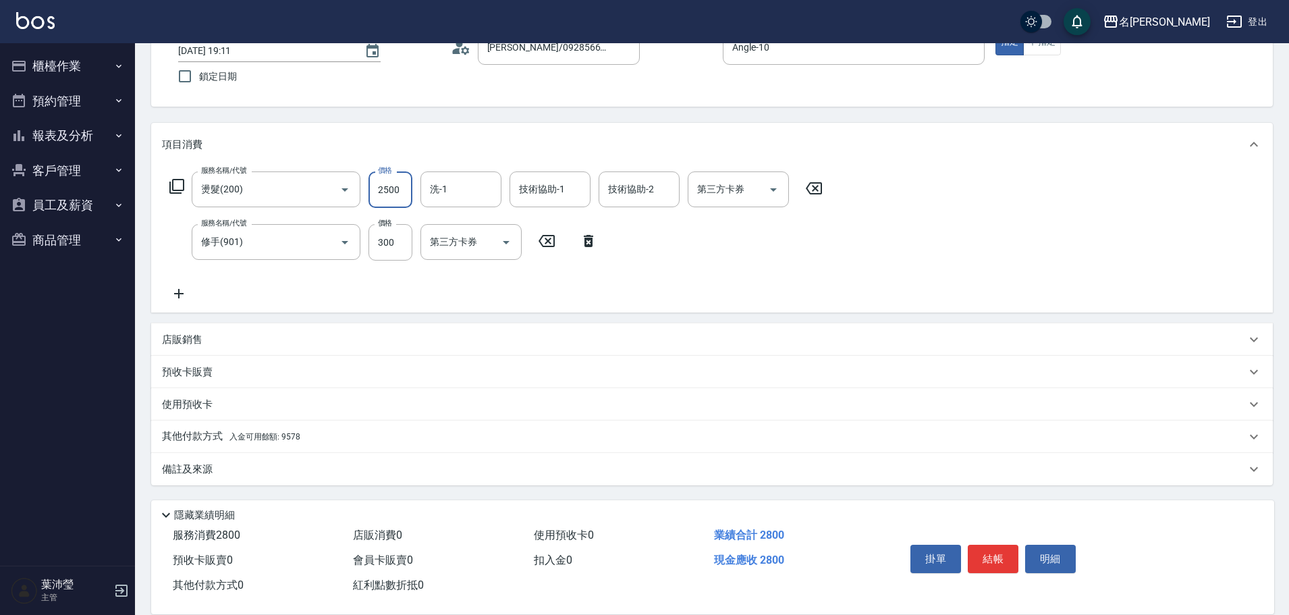
type input "2500"
click at [264, 441] on p "其他付款方式 入金可用餘額: 9578" at bounding box center [231, 436] width 138 height 15
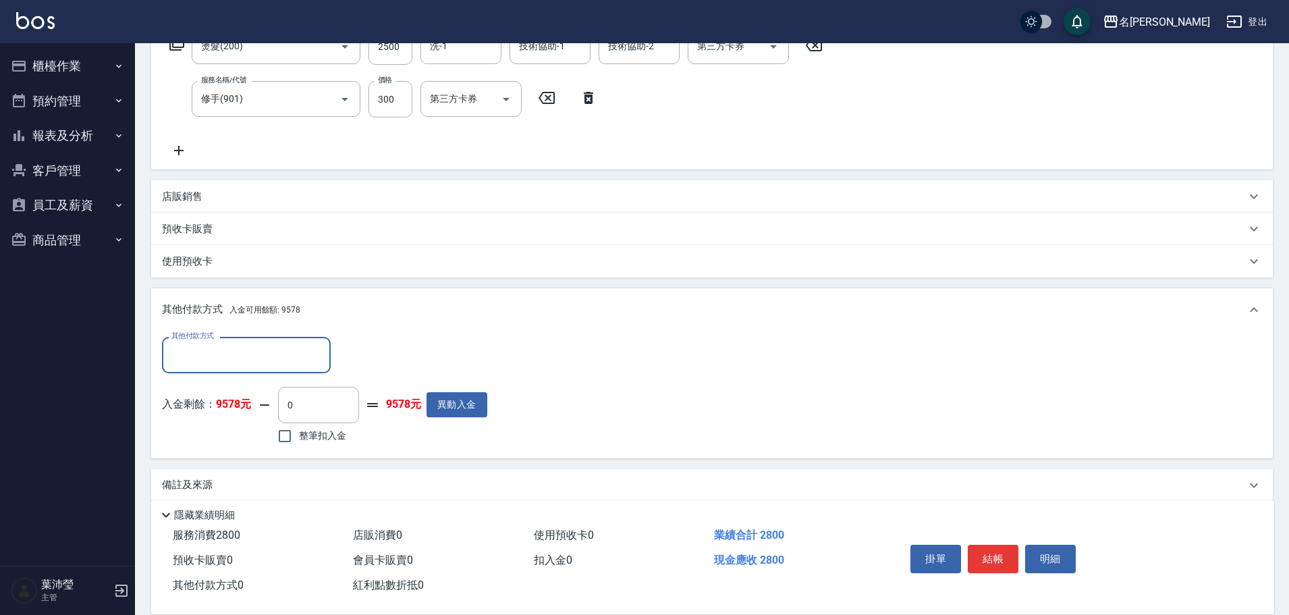
scroll to position [248, 0]
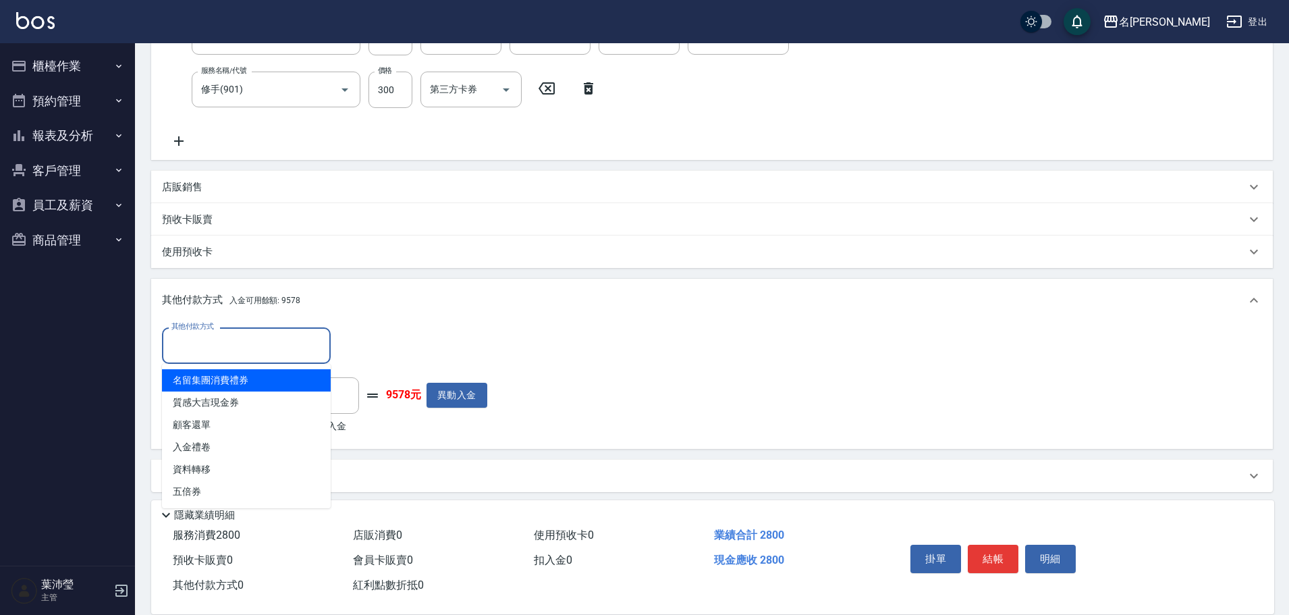
click at [199, 338] on input "其他付款方式" at bounding box center [246, 345] width 157 height 24
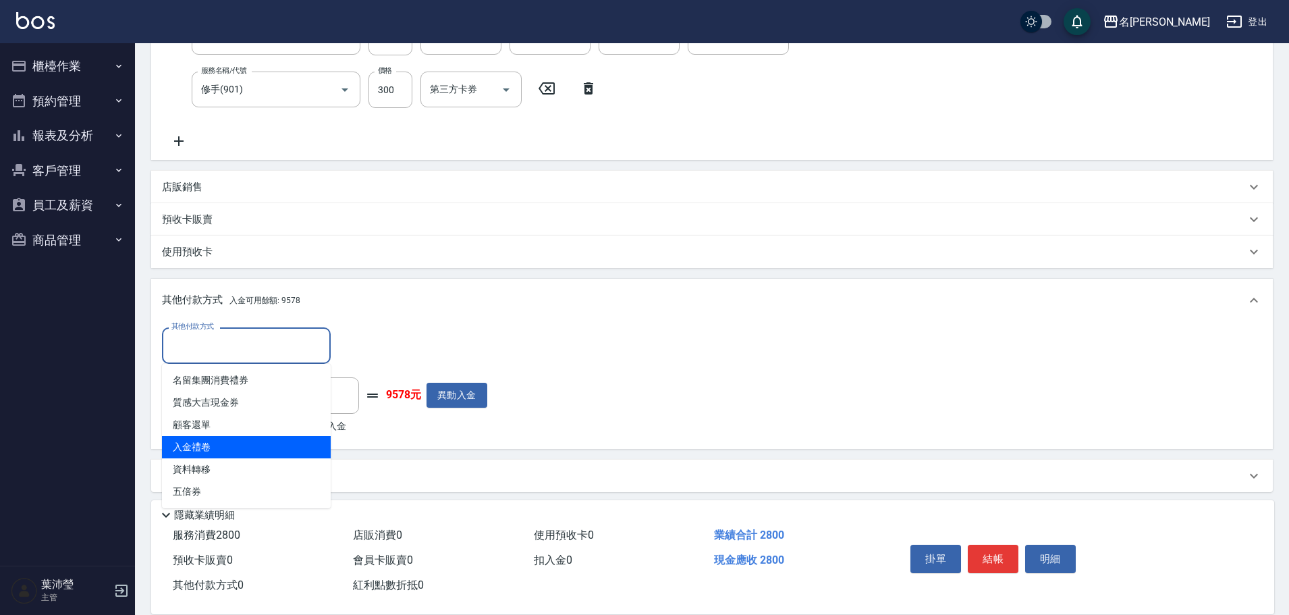
click at [223, 439] on span "入金禮卷" at bounding box center [246, 447] width 169 height 22
type input "入金禮卷"
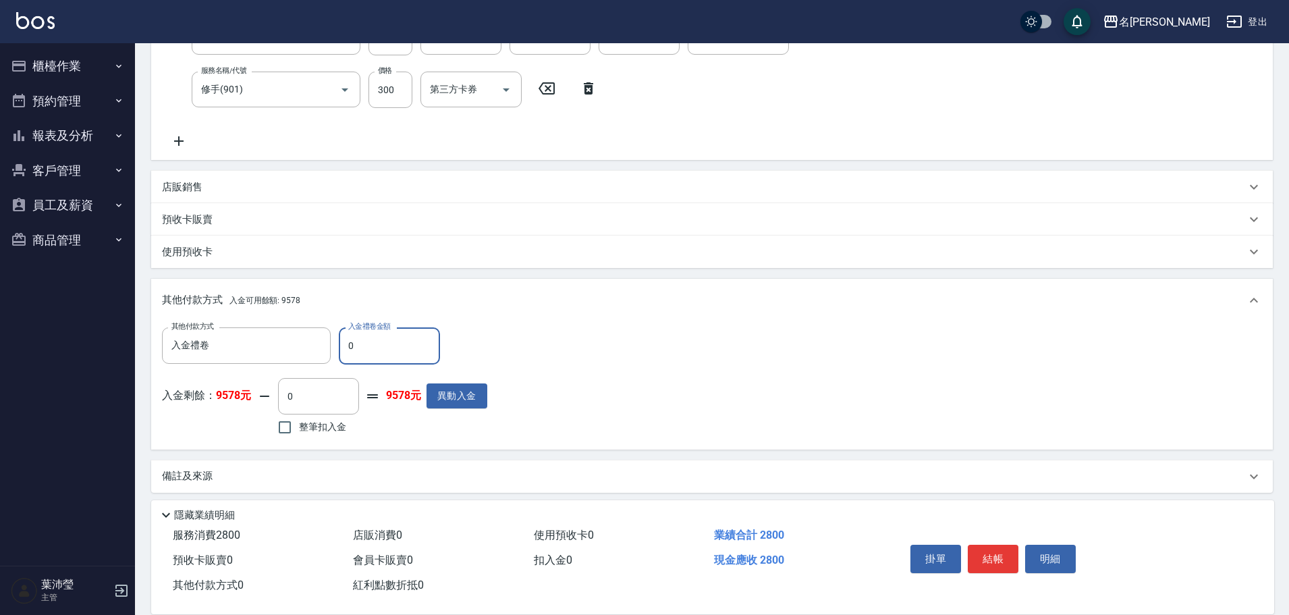
click at [346, 338] on input "0" at bounding box center [389, 345] width 101 height 36
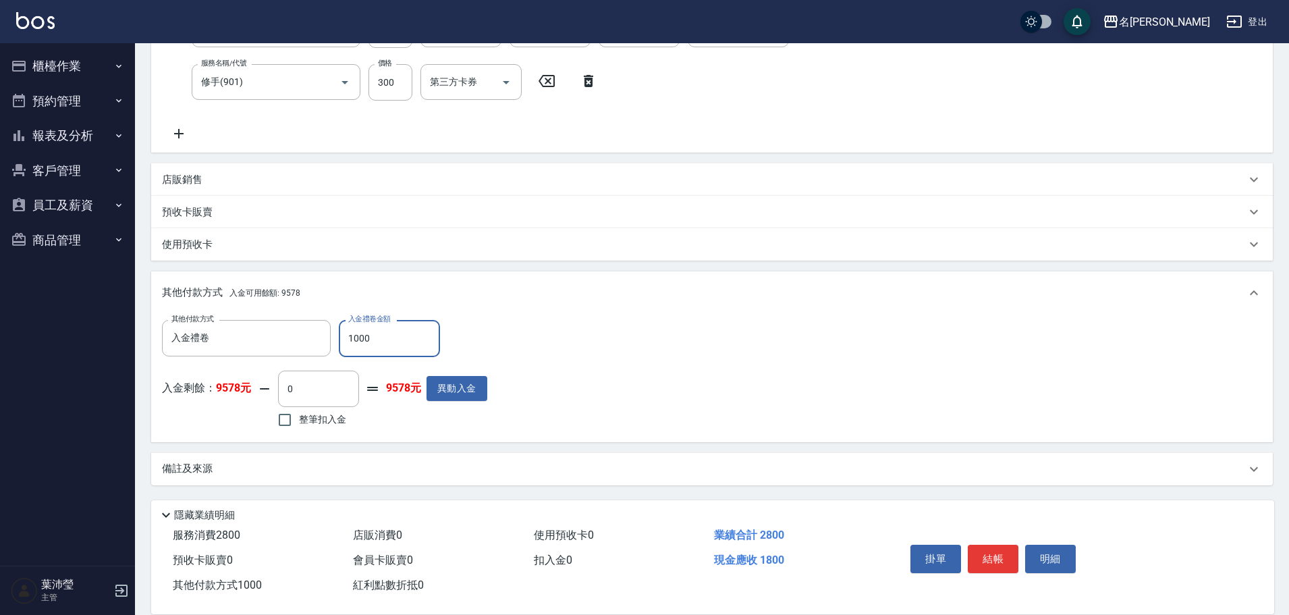
type input "1000"
click at [328, 417] on span "整筆扣入金" at bounding box center [322, 419] width 47 height 14
click at [299, 417] on input "整筆扣入金" at bounding box center [285, 419] width 28 height 28
checkbox input "true"
type input "1800"
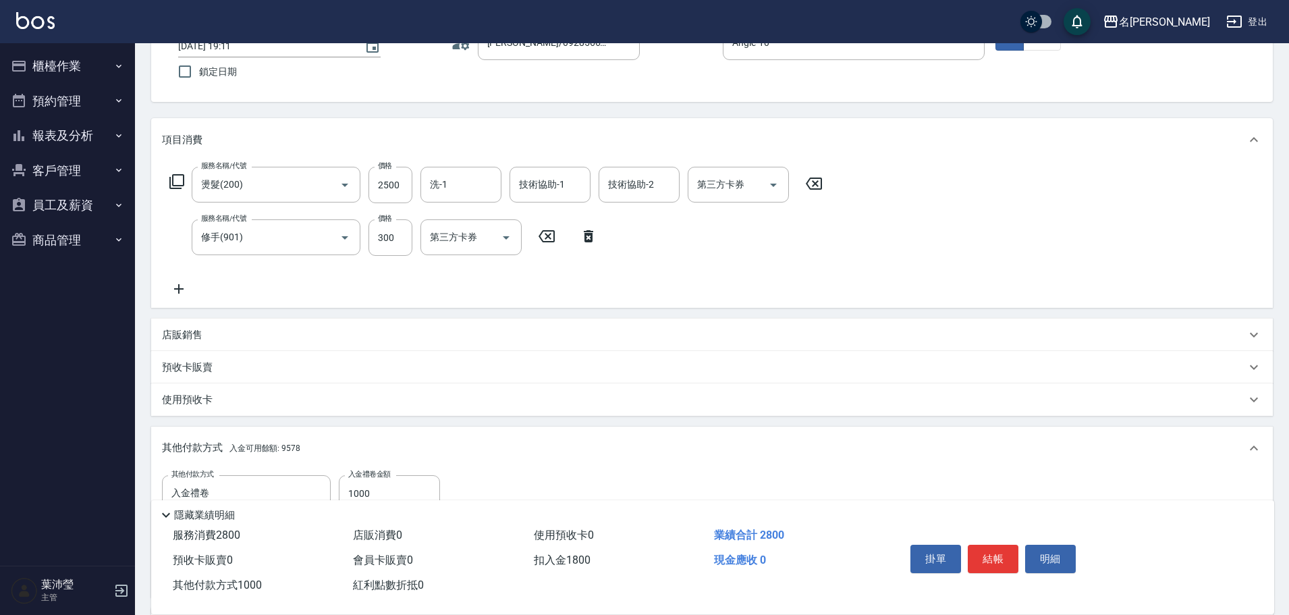
scroll to position [0, 0]
